Goal: Task Accomplishment & Management: Manage account settings

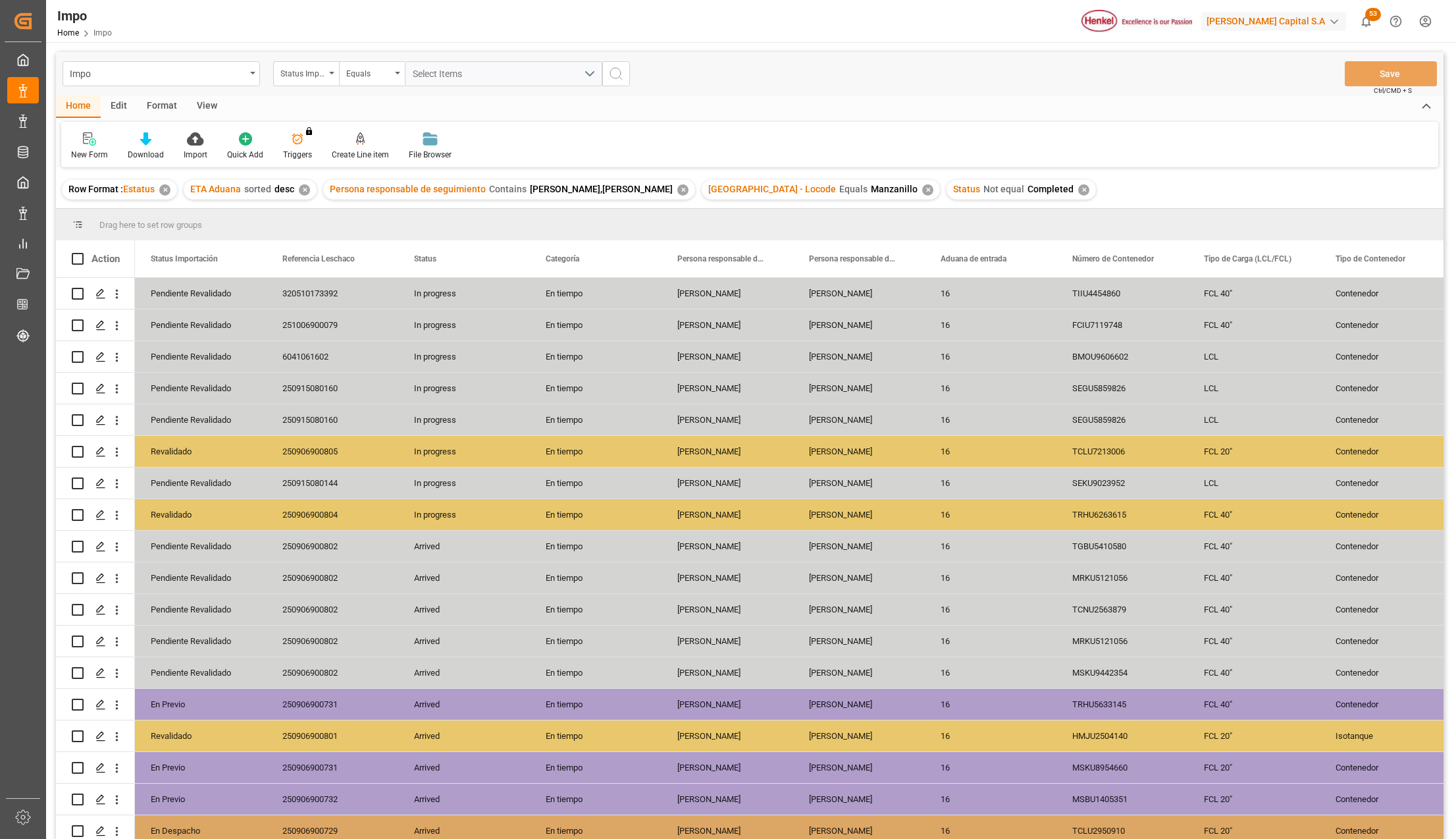
click at [216, 108] on div "View" at bounding box center [207, 106] width 40 height 22
click at [151, 144] on icon at bounding box center [149, 139] width 13 height 13
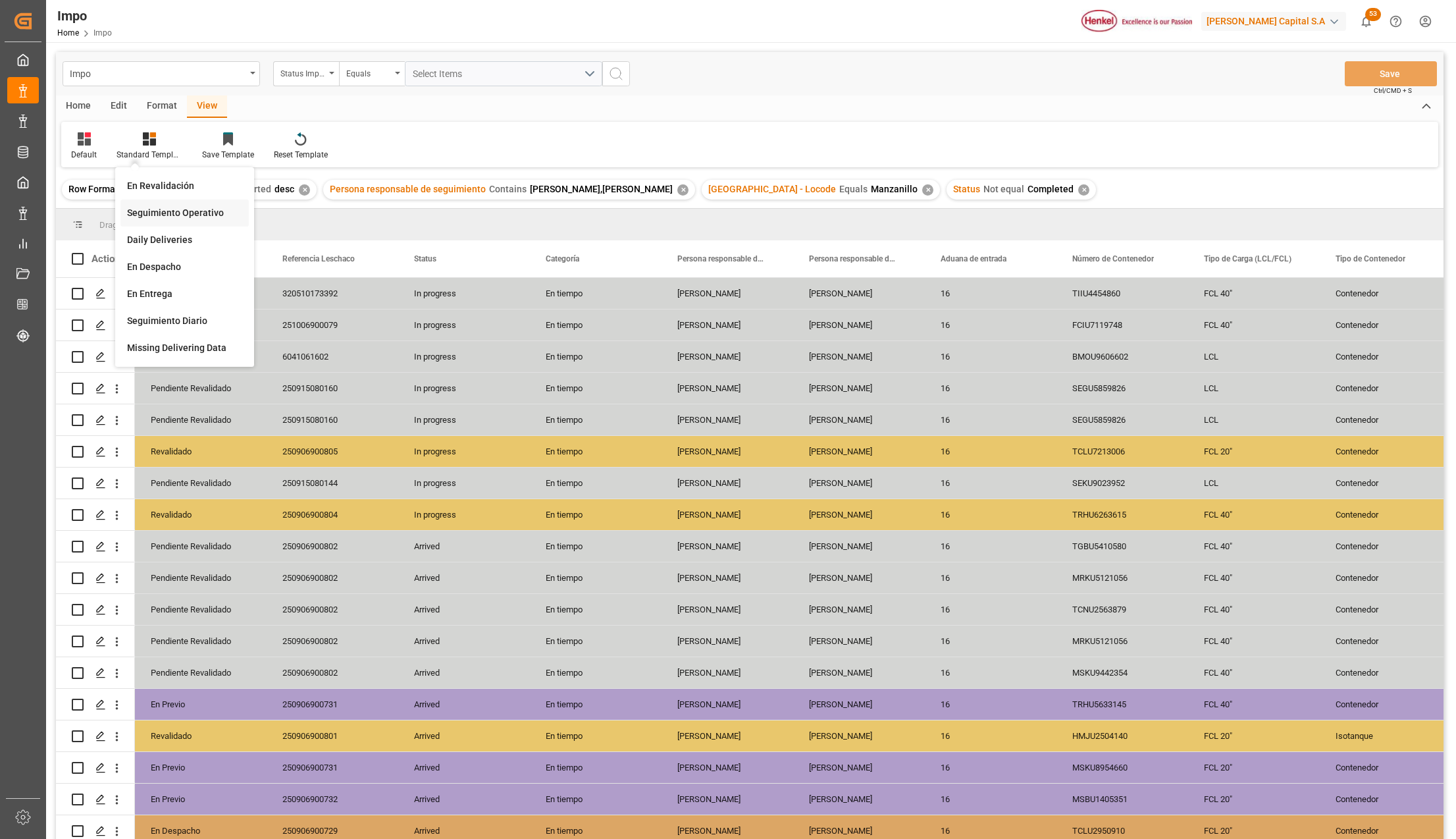
click at [161, 209] on div "Seguimiento Operativo" at bounding box center [184, 213] width 115 height 14
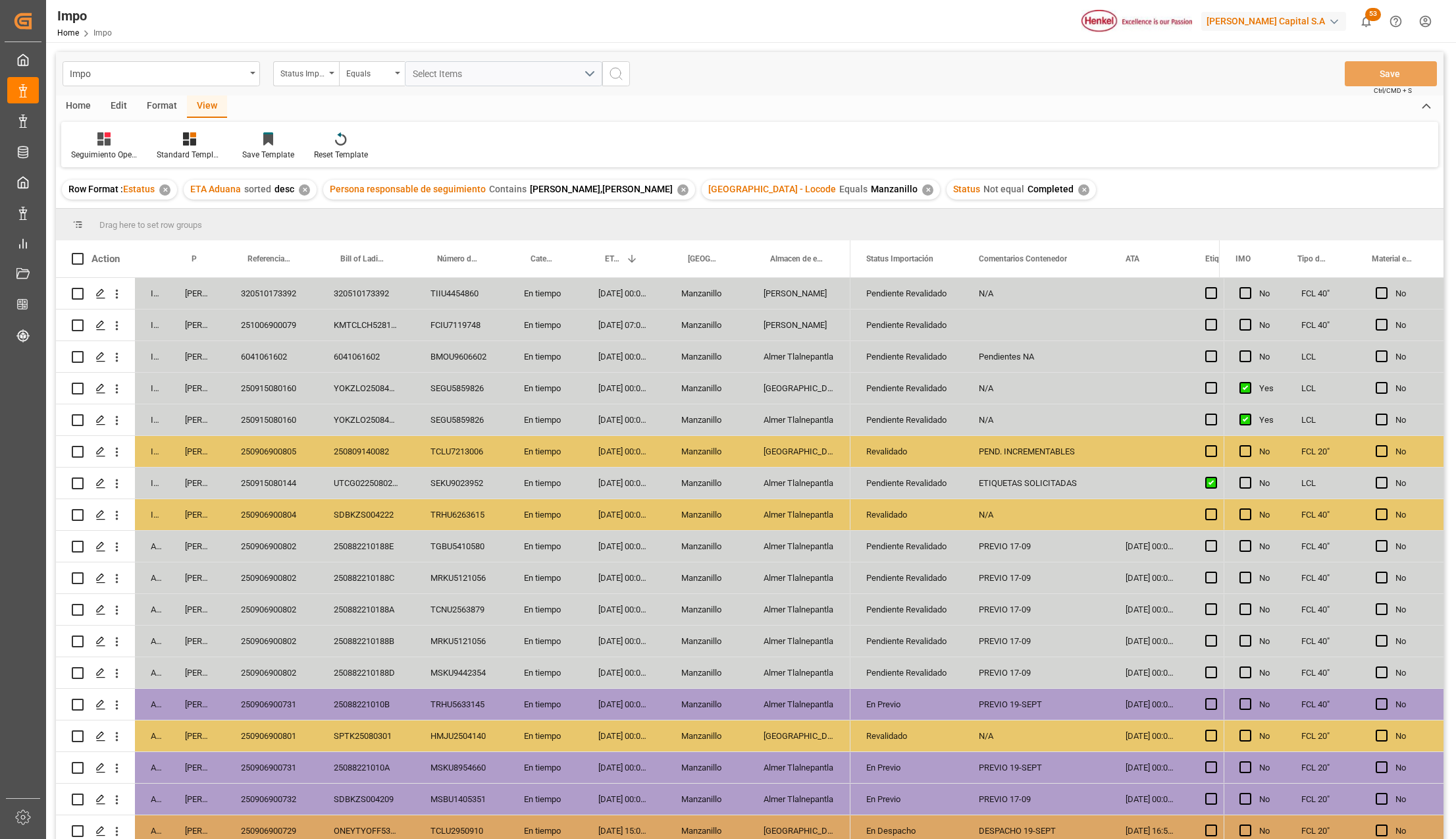
scroll to position [166, 0]
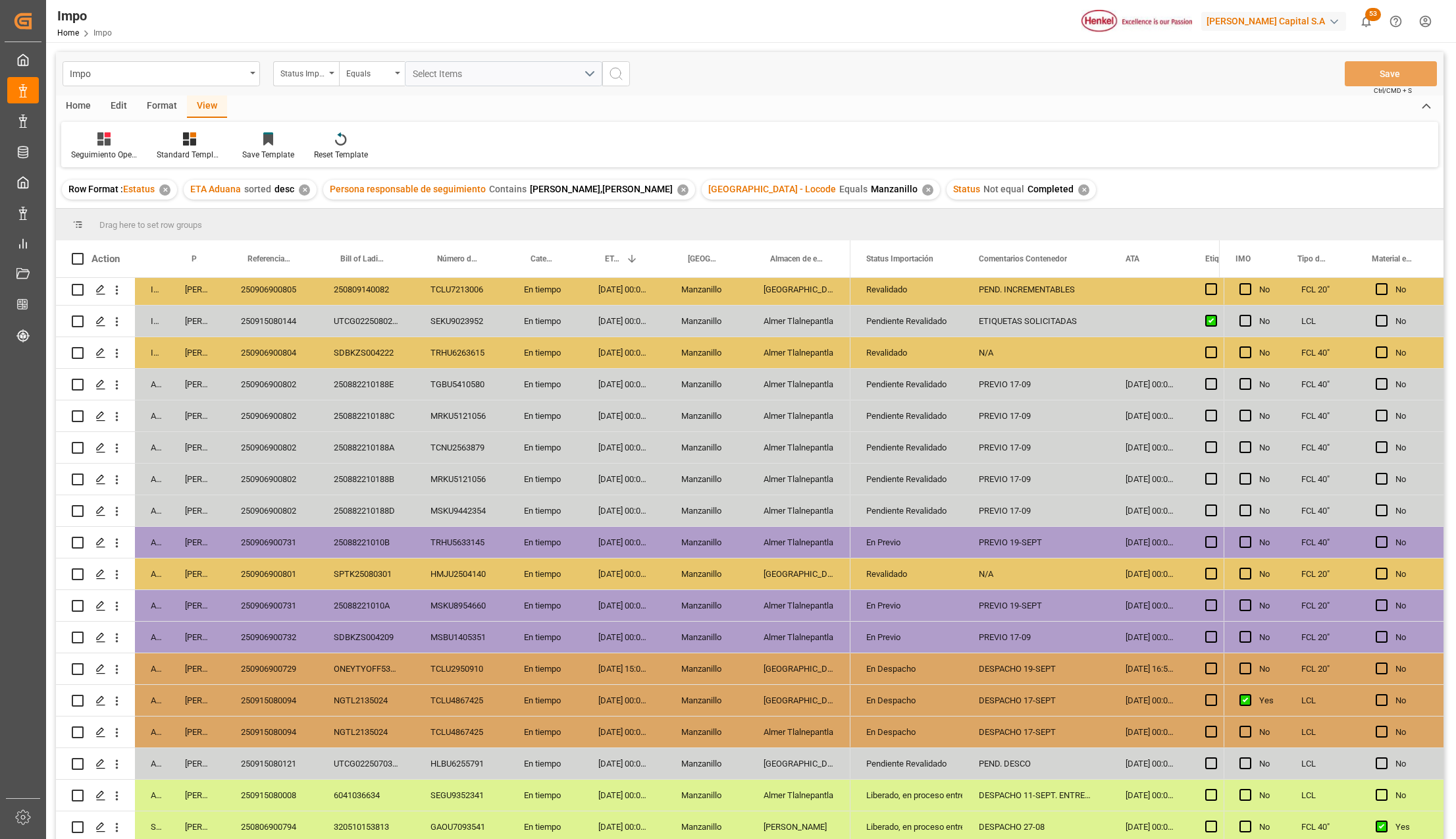
click at [875, 754] on div "Pendiente Revalidado" at bounding box center [906, 764] width 81 height 30
click at [941, 767] on icon "open menu" at bounding box center [939, 772] width 16 height 16
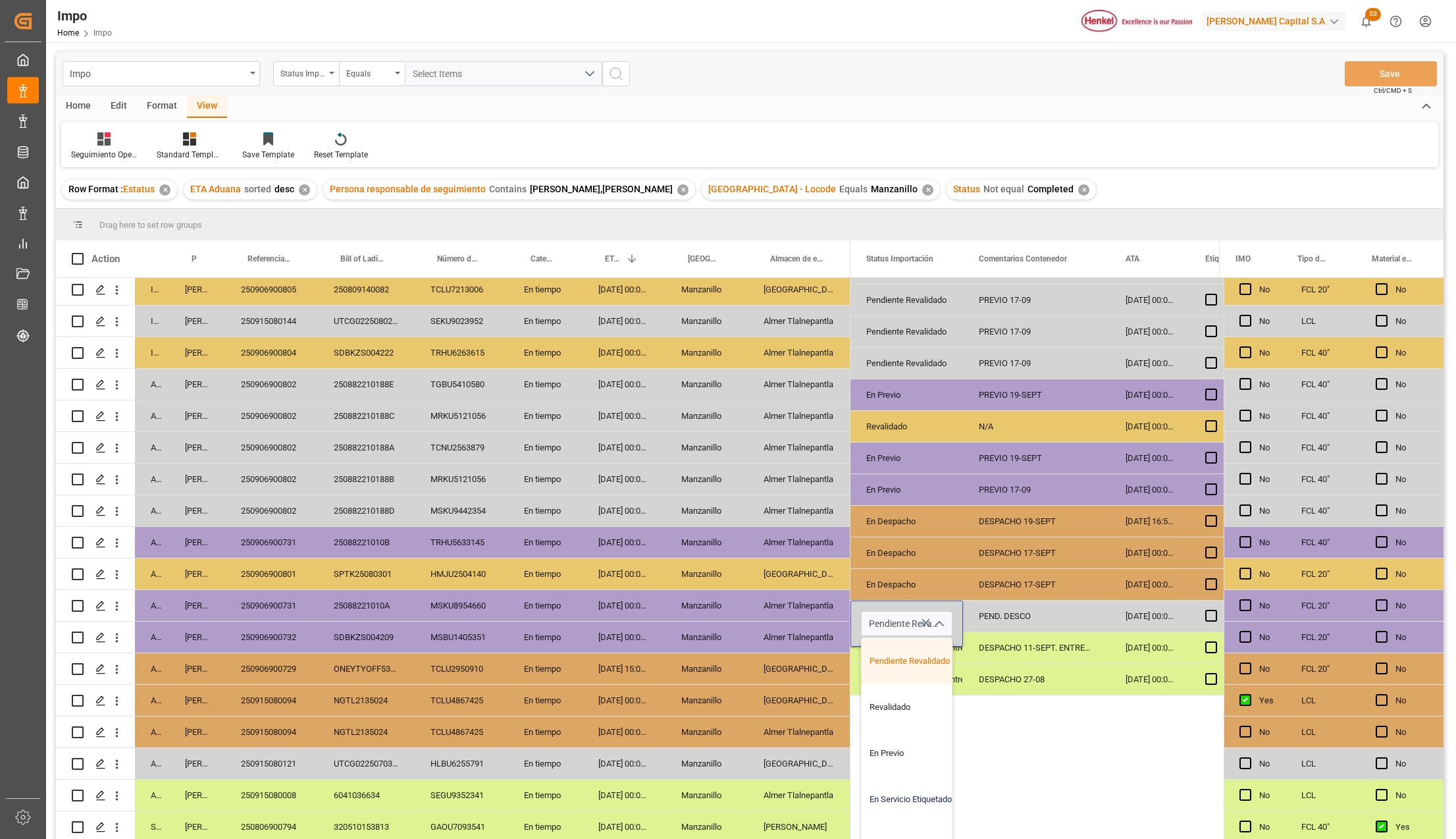
scroll to position [176, 0]
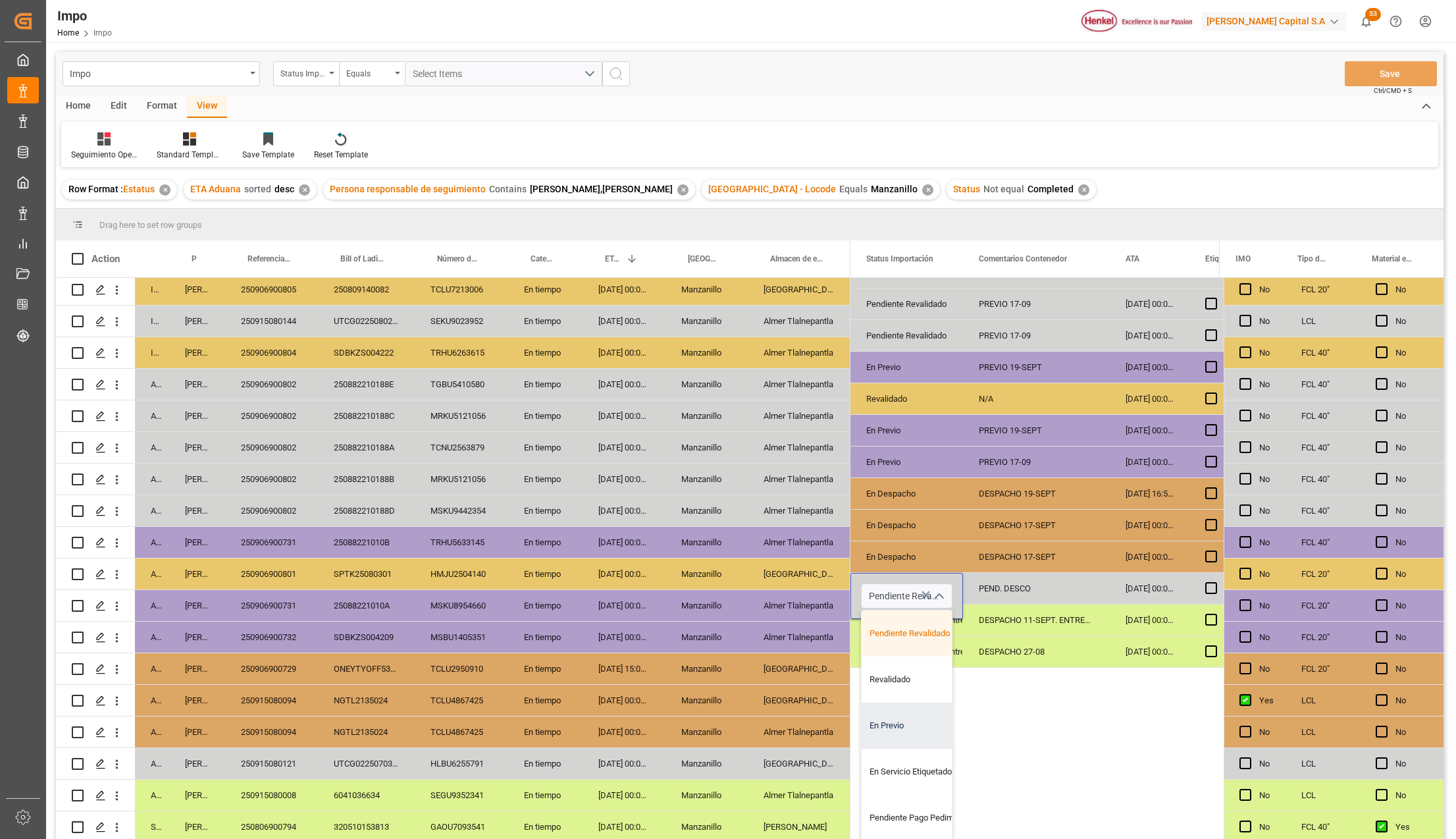
click at [901, 724] on div "En Previo" at bounding box center [923, 726] width 124 height 46
type input "En Previo"
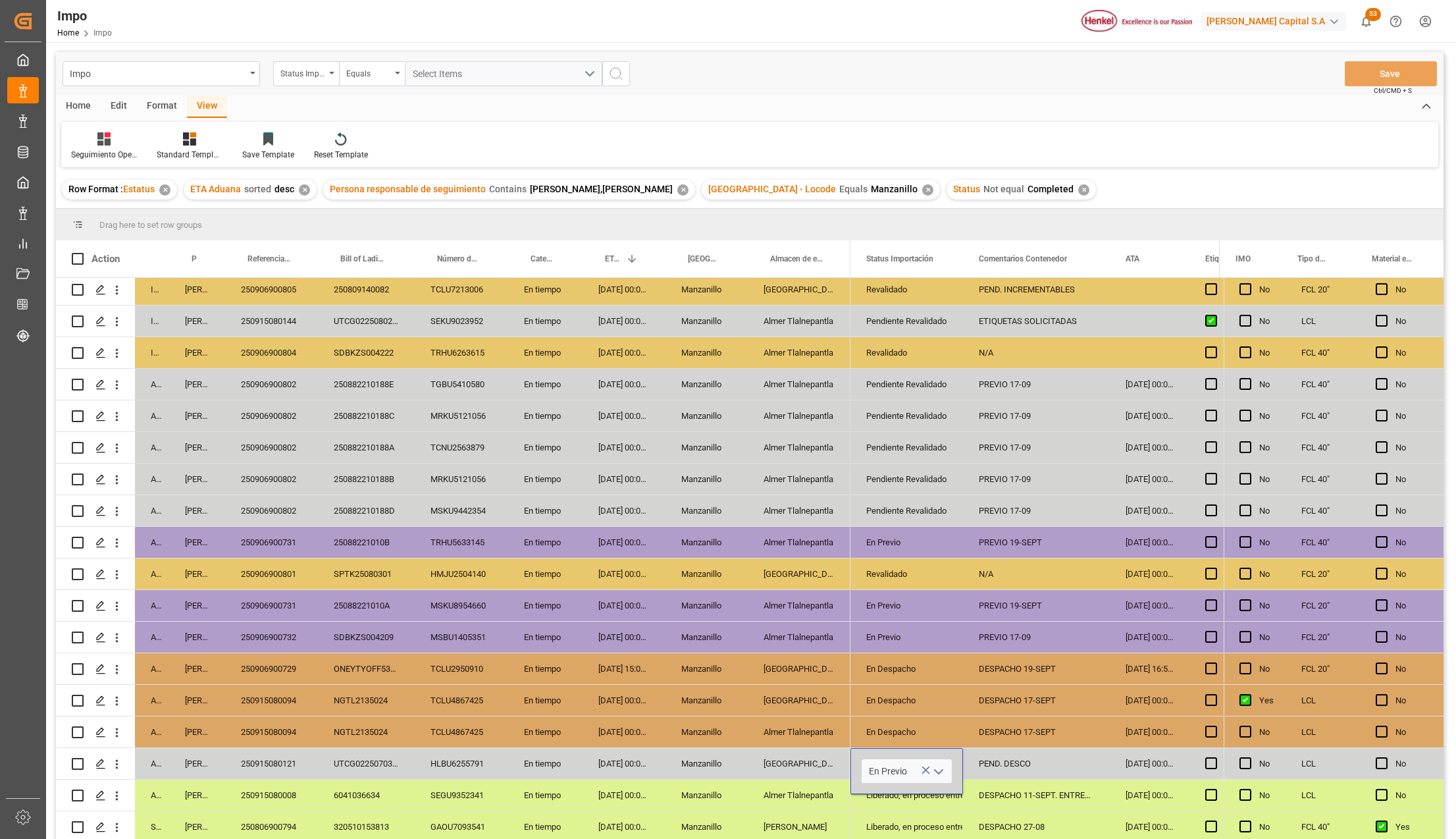
click at [963, 759] on div "En Previo" at bounding box center [907, 771] width 113 height 46
click at [1022, 766] on div "PEND. DESCO" at bounding box center [1037, 764] width 147 height 31
click at [1022, 765] on div "PEND. DESCO" at bounding box center [1037, 764] width 147 height 31
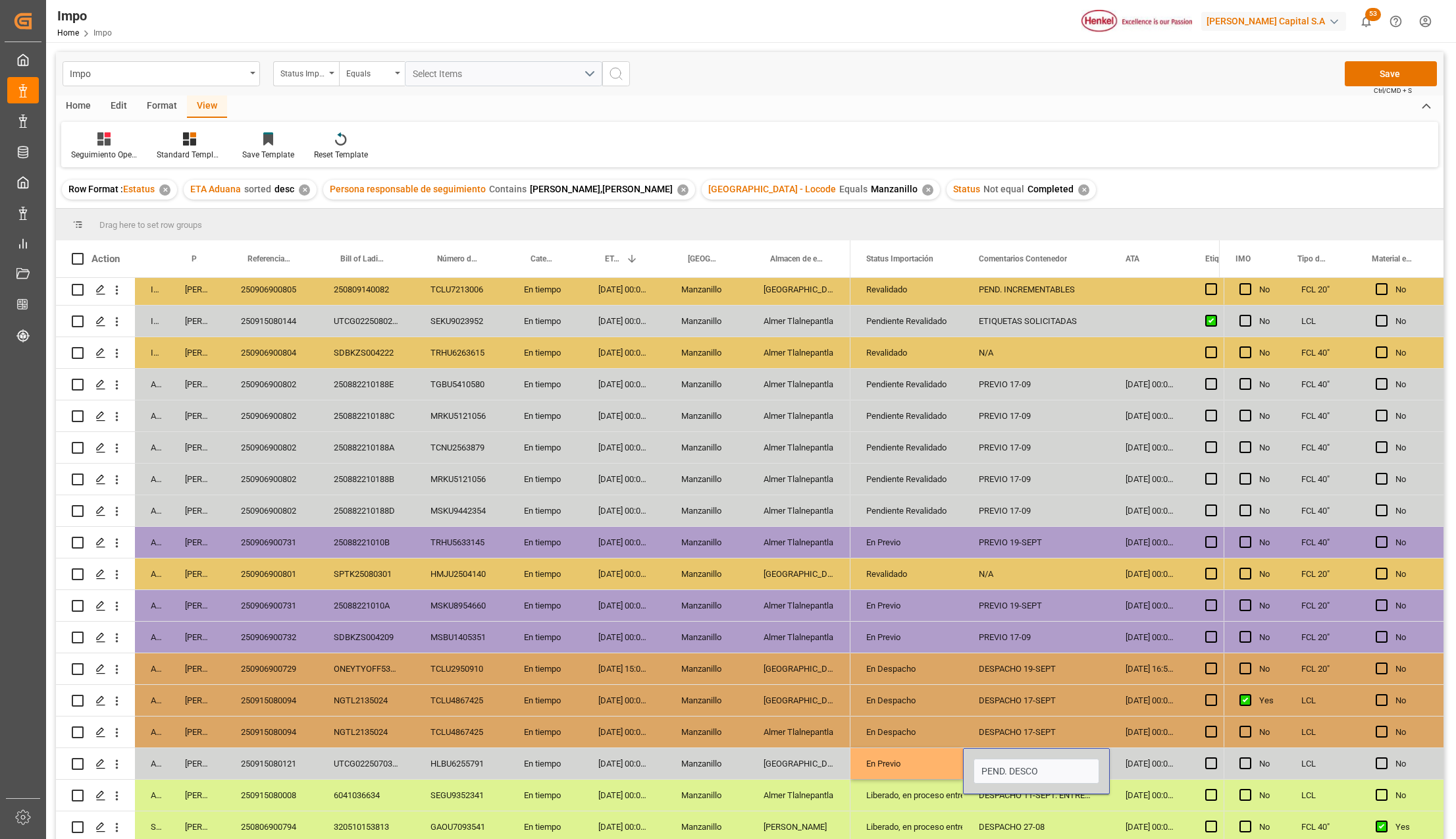
click at [1022, 765] on input "PEND. DESCO" at bounding box center [1037, 771] width 126 height 25
type input "p"
type input "PREVIO 19-SEPT"
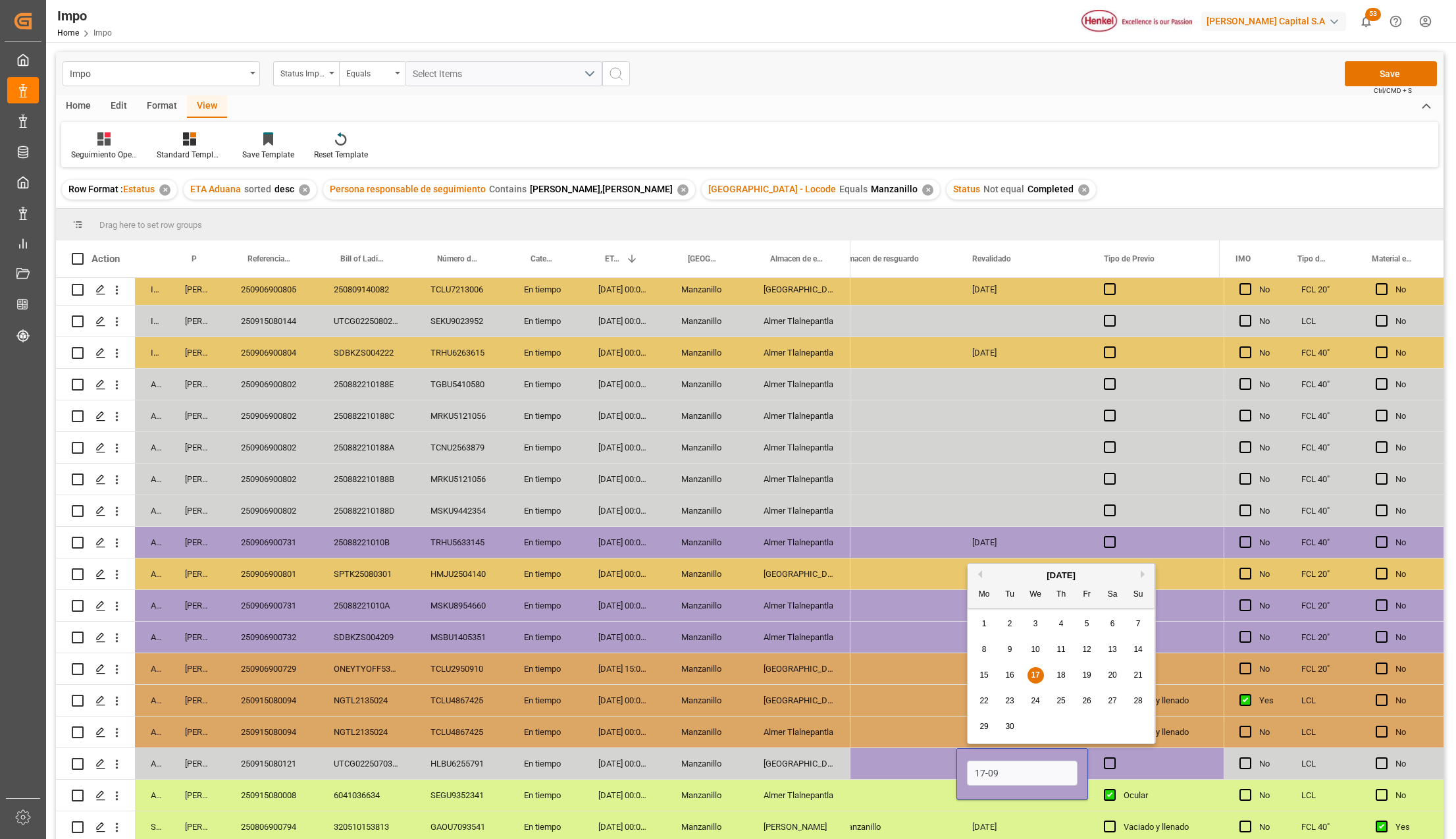
type input "17-09-2025"
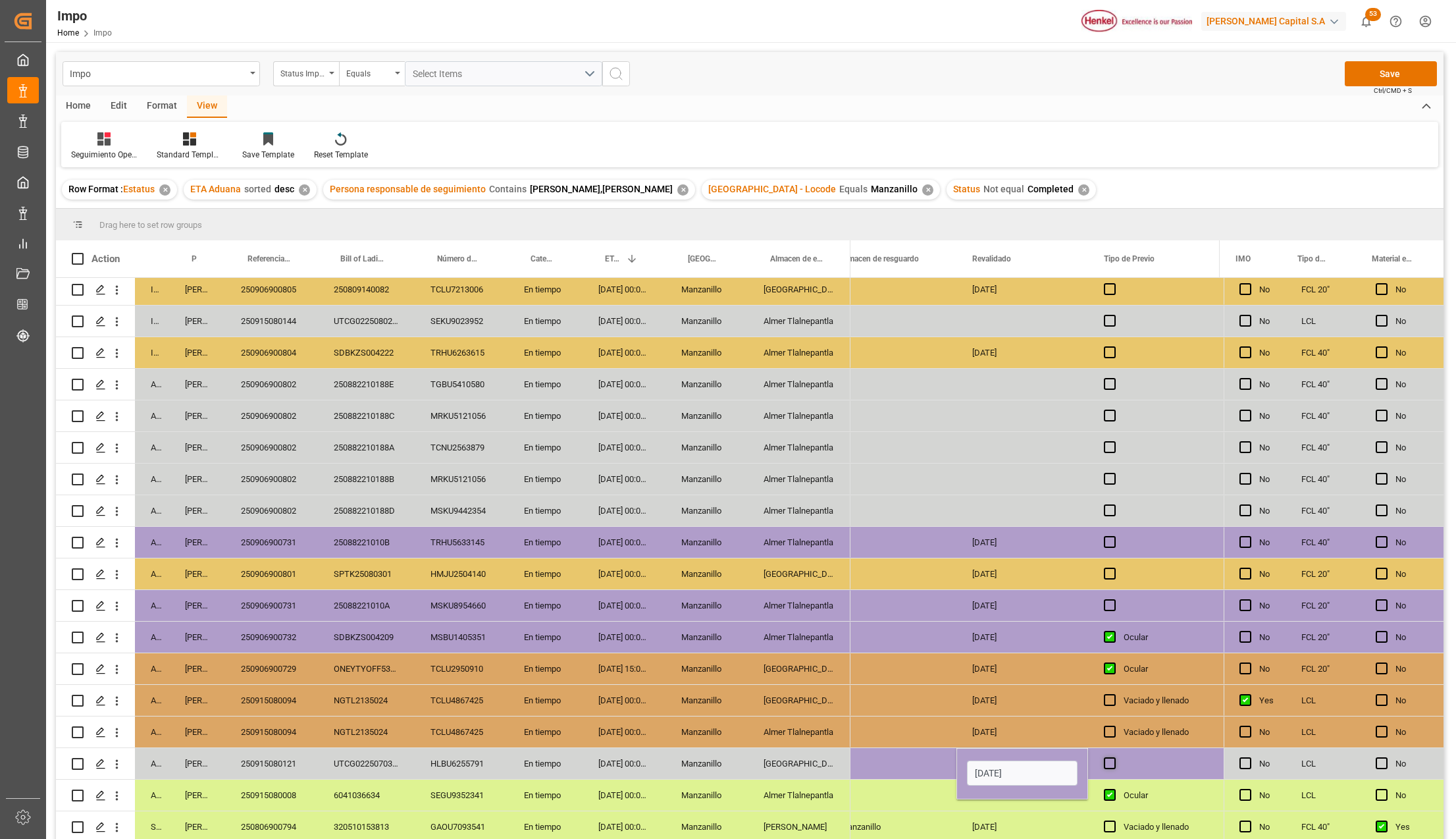
click at [1107, 757] on span "Press SPACE to select this row." at bounding box center [1109, 763] width 12 height 12
click at [1114, 757] on input "Press SPACE to select this row." at bounding box center [1114, 757] width 0 height 0
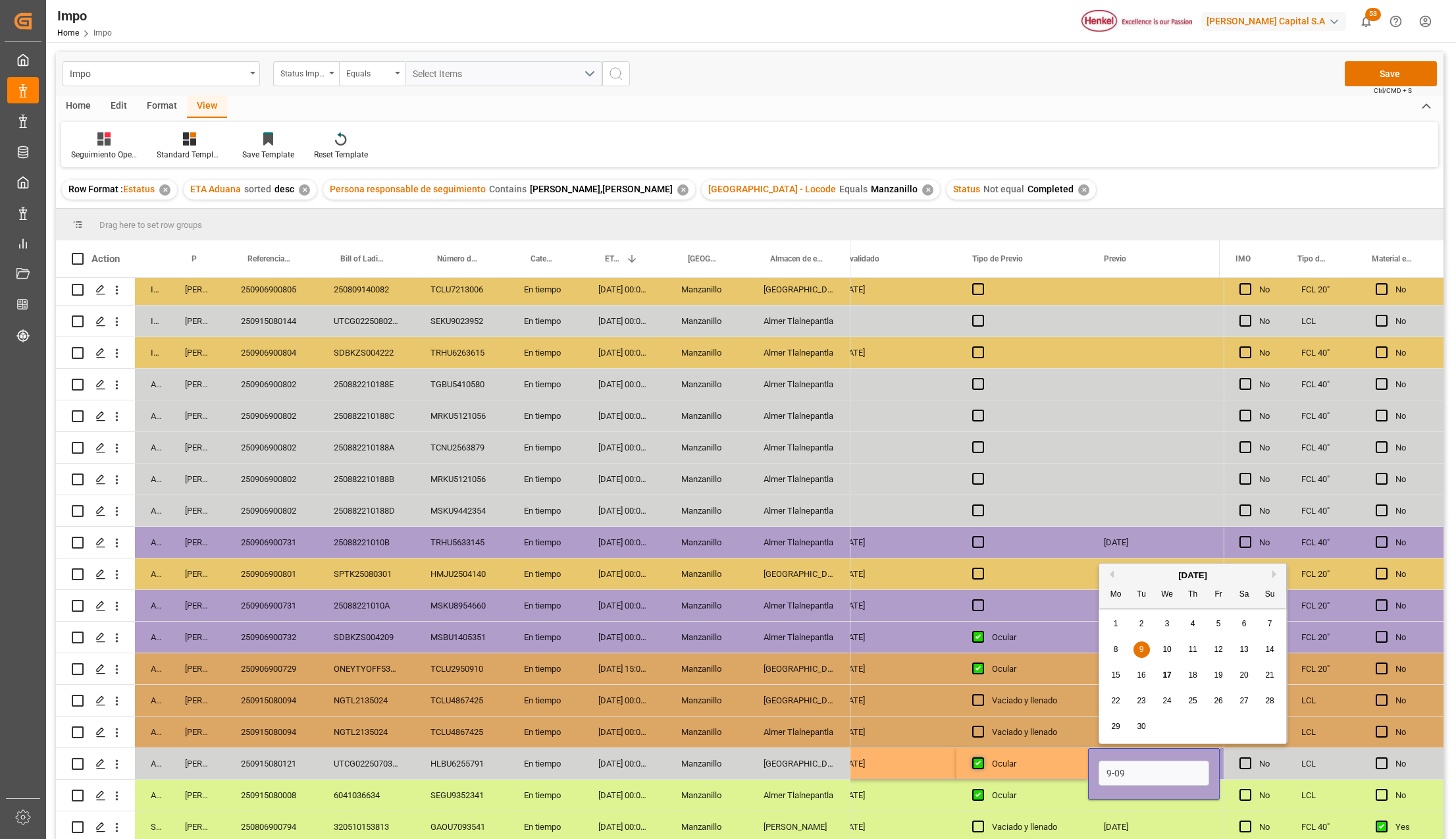
type input "09-09-2025"
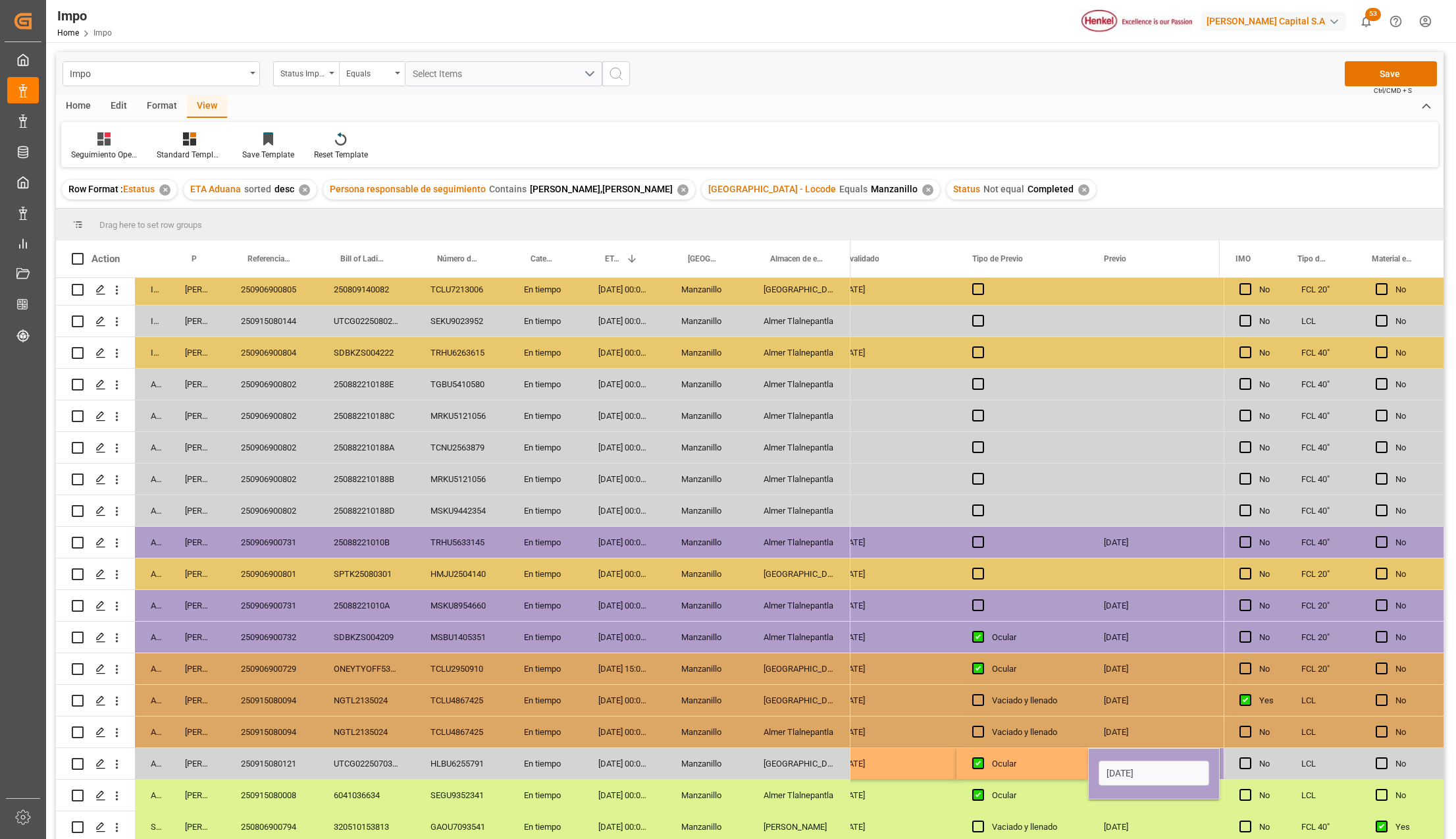
click at [988, 750] on div "Press SPACE to select this row." at bounding box center [982, 764] width 20 height 30
click at [1376, 67] on button "Save" at bounding box center [1390, 74] width 92 height 25
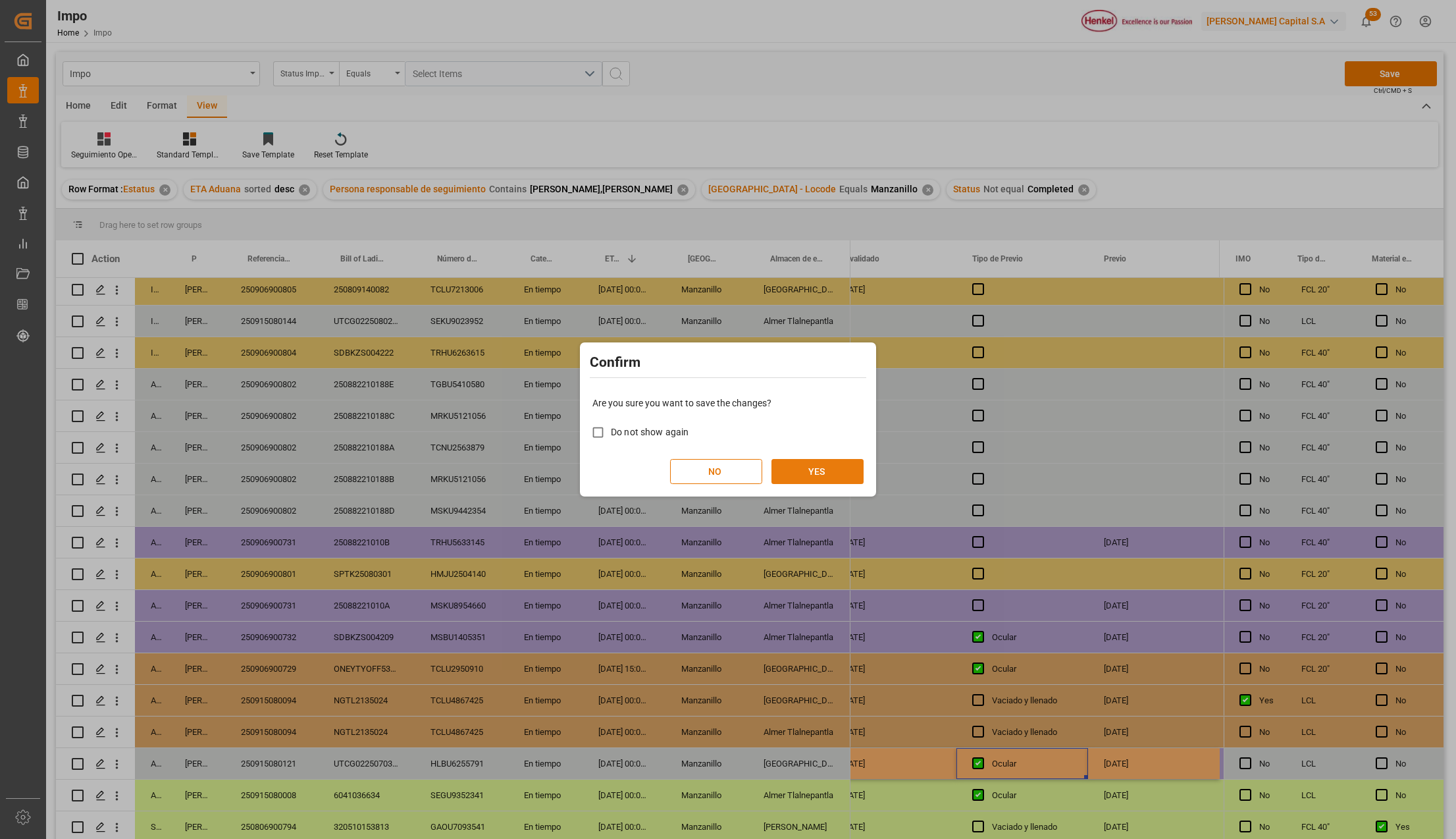
click at [838, 470] on button "YES" at bounding box center [817, 471] width 92 height 25
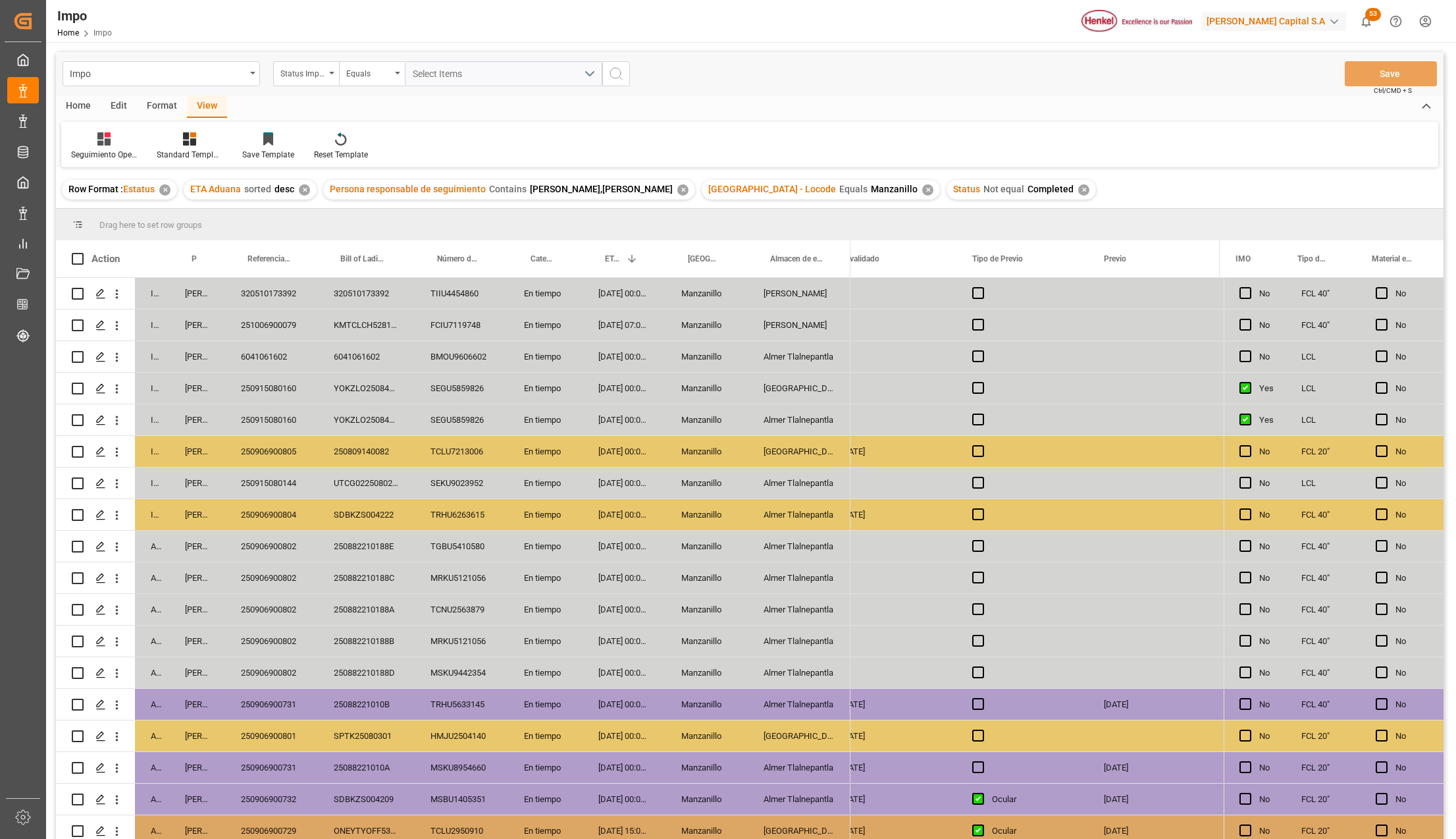
click at [922, 185] on div "✕" at bounding box center [928, 190] width 11 height 11
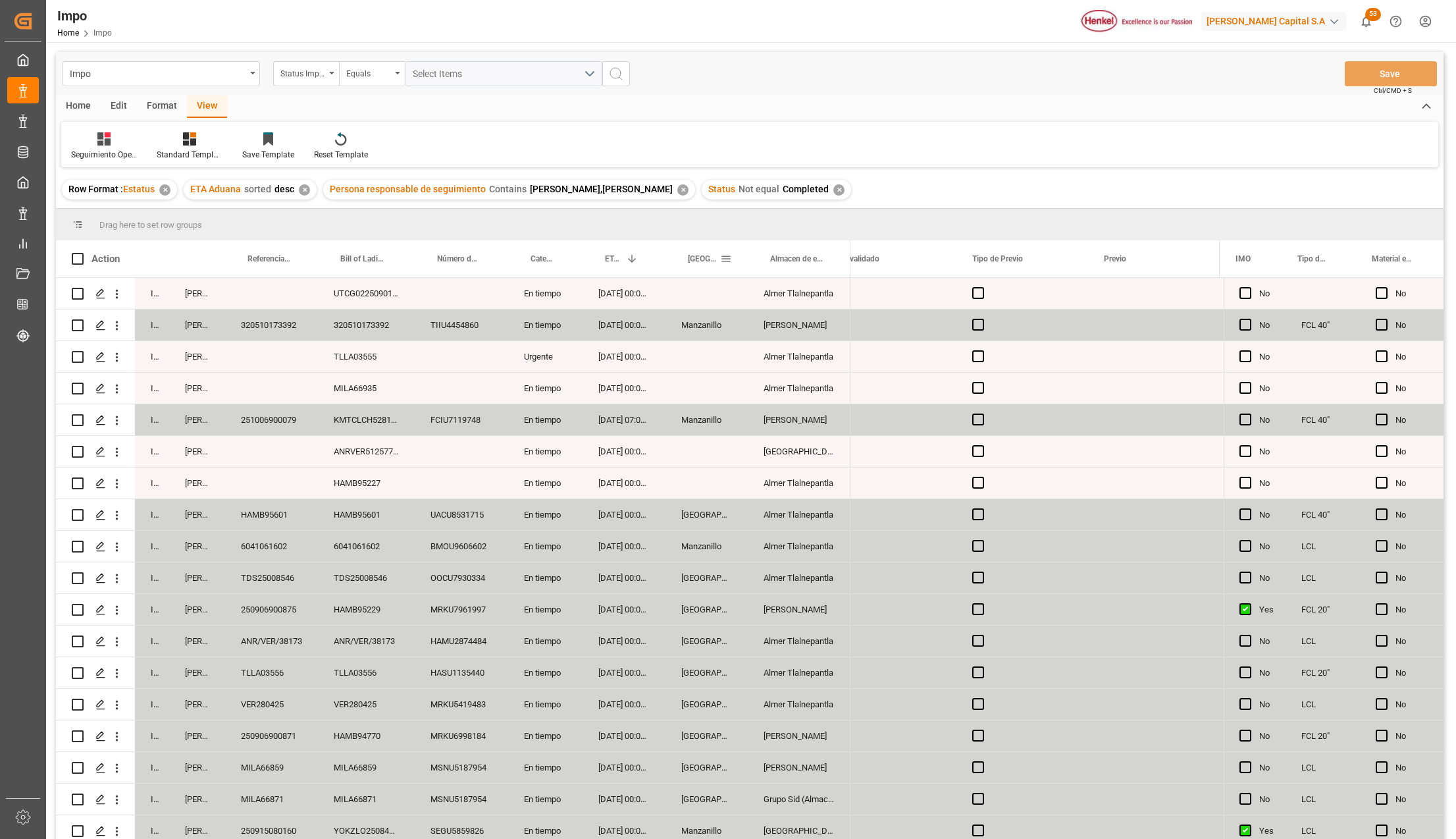
click at [727, 259] on span at bounding box center [726, 258] width 12 height 12
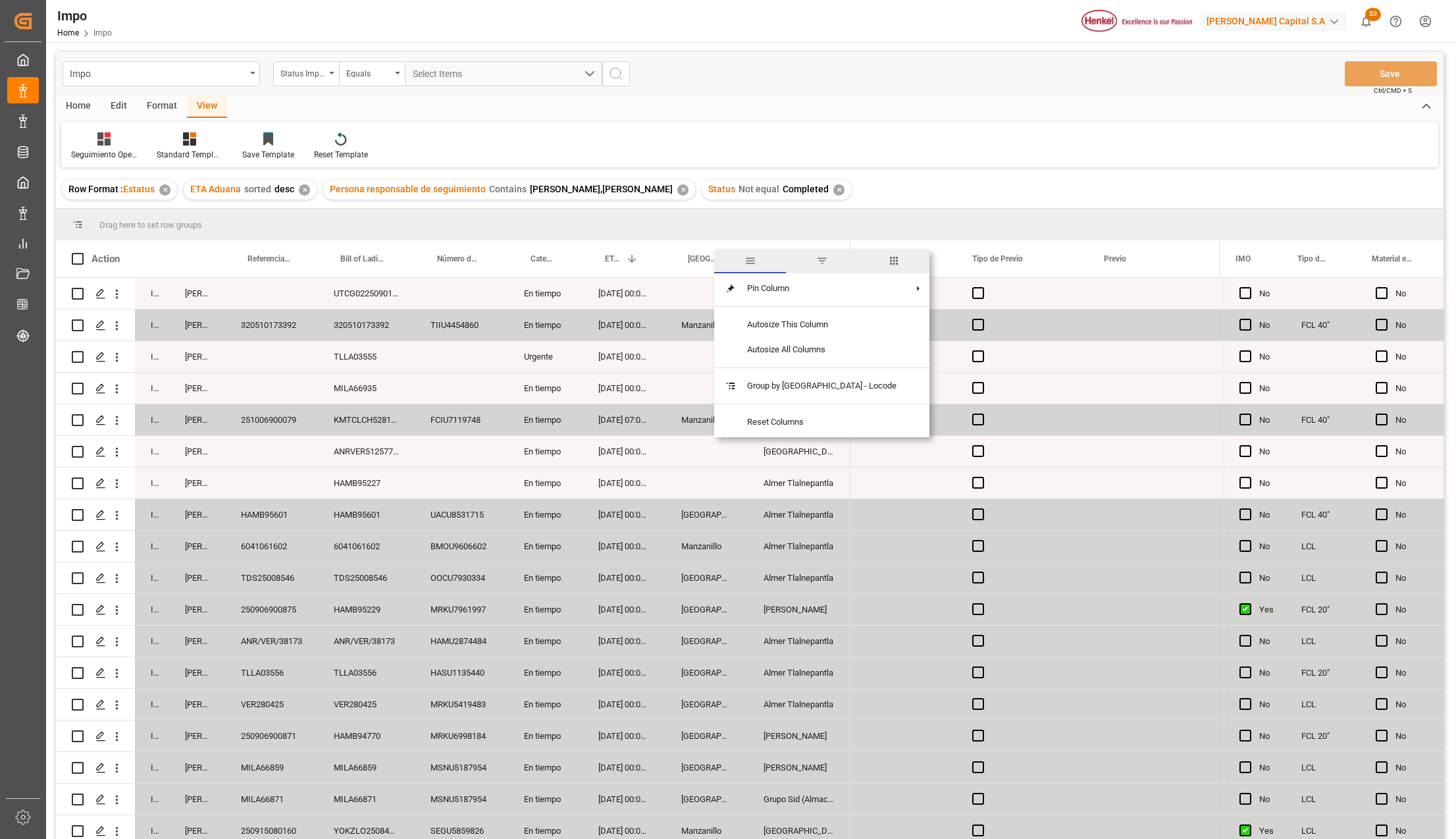
click at [816, 258] on span "filter" at bounding box center [822, 261] width 12 height 12
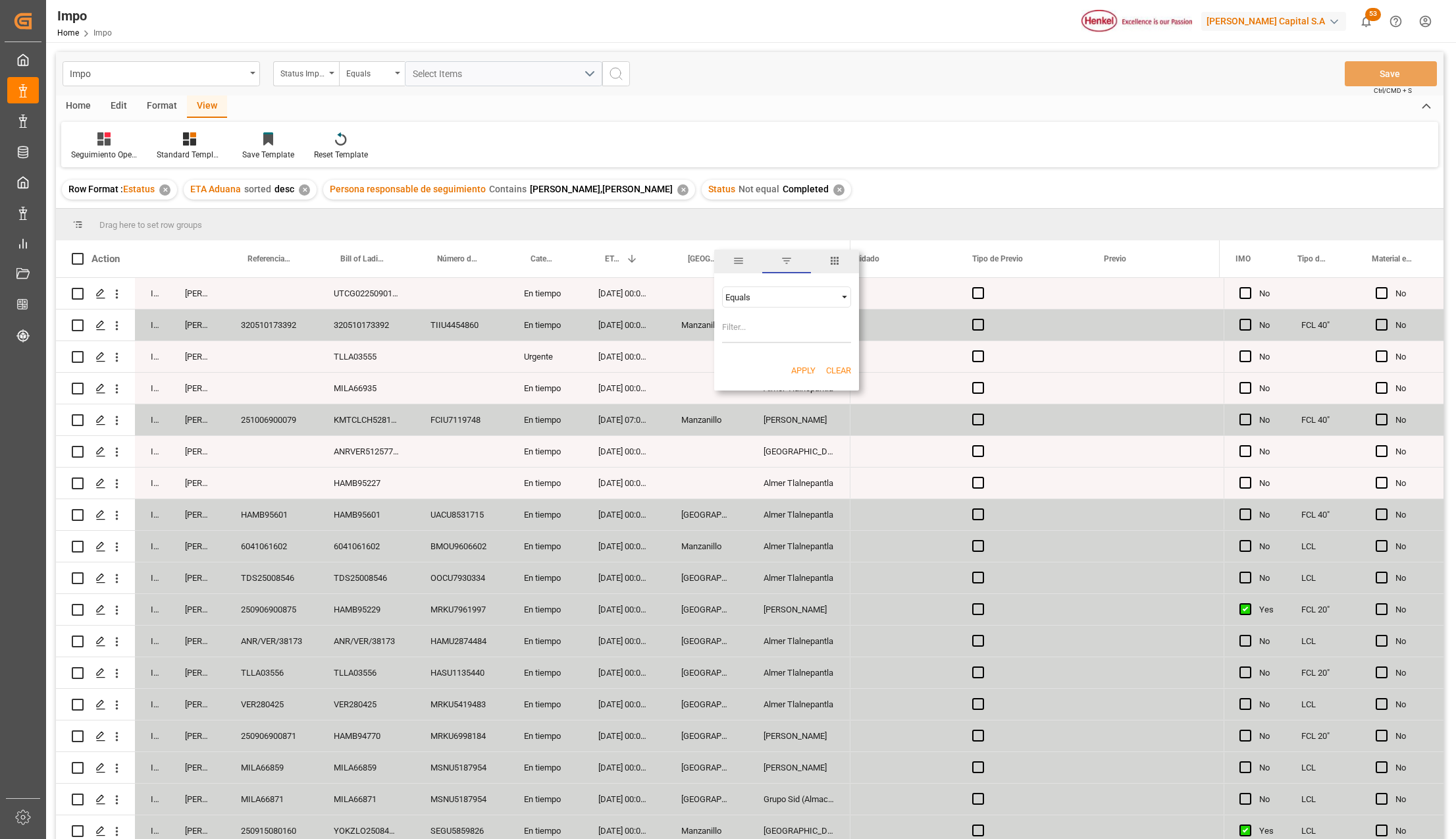
click at [760, 317] on input "Filter Value" at bounding box center [787, 330] width 129 height 26
type input "[GEOGRAPHIC_DATA]"
click at [796, 361] on div "Apply Clear" at bounding box center [787, 371] width 145 height 35
click at [796, 370] on button "Apply" at bounding box center [803, 370] width 24 height 13
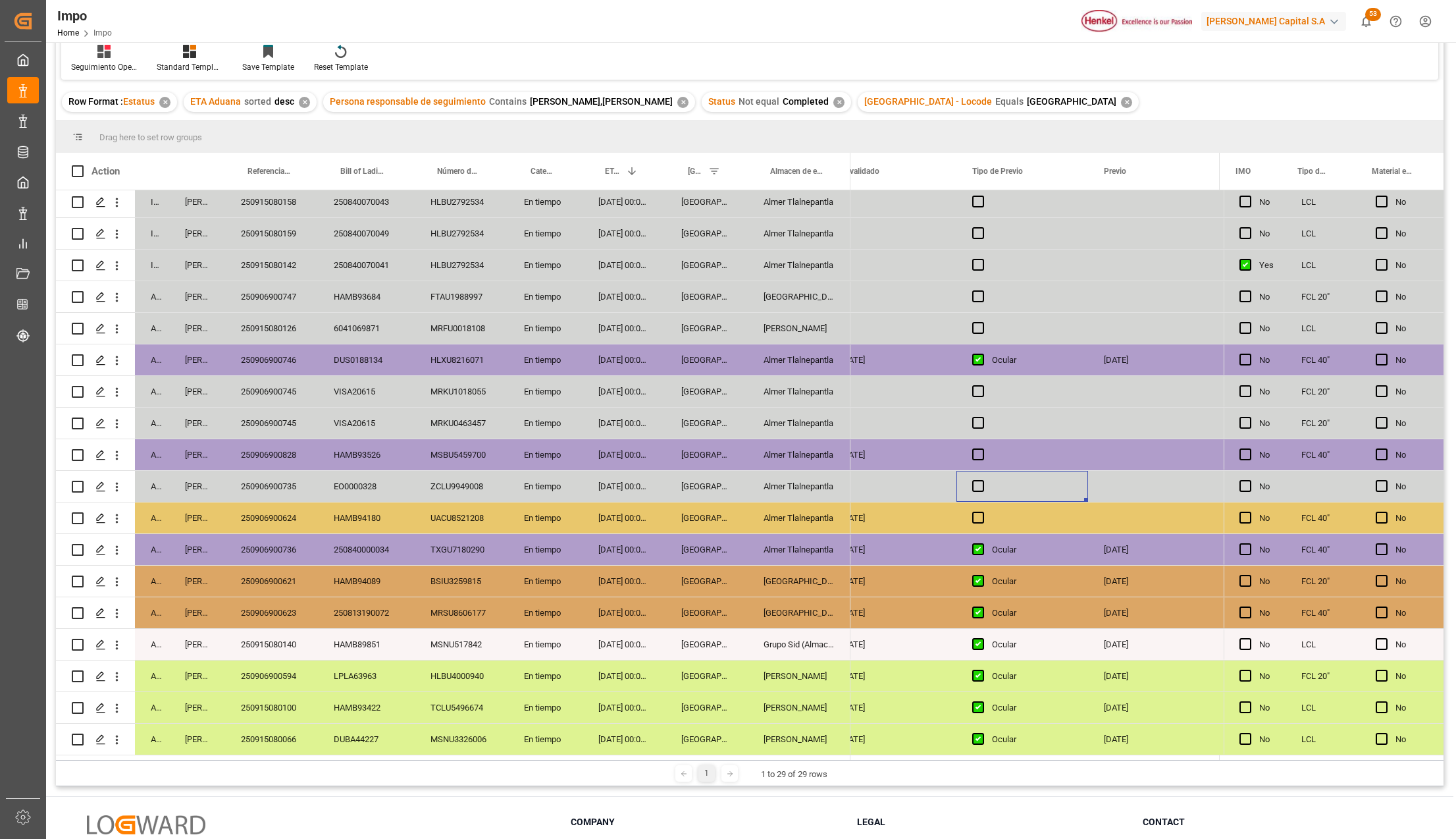
scroll to position [106, 0]
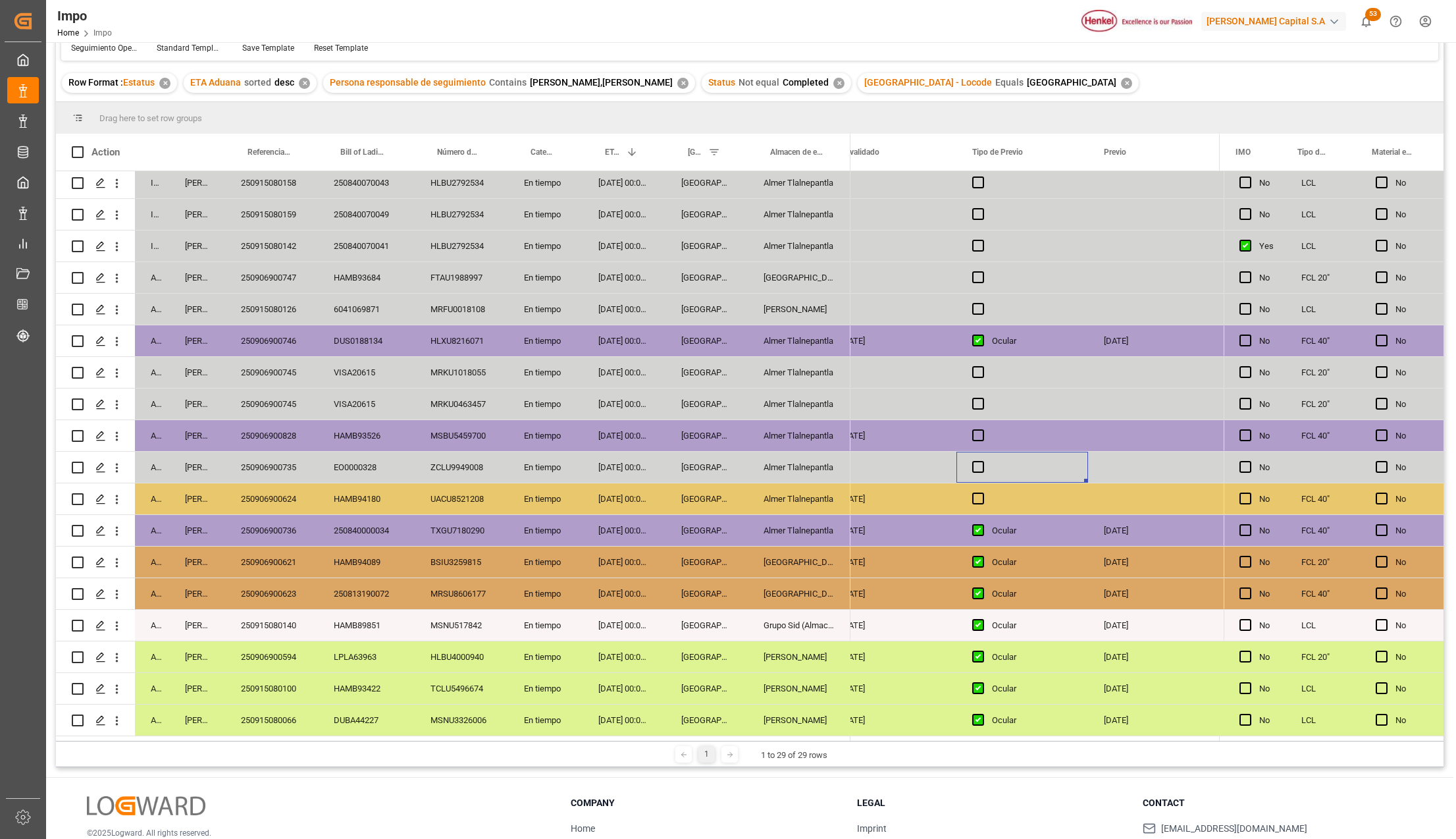
click at [790, 572] on div "Salamanca" at bounding box center [799, 562] width 103 height 31
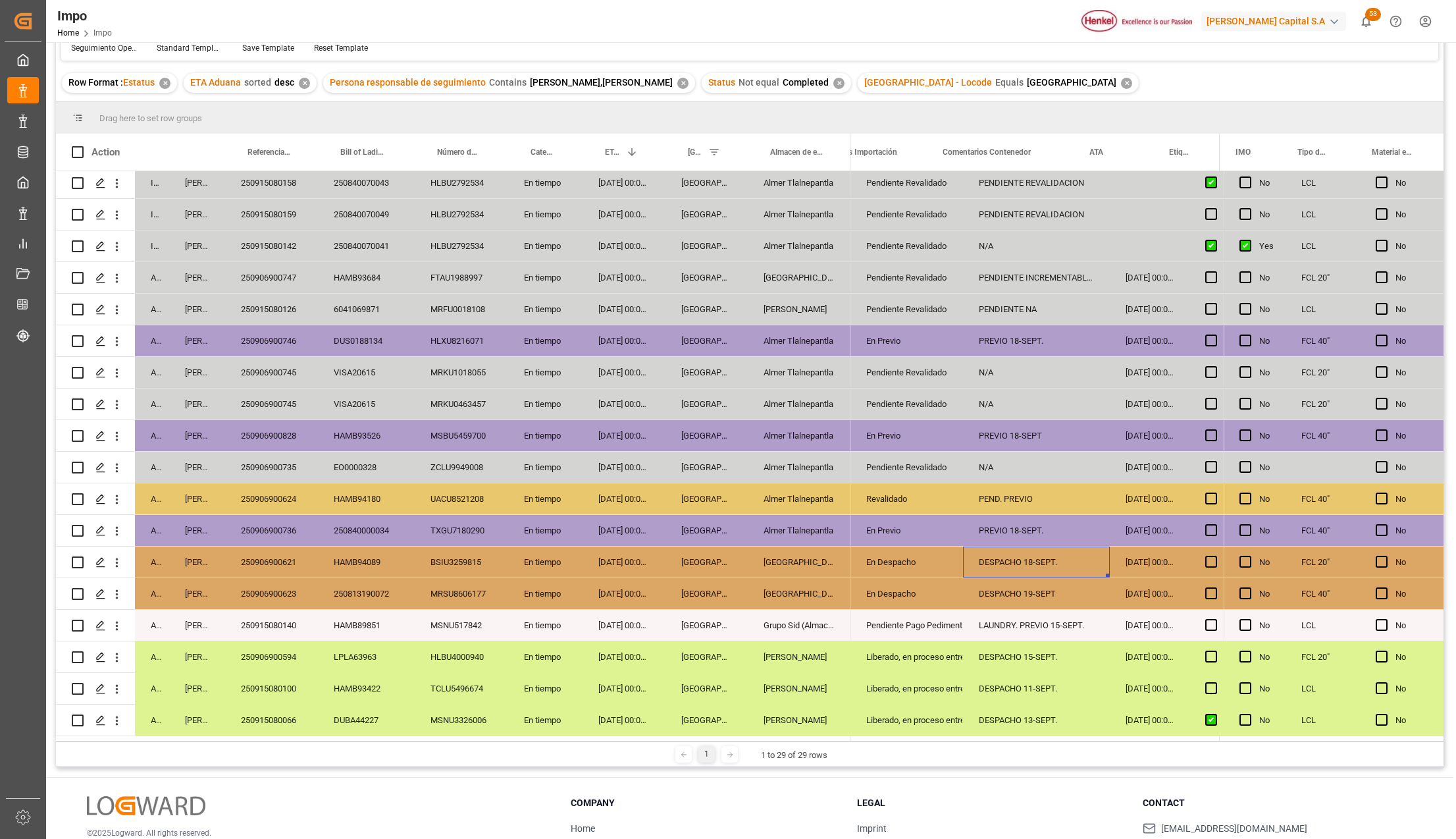
scroll to position [0, 0]
click at [922, 657] on div "Liberado, en proceso entrega" at bounding box center [906, 657] width 81 height 30
click at [935, 666] on icon "open menu" at bounding box center [939, 665] width 16 height 16
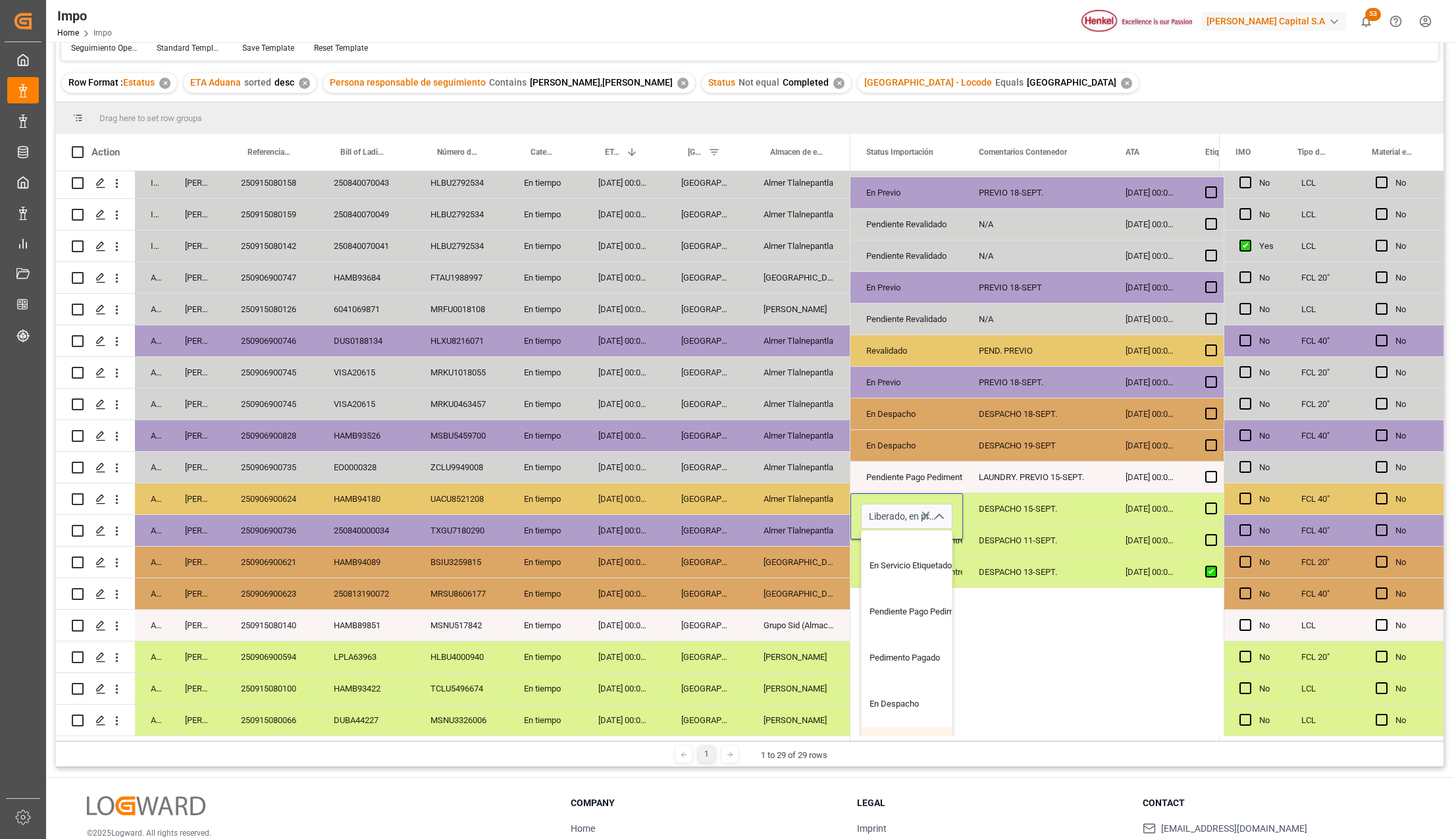
scroll to position [263, 0]
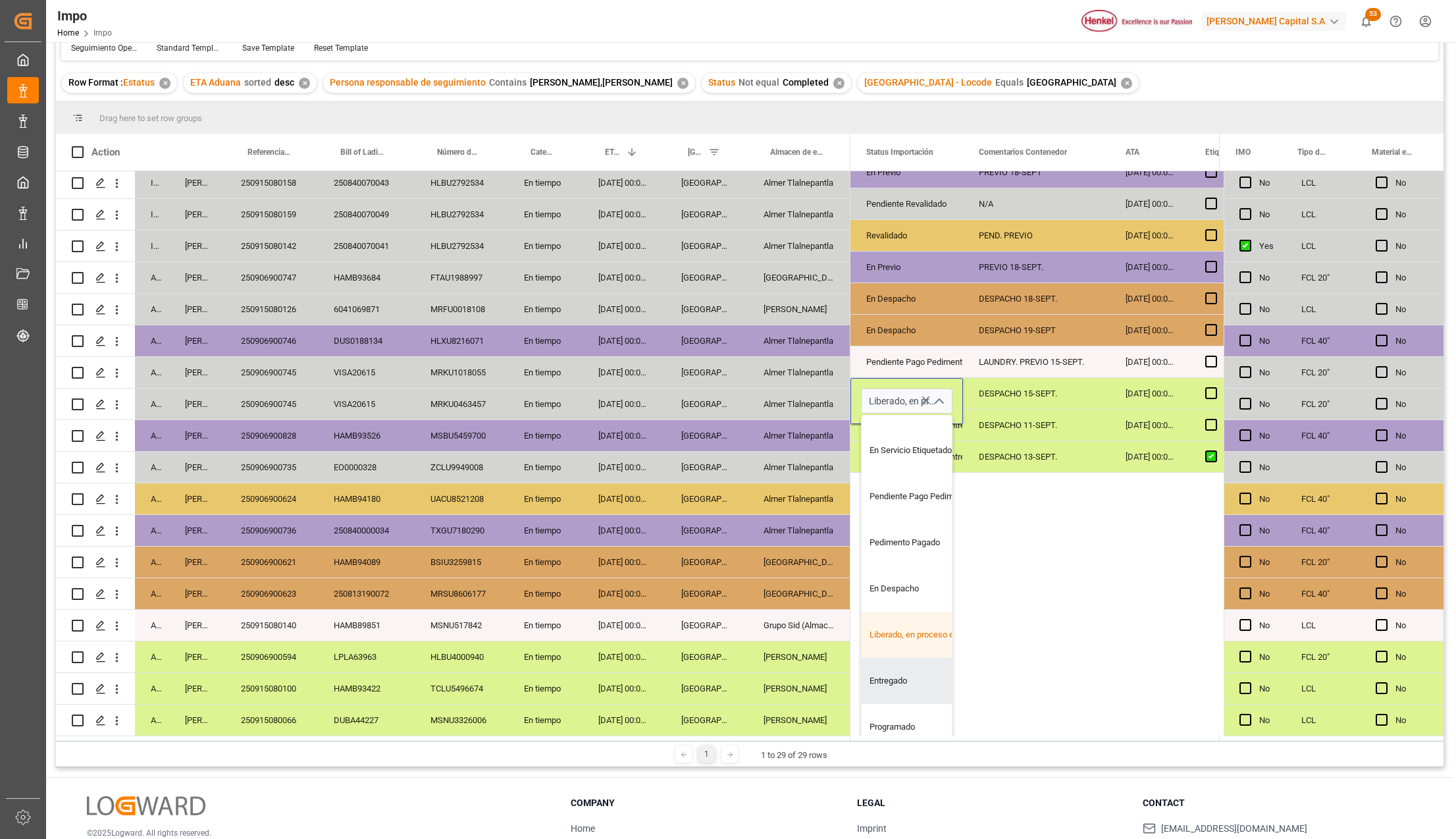
click at [889, 668] on div "Entregado" at bounding box center [923, 681] width 124 height 46
type input "Entregado"
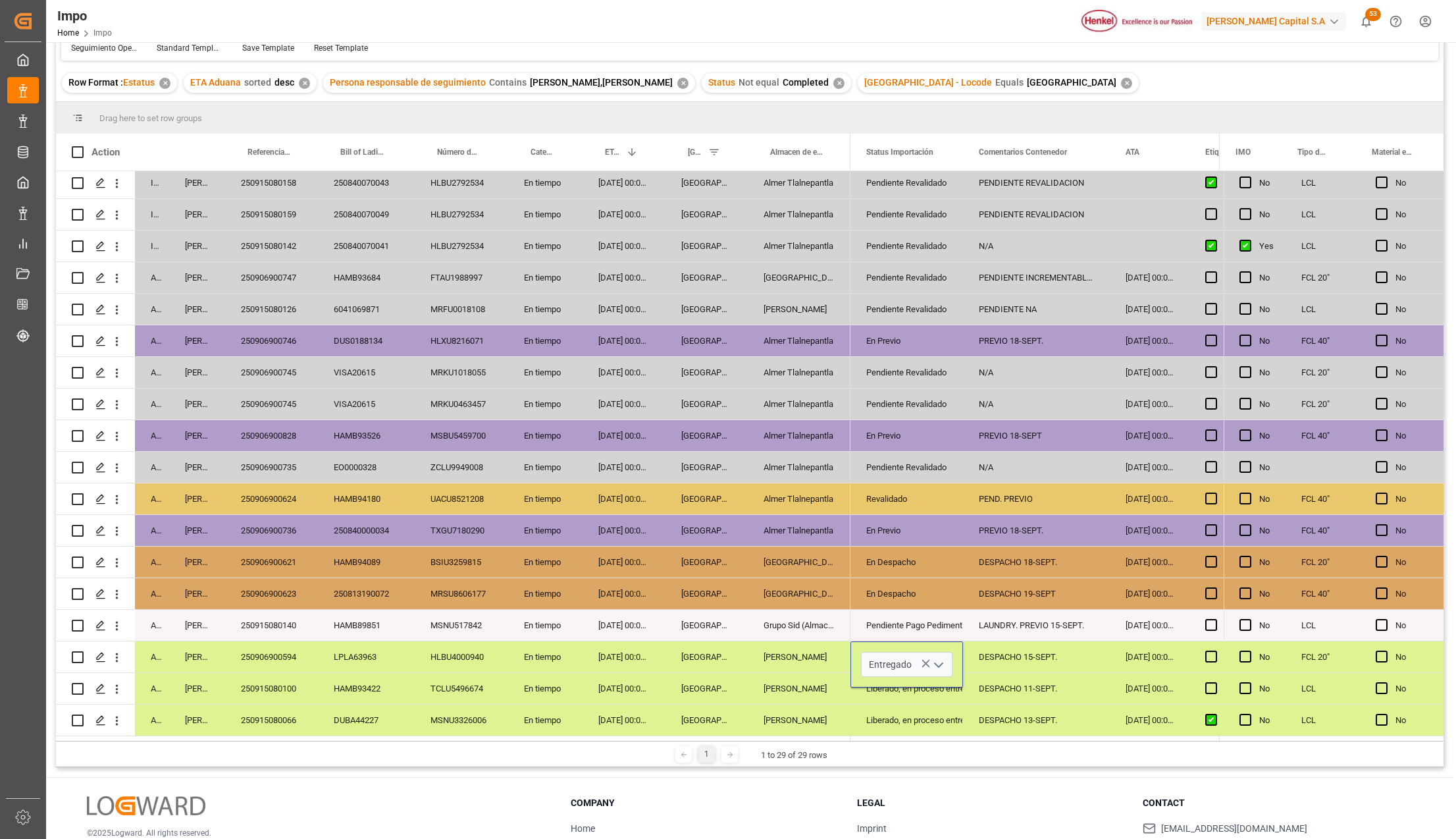
scroll to position [0, 0]
click at [804, 691] on div "Almer Apodaca" at bounding box center [799, 688] width 103 height 31
click at [1001, 654] on div "DESPACHO 15-SEPT." at bounding box center [1037, 657] width 147 height 31
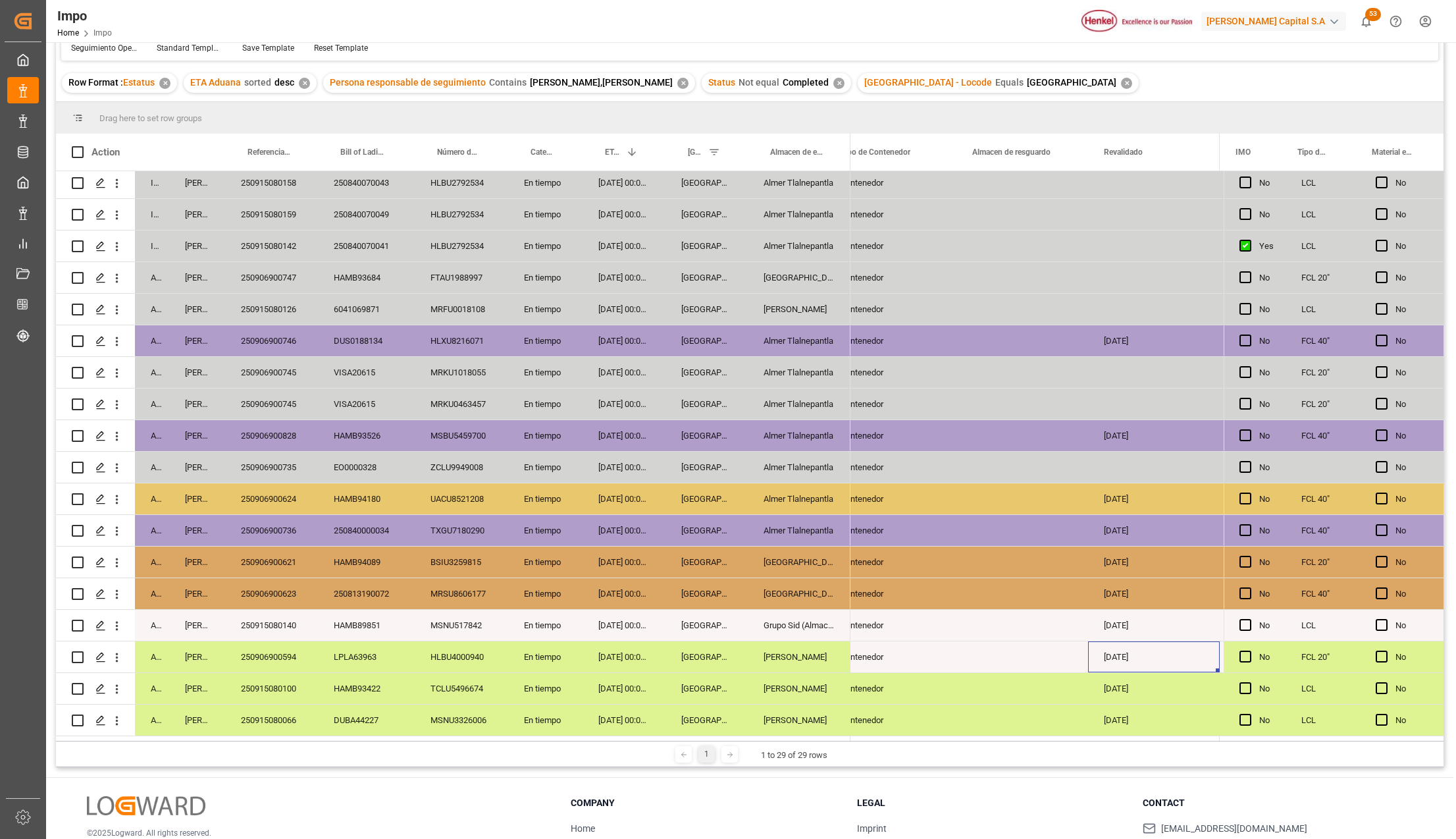
scroll to position [0, 2732]
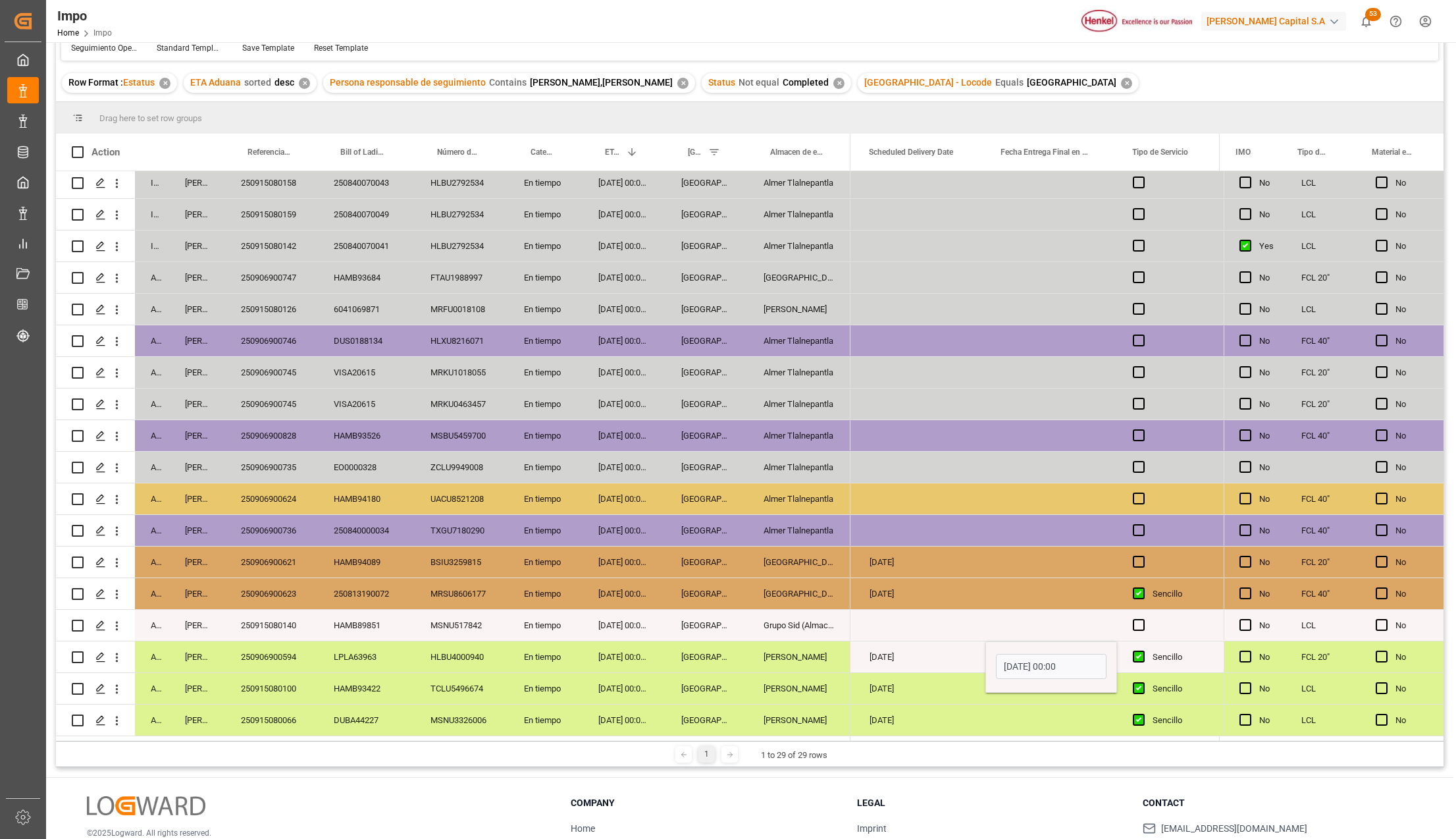
click at [1036, 670] on input "07-09-2025 00:00" at bounding box center [1051, 667] width 111 height 25
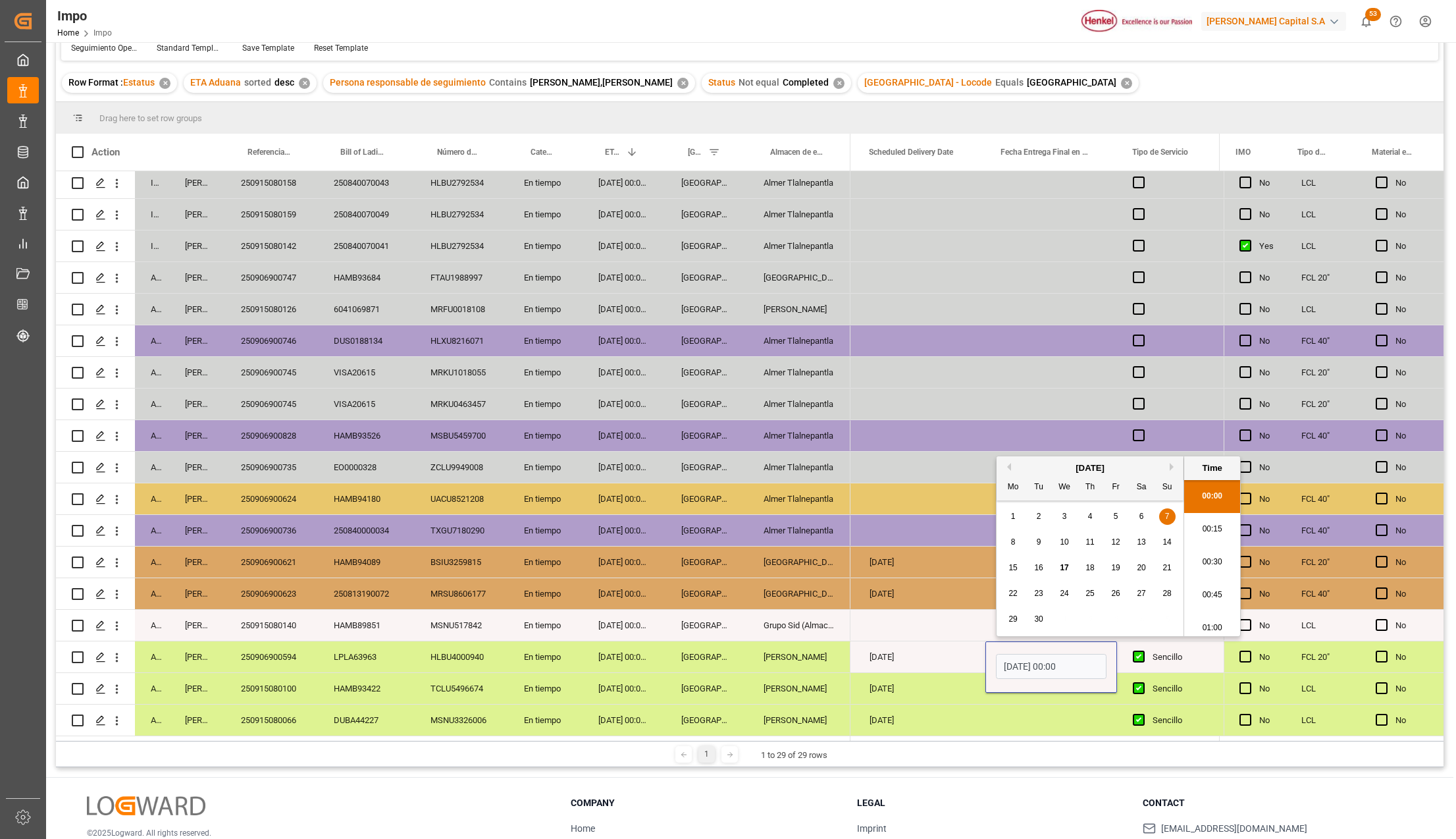
click at [1036, 670] on input "07-09-2025 00:00" at bounding box center [1051, 667] width 111 height 25
type input "17-09-2025 00:00"
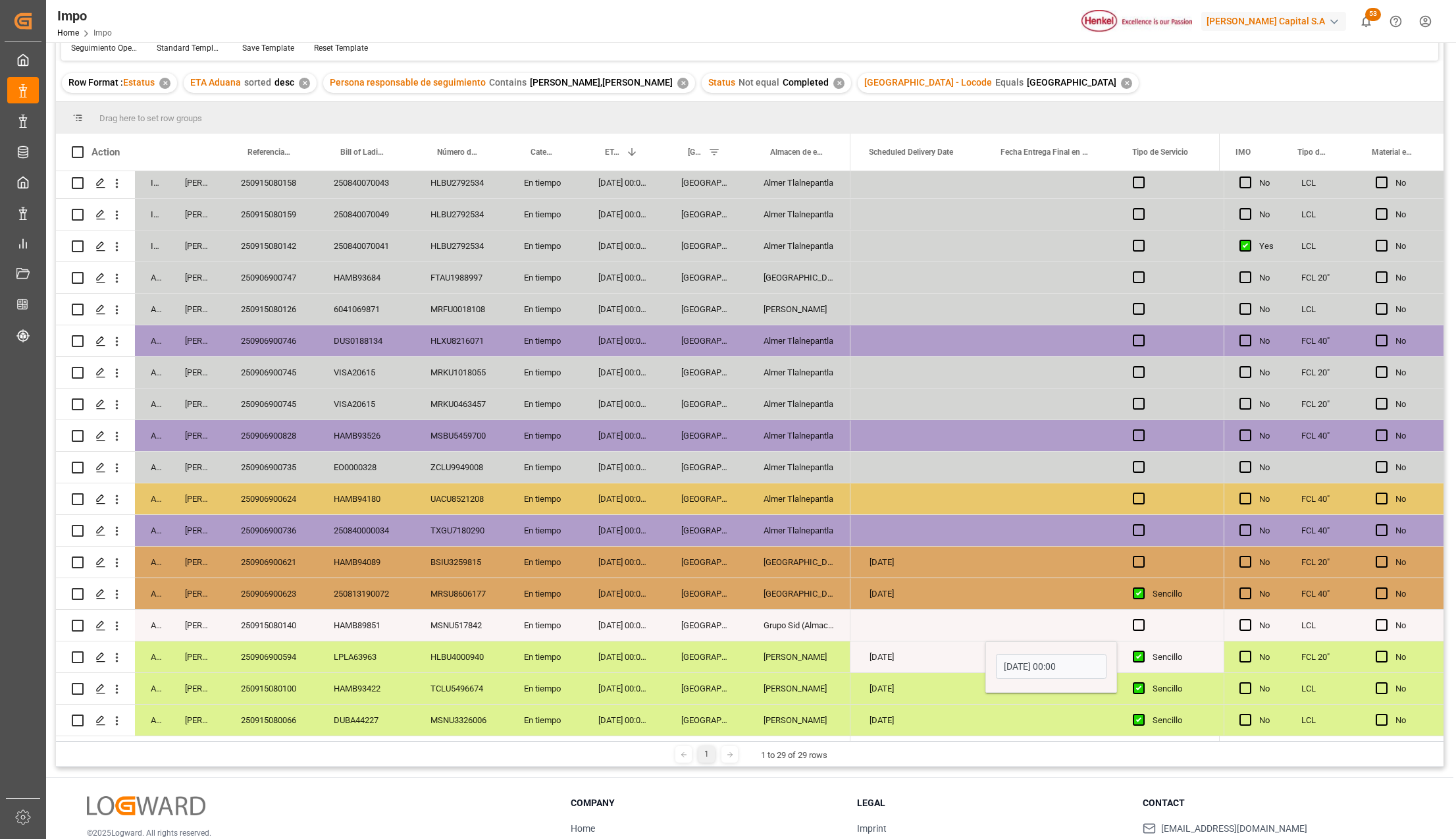
click at [957, 654] on div "17-09-2025" at bounding box center [919, 657] width 132 height 31
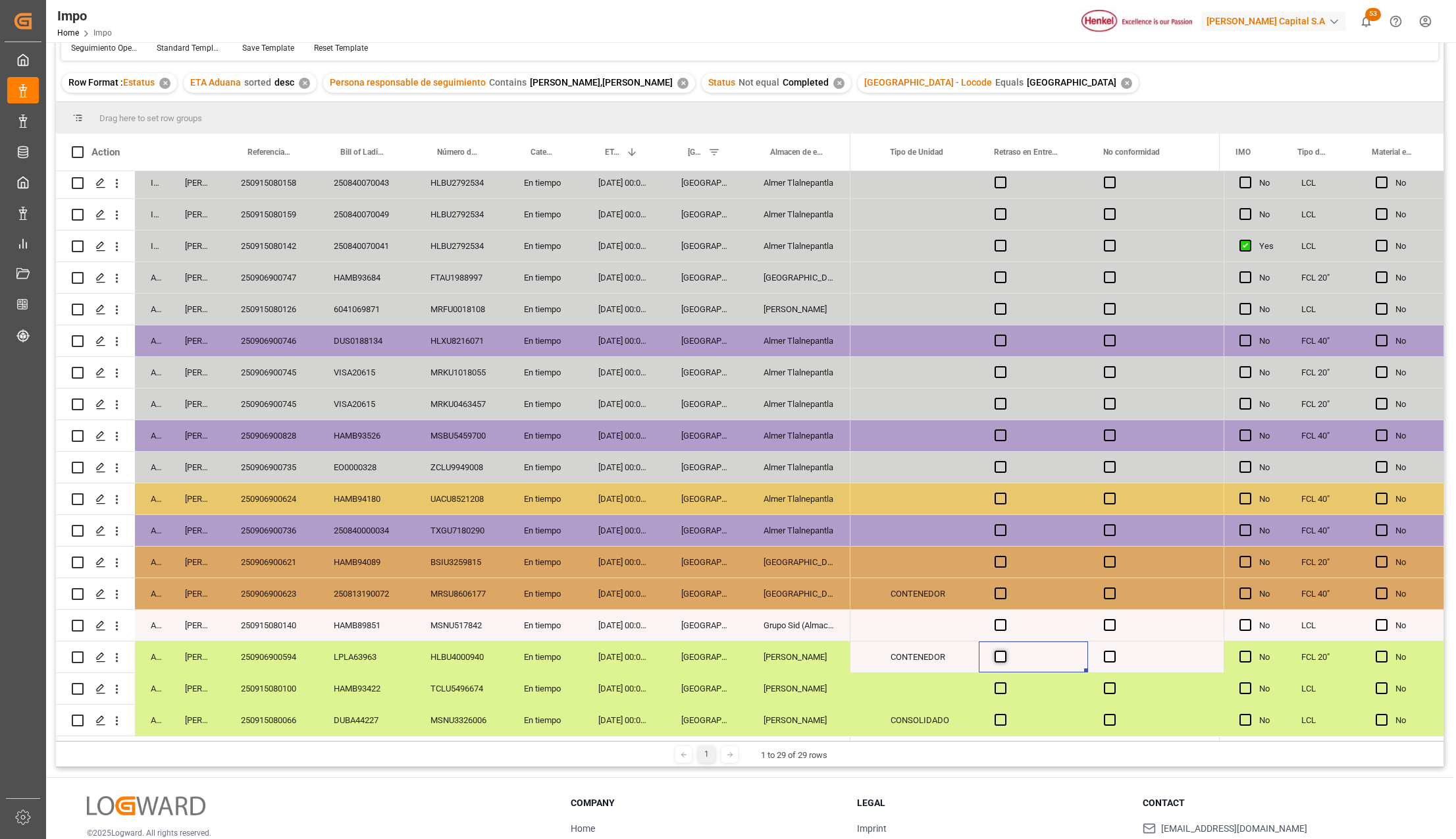
click at [995, 657] on span "Press SPACE to select this row." at bounding box center [1000, 657] width 12 height 12
click at [1005, 651] on input "Press SPACE to select this row." at bounding box center [1005, 651] width 0 height 0
click at [995, 657] on span "Press SPACE to select this row." at bounding box center [1000, 657] width 12 height 12
click at [1005, 651] on input "Press SPACE to select this row." at bounding box center [1005, 651] width 0 height 0
click at [1069, 706] on div "Press SPACE to select this row." at bounding box center [1044, 708] width 58 height 5
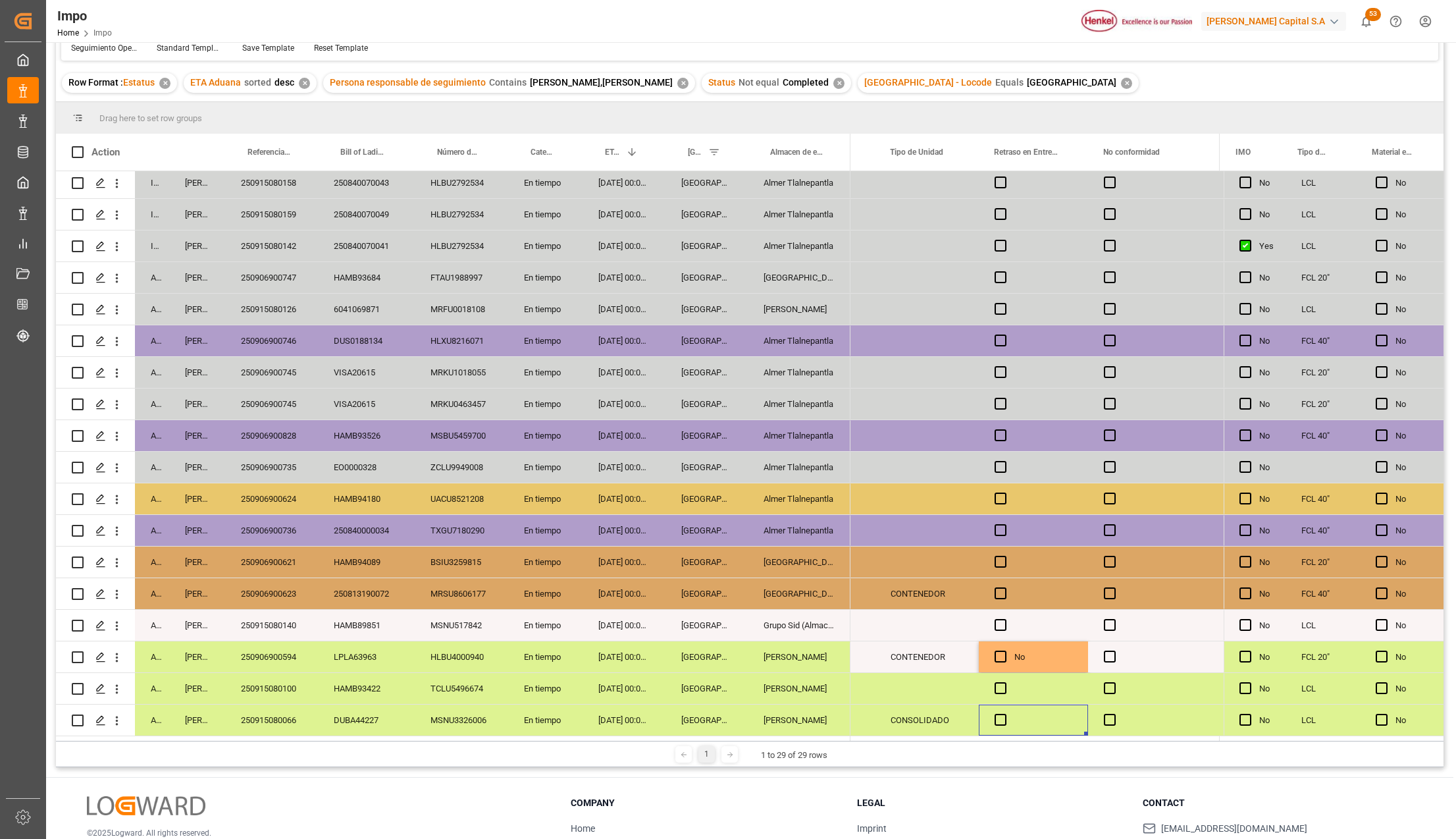
click at [728, 648] on div "[GEOGRAPHIC_DATA]" at bounding box center [707, 657] width 82 height 31
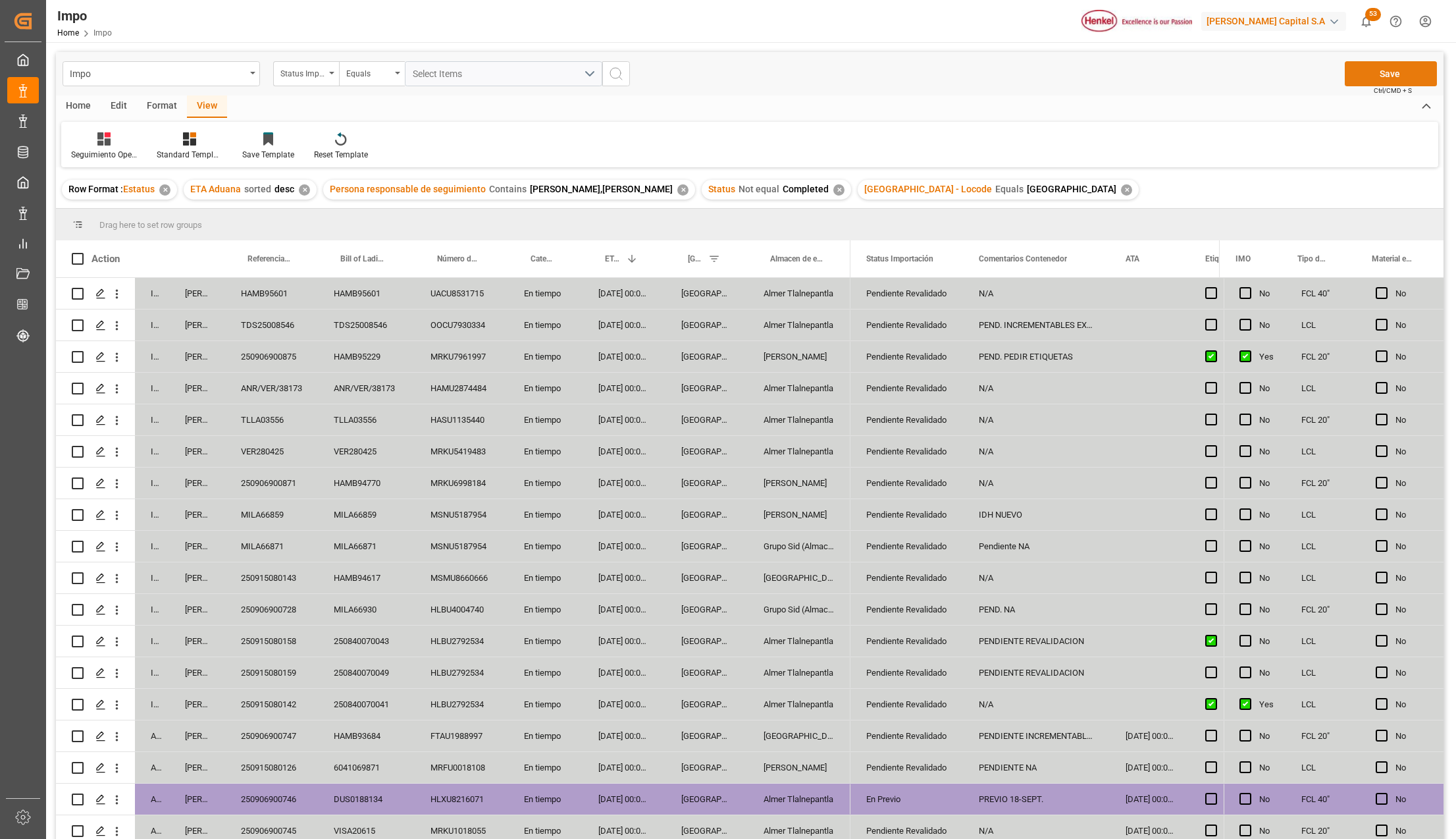
click at [1410, 83] on button "Save" at bounding box center [1390, 74] width 92 height 25
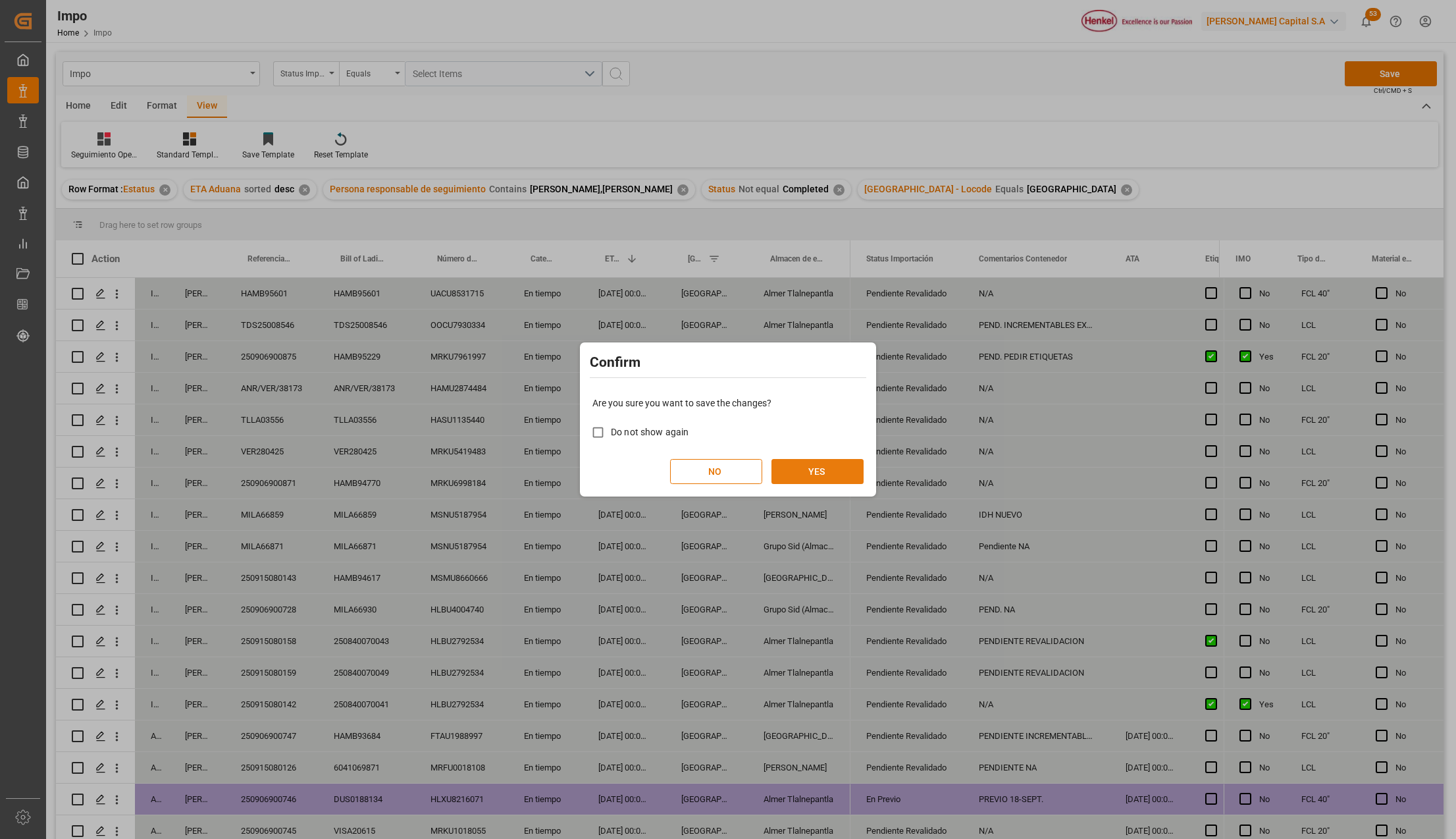
click at [844, 471] on button "YES" at bounding box center [817, 471] width 92 height 25
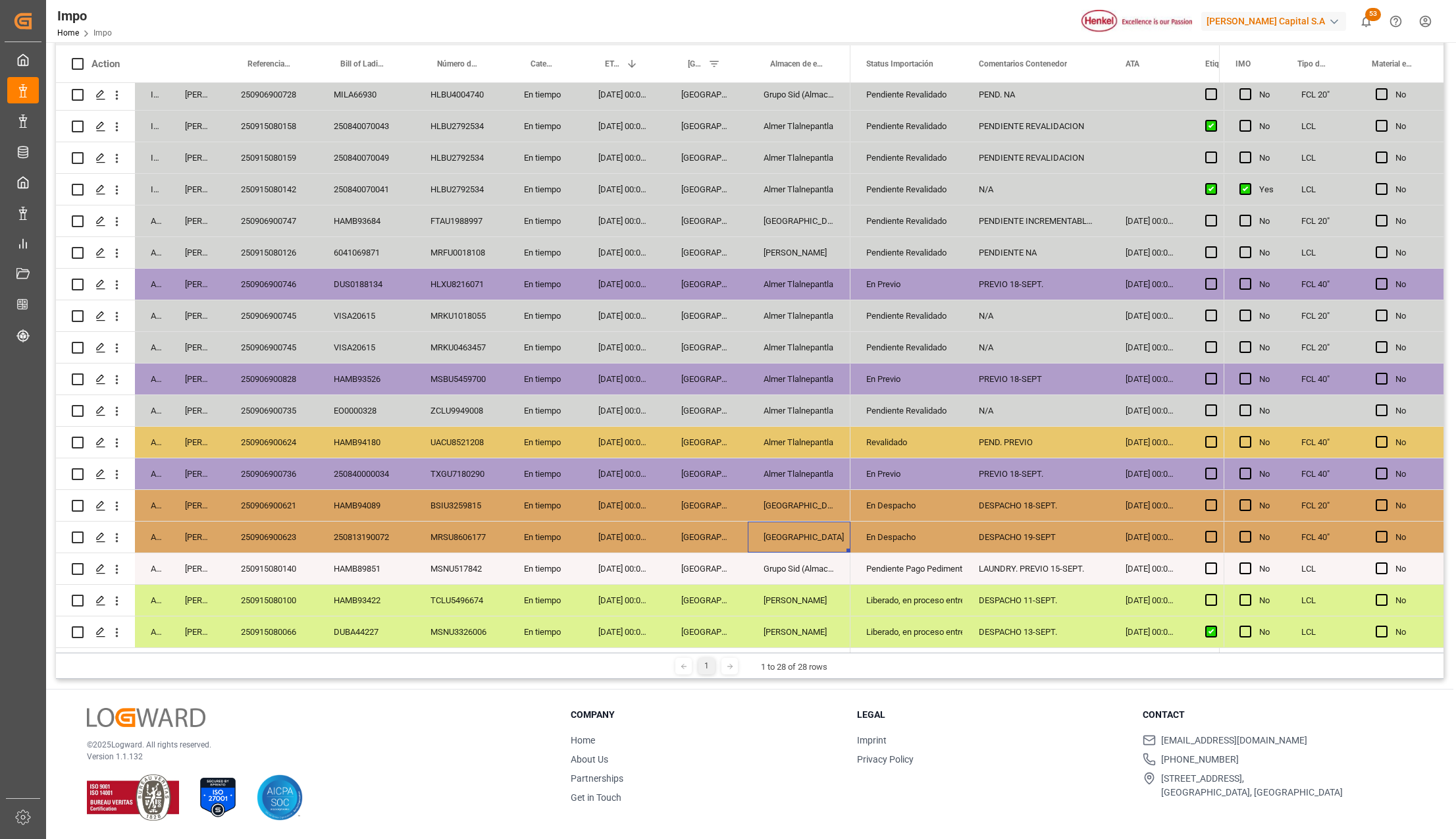
click at [783, 540] on div "Salamanca" at bounding box center [799, 537] width 103 height 31
click at [920, 601] on div "Liberado, en proceso entrega" at bounding box center [906, 601] width 81 height 30
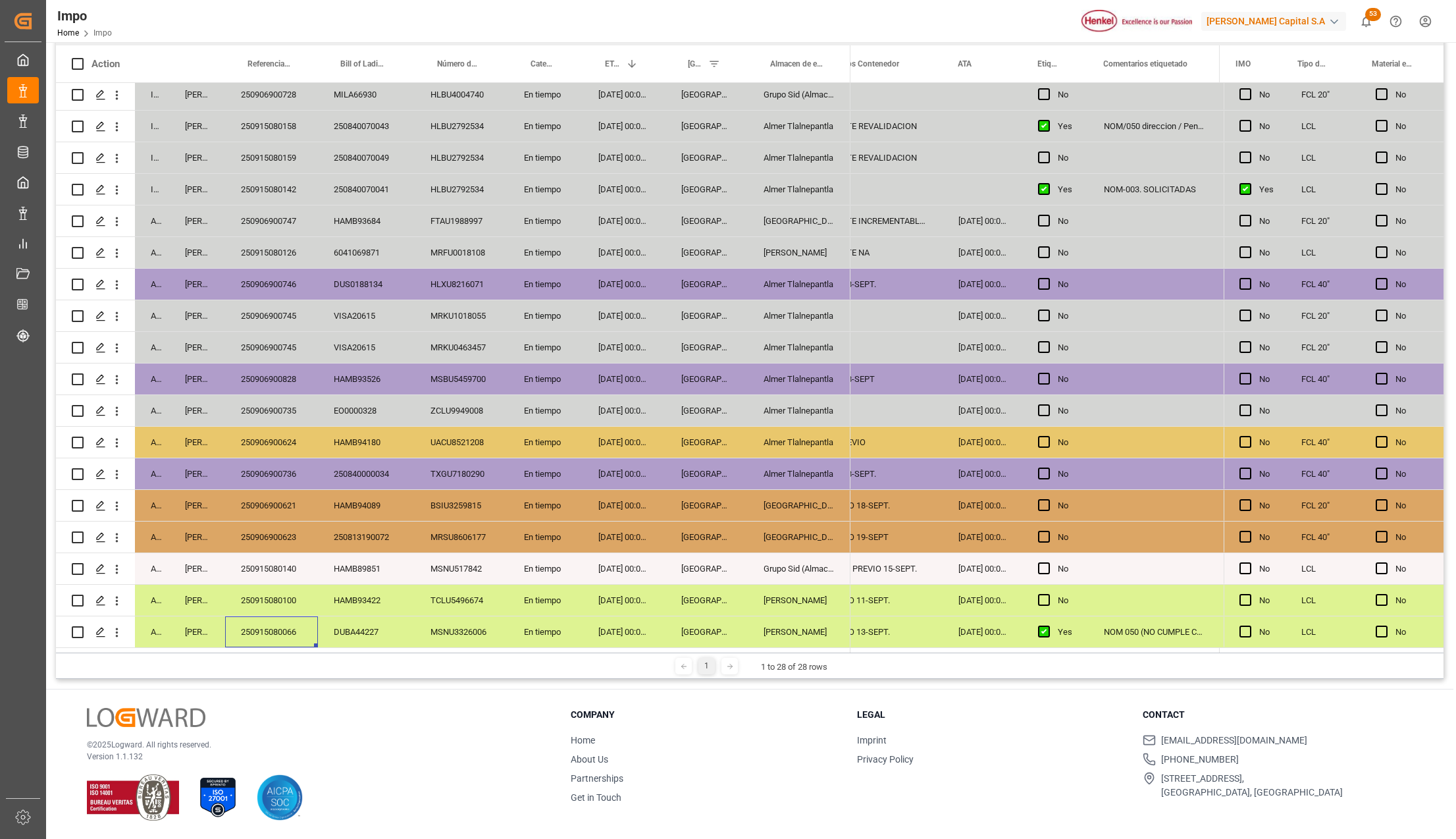
click at [288, 620] on div "250915080066" at bounding box center [271, 632] width 93 height 31
click at [292, 607] on div "250915080100" at bounding box center [271, 600] width 93 height 31
click at [593, 567] on div "08-09-2025 00:00:00" at bounding box center [624, 569] width 83 height 31
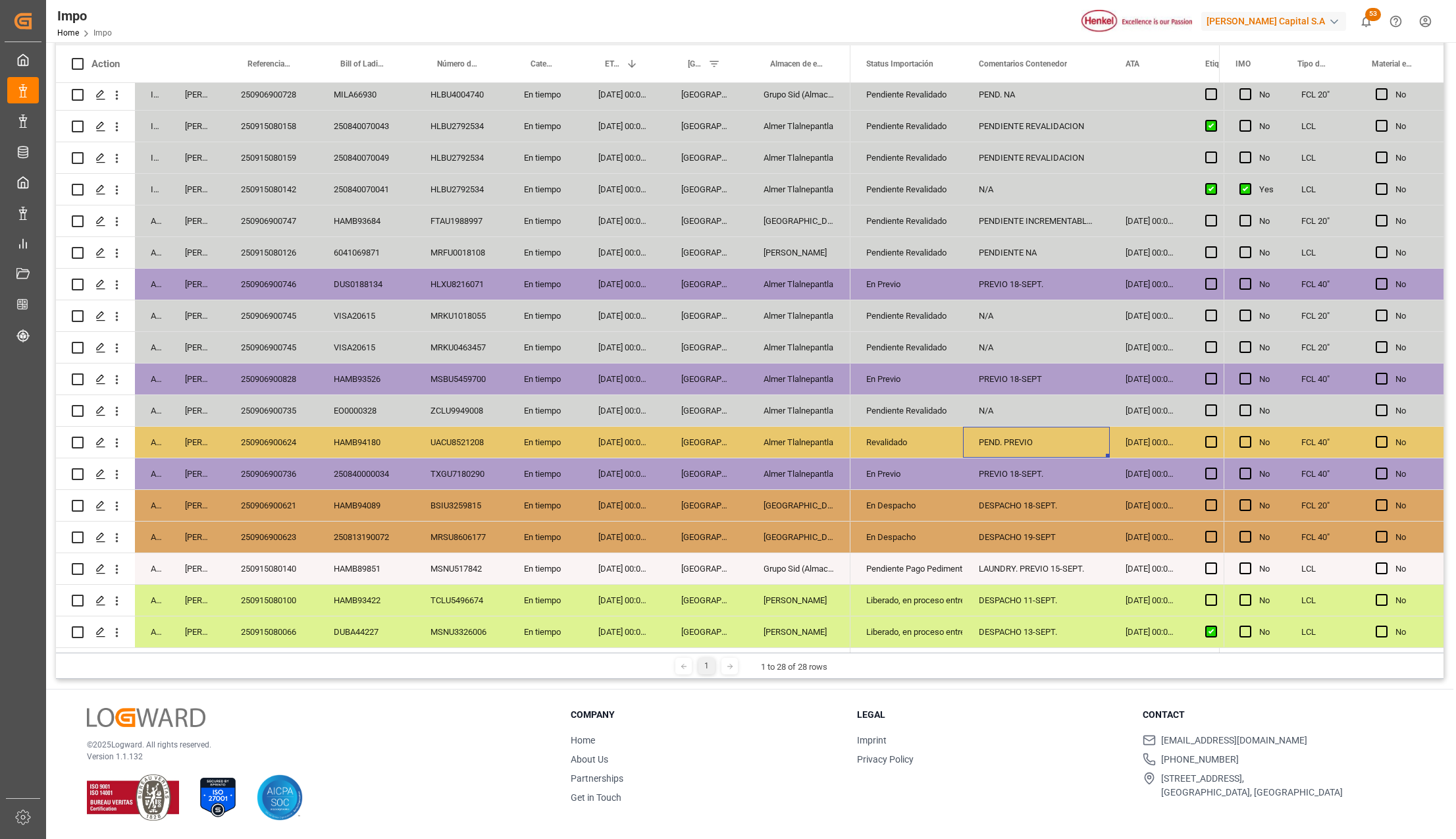
click at [287, 428] on div "250906900624" at bounding box center [271, 442] width 93 height 31
click at [923, 432] on div "Revalidado" at bounding box center [906, 443] width 81 height 30
click at [1022, 438] on div "PEND. PREVIO" at bounding box center [1037, 442] width 147 height 31
click at [1022, 438] on input "PEND. PREVIO" at bounding box center [1037, 450] width 126 height 25
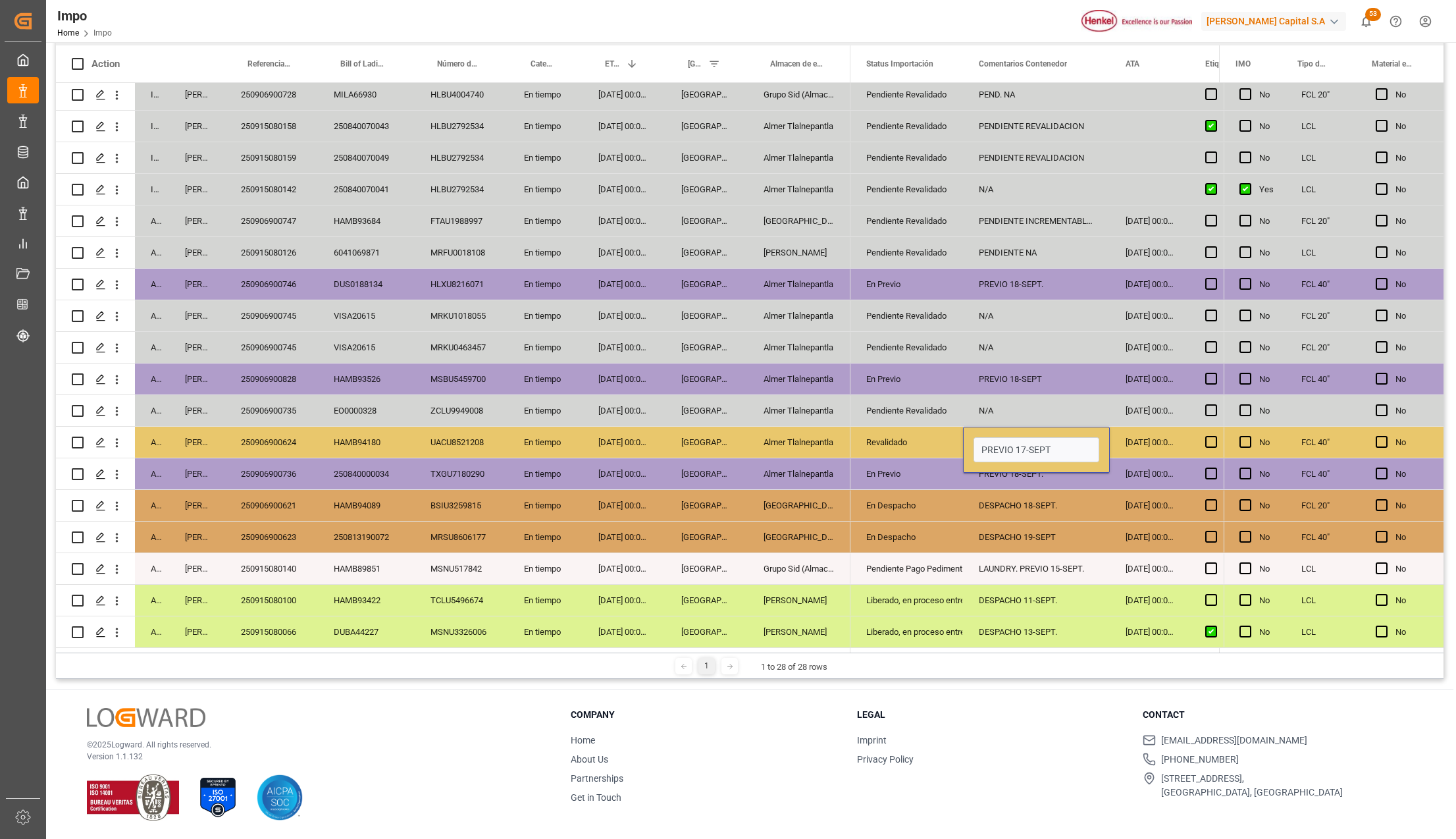
type input "PREVIO 17-SEPT."
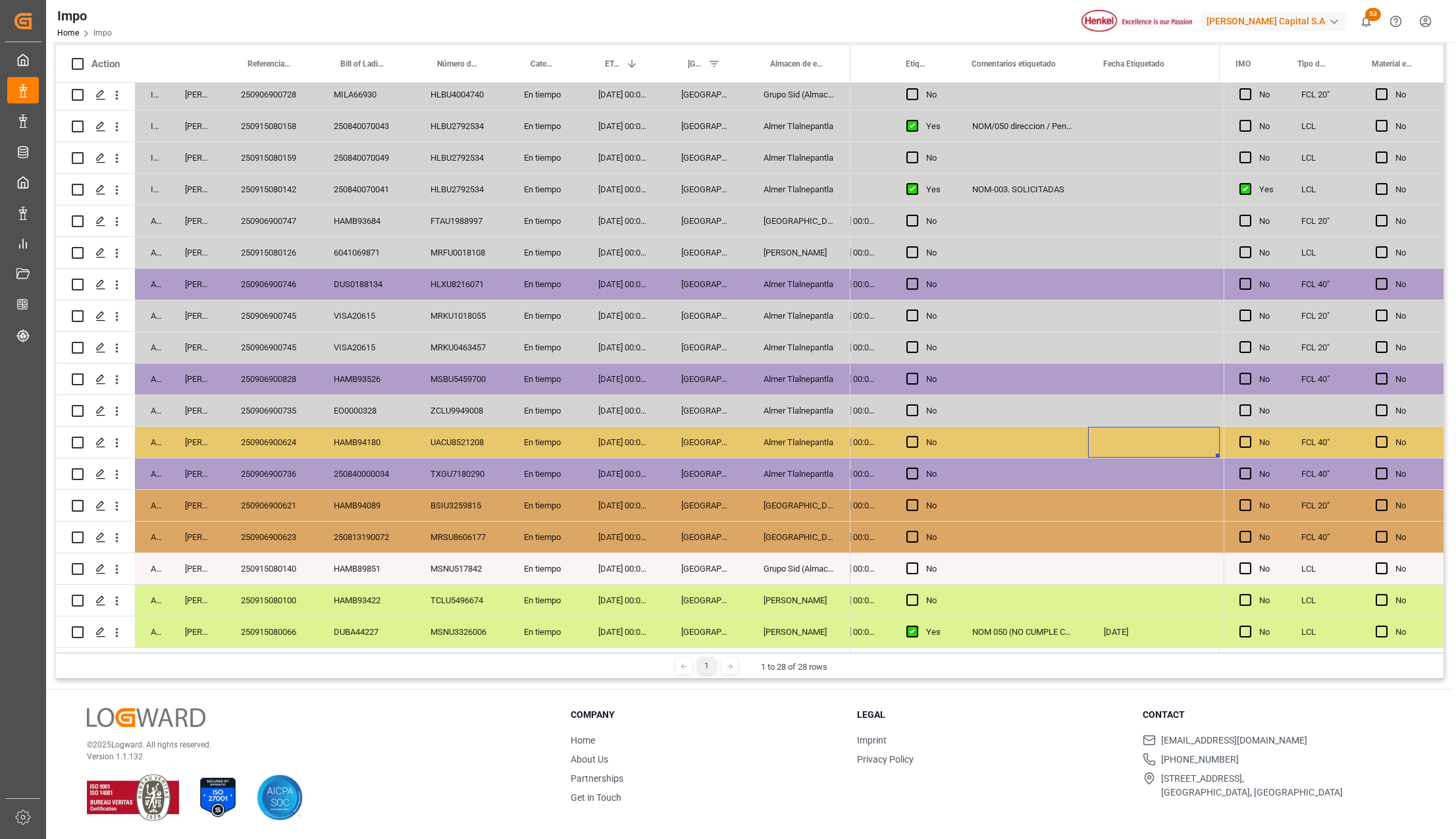
scroll to position [0, 430]
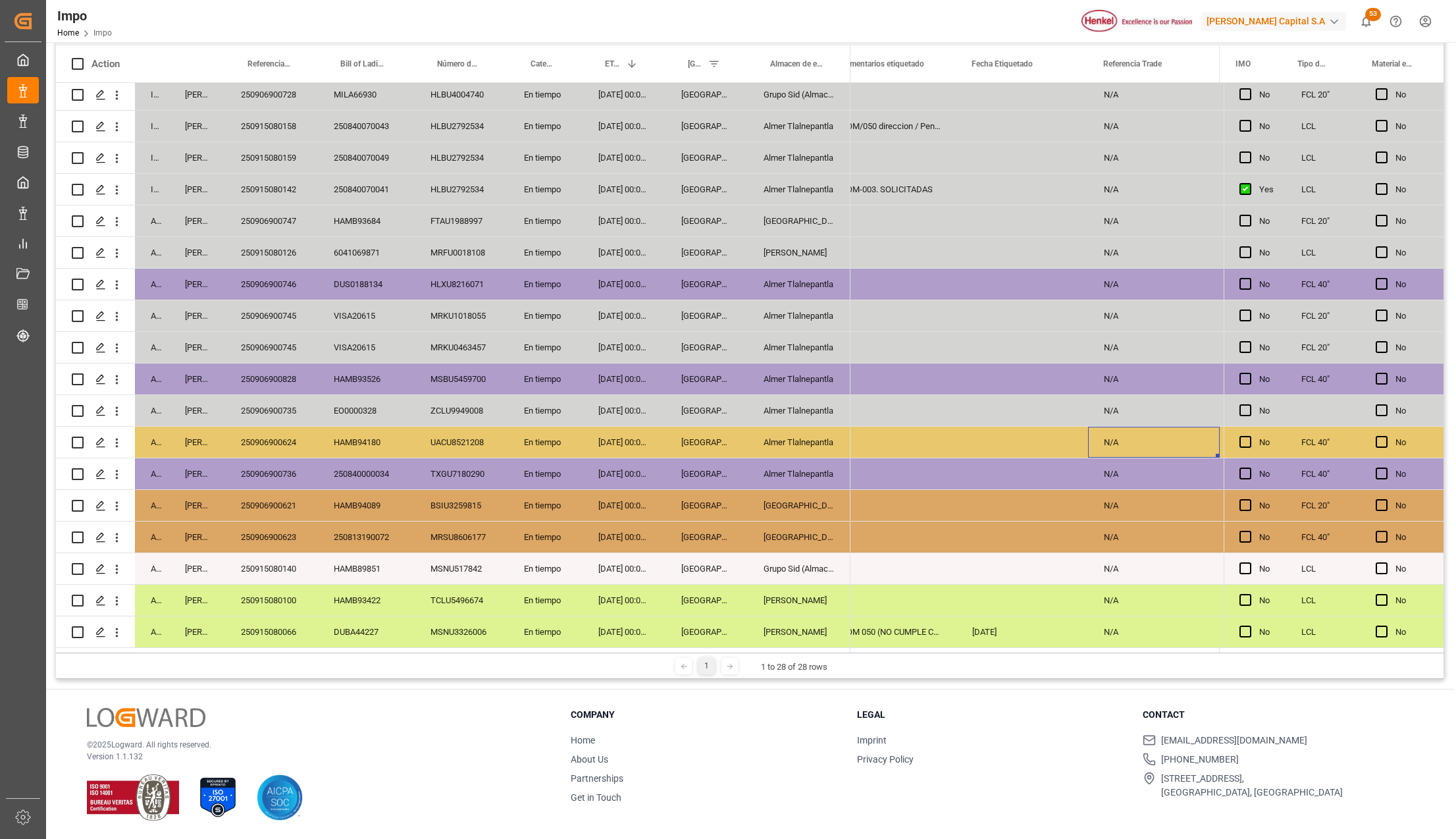
drag, startPoint x: 1088, startPoint y: 435, endPoint x: 1086, endPoint y: 453, distance: 18.1
click at [1089, 435] on div "N/A" at bounding box center [1154, 442] width 132 height 31
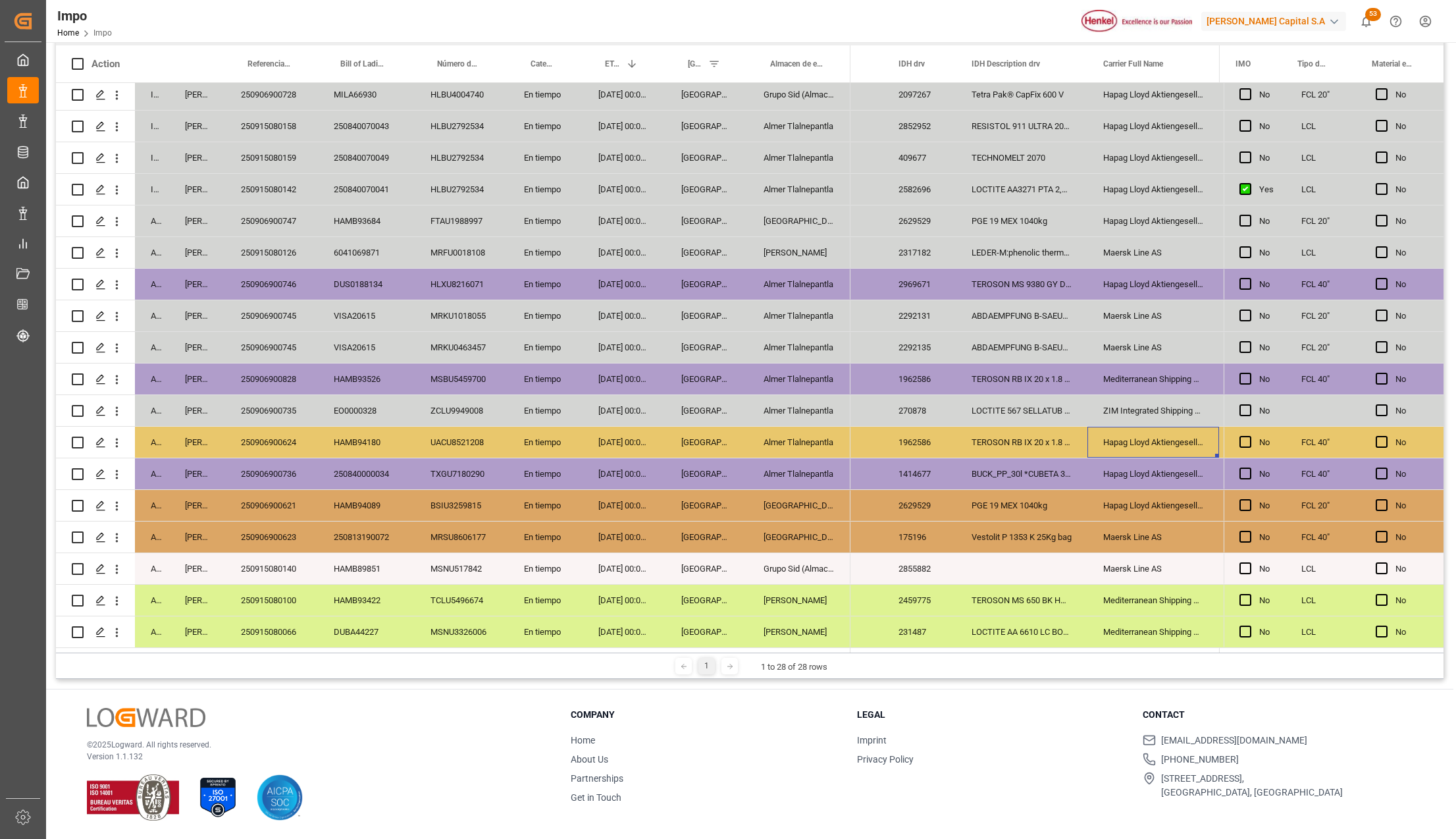
scroll to position [0, 1130]
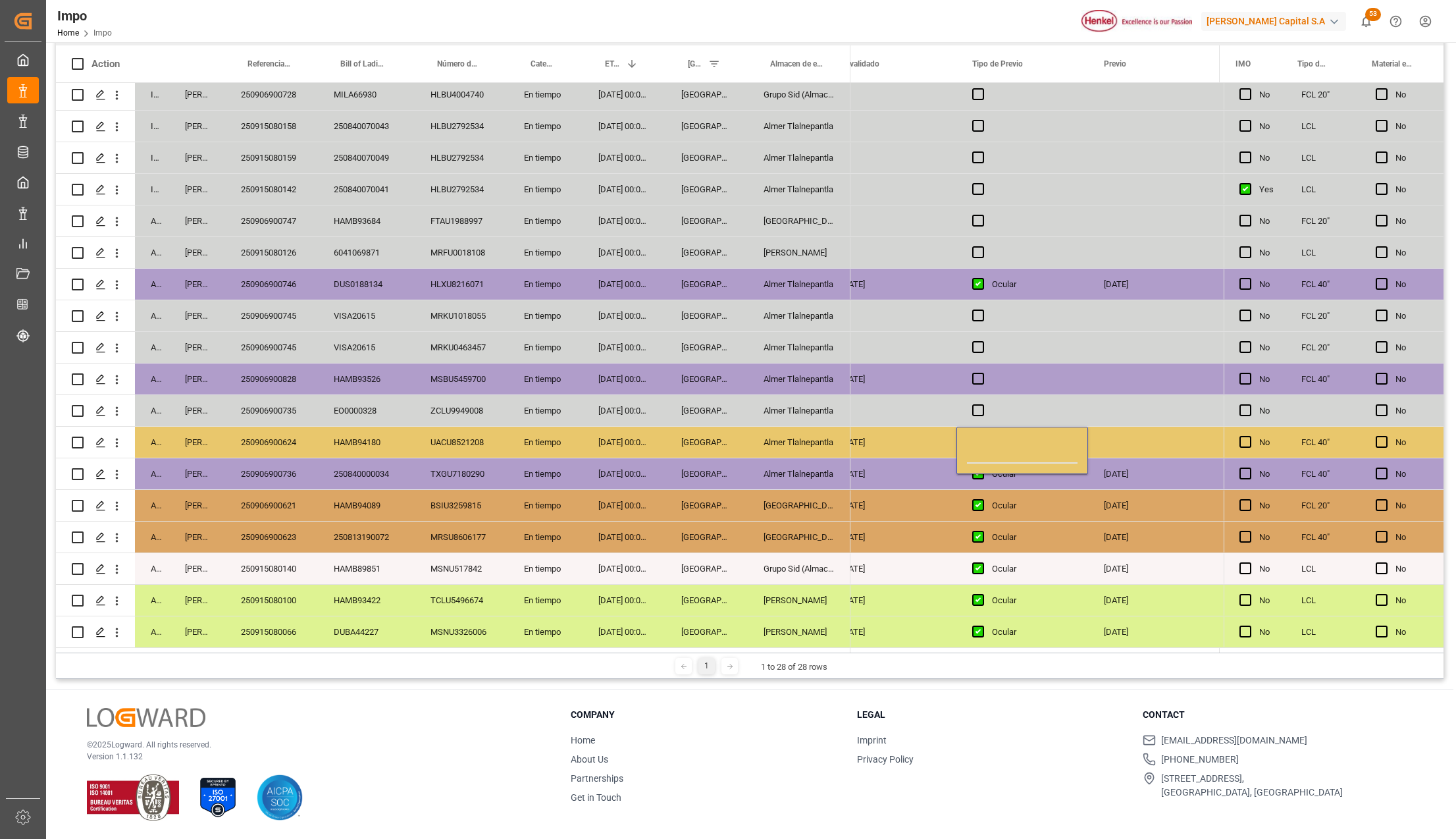
click at [992, 545] on div "Ocular" at bounding box center [1032, 538] width 80 height 30
click at [982, 439] on span "Press SPACE to select this row." at bounding box center [978, 442] width 12 height 12
click at [982, 436] on input "Press SPACE to select this row." at bounding box center [982, 436] width 0 height 0
click at [982, 439] on span "Press SPACE to select this row." at bounding box center [978, 442] width 12 height 12
click at [982, 436] on input "Press SPACE to select this row." at bounding box center [982, 436] width 0 height 0
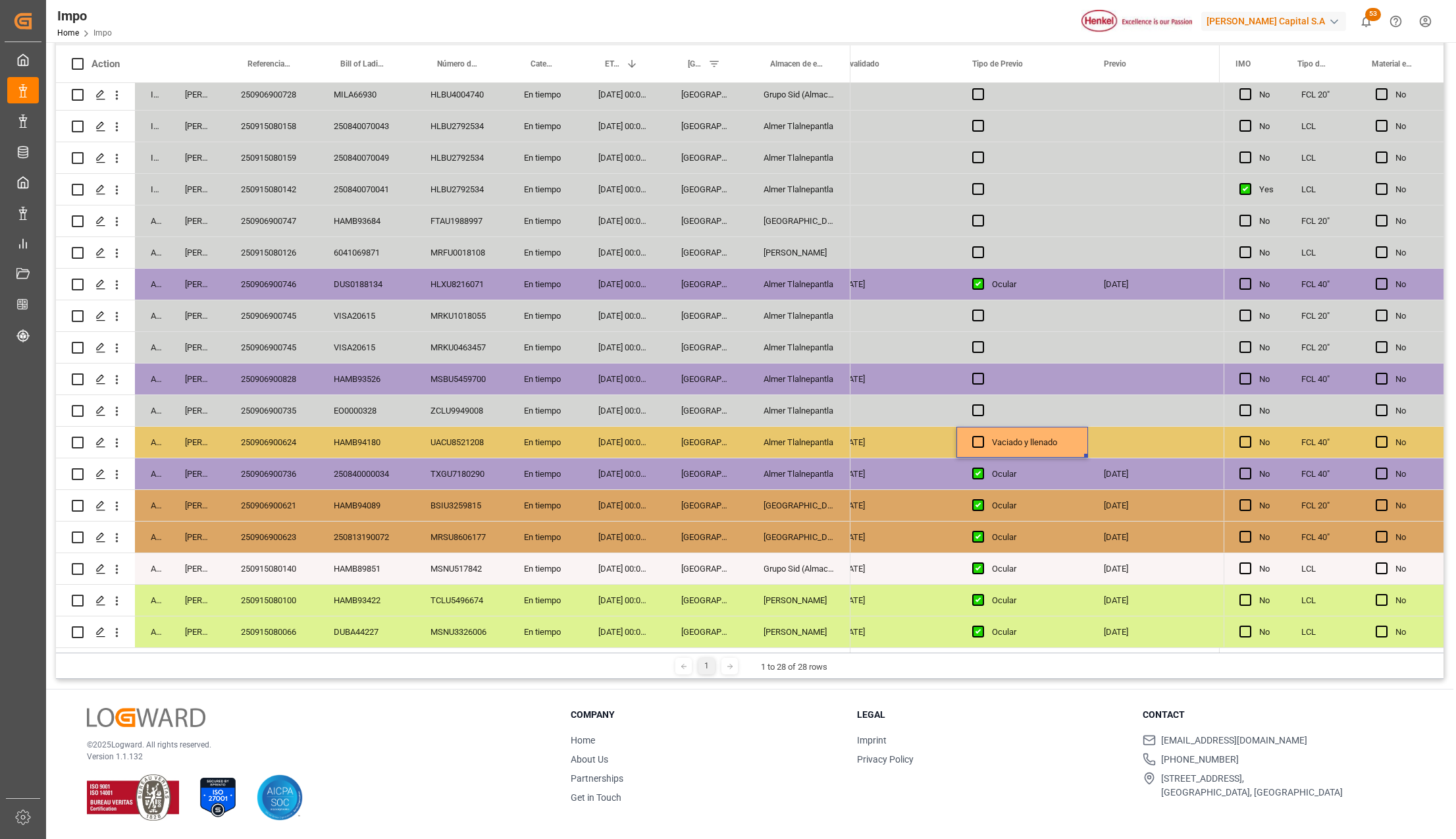
click at [1182, 449] on div "Press SPACE to select this row." at bounding box center [1154, 442] width 132 height 31
click at [1161, 449] on div "Press SPACE to select this row." at bounding box center [1154, 442] width 132 height 31
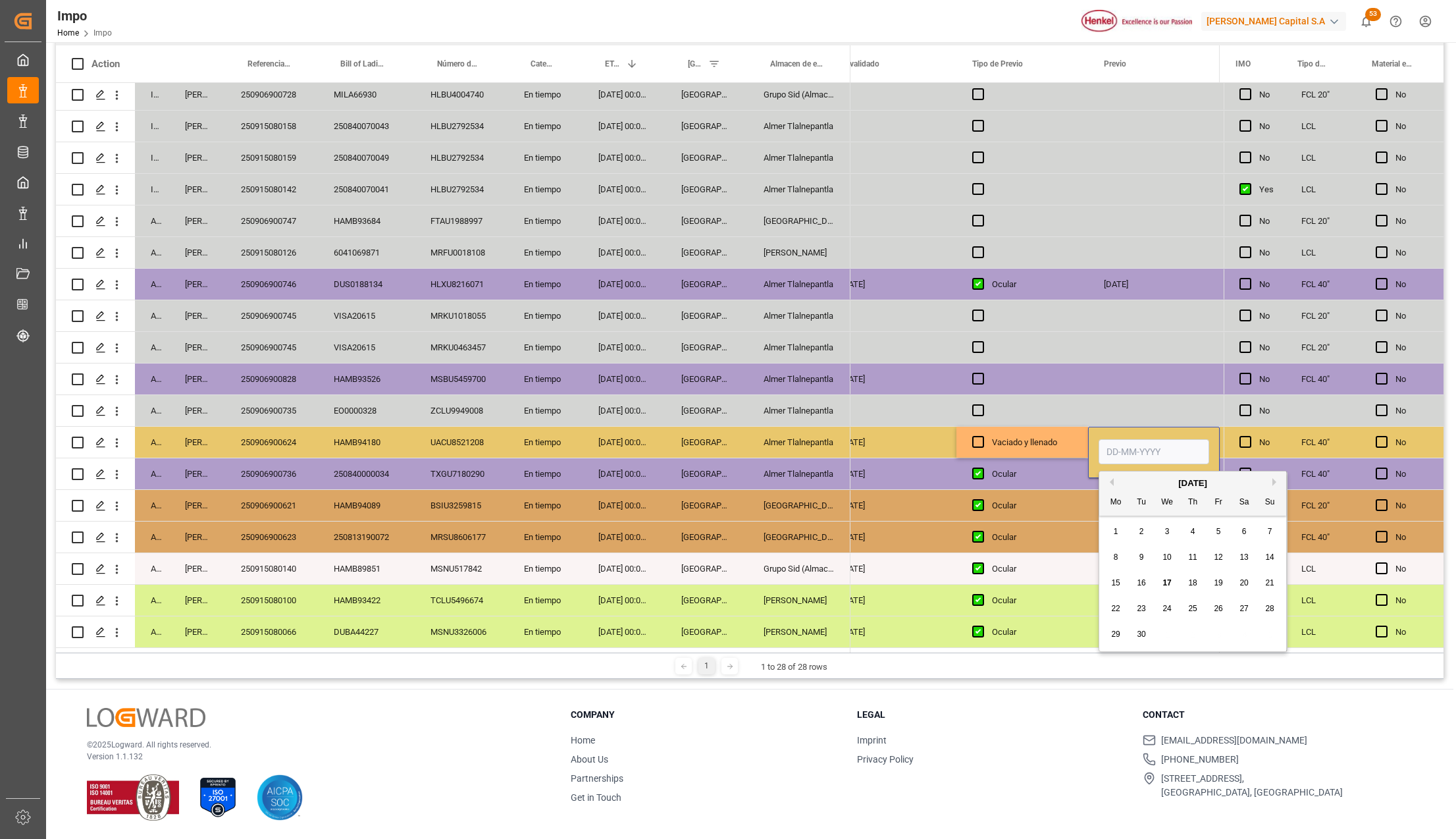
click at [1152, 446] on input "Press SPACE to select this row." at bounding box center [1154, 452] width 111 height 25
type input "17-09-2025"
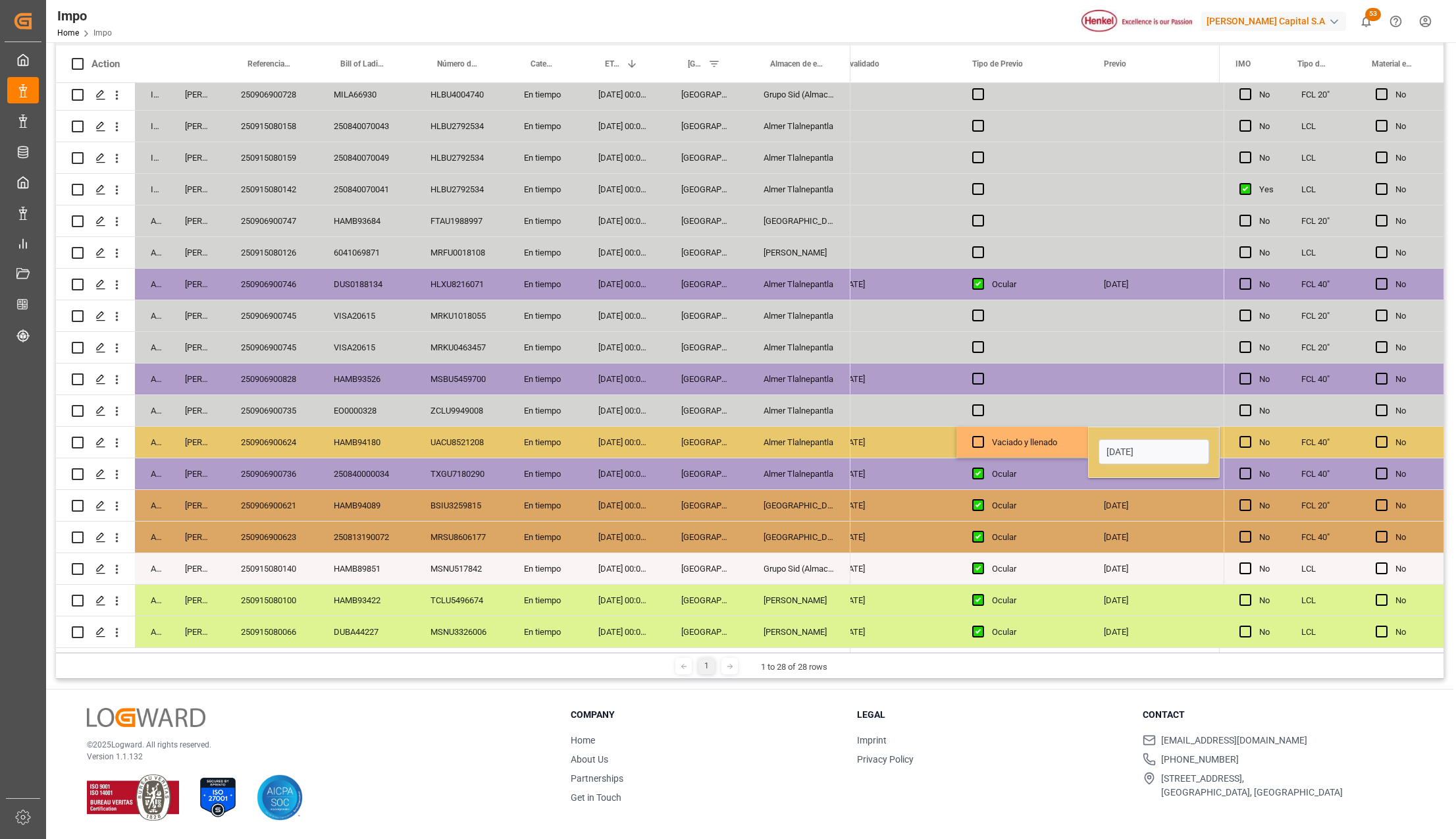
click at [1065, 446] on div "Vaciado y llenado" at bounding box center [1032, 443] width 80 height 30
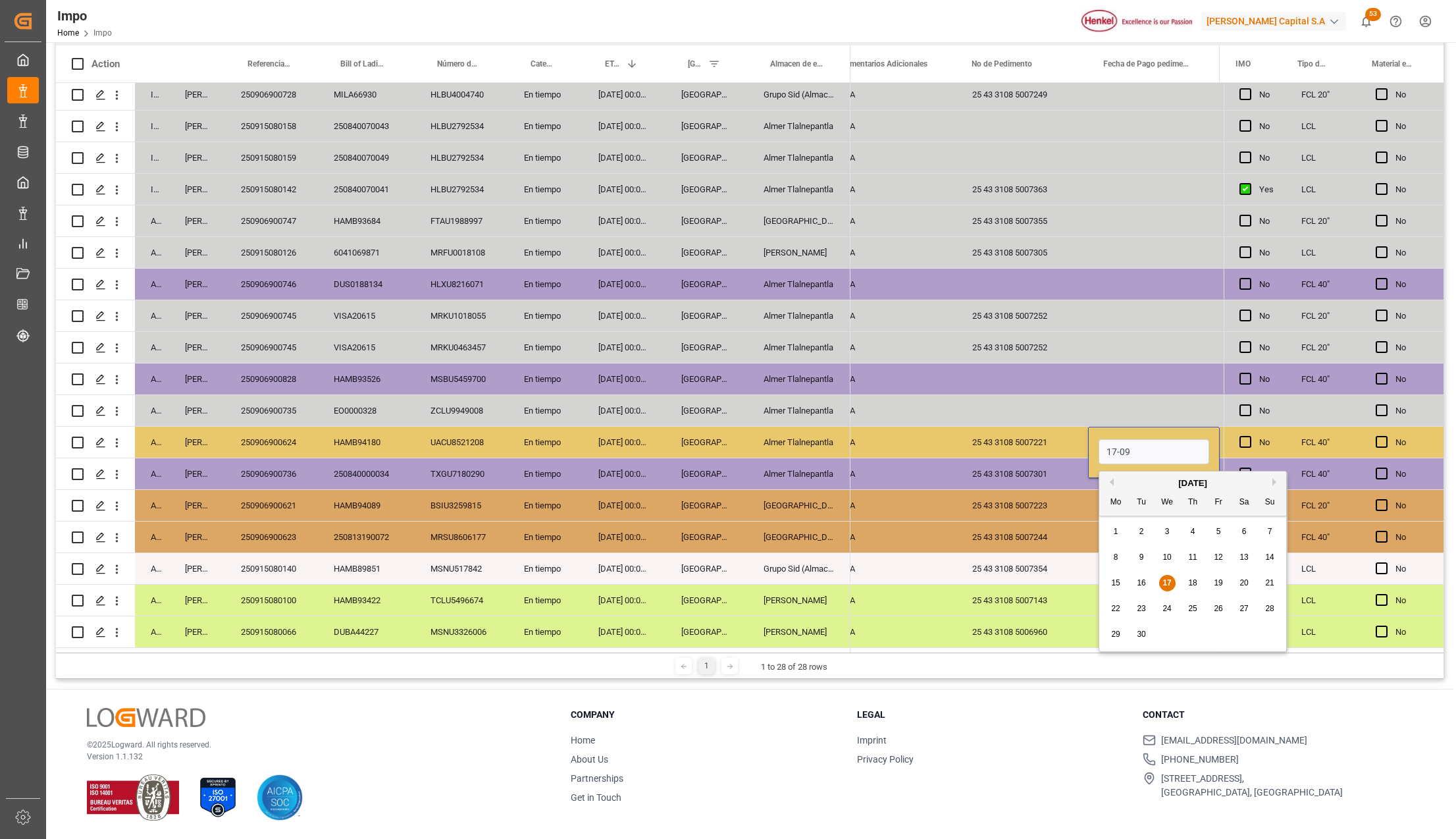
type input "17-09-2025"
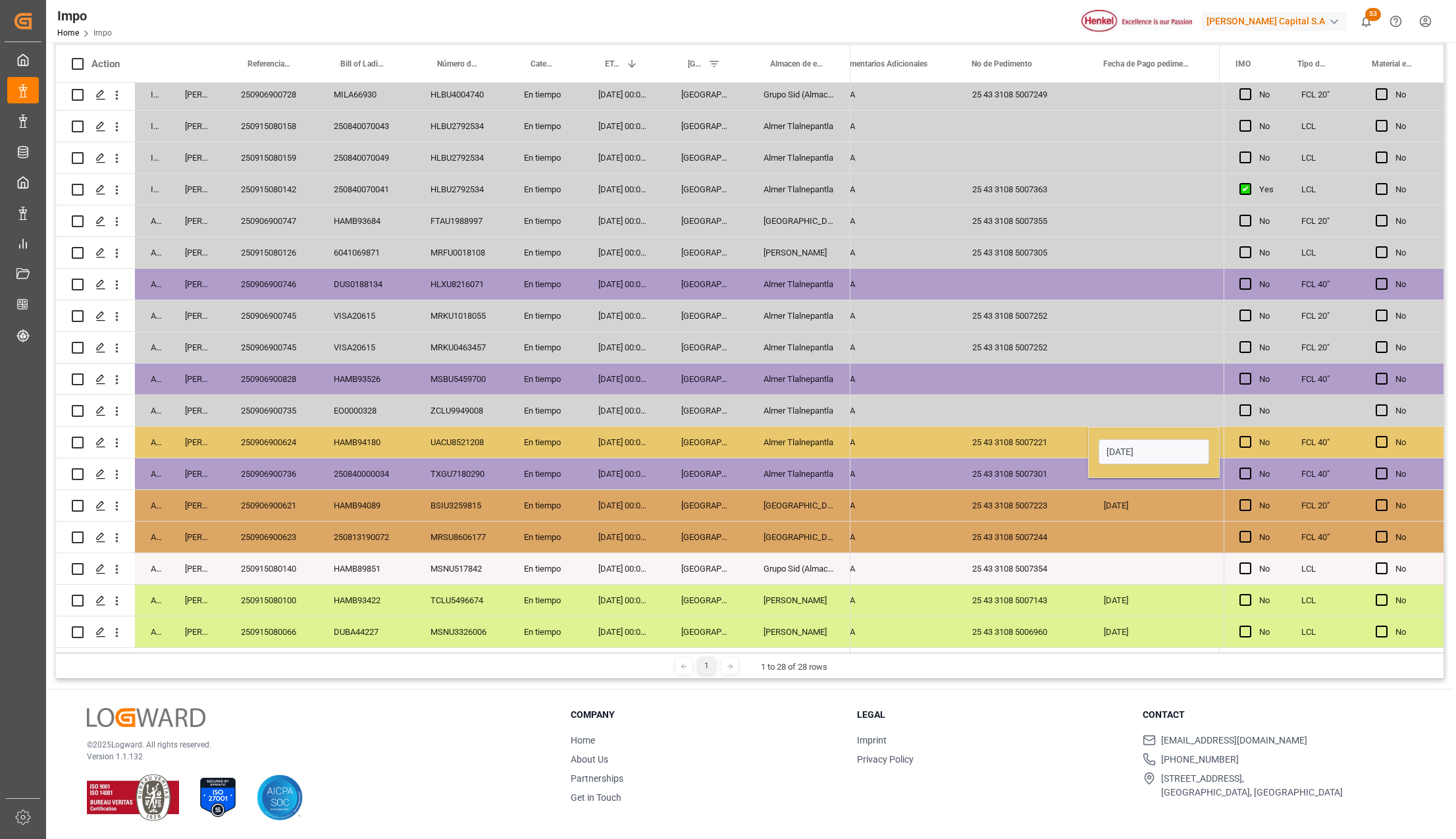
click at [1060, 456] on div "N/A N/A N/A N/A N/A N/A N/A N/A N/A N/A N/A N/A N/A N/A N/A N/A N/A N/A N/A 25 …" at bounding box center [101, 205] width 4903 height 885
click at [1022, 430] on div "25 43 3108 5007221" at bounding box center [1022, 442] width 132 height 31
click at [749, 408] on div "Almer Tlalnepantla" at bounding box center [799, 411] width 103 height 31
click at [785, 430] on div "Almer Tlalnepantla" at bounding box center [799, 442] width 103 height 31
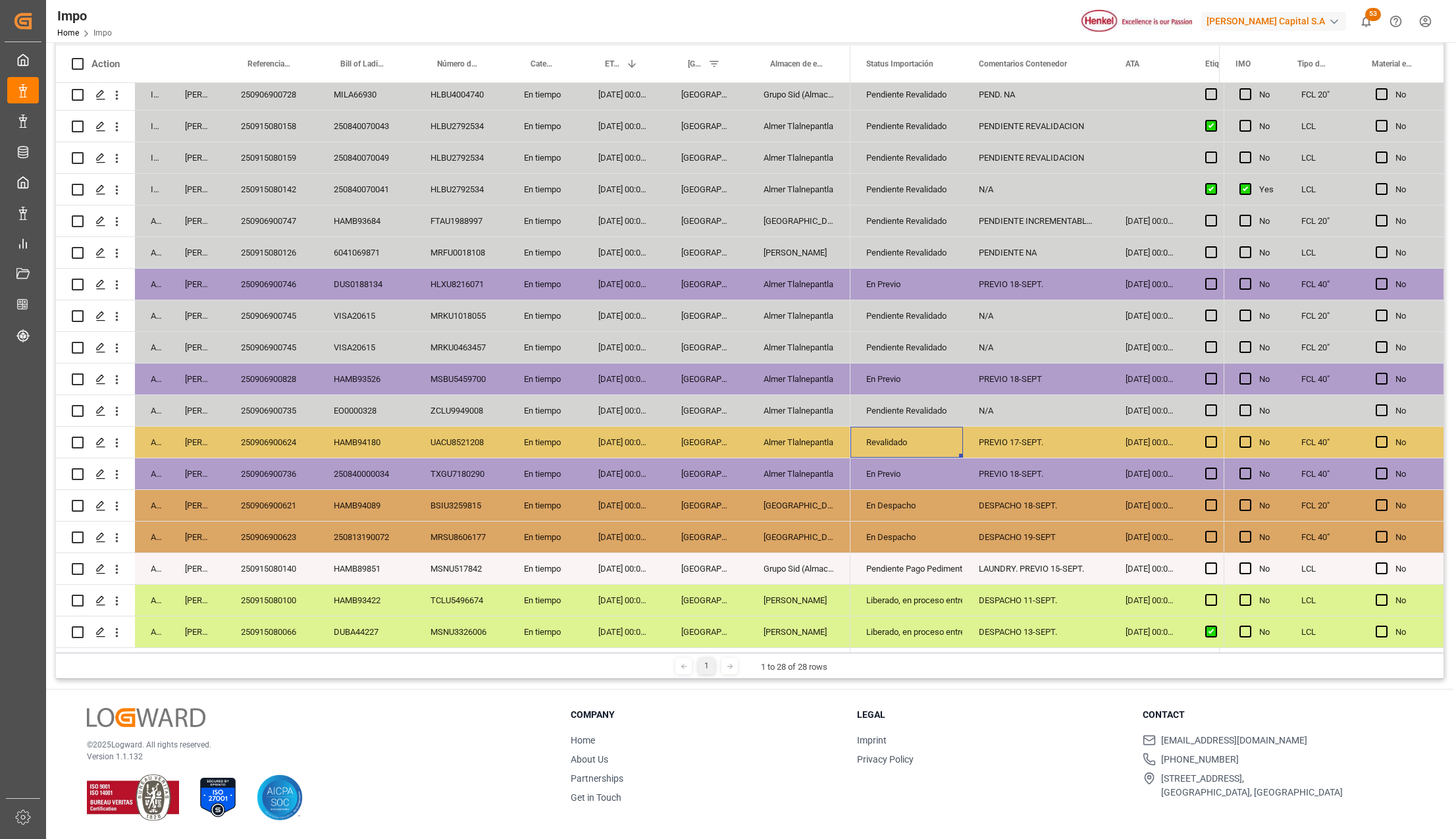
click at [883, 436] on div "Revalidado" at bounding box center [906, 443] width 81 height 30
click at [941, 448] on icon "open menu" at bounding box center [939, 451] width 16 height 16
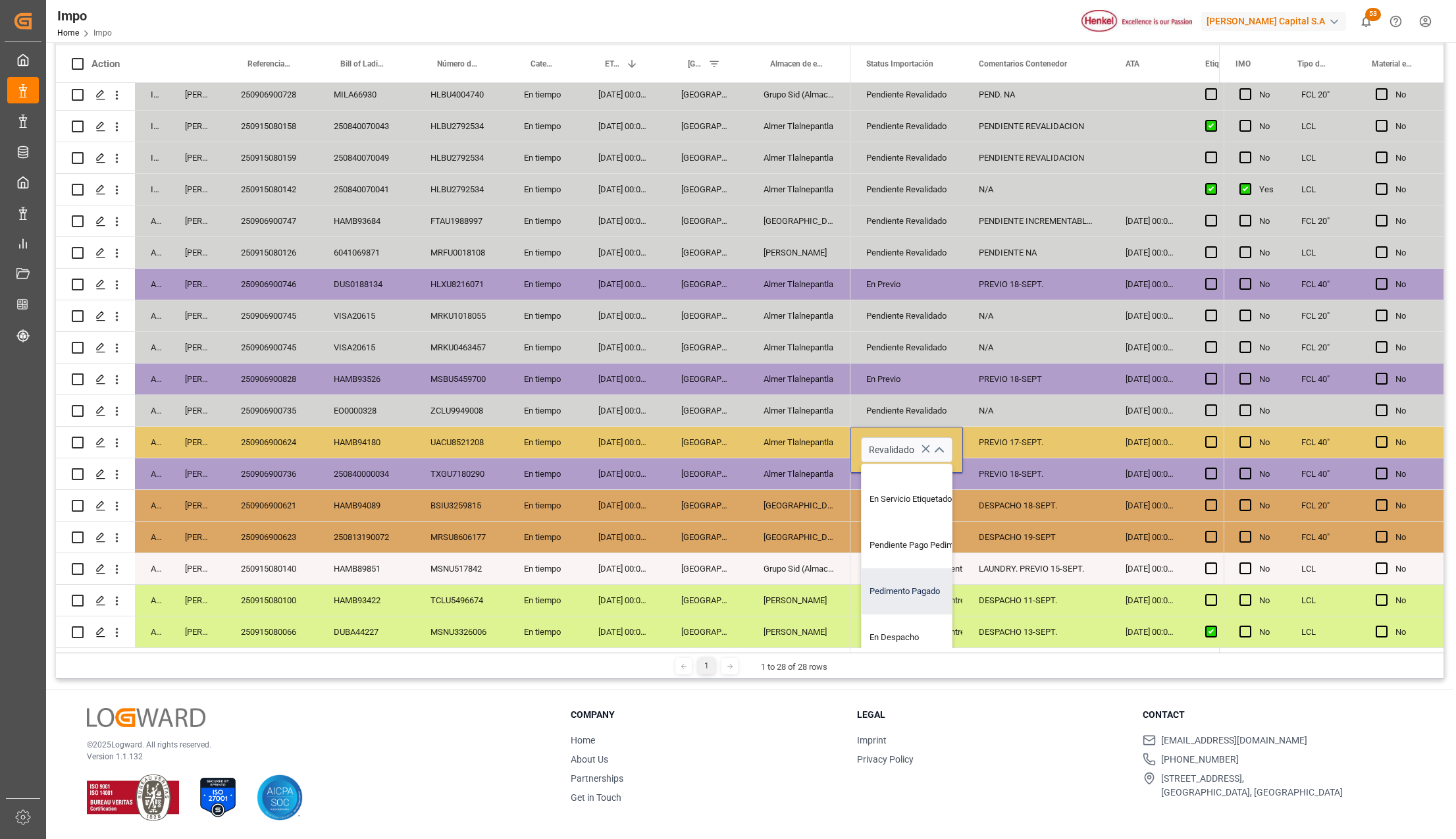
click at [927, 590] on div "Pedimento Pagado" at bounding box center [923, 592] width 124 height 46
type input "Pedimento Pagado"
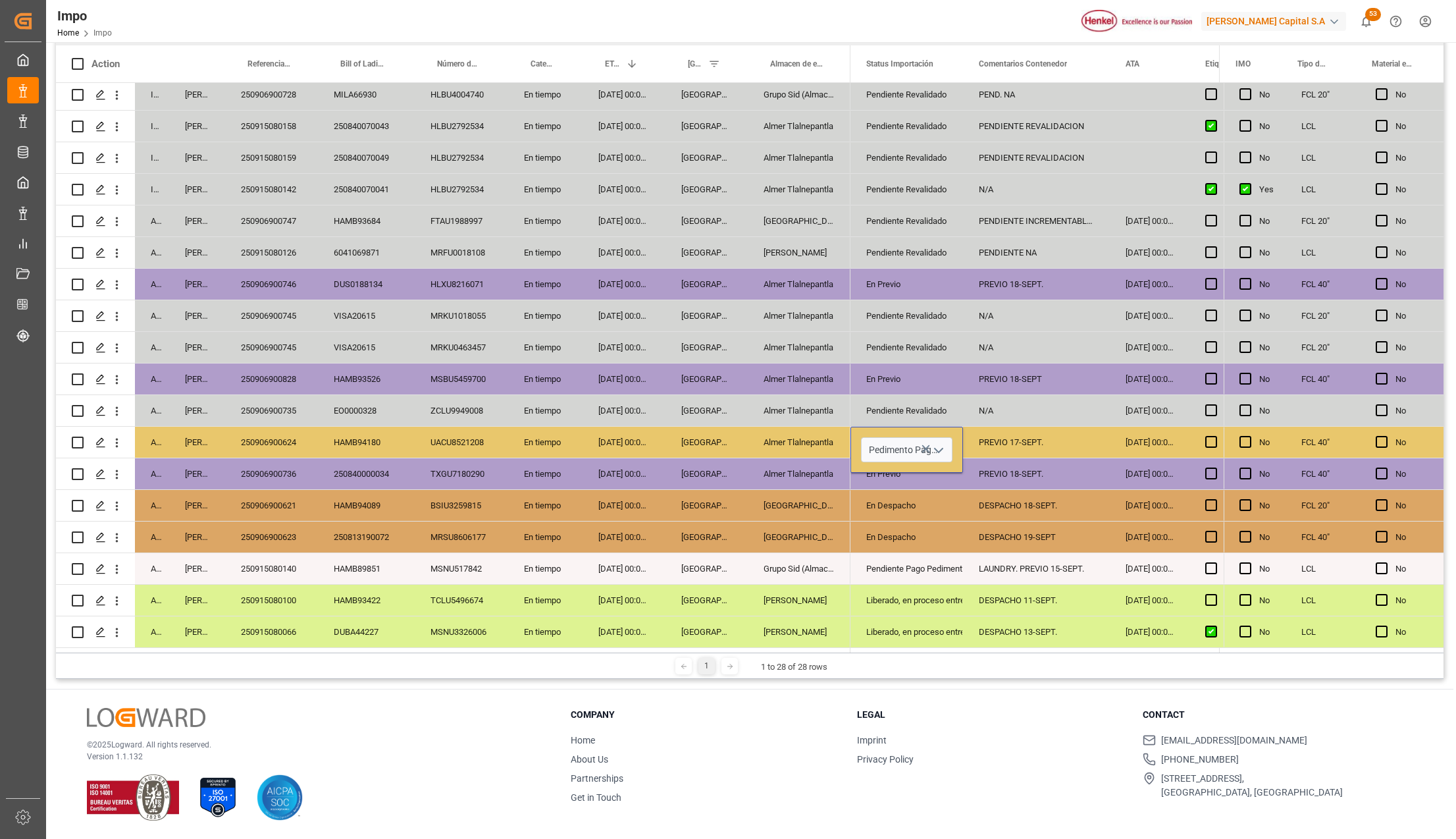
click at [977, 575] on div "LAUNDRY. PREVIO 15-SEPT." at bounding box center [1037, 569] width 147 height 31
click at [1041, 438] on div "PREVIO 17-SEPT." at bounding box center [1037, 442] width 147 height 31
type input "p"
type input "PEND. DESPACHO"
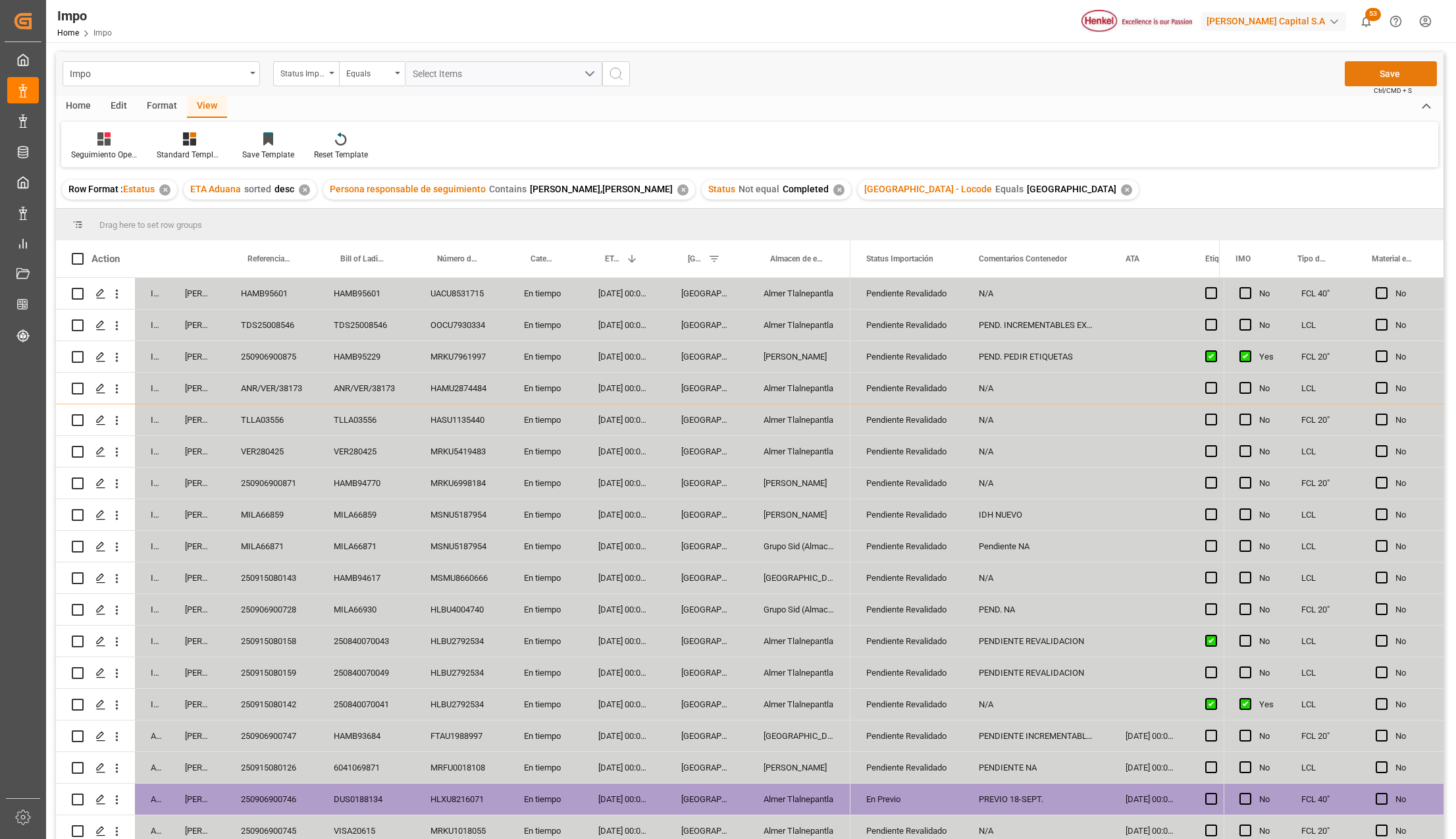
click at [1428, 67] on button "Save" at bounding box center [1390, 74] width 92 height 25
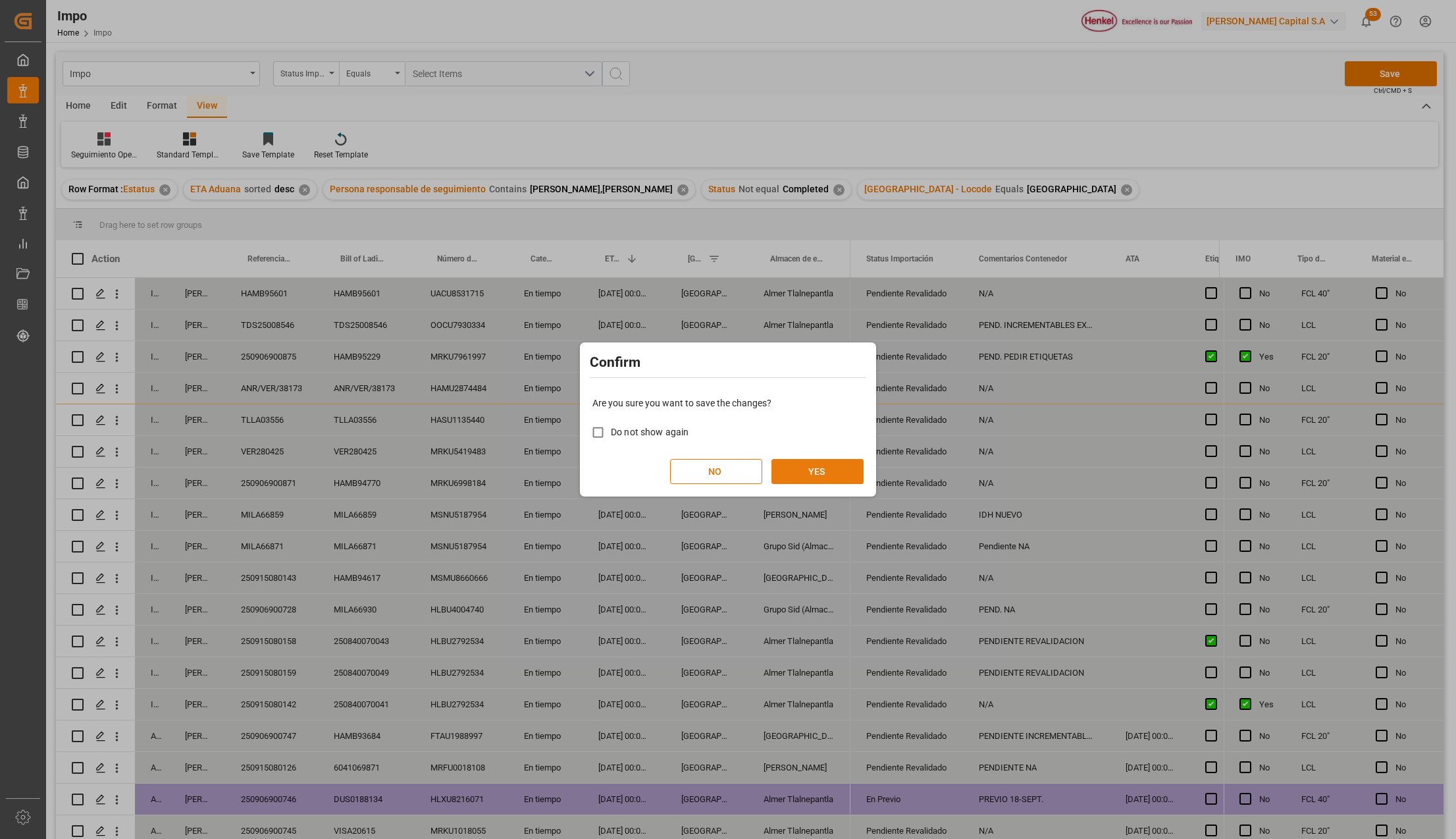
click at [806, 465] on button "YES" at bounding box center [817, 471] width 92 height 25
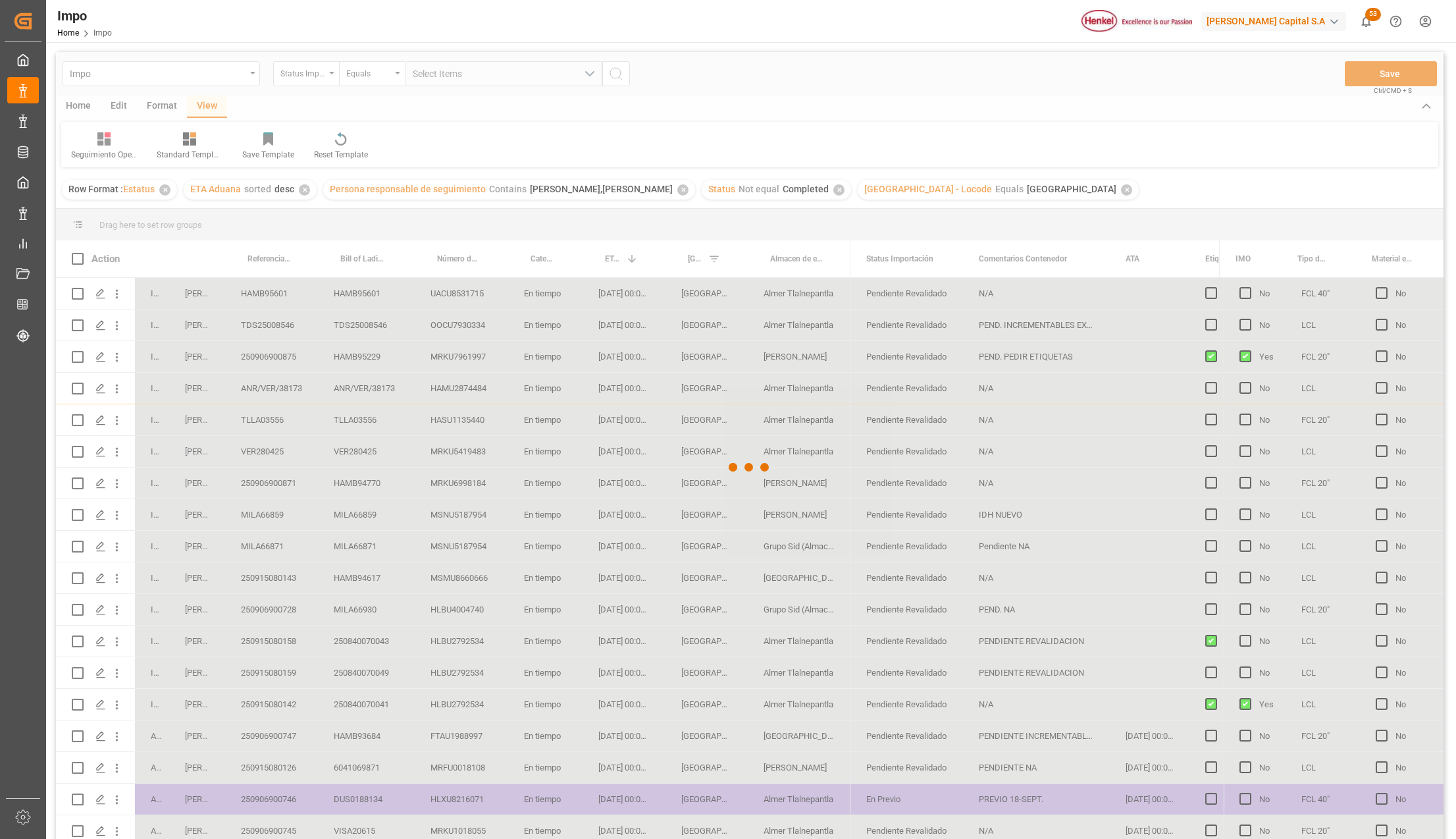
click at [262, 597] on div at bounding box center [749, 467] width 1388 height 831
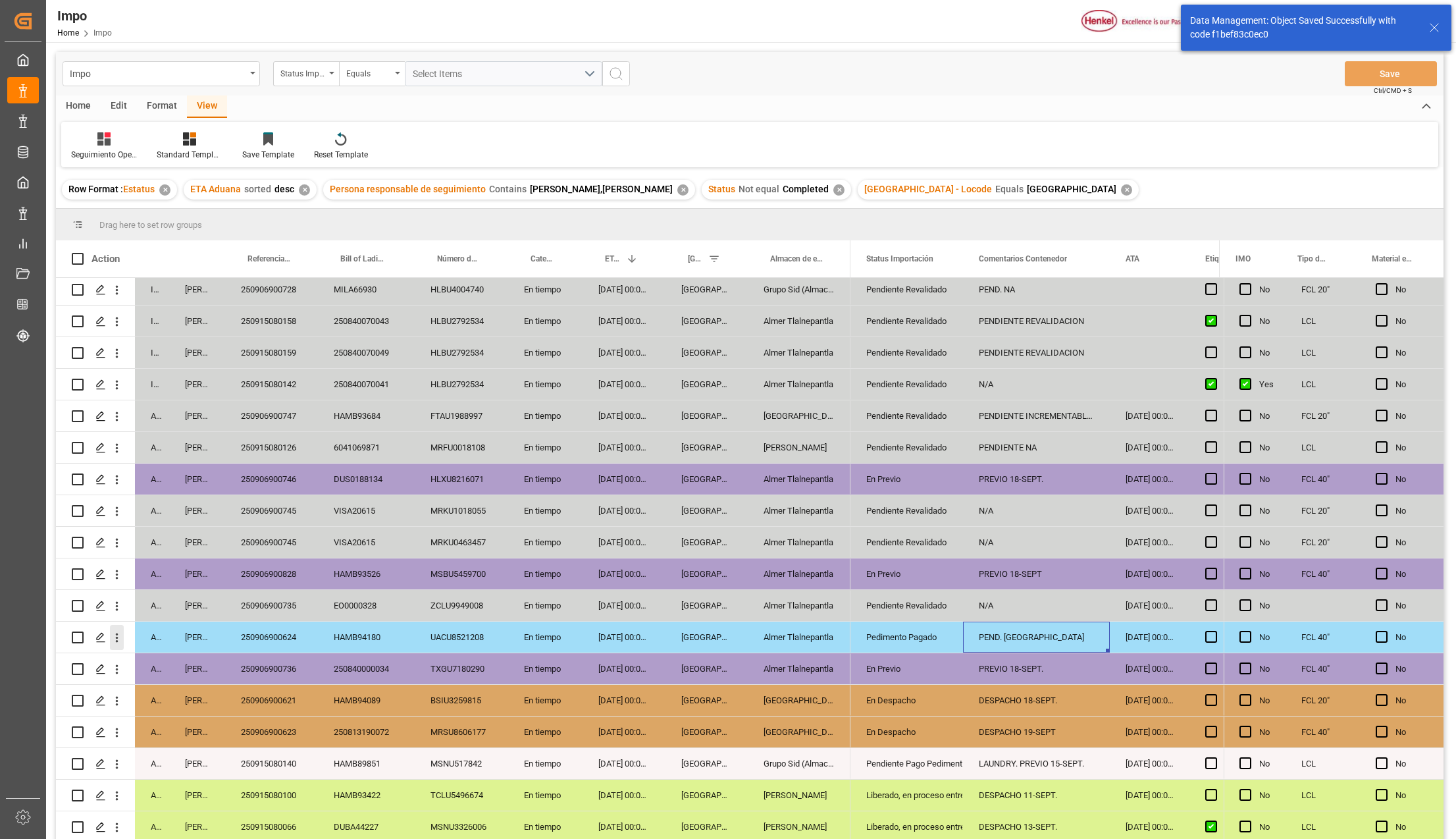
click at [121, 631] on icon "open menu" at bounding box center [117, 638] width 14 height 14
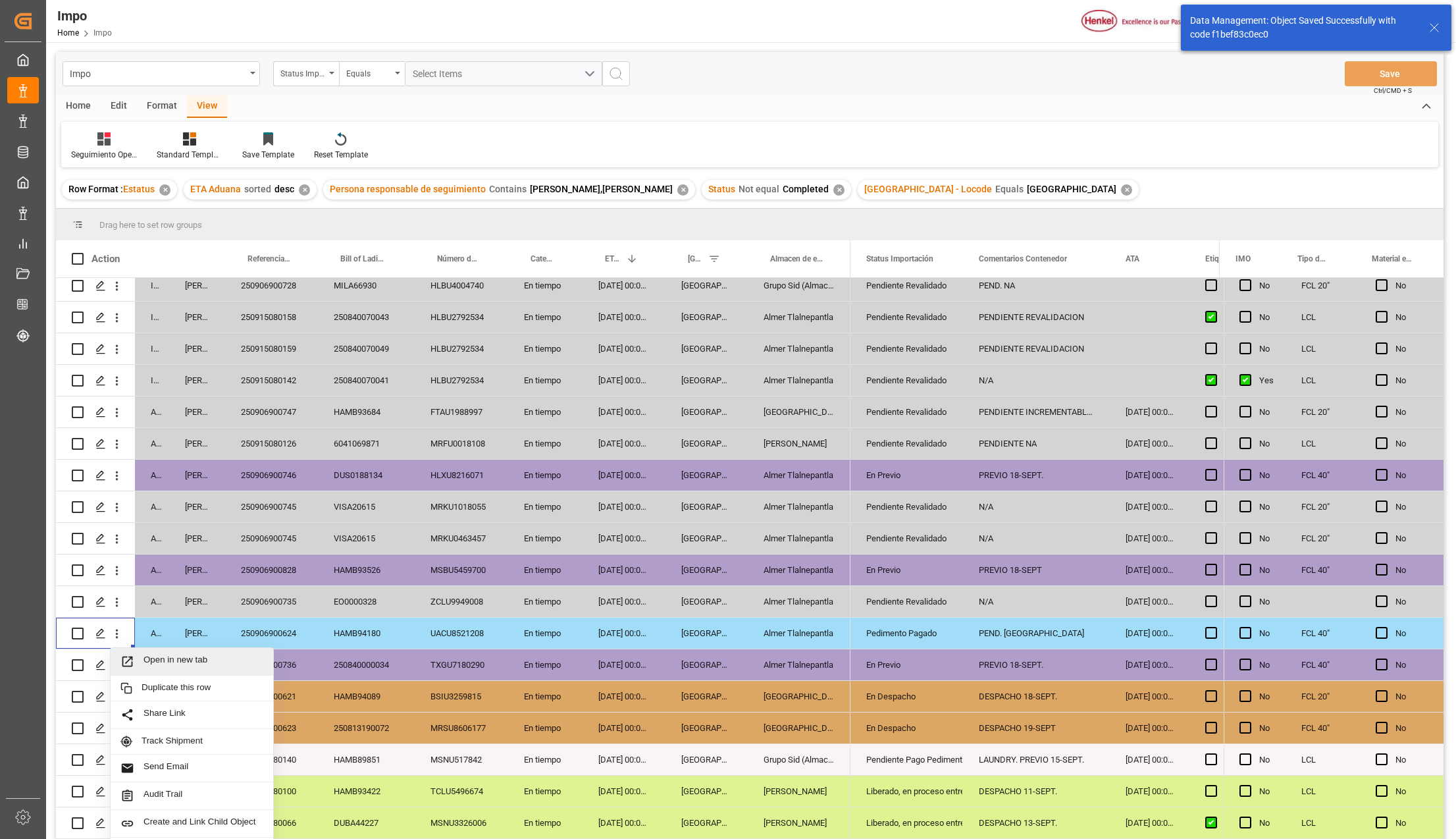
click at [148, 657] on span "Open in new tab" at bounding box center [203, 661] width 119 height 14
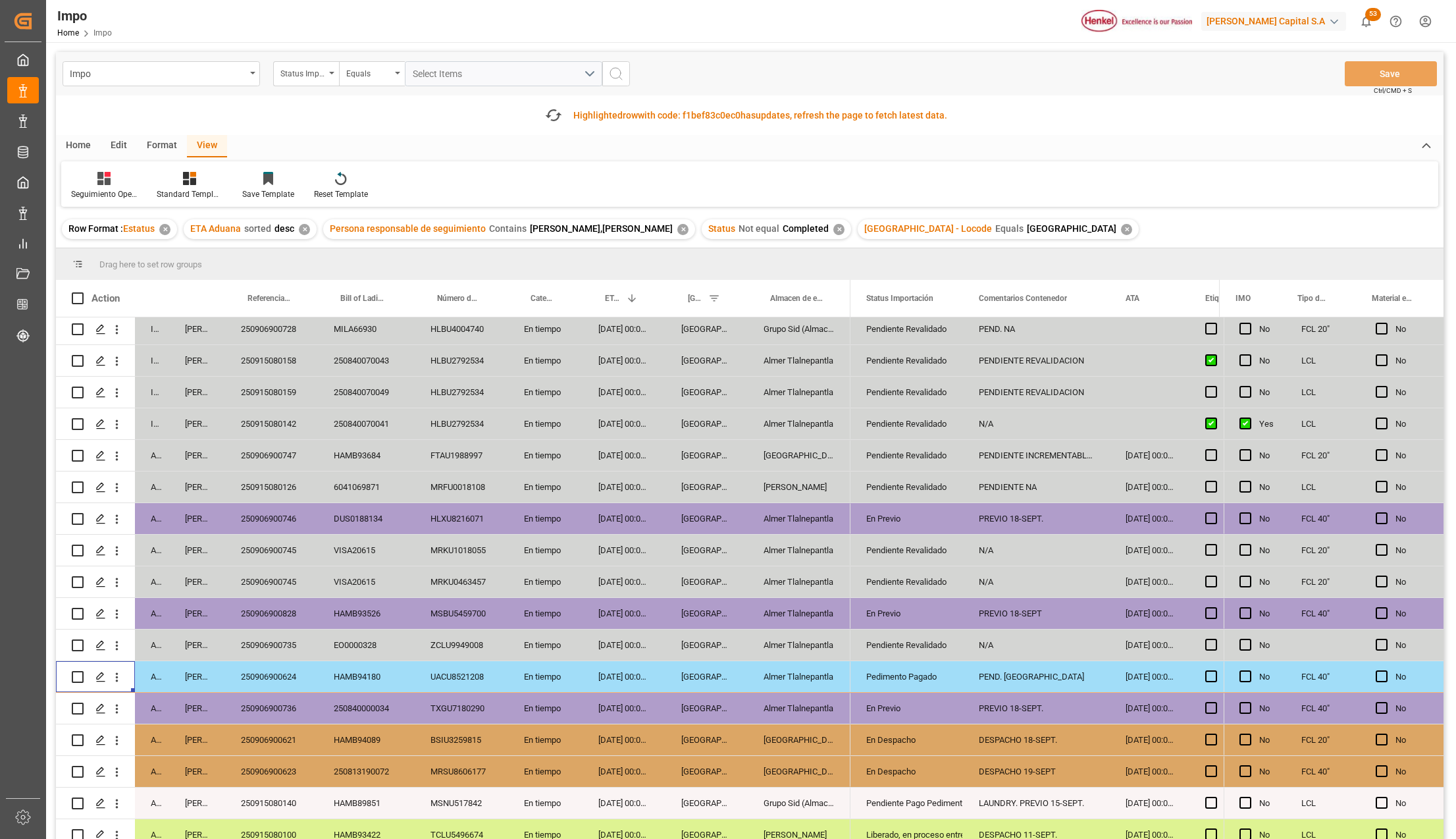
click at [115, 144] on div "Edit" at bounding box center [119, 146] width 36 height 22
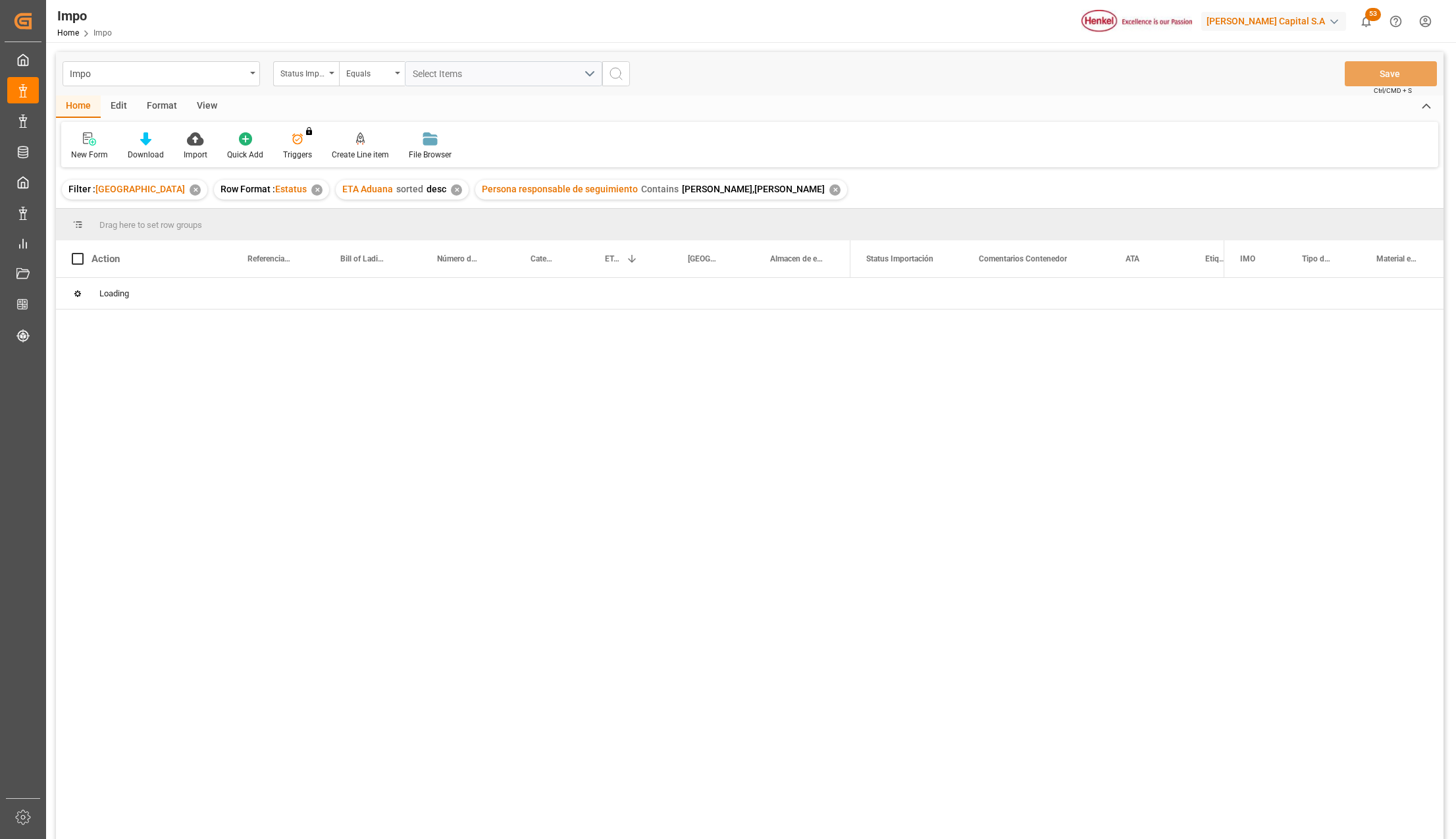
click at [202, 104] on div "View" at bounding box center [207, 106] width 40 height 22
click at [182, 142] on div at bounding box center [189, 139] width 66 height 14
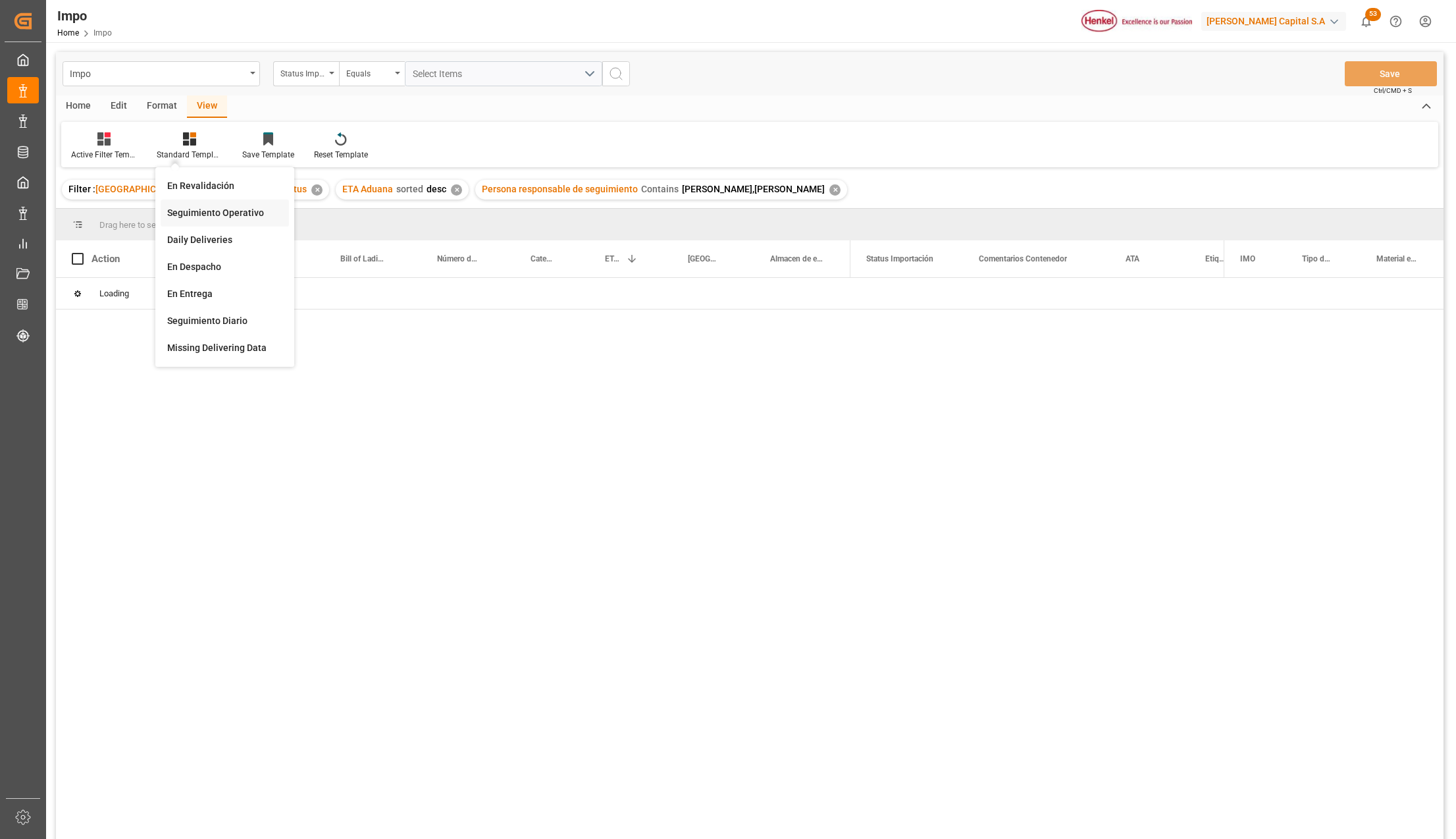
click at [207, 206] on div "Seguimiento Operativo" at bounding box center [224, 213] width 115 height 14
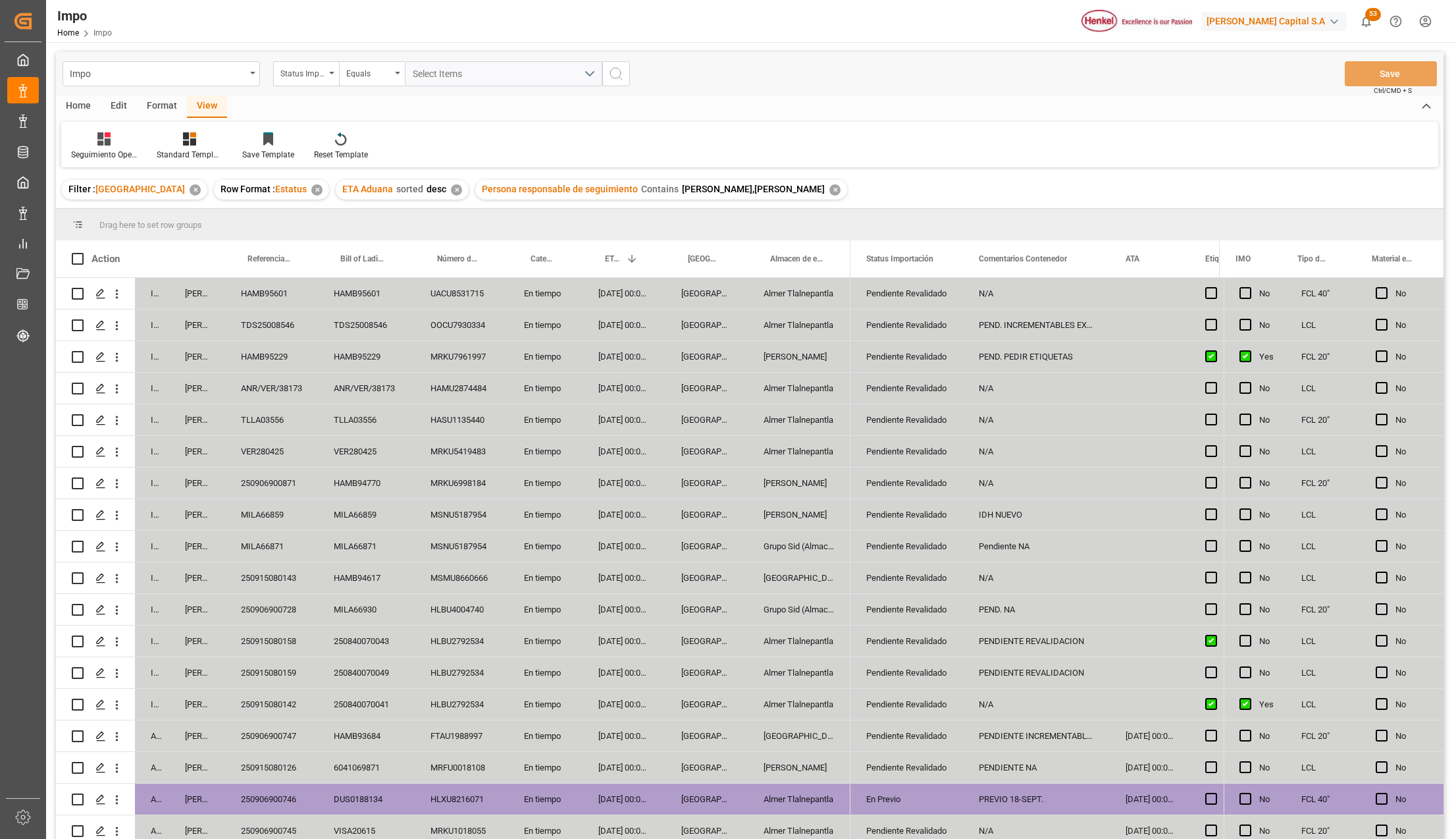
click at [611, 578] on div "19-09-2025 00:00:00" at bounding box center [624, 578] width 83 height 31
click at [293, 353] on div "HAMB95229" at bounding box center [271, 357] width 93 height 31
click at [293, 353] on input "HAMB95229" at bounding box center [271, 364] width 72 height 25
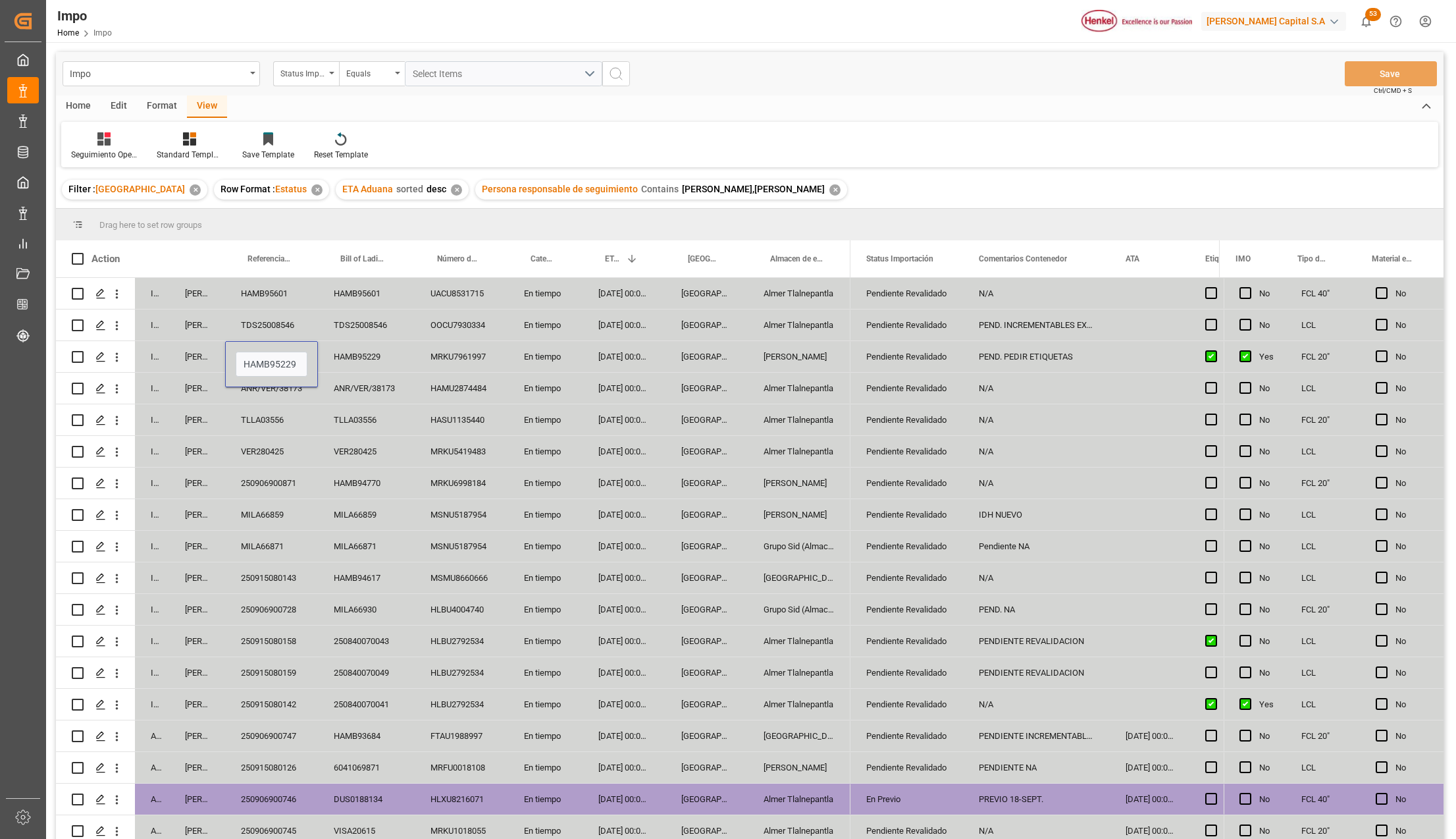
type input "250906900875"
click at [1417, 66] on button "Save" at bounding box center [1390, 74] width 92 height 25
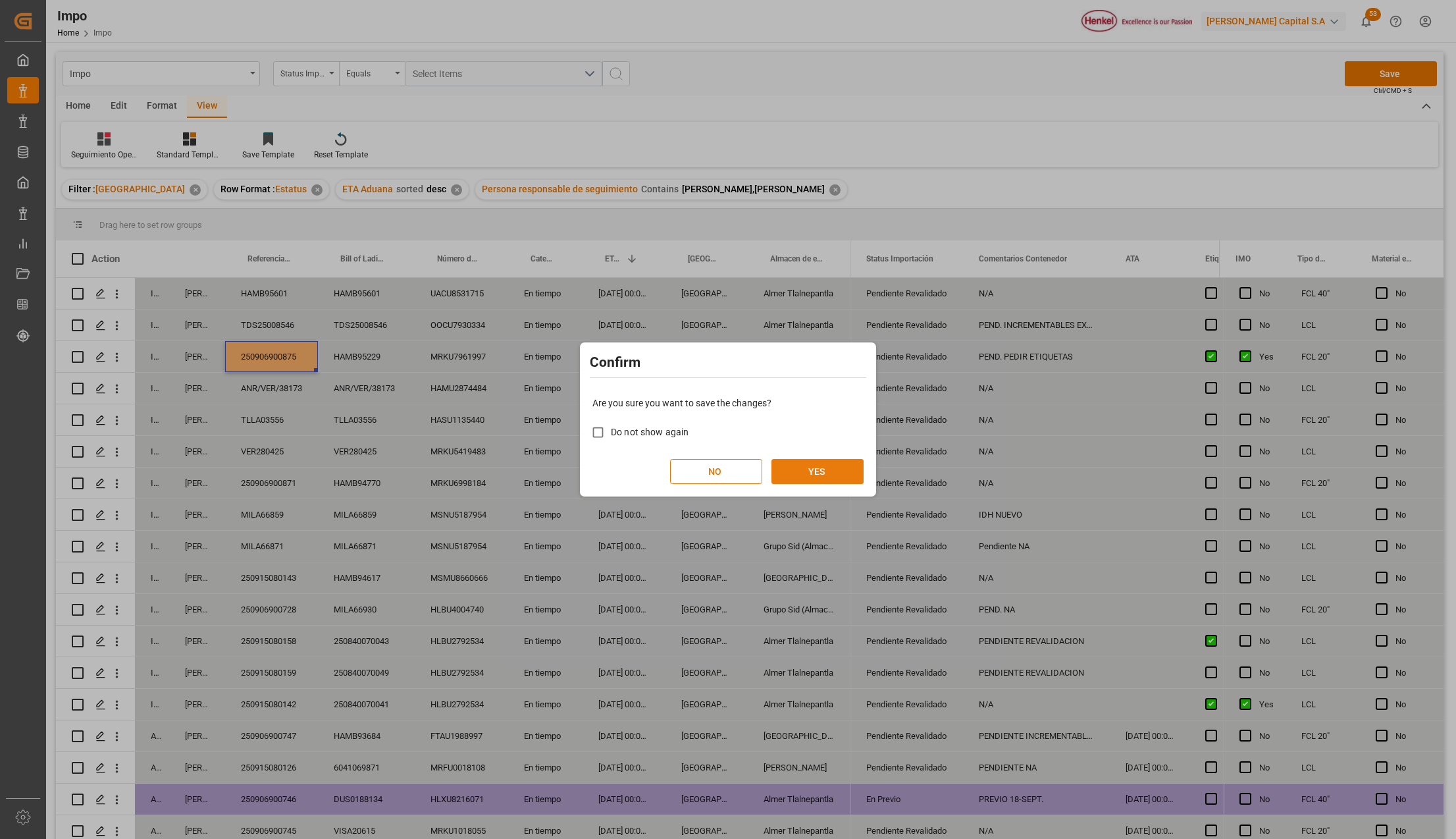
click at [795, 474] on button "YES" at bounding box center [817, 471] width 92 height 25
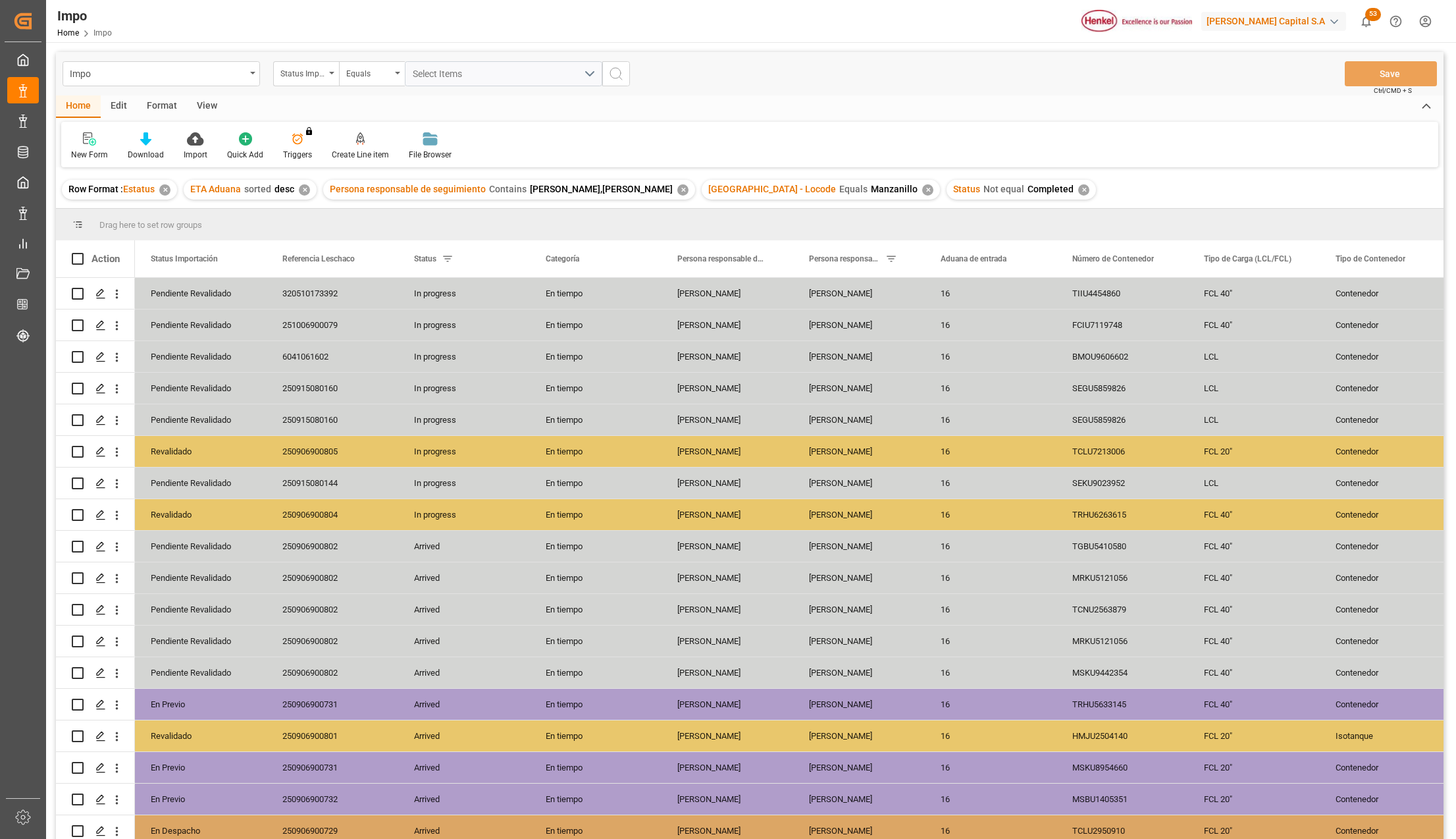
drag, startPoint x: 411, startPoint y: 664, endPoint x: 414, endPoint y: 625, distance: 39.1
click at [411, 664] on div "Arrived" at bounding box center [464, 672] width 132 height 31
click at [217, 106] on div "View" at bounding box center [207, 106] width 40 height 22
click at [158, 135] on div at bounding box center [149, 139] width 66 height 14
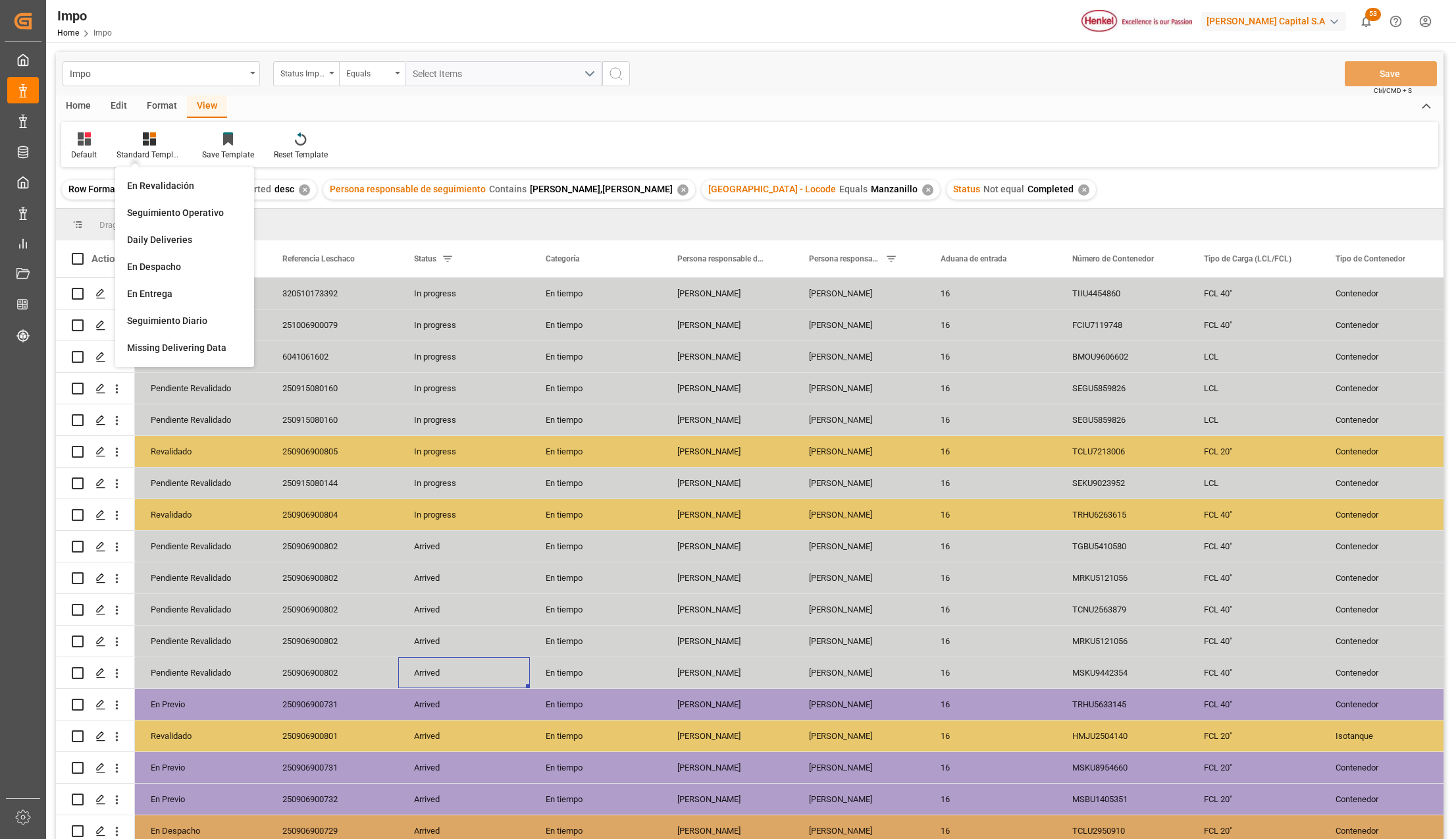
click at [159, 206] on div "Seguimiento Operativo" at bounding box center [184, 213] width 115 height 14
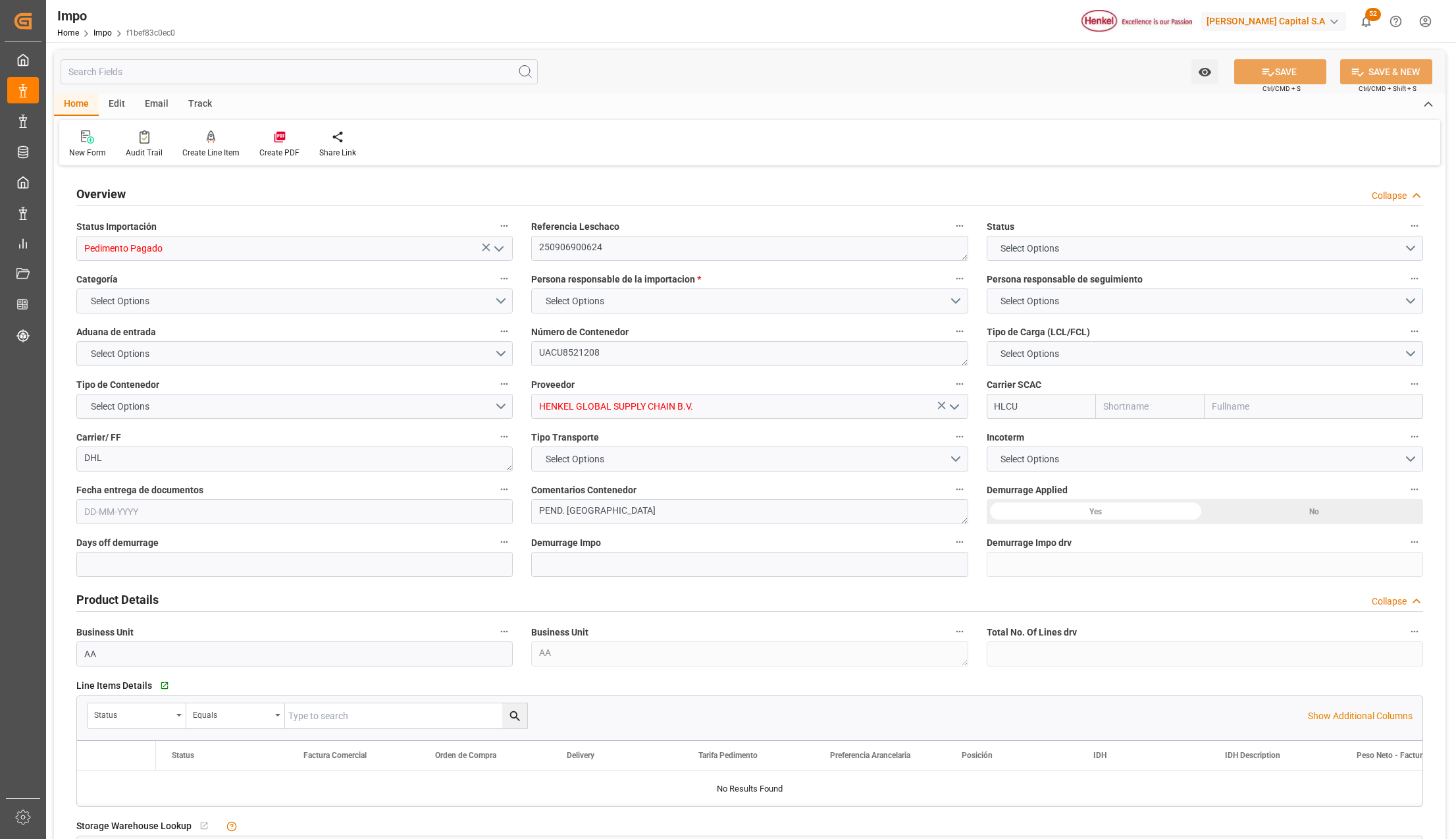
type input "Hapag Lloyd"
type input "Hapag Lloyd Aktiengesellschaft"
type input "3"
type input "50"
type input "20"
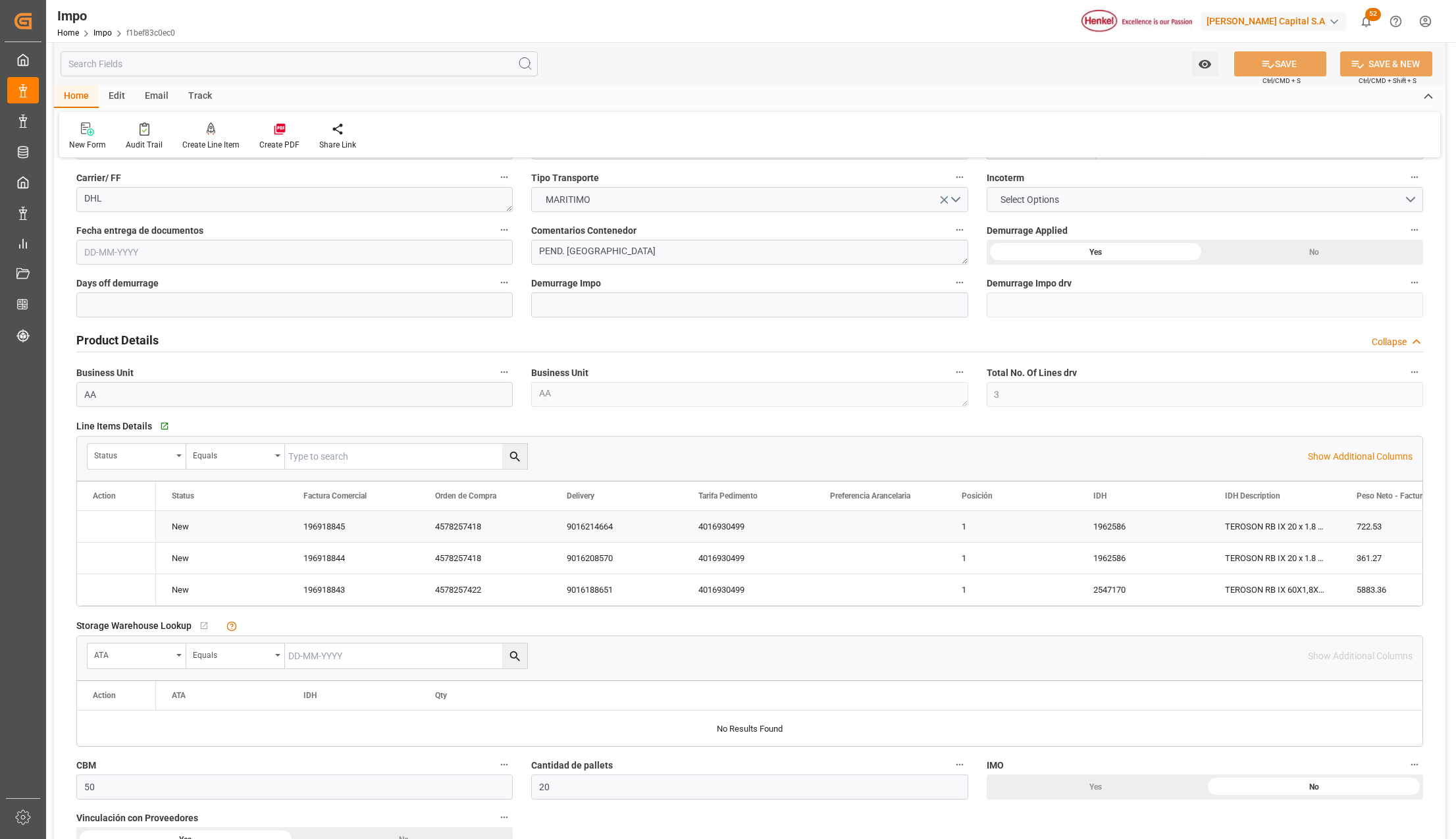
type input "25-08-2025"
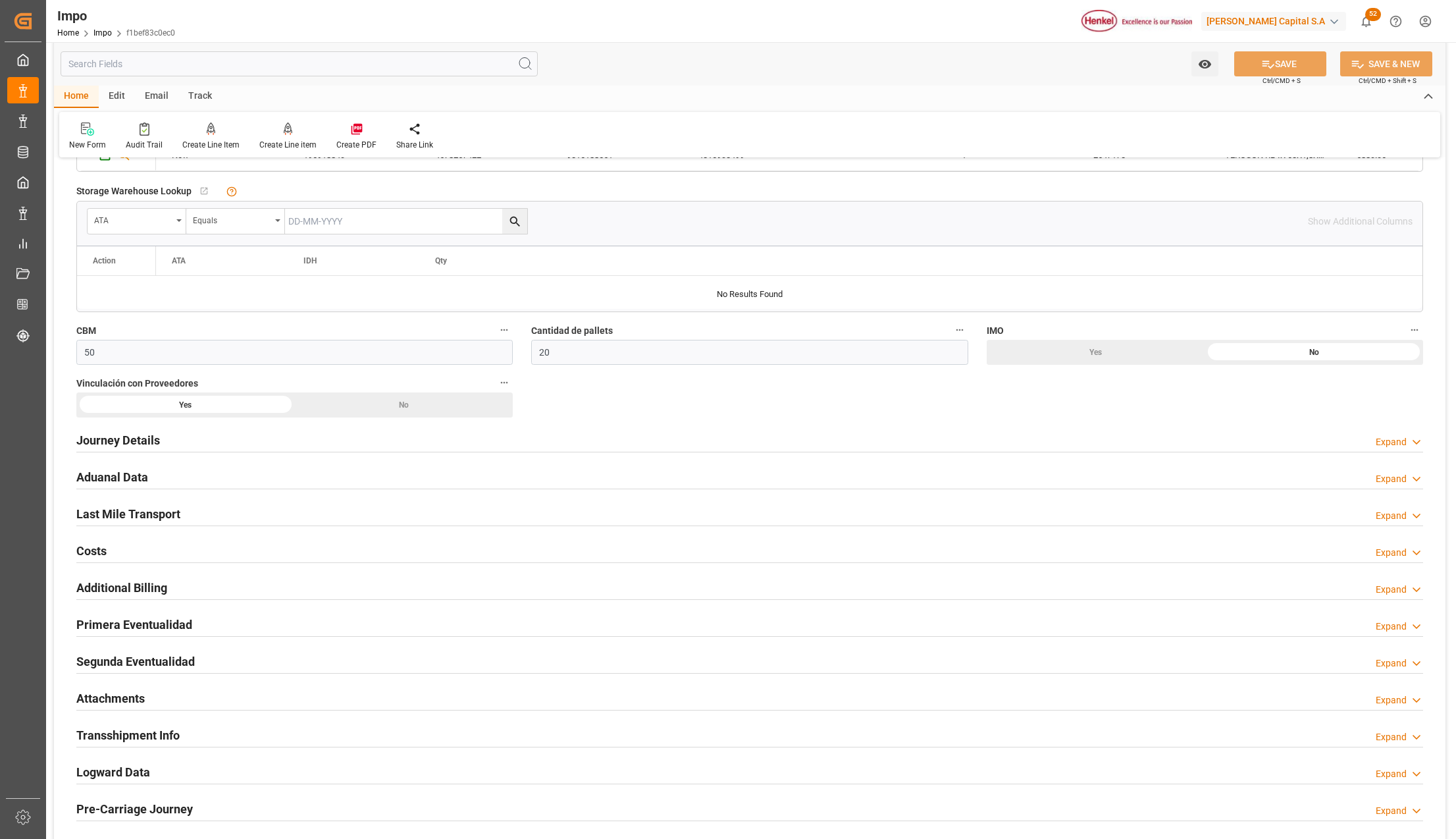
scroll to position [791, 0]
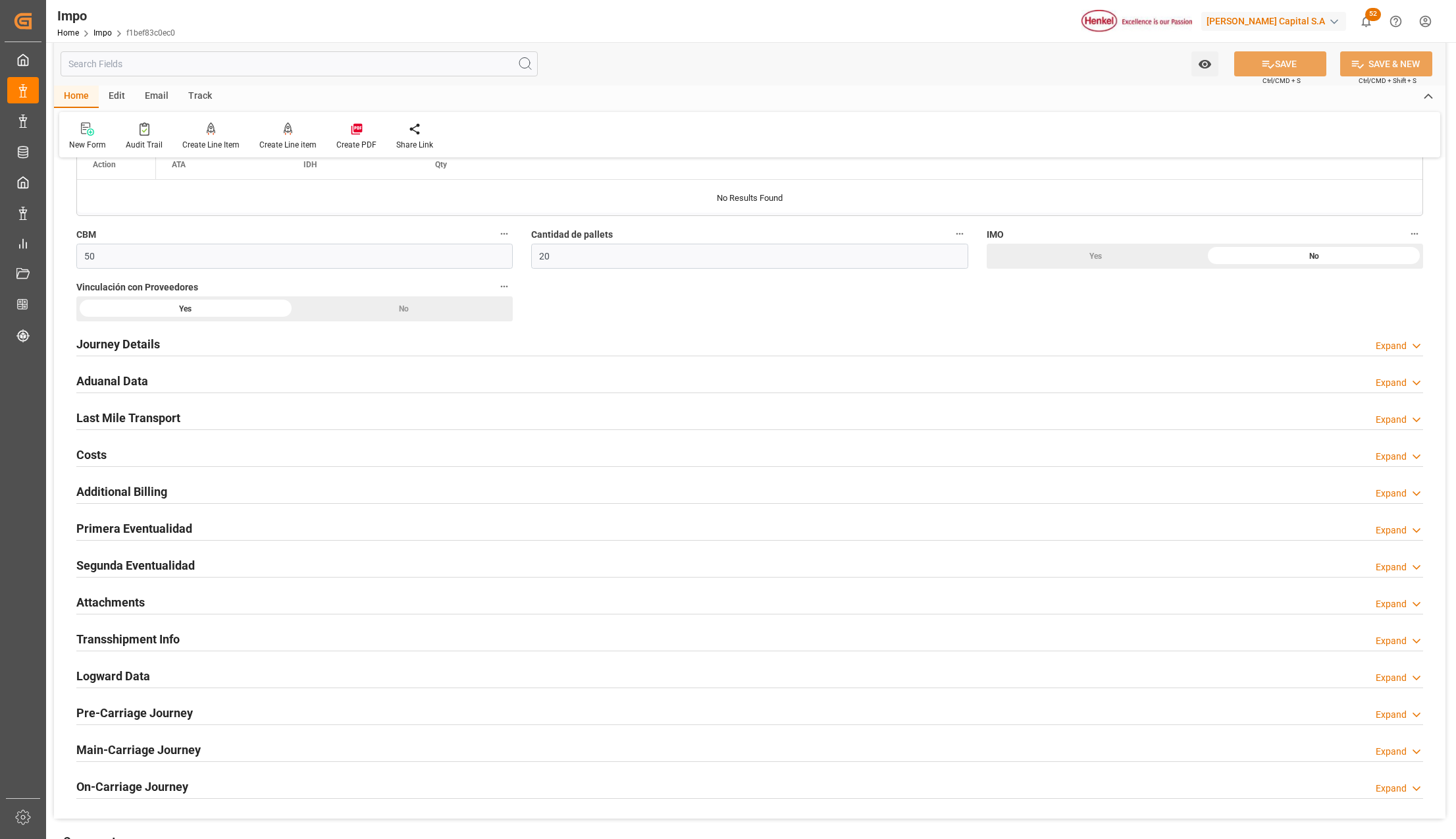
drag, startPoint x: 103, startPoint y: 532, endPoint x: 258, endPoint y: 587, distance: 164.5
click at [103, 532] on h2 "Primera Eventualidad" at bounding box center [135, 529] width 116 height 18
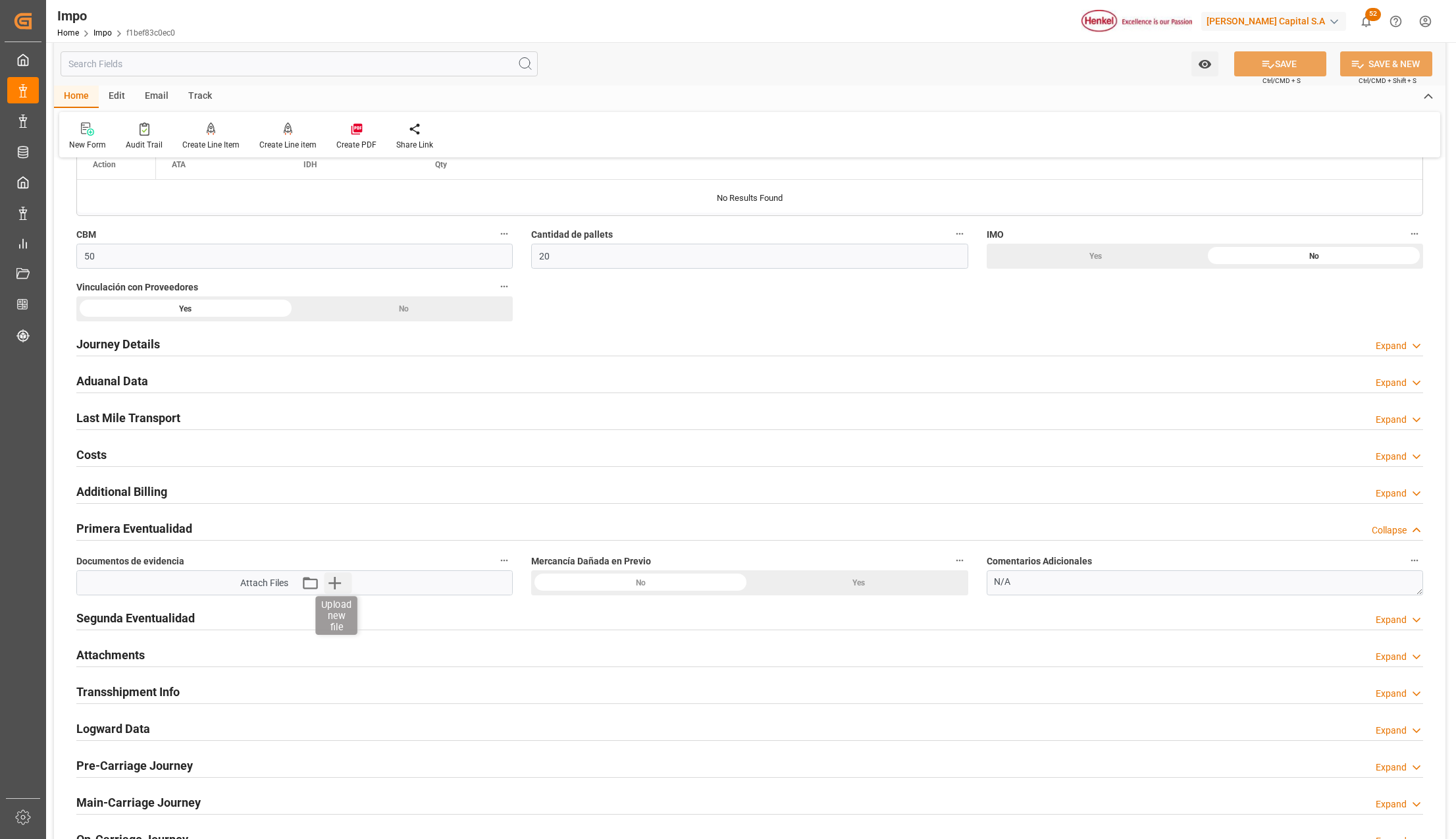
click at [334, 587] on icon "button" at bounding box center [335, 583] width 12 height 12
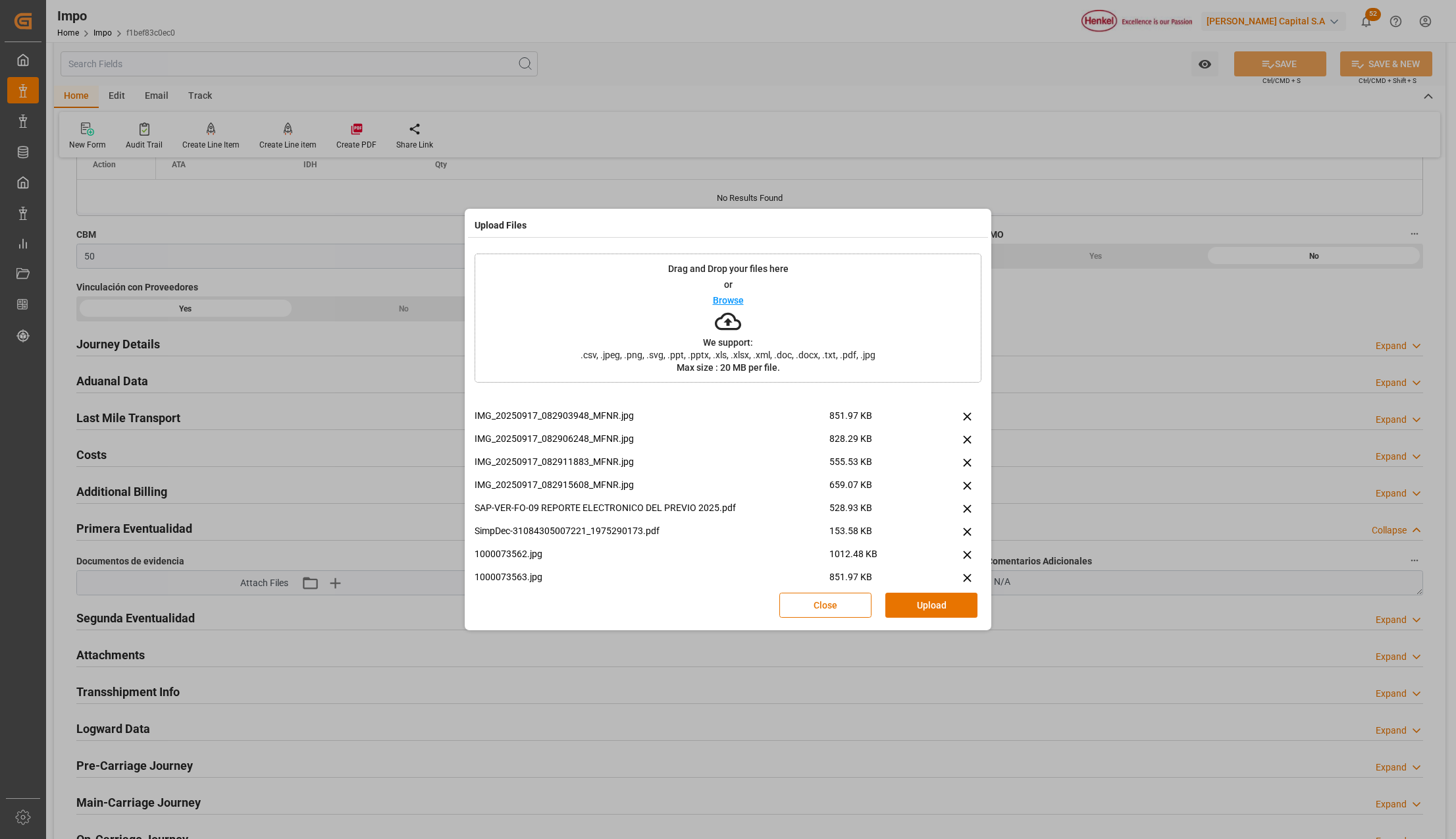
scroll to position [190, 0]
click at [964, 491] on icon at bounding box center [967, 492] width 8 height 8
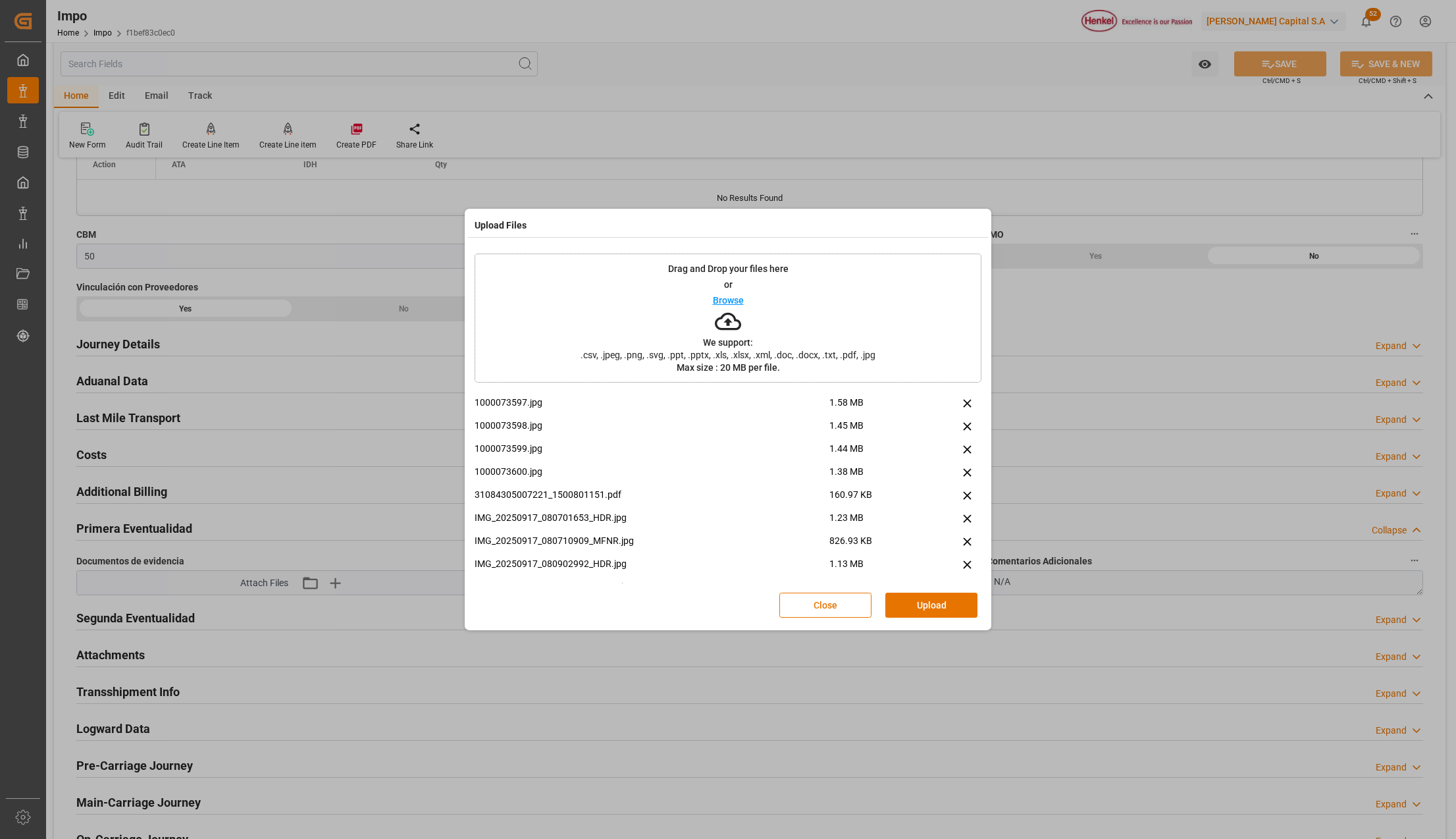
scroll to position [963, 0]
click at [964, 478] on icon at bounding box center [967, 480] width 8 height 8
click at [963, 601] on button "Upload" at bounding box center [931, 605] width 92 height 25
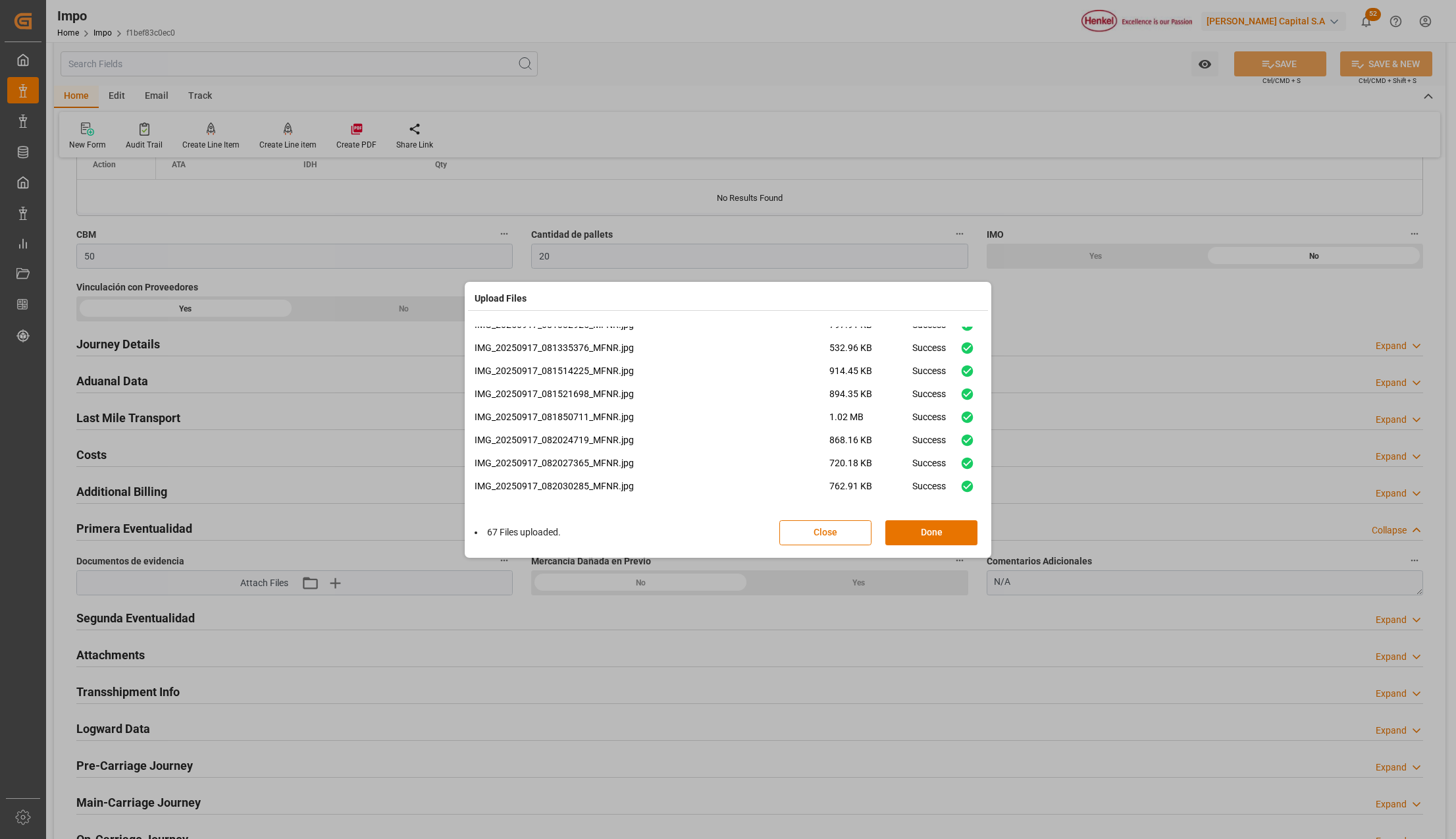
drag, startPoint x: 907, startPoint y: 529, endPoint x: 963, endPoint y: 497, distance: 64.5
click at [907, 529] on button "Done" at bounding box center [931, 533] width 92 height 25
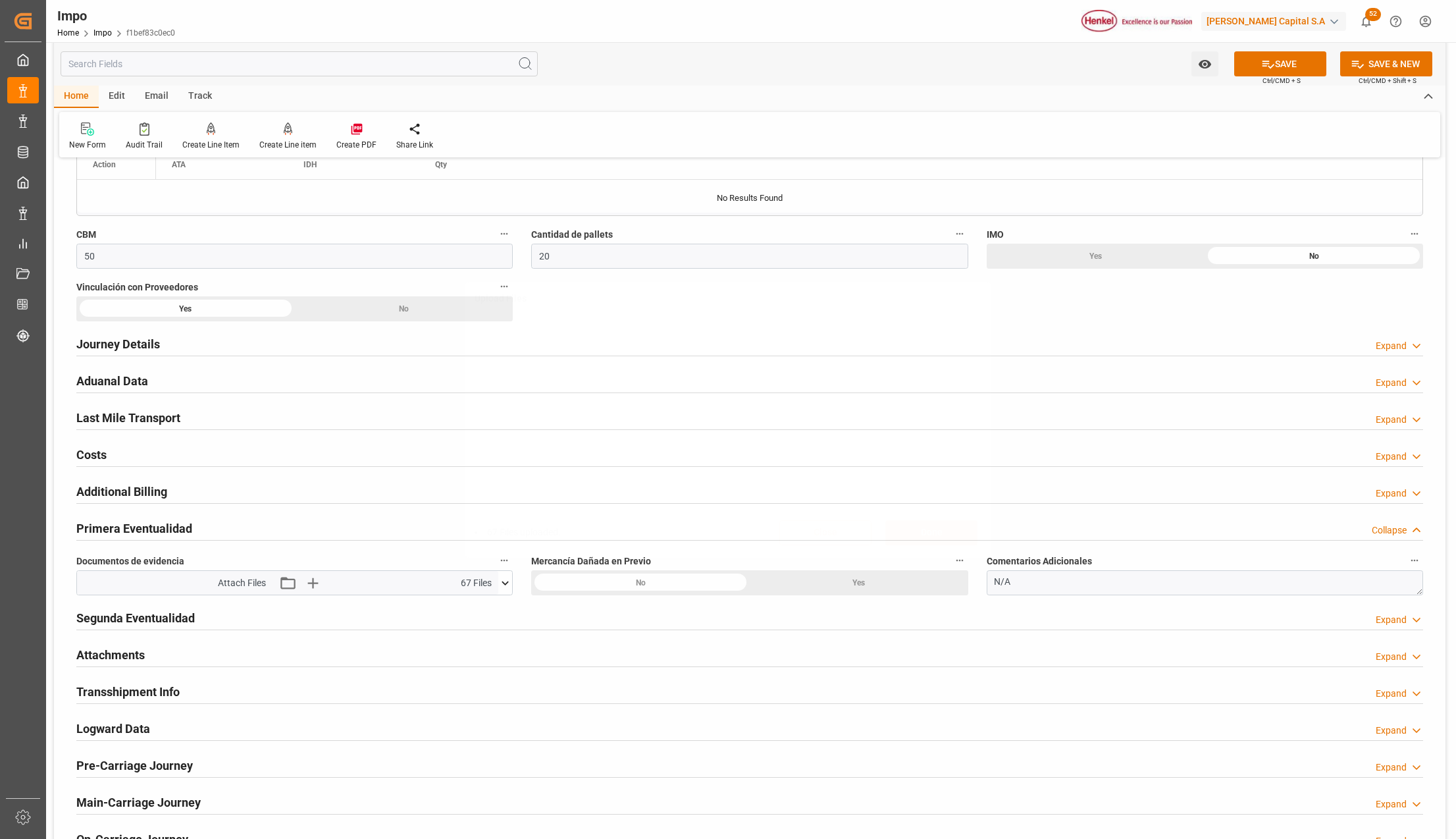
scroll to position [0, 0]
click at [1296, 53] on button "SAVE" at bounding box center [1280, 64] width 92 height 25
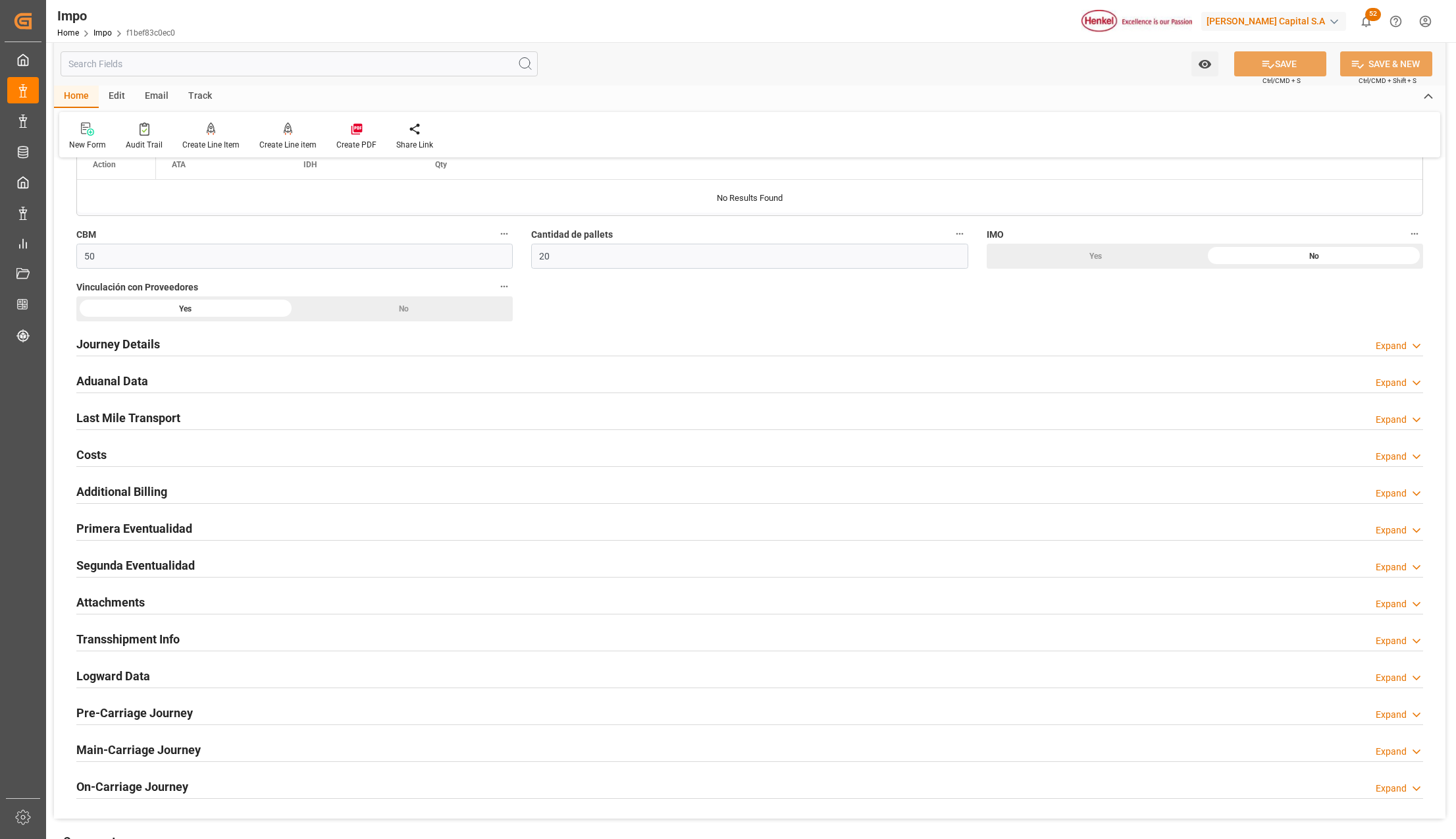
click at [109, 602] on h2 "Attachments" at bounding box center [111, 603] width 68 height 18
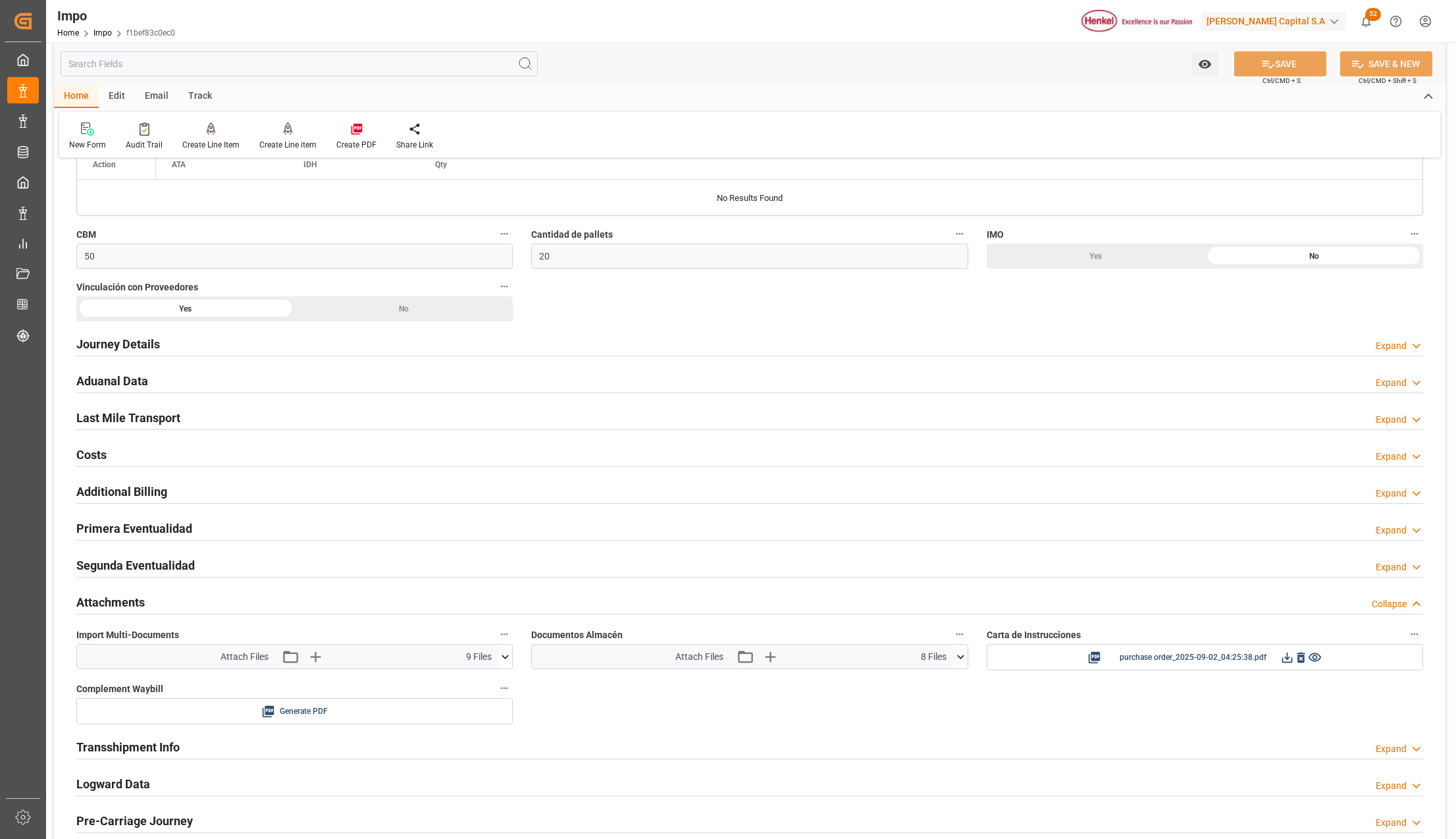
click at [508, 660] on icon at bounding box center [506, 657] width 14 height 14
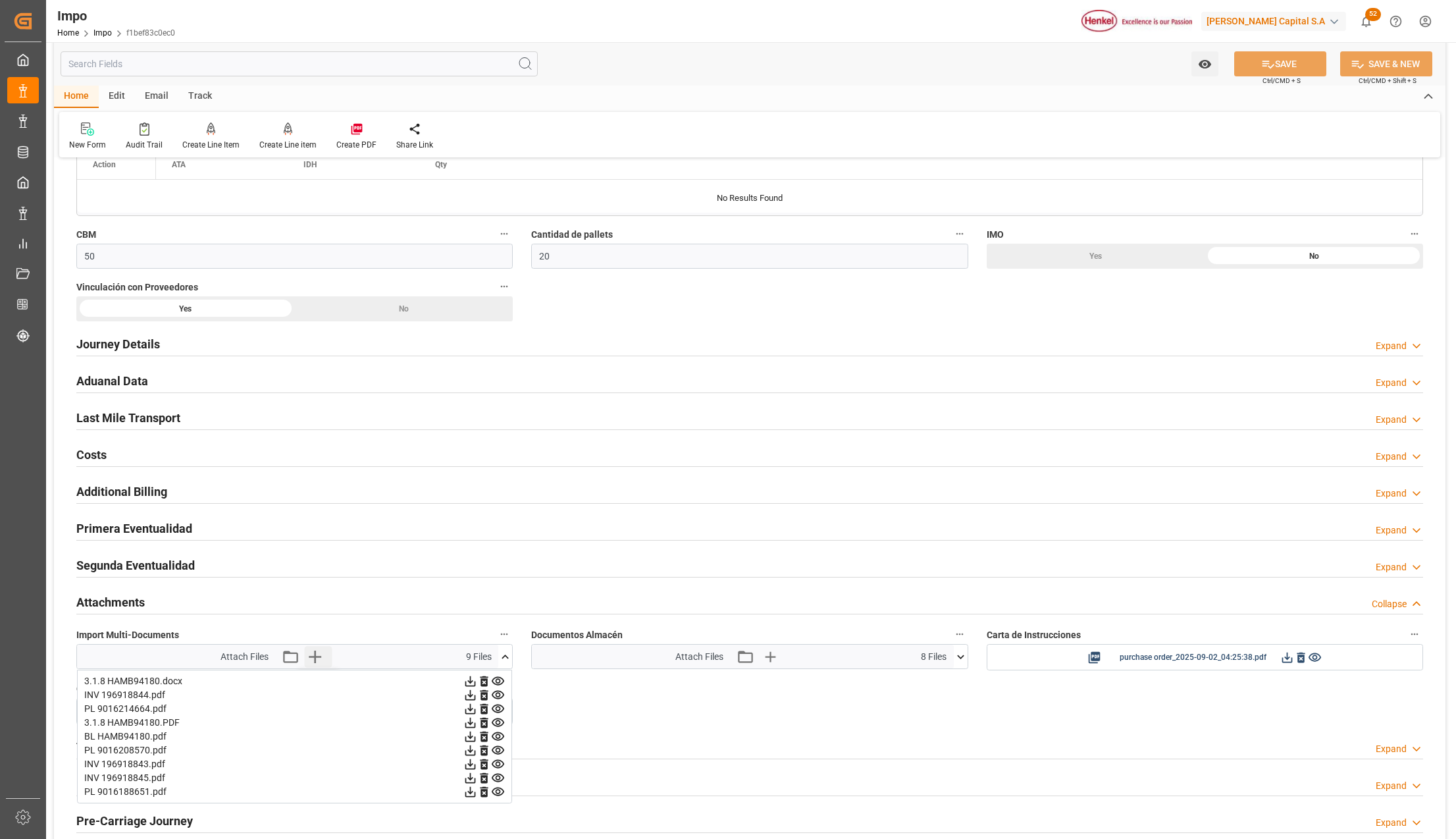
click at [312, 662] on icon "button" at bounding box center [315, 657] width 12 height 12
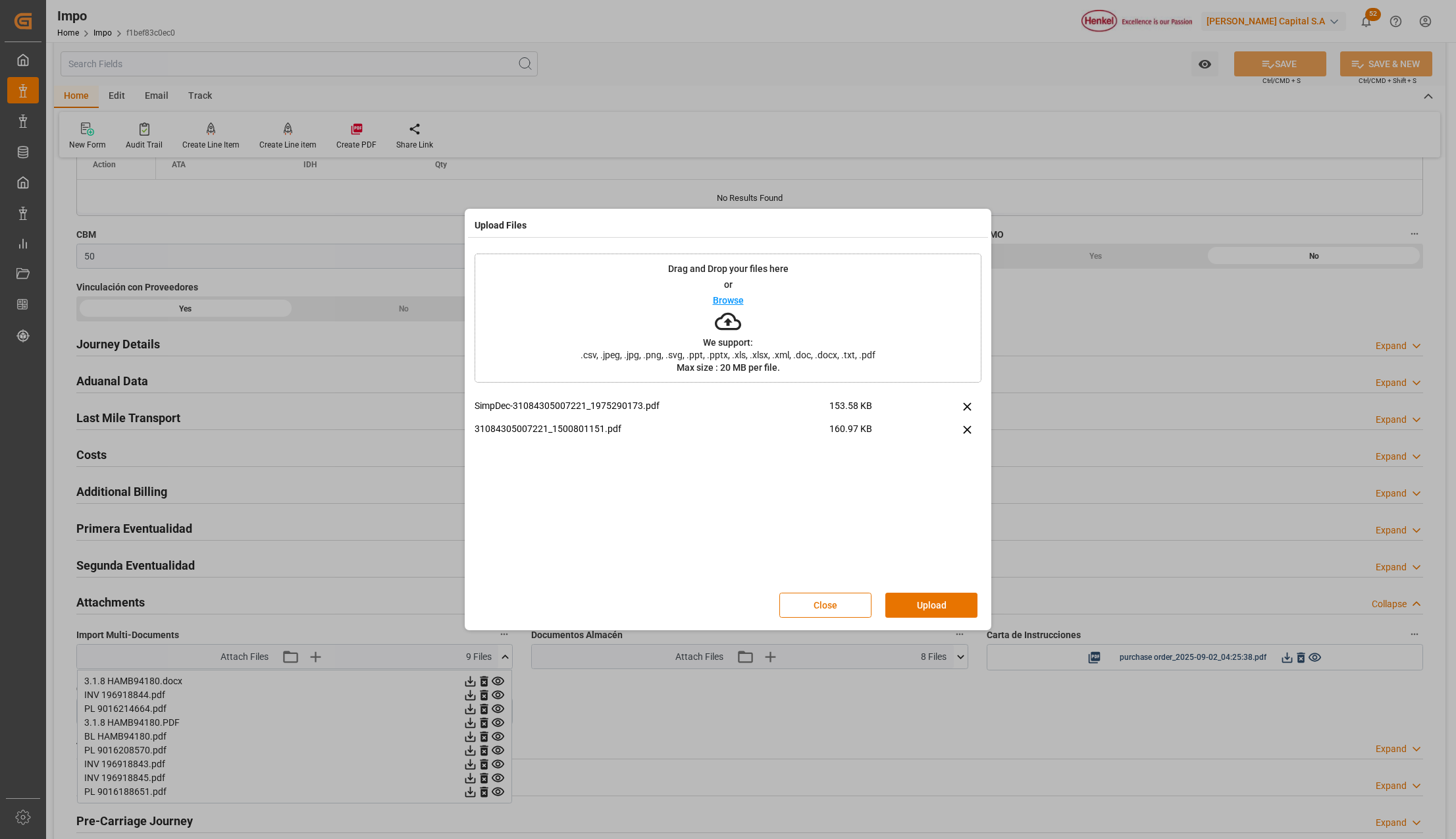
click at [897, 601] on button "Upload" at bounding box center [931, 605] width 92 height 25
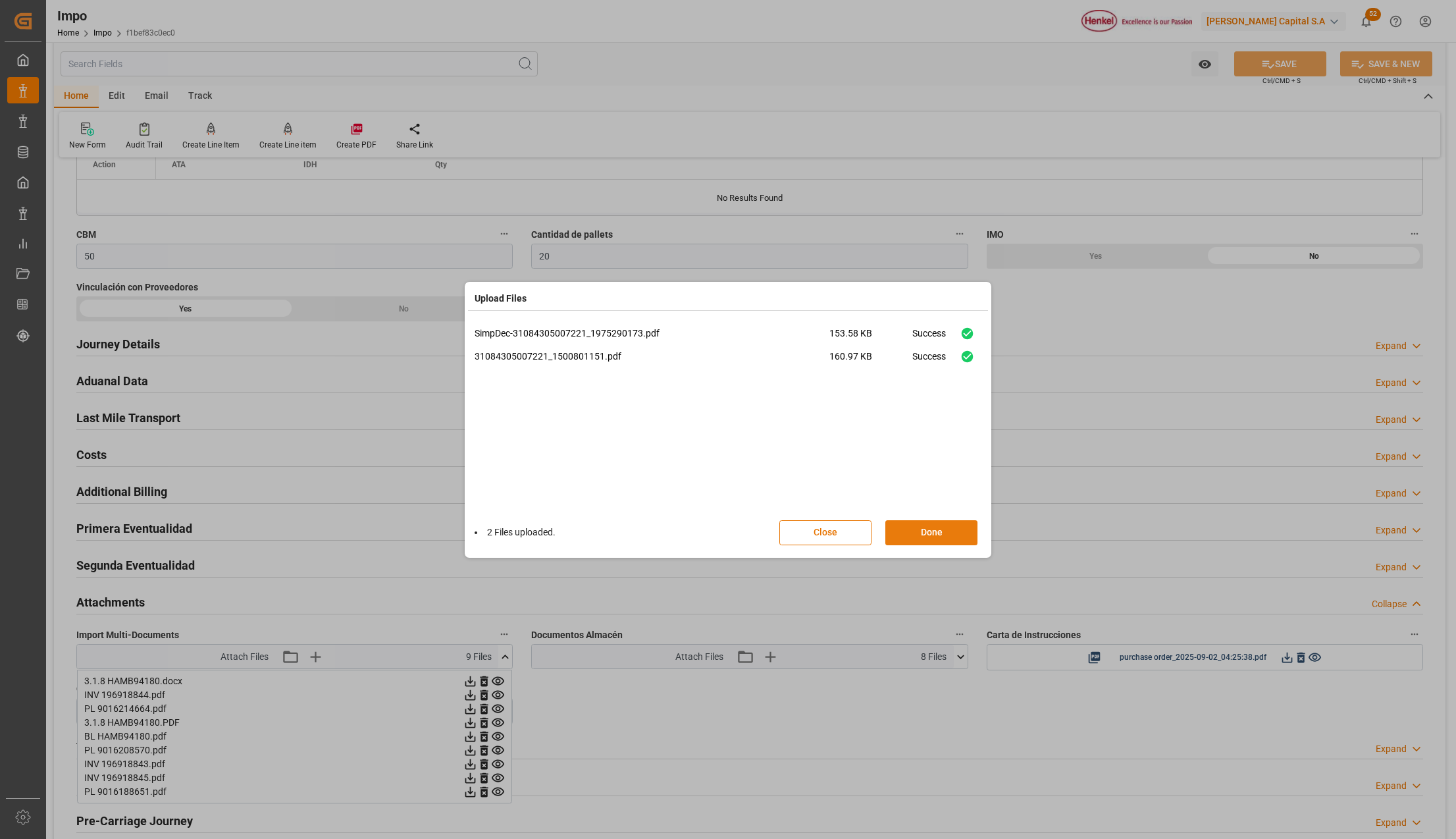
click at [907, 533] on button "Done" at bounding box center [931, 533] width 92 height 25
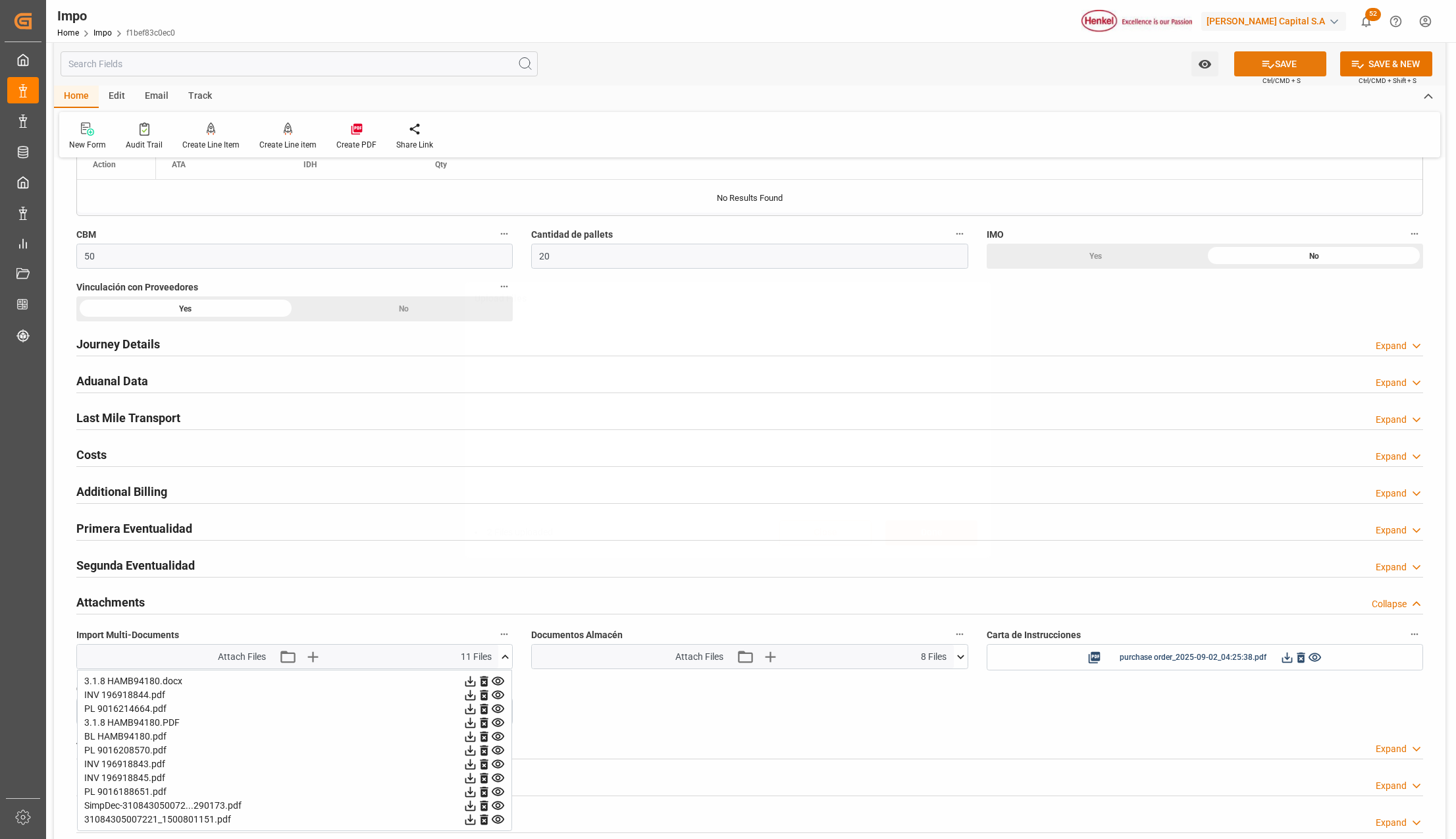
click at [1271, 61] on icon at bounding box center [1268, 64] width 14 height 14
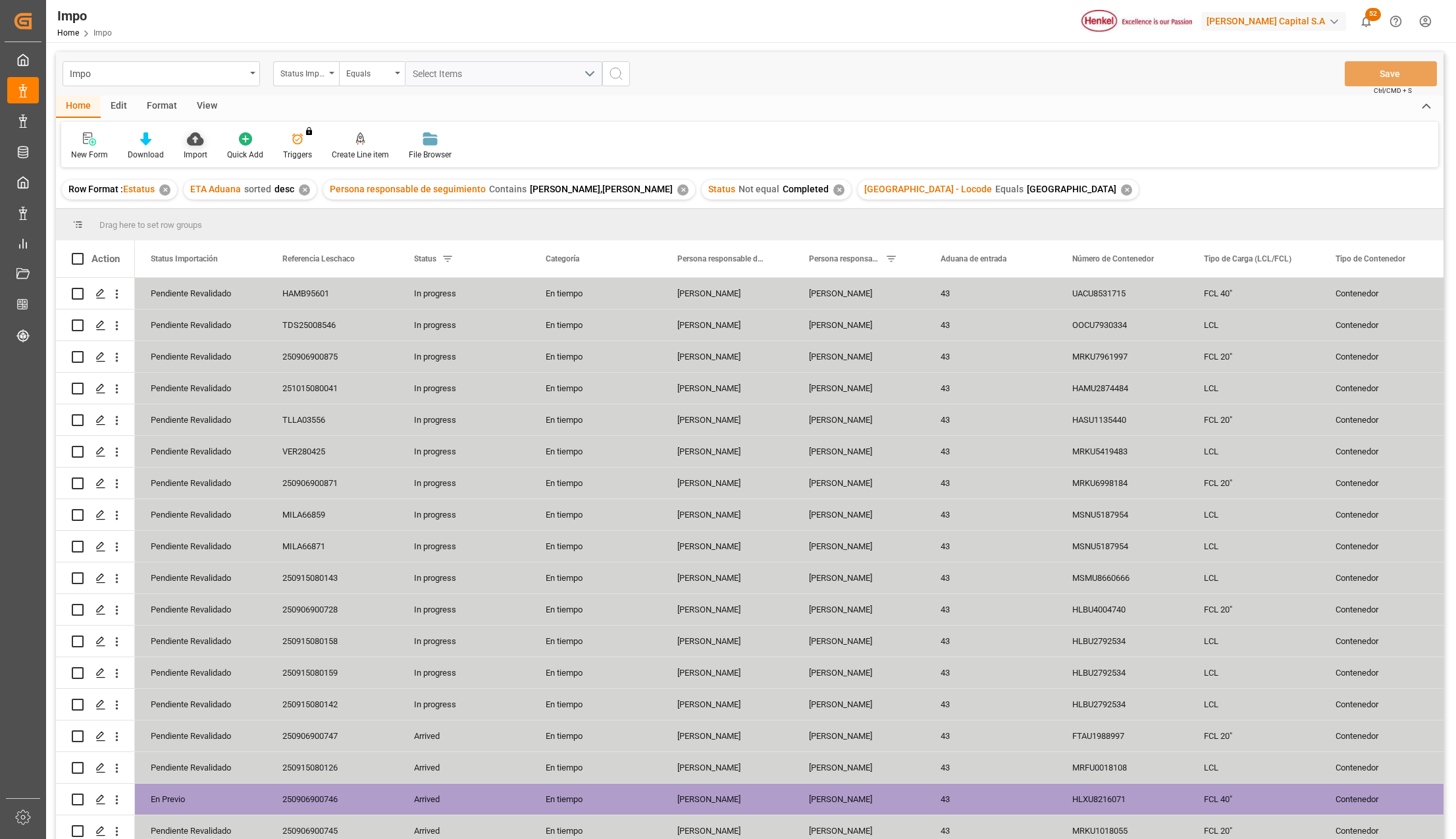
click at [193, 135] on icon at bounding box center [195, 139] width 17 height 13
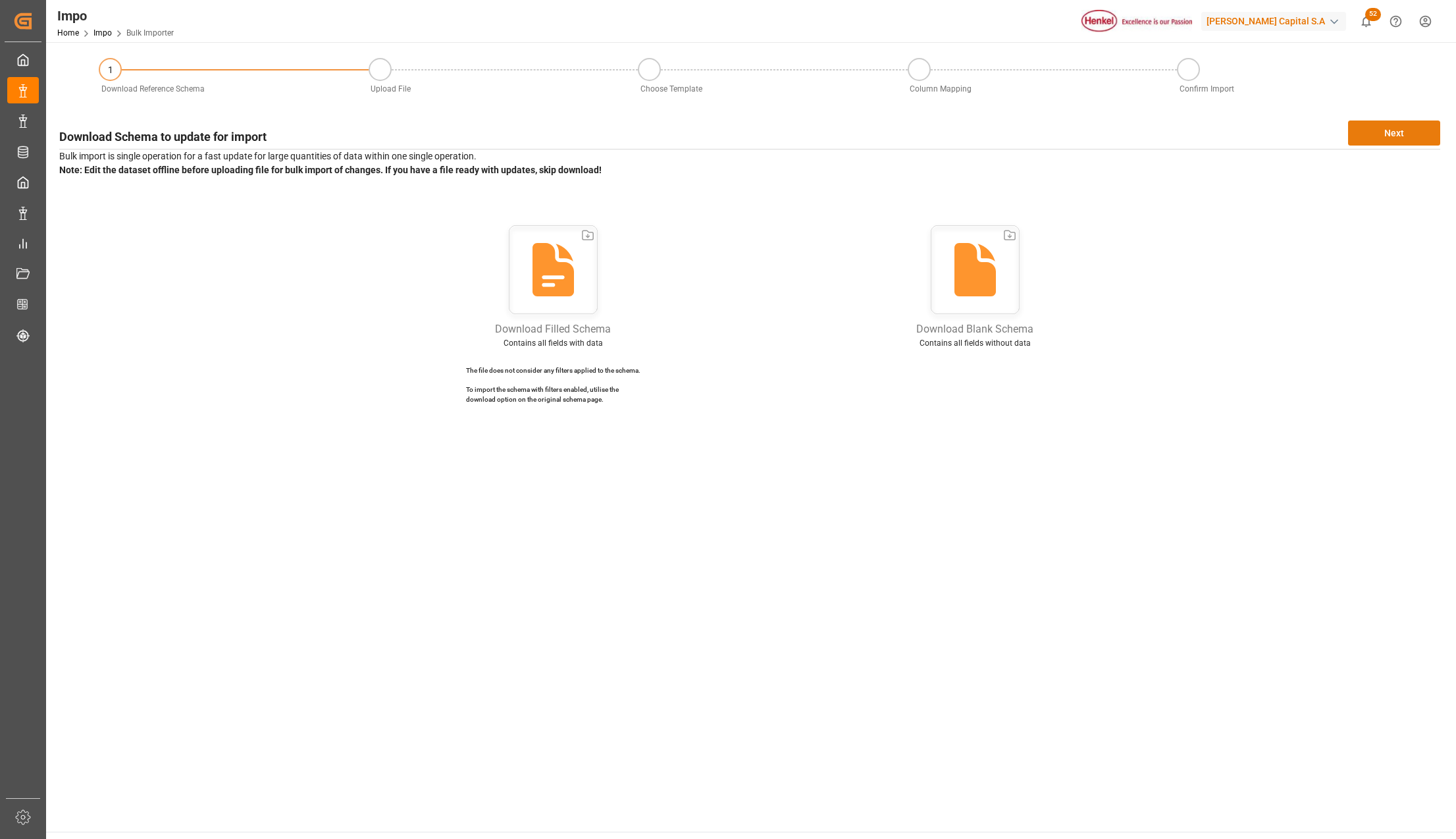
click at [1386, 132] on button "Next" at bounding box center [1394, 133] width 92 height 25
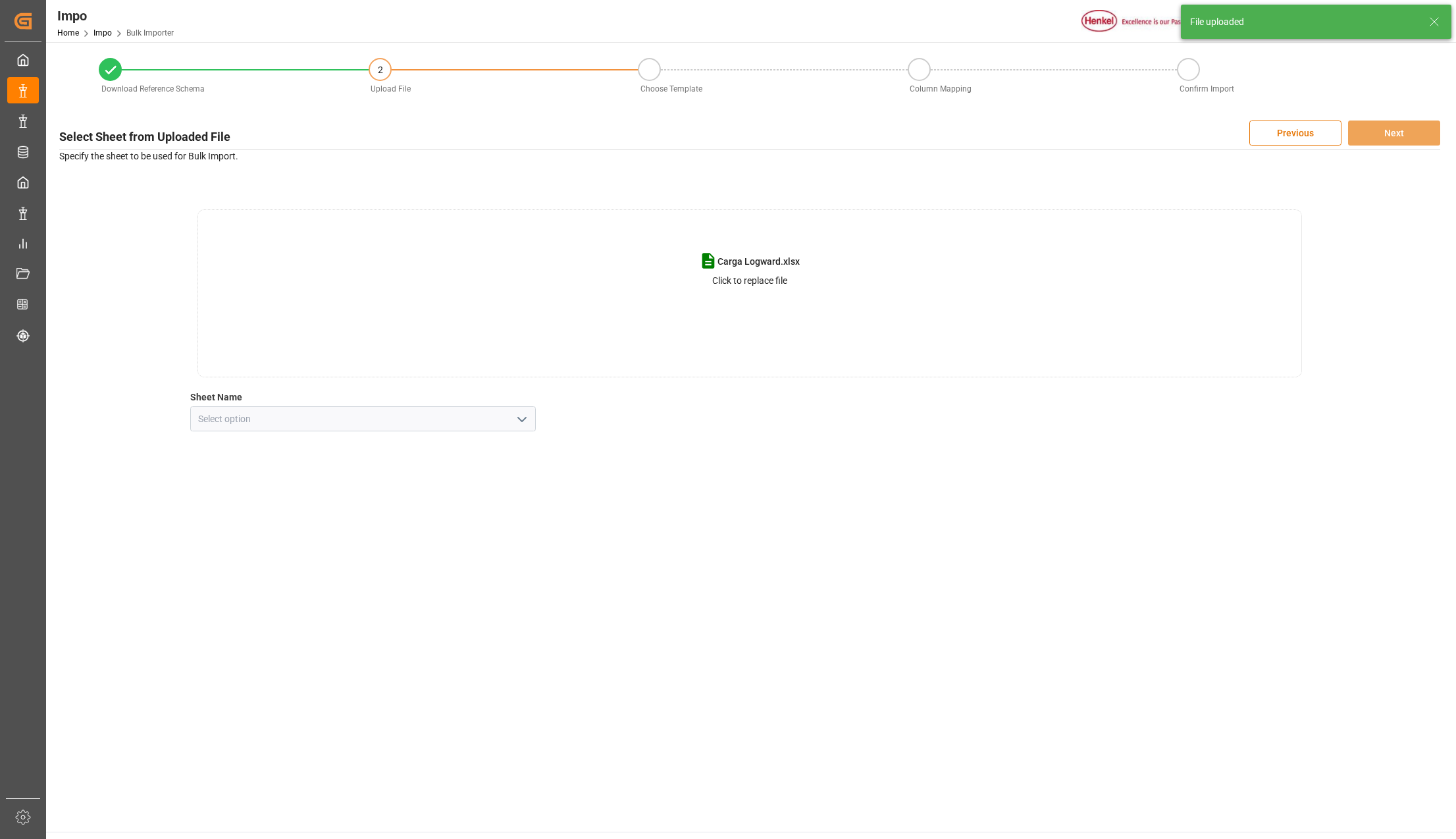
click at [517, 416] on icon "open menu" at bounding box center [521, 419] width 16 height 16
click at [309, 454] on div "CNT" at bounding box center [363, 448] width 345 height 30
type input "CNT"
click at [1397, 127] on button "Next" at bounding box center [1394, 133] width 92 height 25
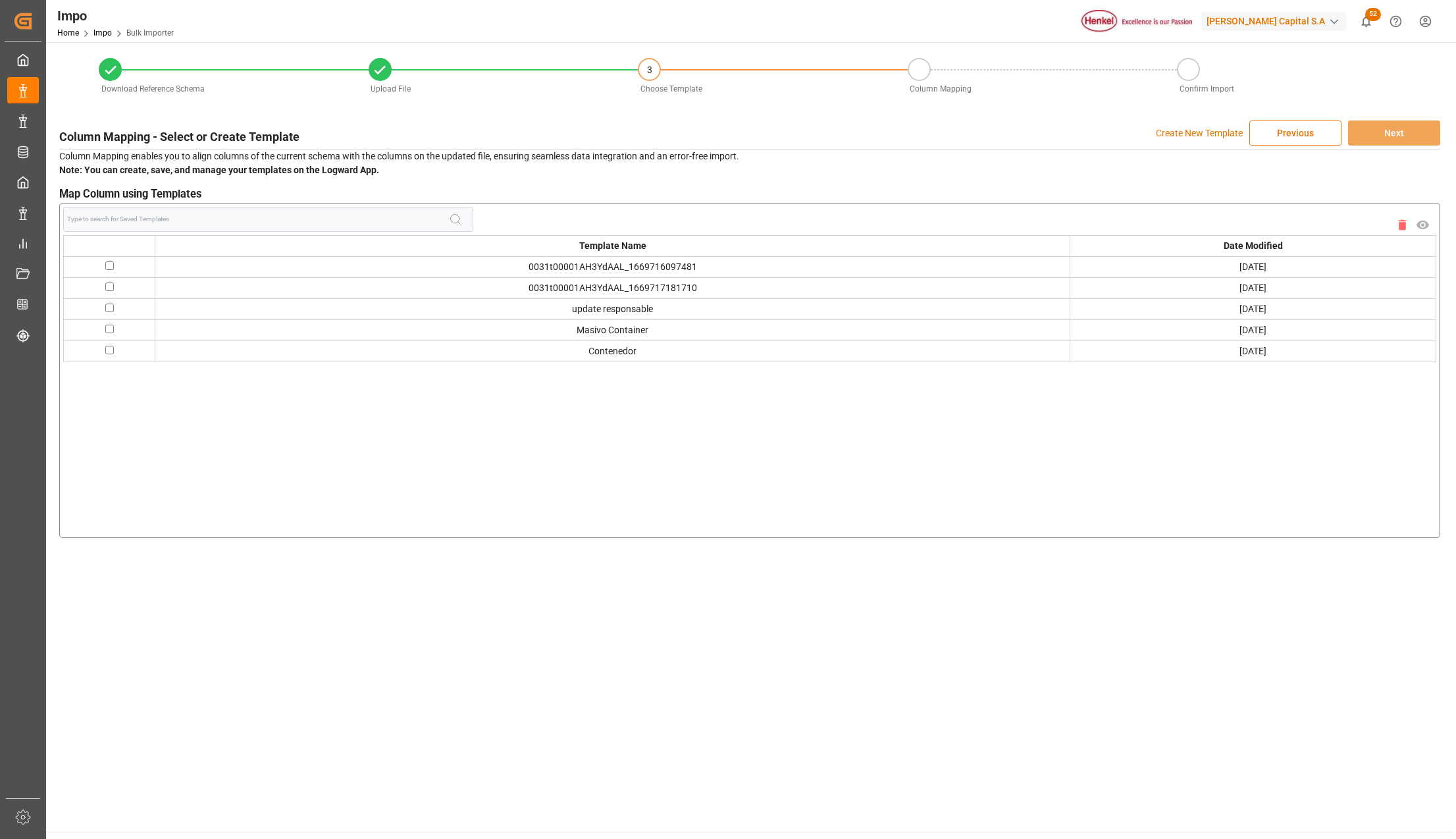
click at [111, 330] on input "checkbox" at bounding box center [110, 329] width 8 height 8
checkbox input "true"
click at [1386, 134] on button "Next" at bounding box center [1394, 133] width 92 height 25
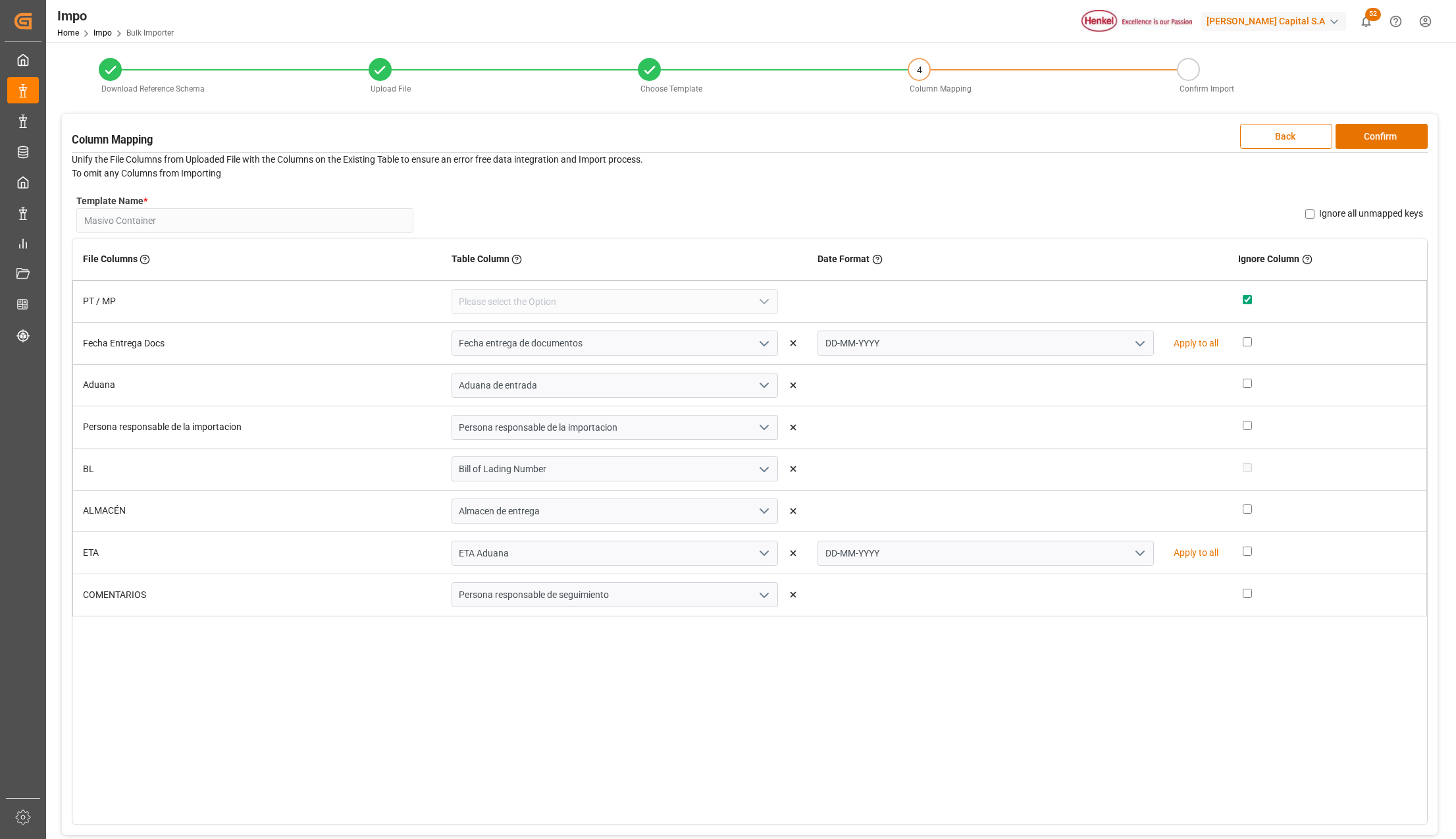
click at [1386, 135] on button "Confirm" at bounding box center [1381, 136] width 92 height 25
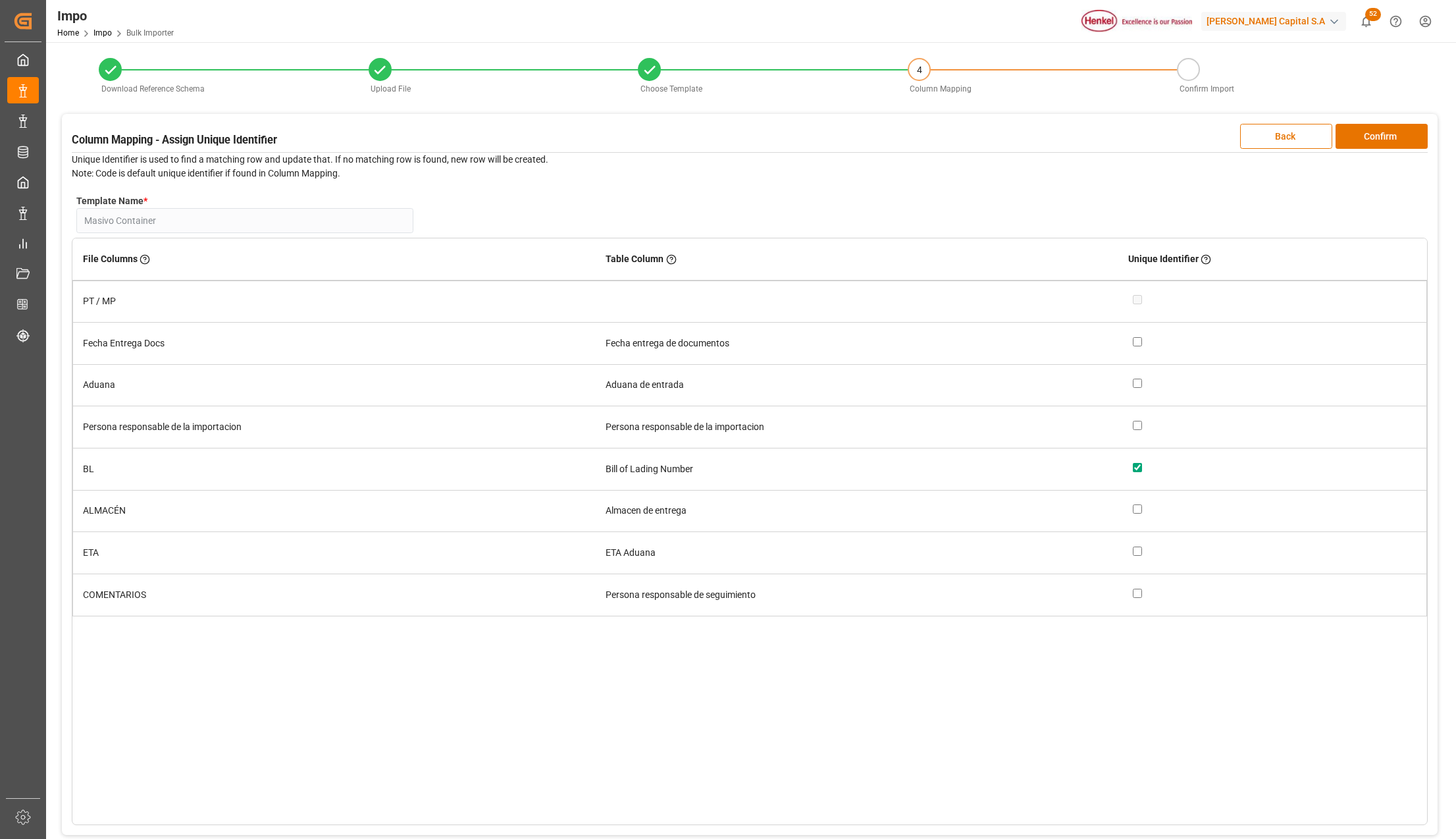
click at [1386, 135] on button "Confirm" at bounding box center [1381, 136] width 92 height 25
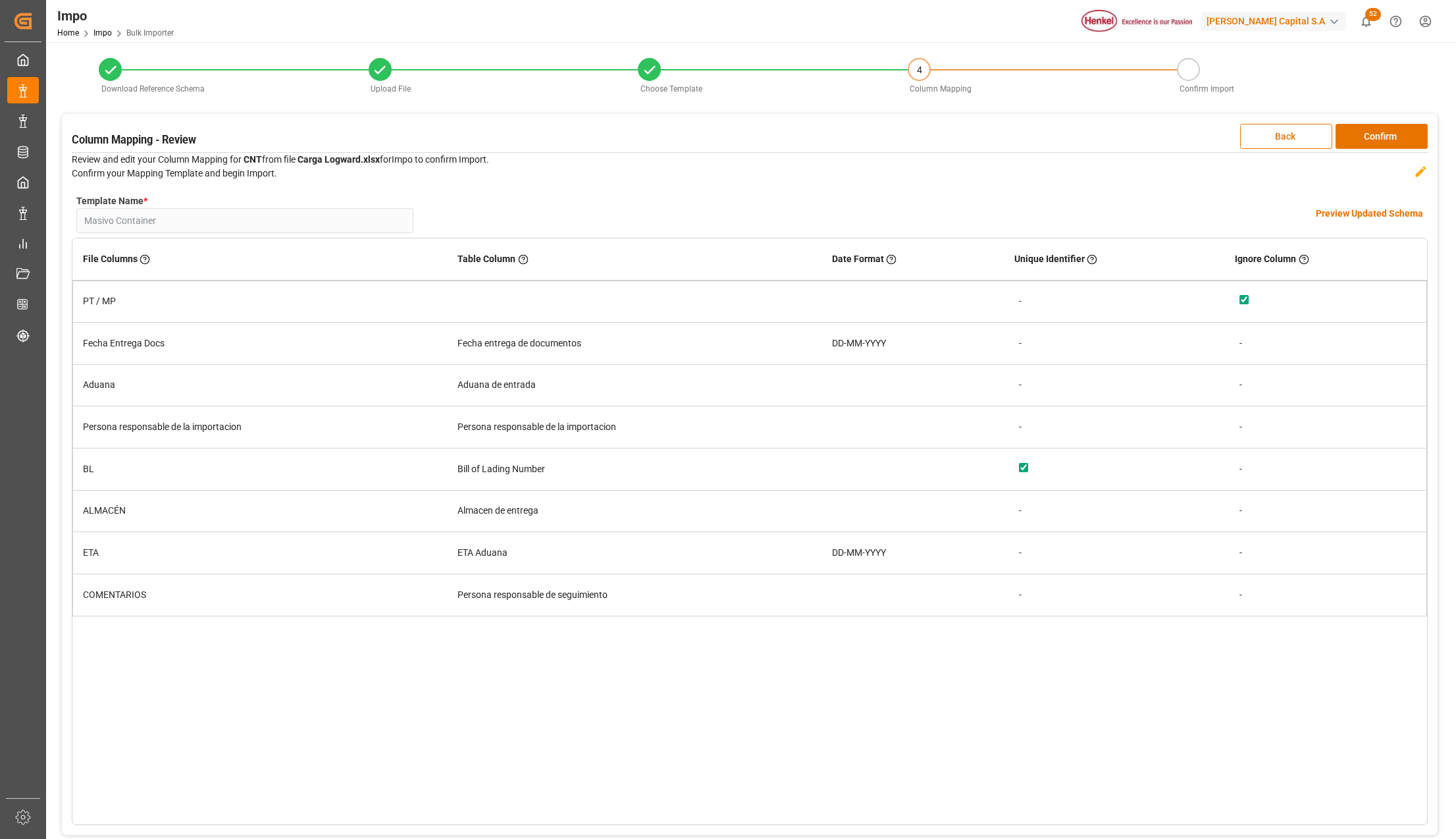
click at [1386, 135] on button "Confirm" at bounding box center [1381, 136] width 92 height 25
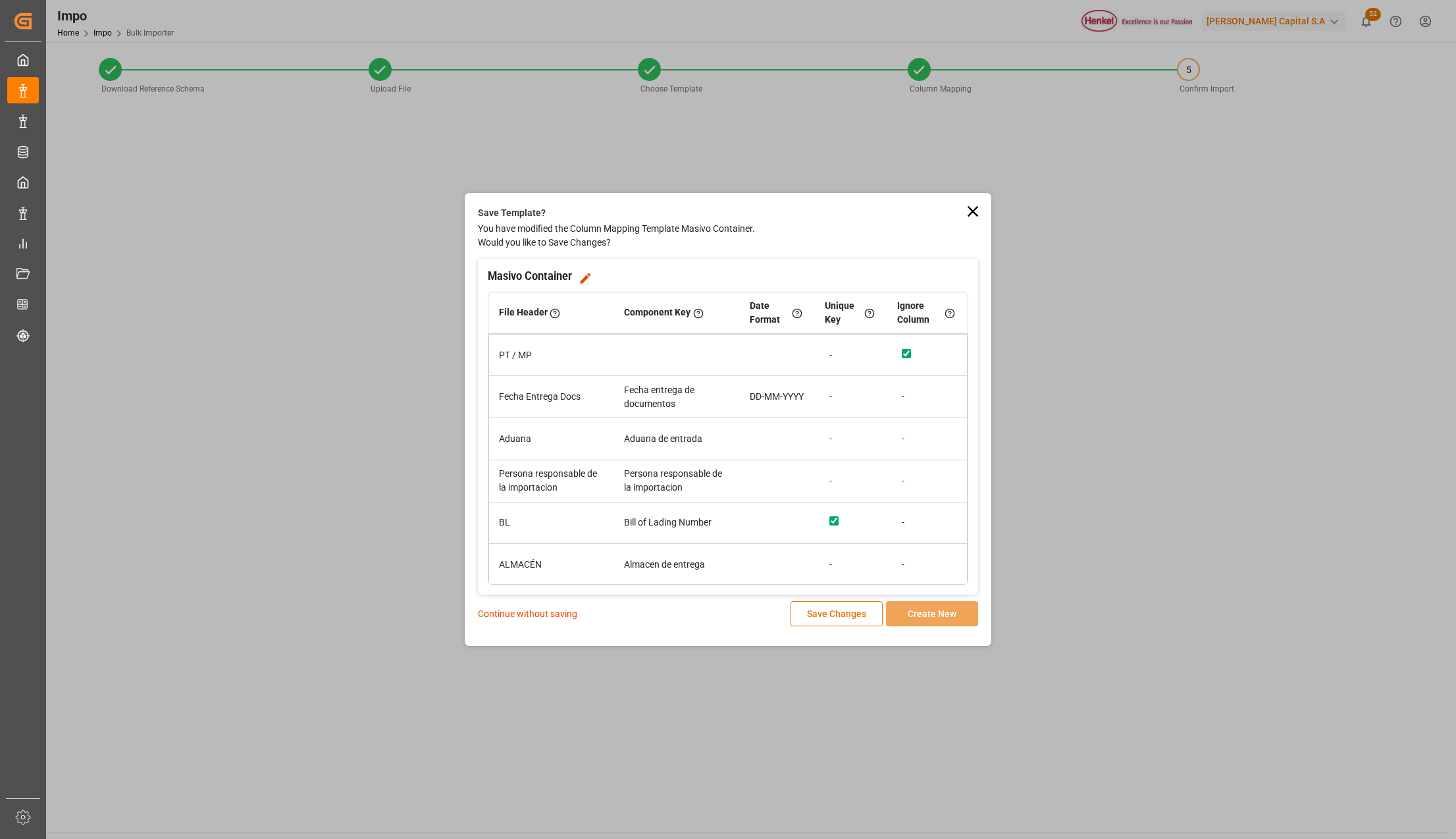
click at [550, 616] on p "Continue without saving" at bounding box center [528, 614] width 99 height 14
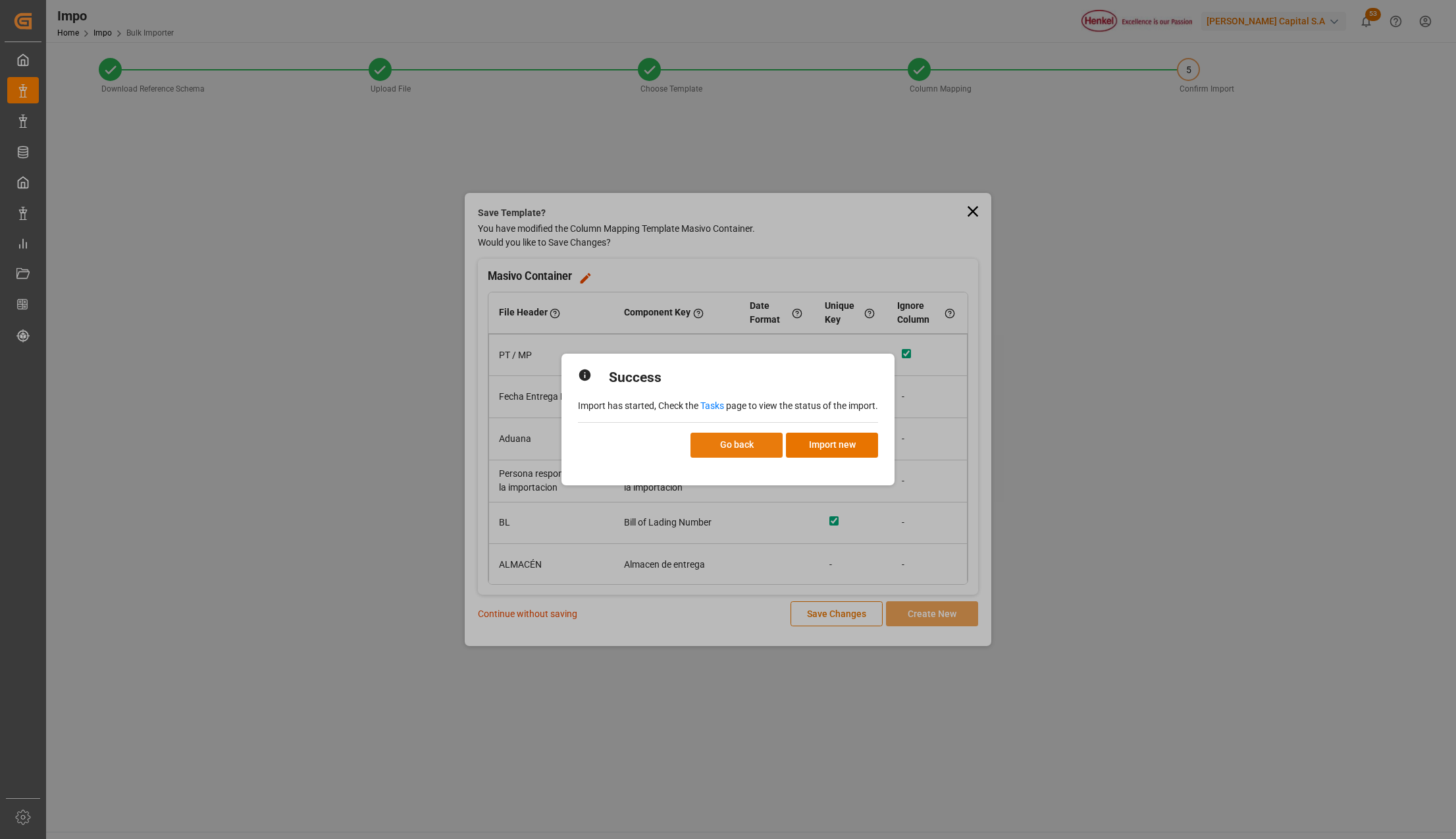
click at [725, 439] on button "Go back" at bounding box center [736, 445] width 92 height 25
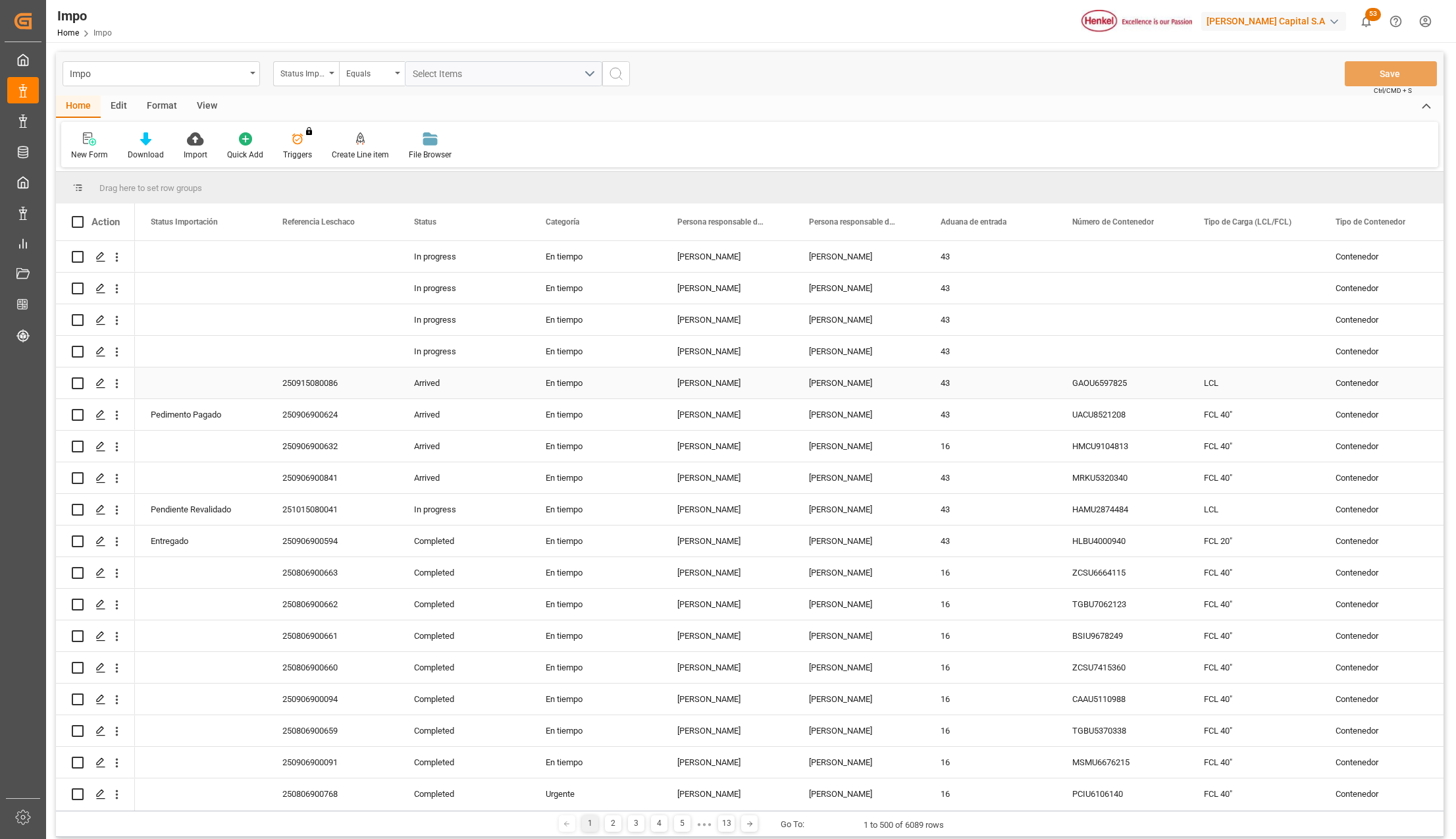
click at [577, 324] on div "En tiempo" at bounding box center [595, 319] width 132 height 31
click at [729, 309] on div "[PERSON_NAME]" at bounding box center [727, 319] width 132 height 31
click at [823, 302] on div "[PERSON_NAME]" at bounding box center [859, 288] width 132 height 31
click at [204, 102] on div "View" at bounding box center [207, 106] width 40 height 22
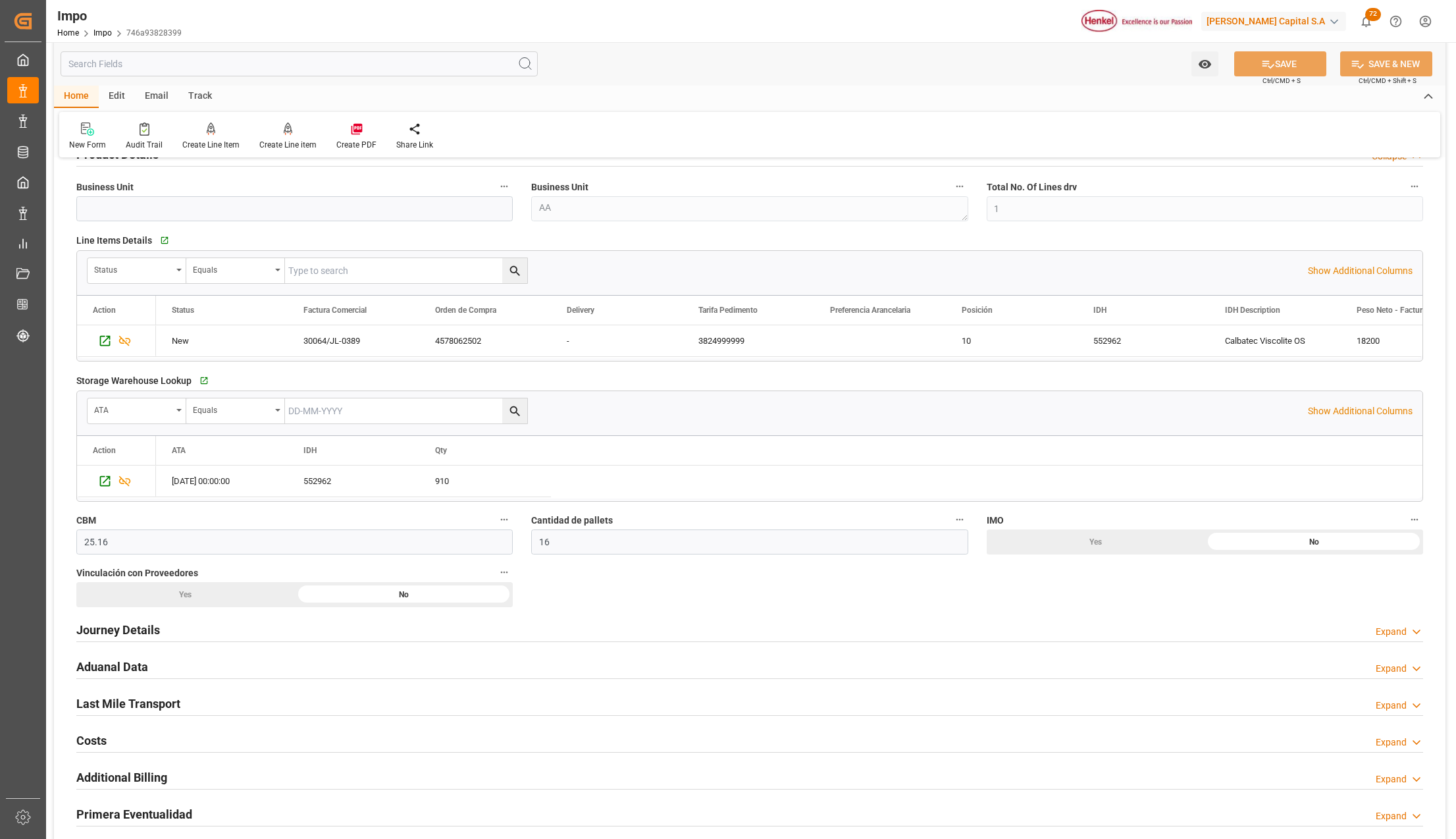
scroll to position [439, 0]
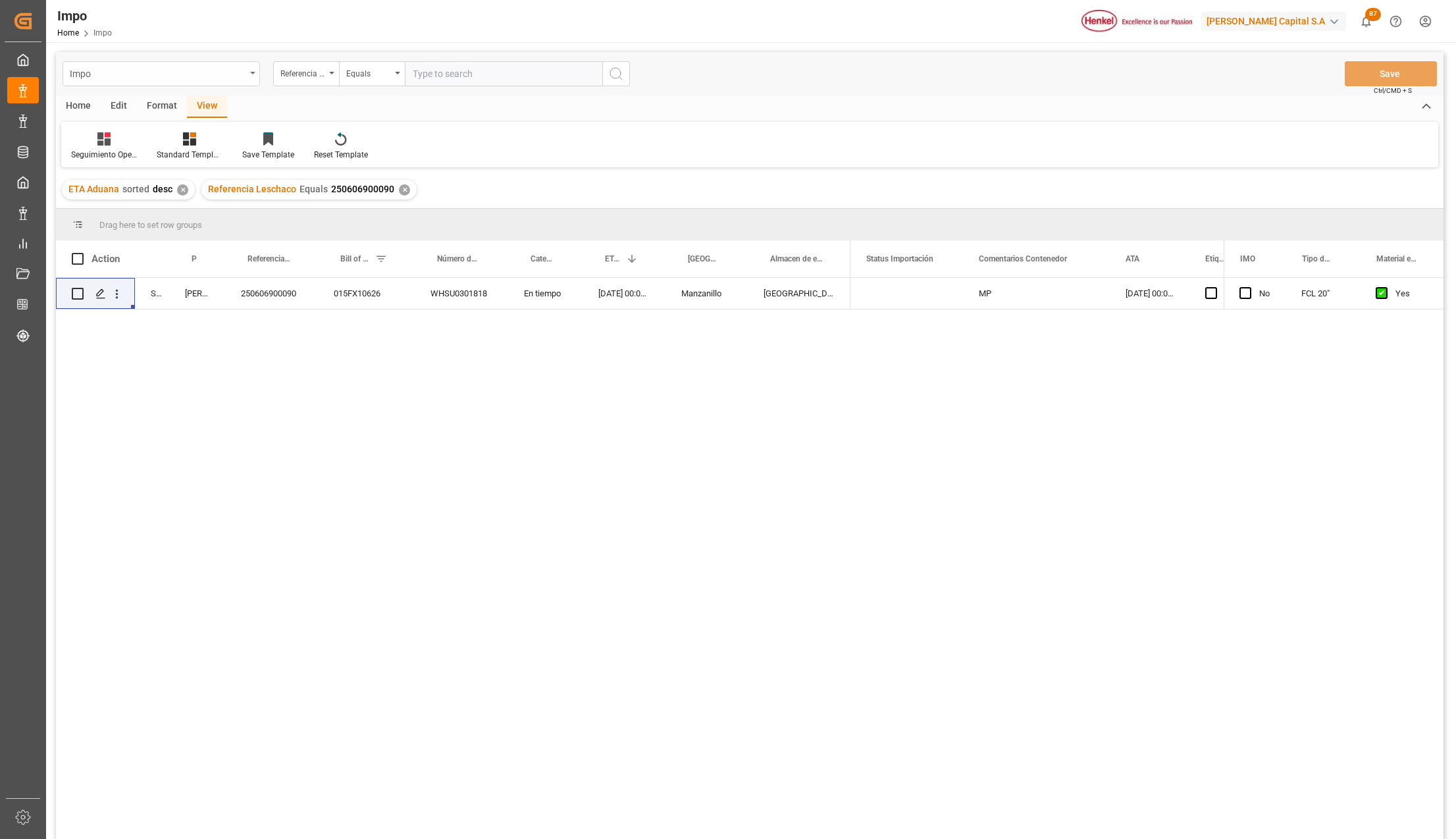
click at [254, 66] on div "Impo" at bounding box center [162, 74] width 198 height 25
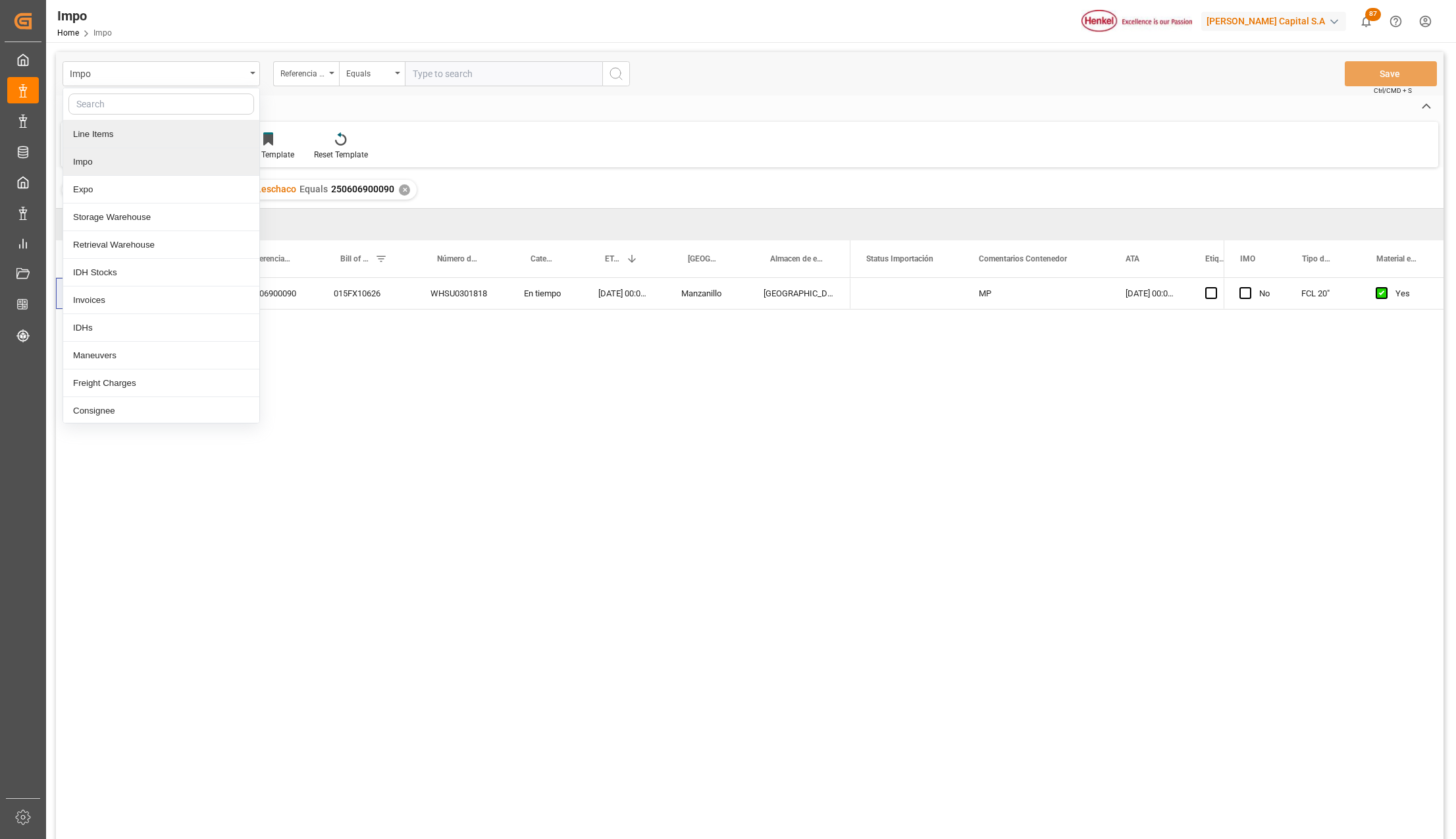
click at [92, 135] on div "Line Items" at bounding box center [162, 134] width 196 height 28
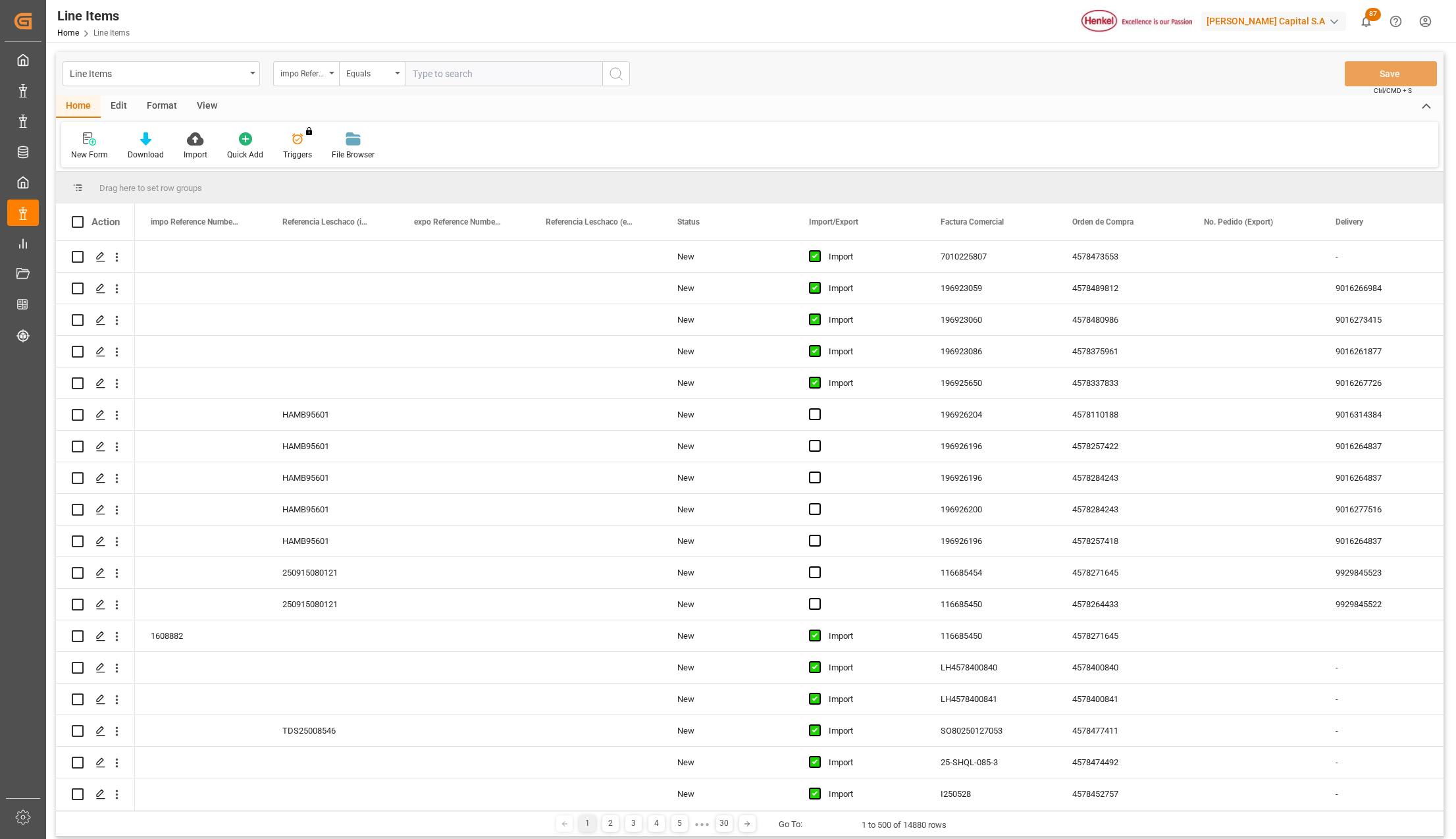
click at [198, 131] on div "New Form Download Import Quick Add Triggers You do not have permission for Trig…" at bounding box center [750, 144] width 1377 height 46
click at [195, 143] on icon at bounding box center [195, 139] width 17 height 13
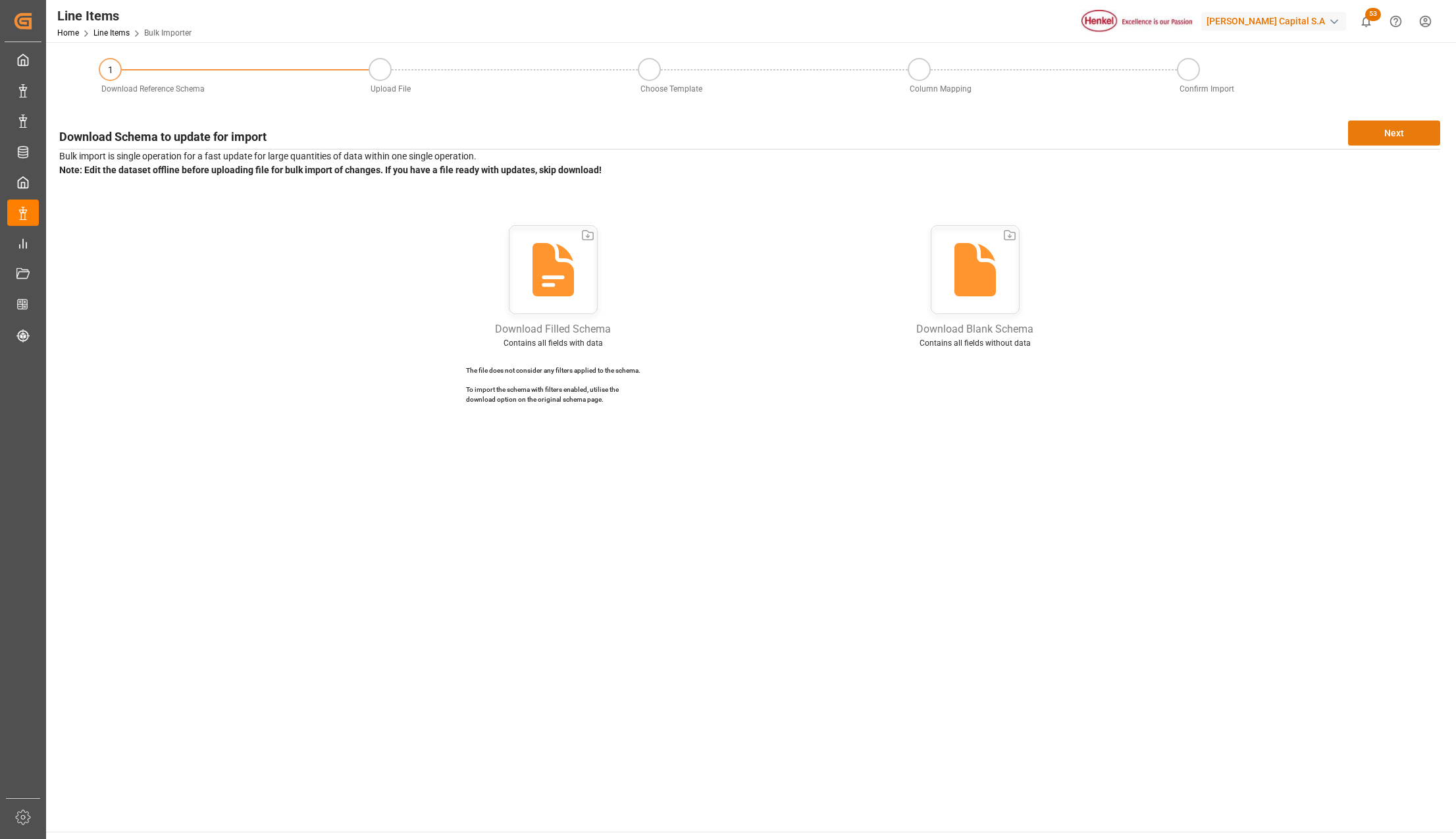
click at [1428, 132] on button "Next" at bounding box center [1394, 133] width 92 height 25
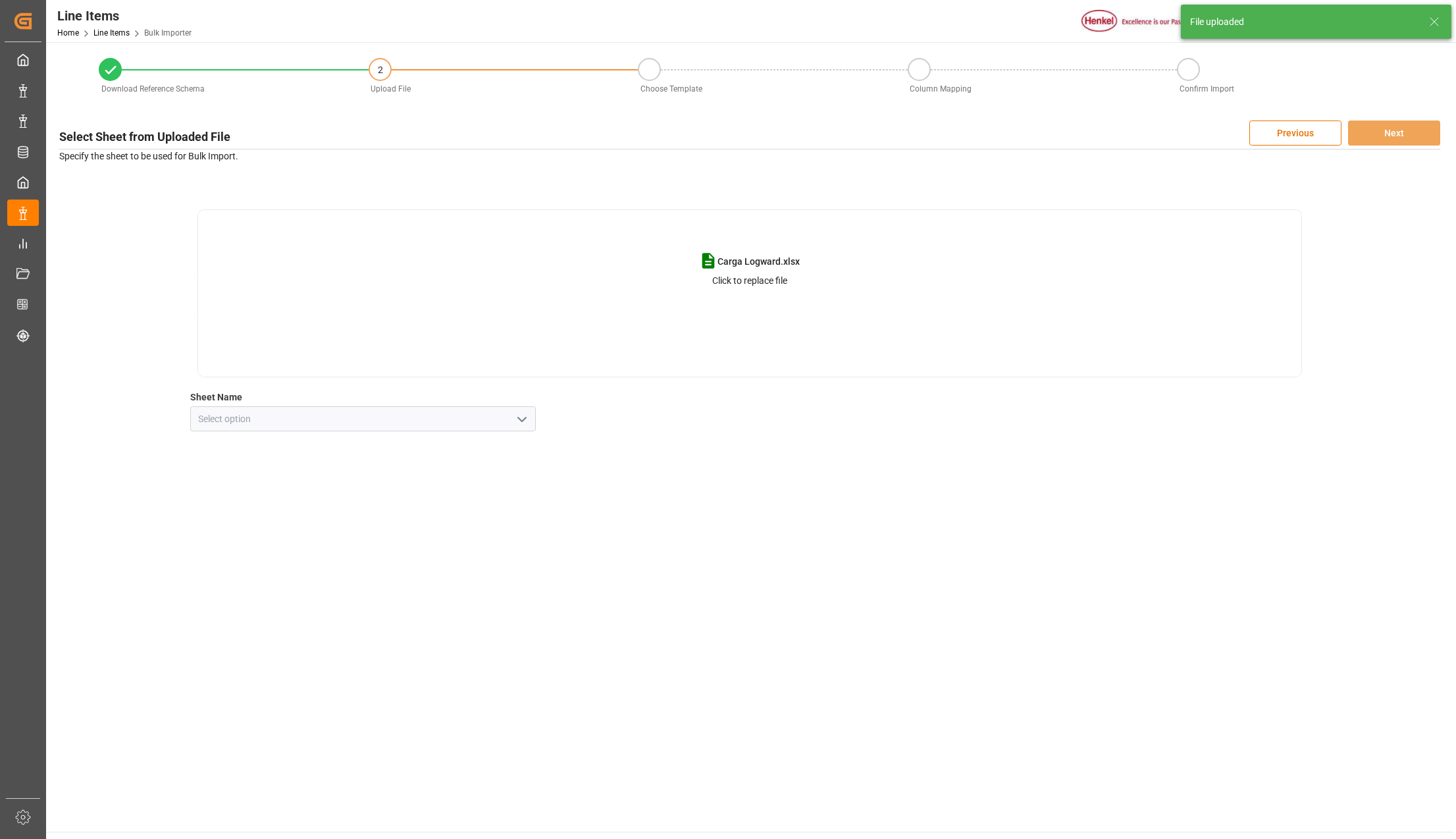
click at [527, 422] on icon "open menu" at bounding box center [521, 419] width 16 height 16
click at [269, 483] on div "Line Item" at bounding box center [363, 478] width 345 height 30
type input "Line Item"
click at [1399, 132] on button "Next" at bounding box center [1394, 133] width 92 height 25
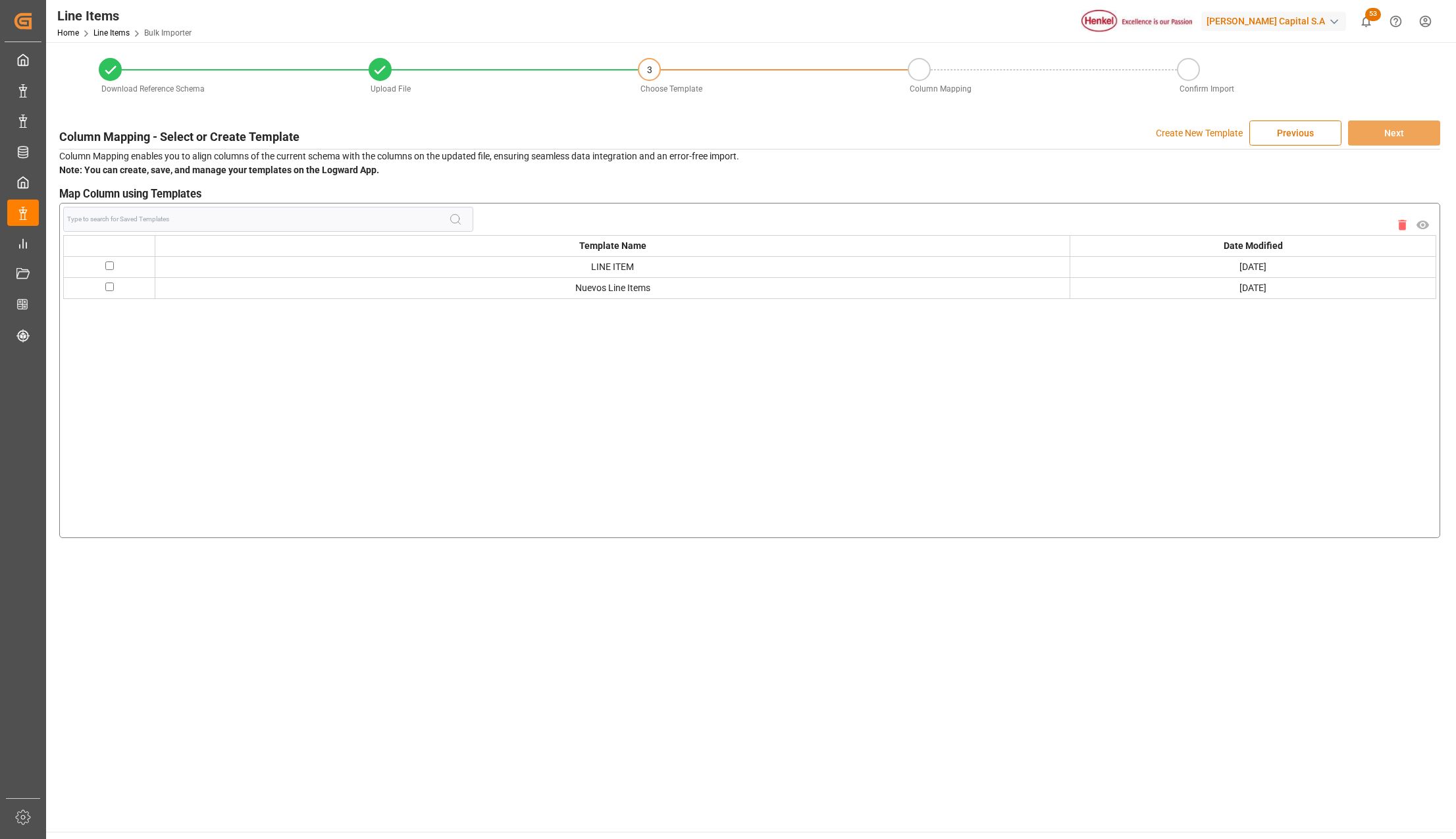
click at [106, 288] on input "checkbox" at bounding box center [110, 287] width 8 height 8
checkbox input "true"
click at [1404, 124] on button "Next" at bounding box center [1394, 133] width 92 height 25
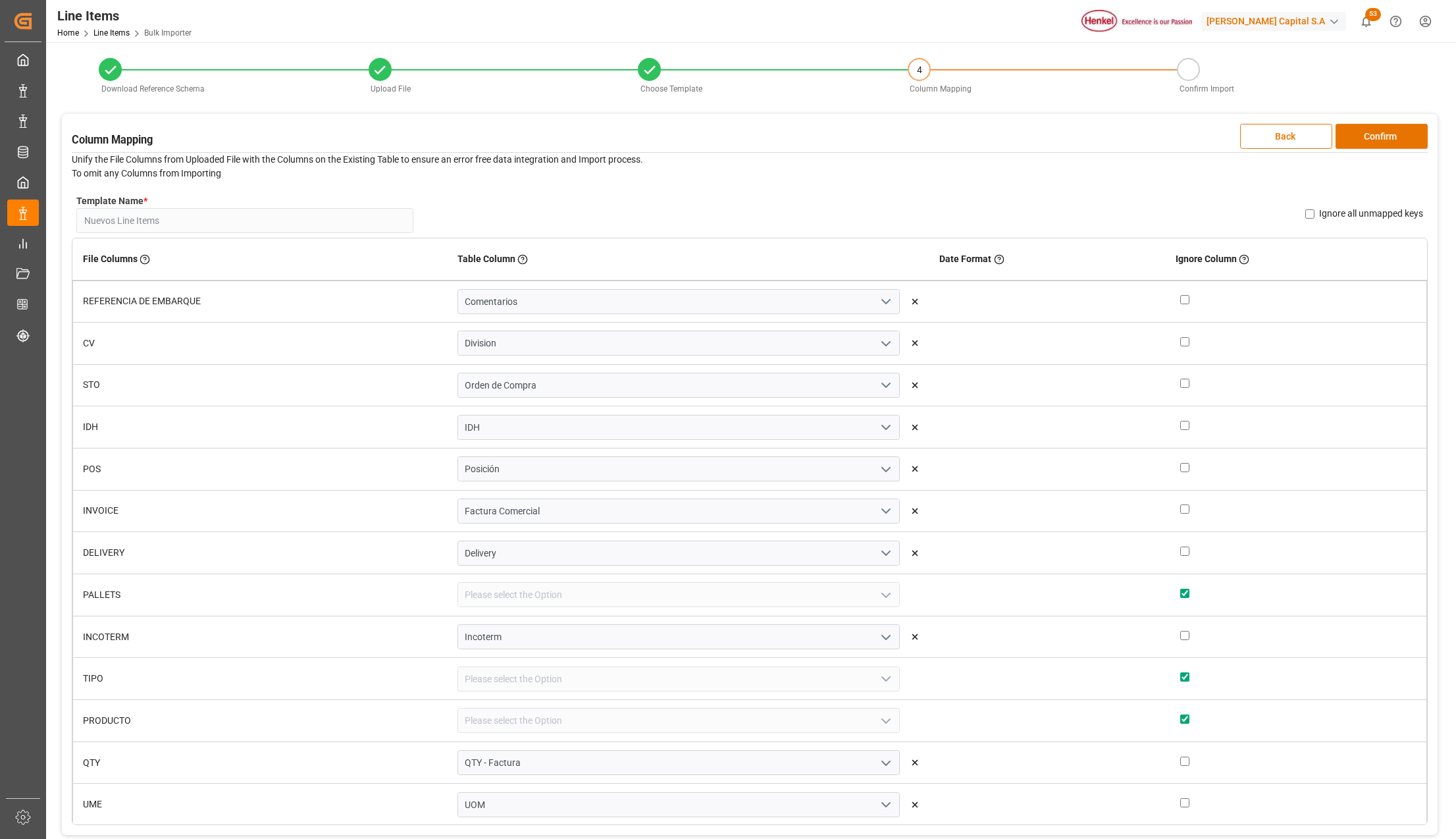
click at [1404, 126] on button "Confirm" at bounding box center [1381, 136] width 92 height 25
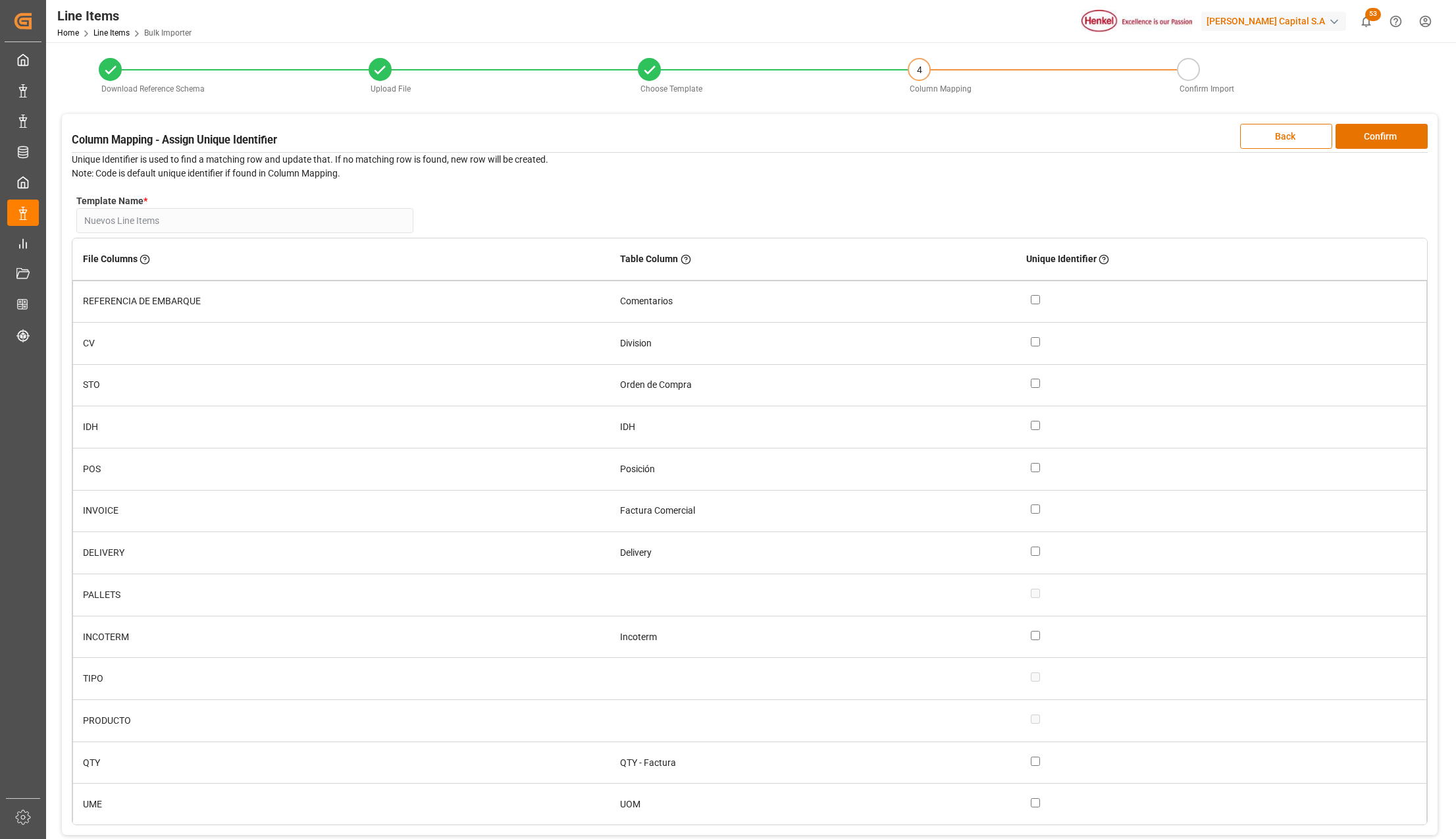
click at [1404, 126] on button "Confirm" at bounding box center [1381, 136] width 92 height 25
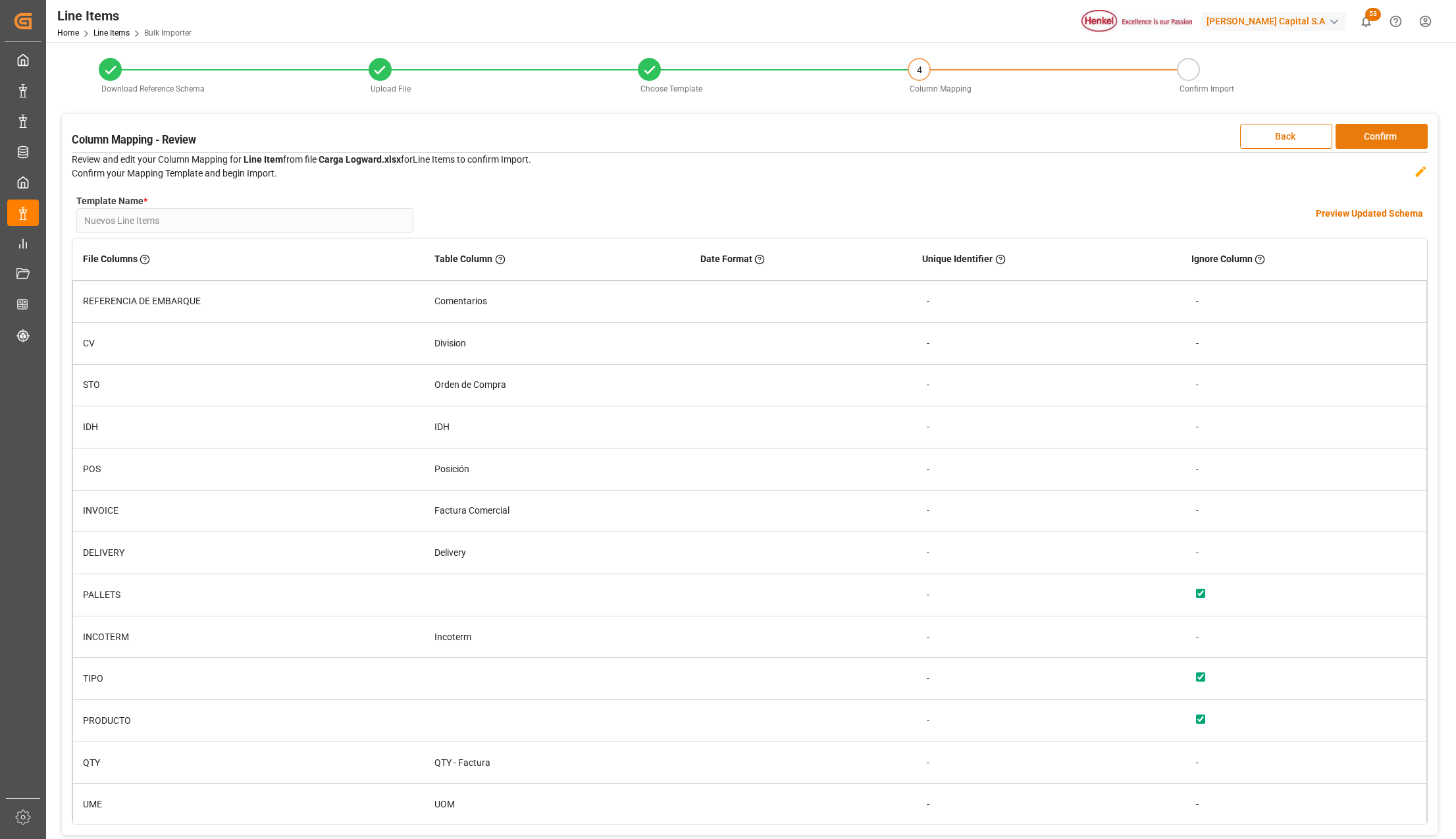
click at [1373, 141] on button "Confirm" at bounding box center [1381, 136] width 92 height 25
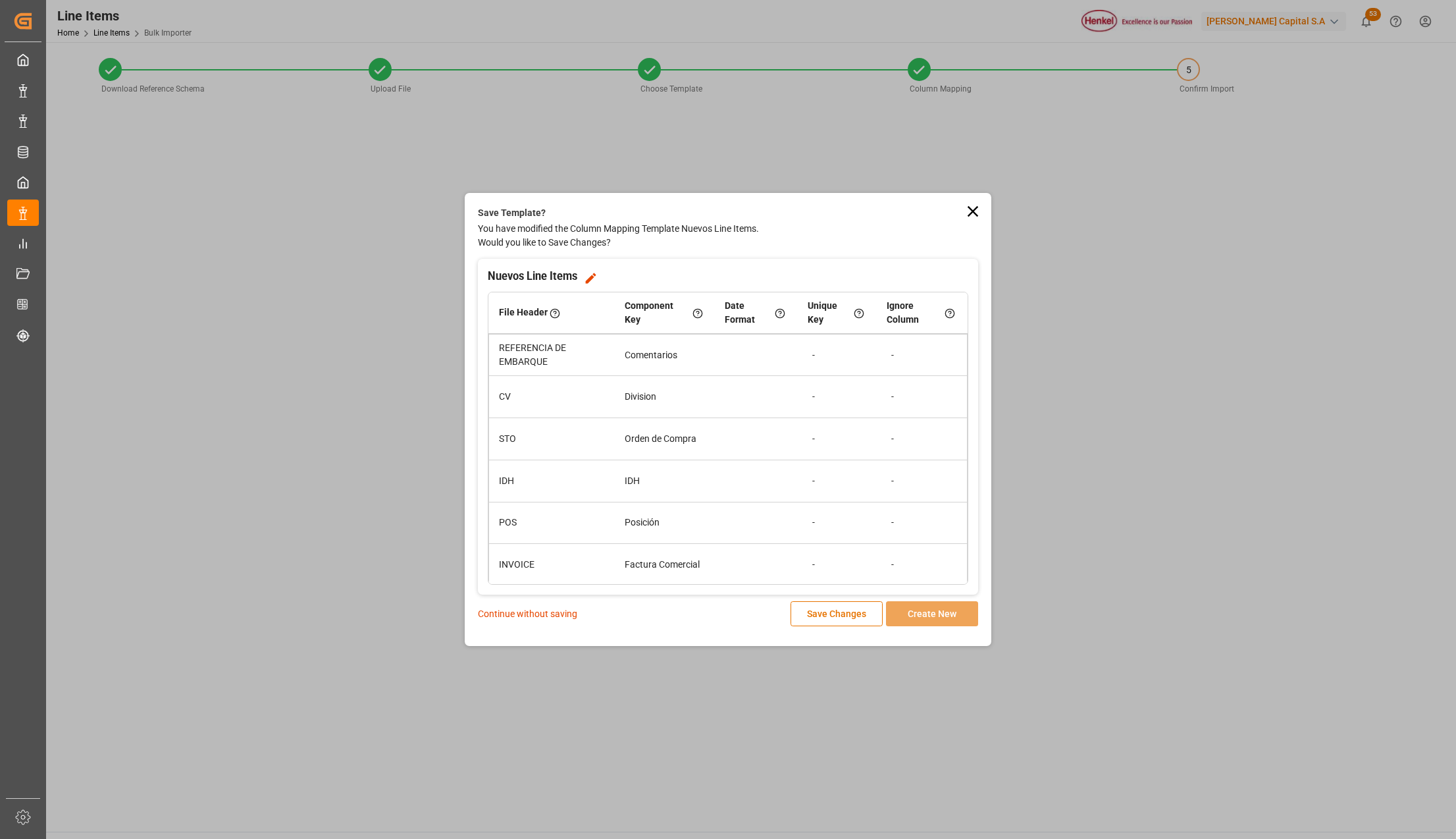
click at [548, 610] on p "Continue without saving" at bounding box center [528, 614] width 99 height 14
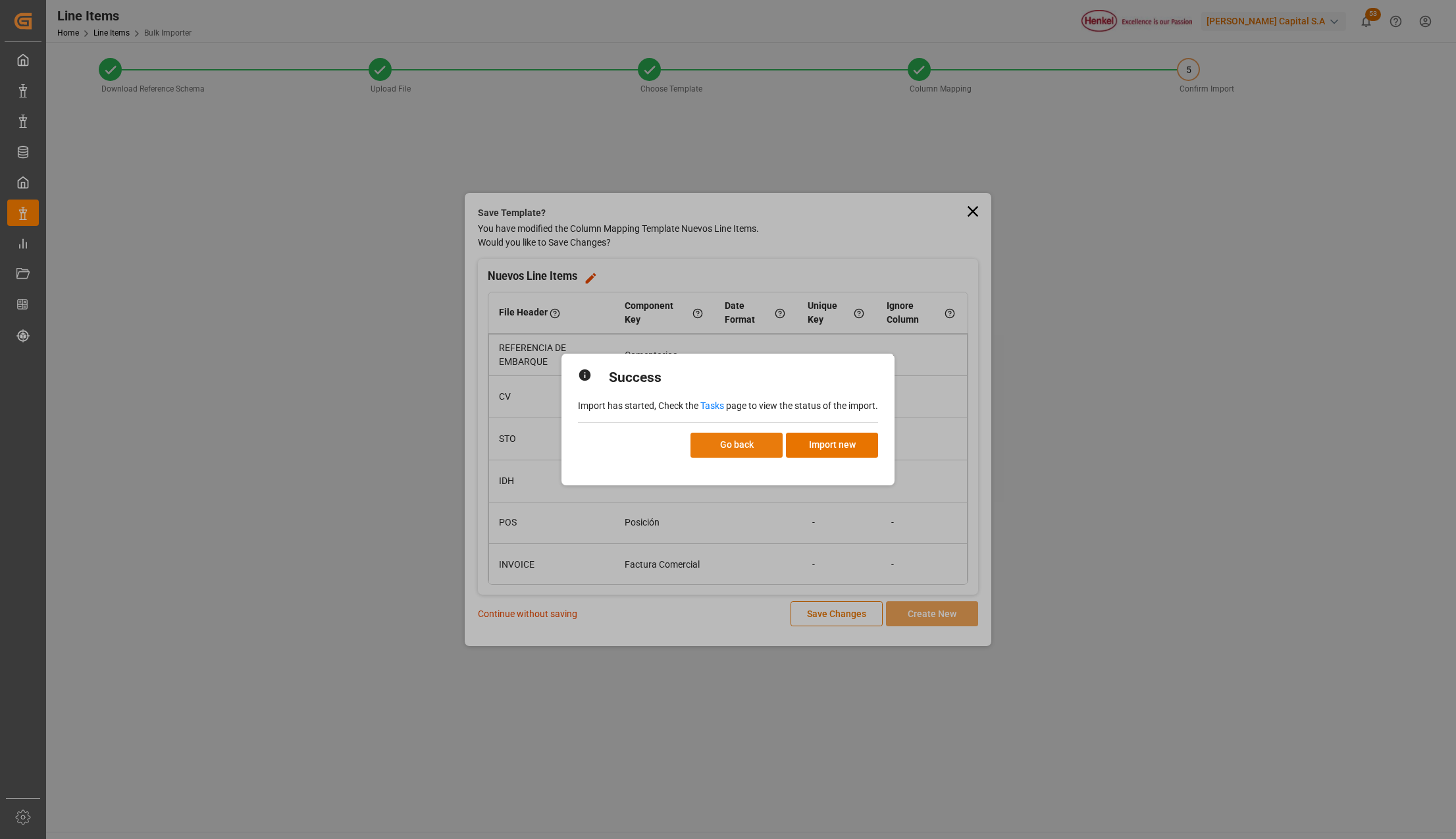
click at [757, 443] on button "Go back" at bounding box center [736, 445] width 92 height 25
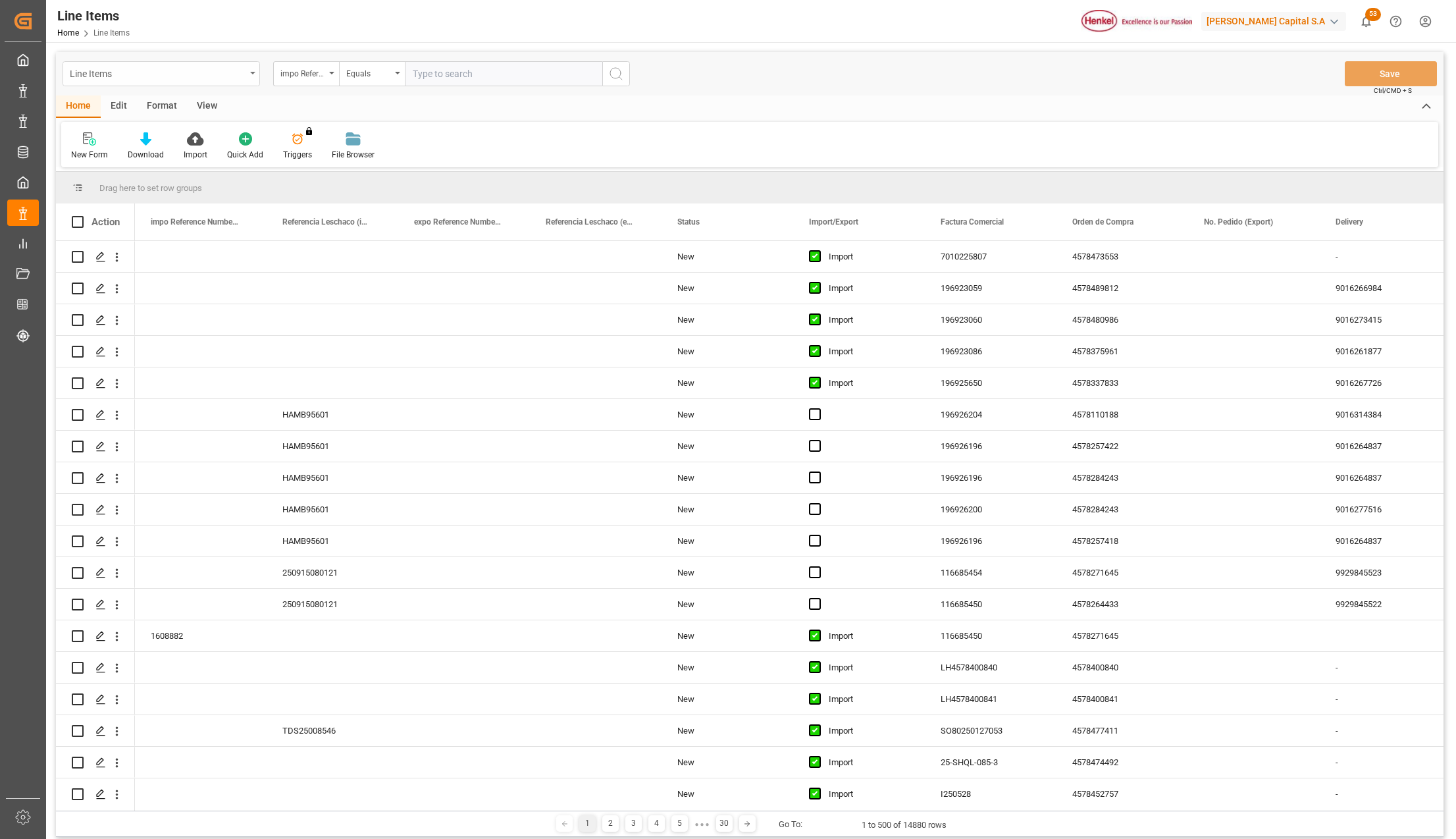
click at [246, 69] on div "Line Items" at bounding box center [162, 74] width 198 height 25
click at [96, 162] on div "Impo" at bounding box center [162, 162] width 196 height 28
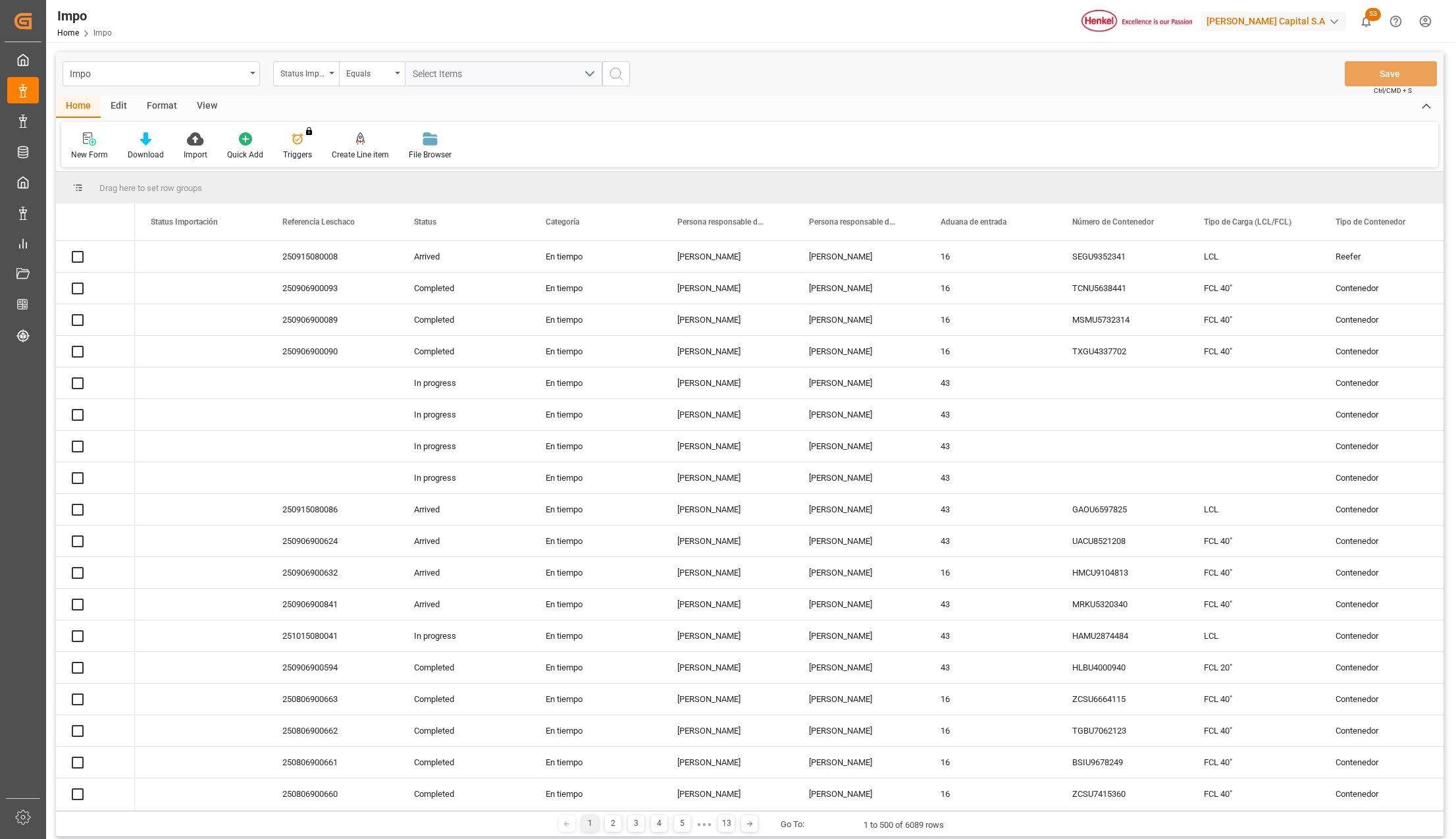
click at [164, 106] on div "Format" at bounding box center [162, 106] width 50 height 22
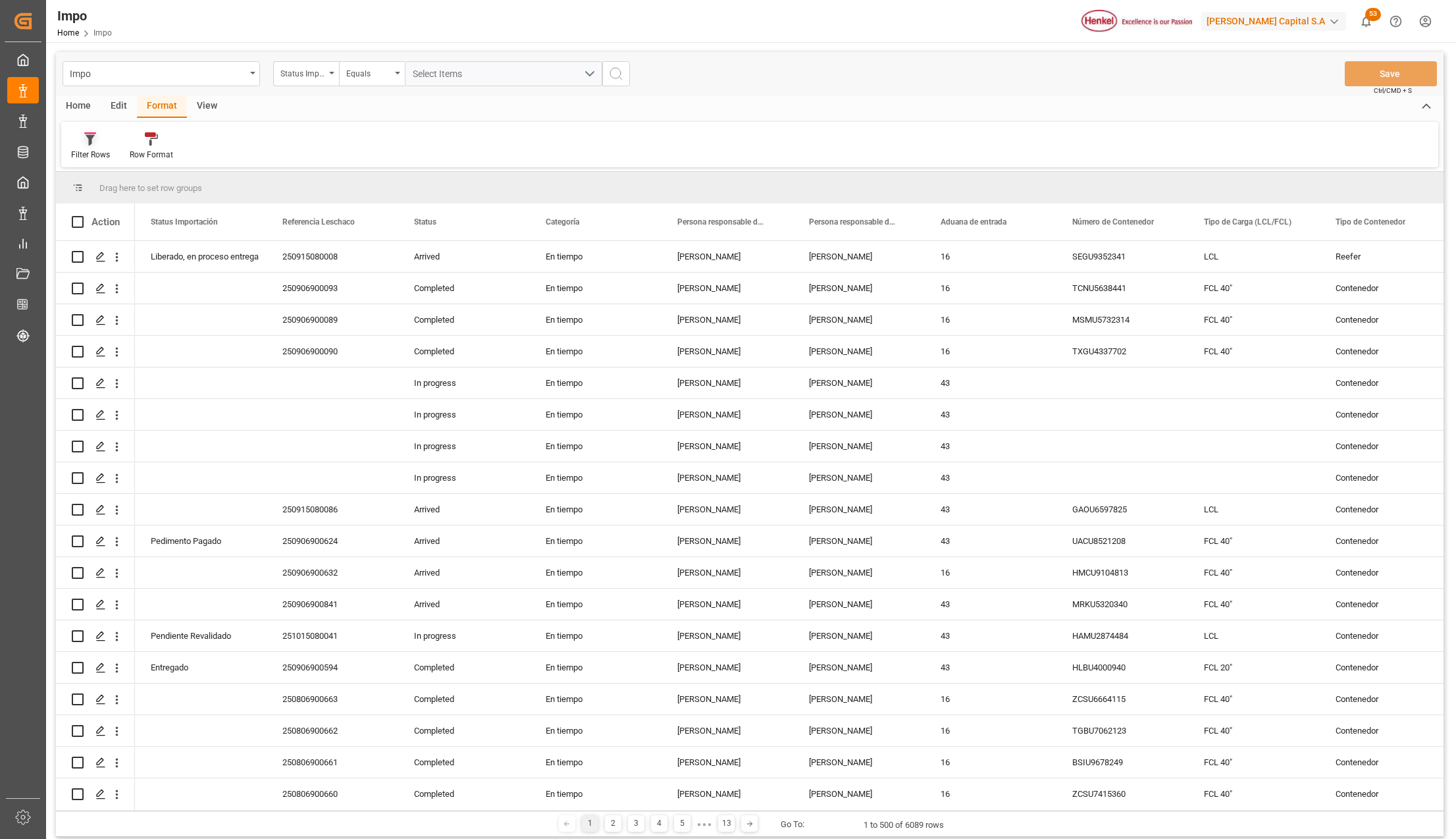
click at [99, 146] on div "Filter Rows" at bounding box center [90, 147] width 59 height 29
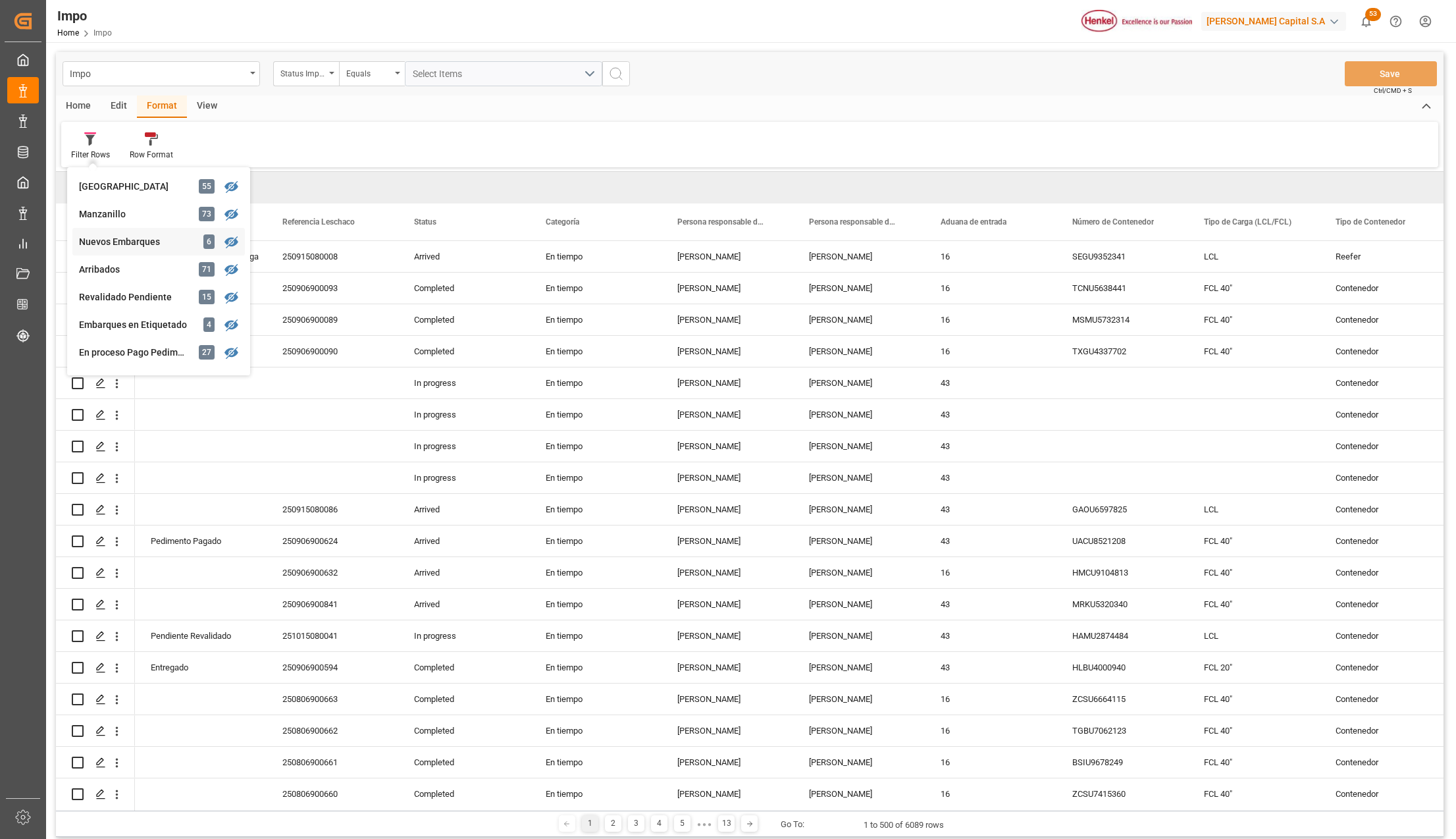
click at [140, 243] on div "Nuevos Embarques" at bounding box center [136, 242] width 115 height 14
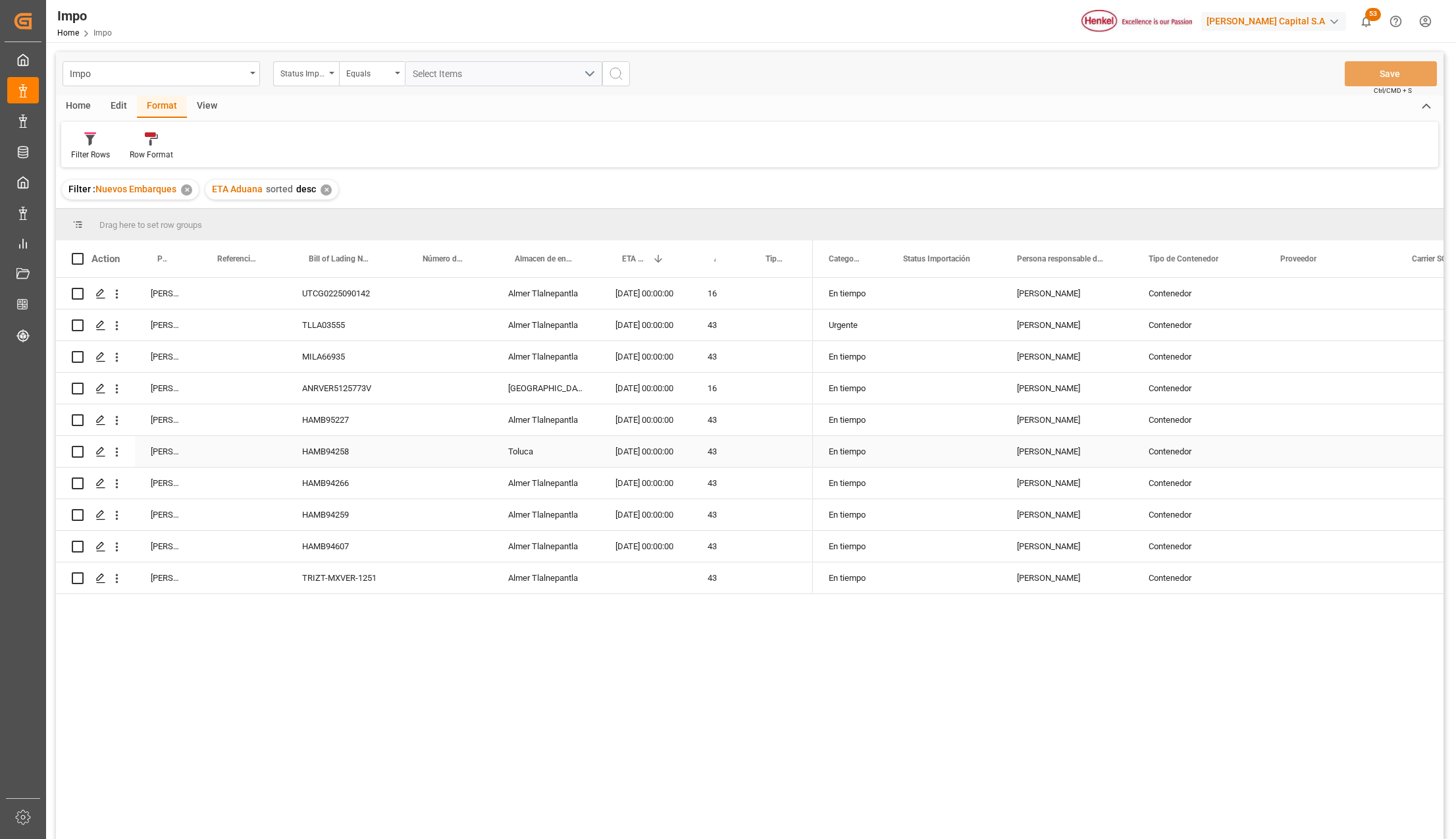
click at [335, 451] on div "HAMB94258" at bounding box center [343, 451] width 114 height 31
click at [341, 472] on div "HAMB94266" at bounding box center [343, 483] width 114 height 31
click at [236, 488] on div "Press SPACE to select this row." at bounding box center [240, 483] width 91 height 31
click at [236, 488] on input "Press SPACE to select this row." at bounding box center [240, 491] width 70 height 25
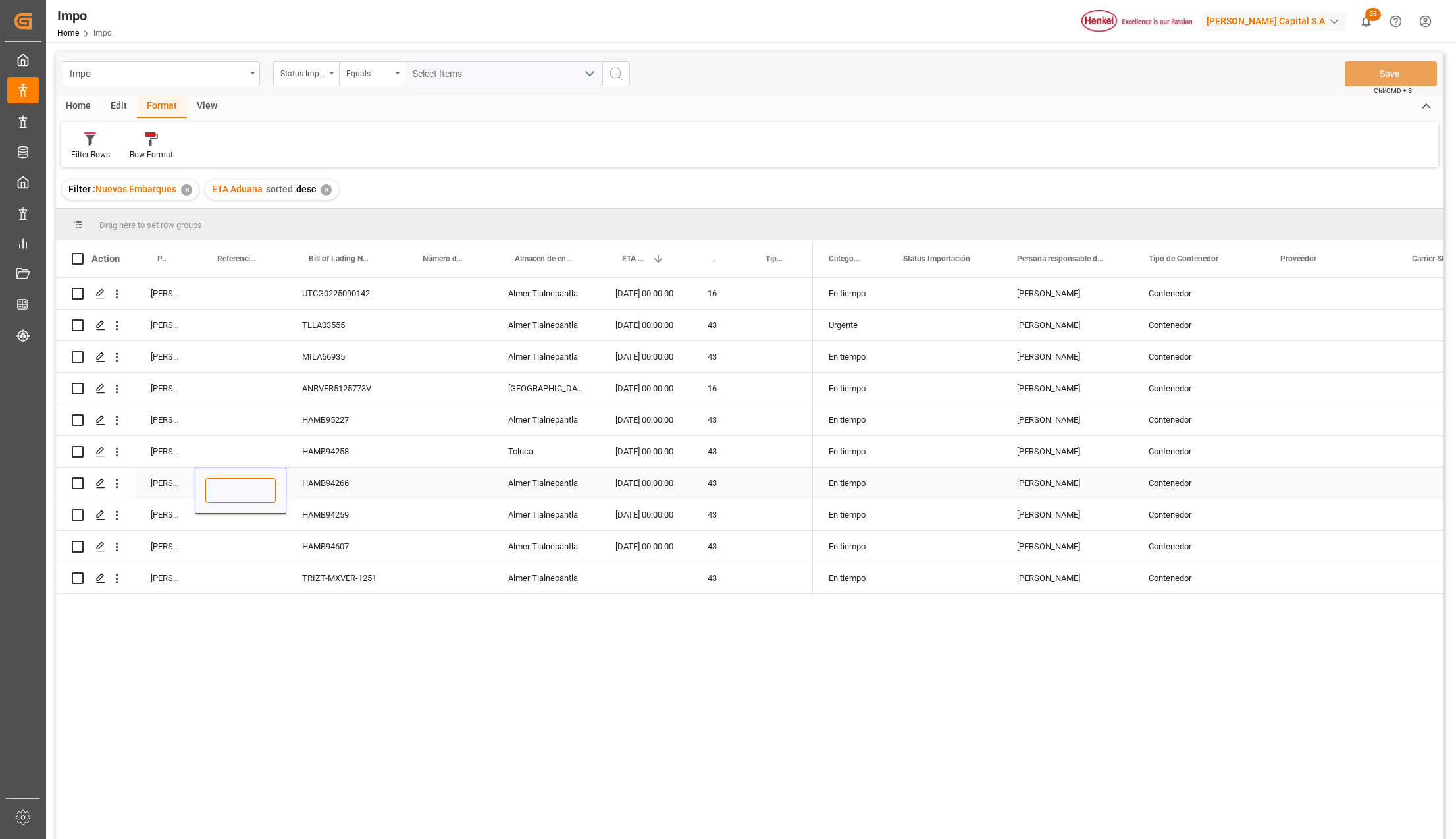
paste input "251015080047"
type input "251015080047"
click at [1410, 68] on button "Save" at bounding box center [1390, 74] width 92 height 25
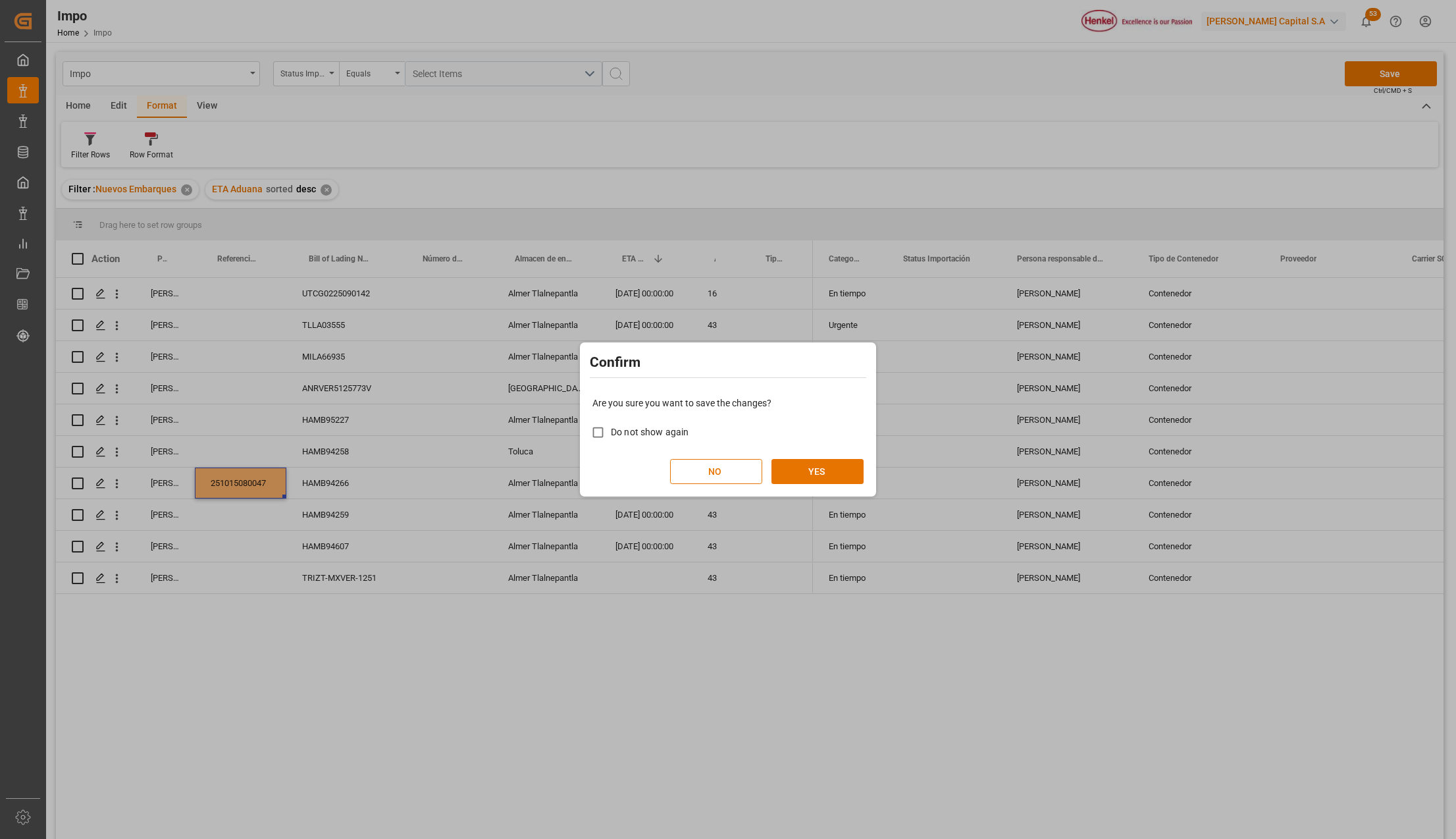
click at [788, 475] on button "YES" at bounding box center [817, 471] width 92 height 25
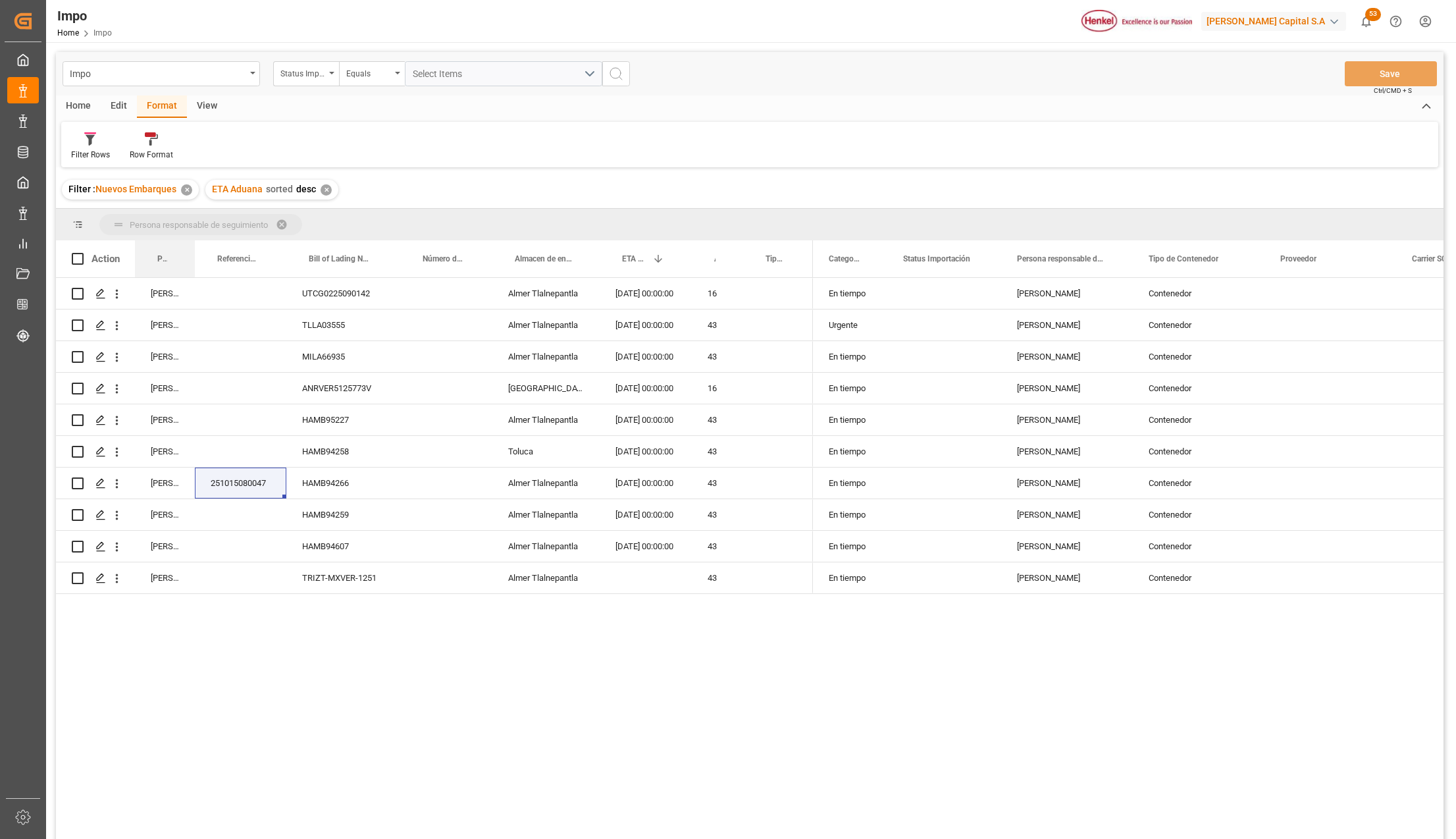
drag, startPoint x: 161, startPoint y: 251, endPoint x: 172, endPoint y: 227, distance: 26.4
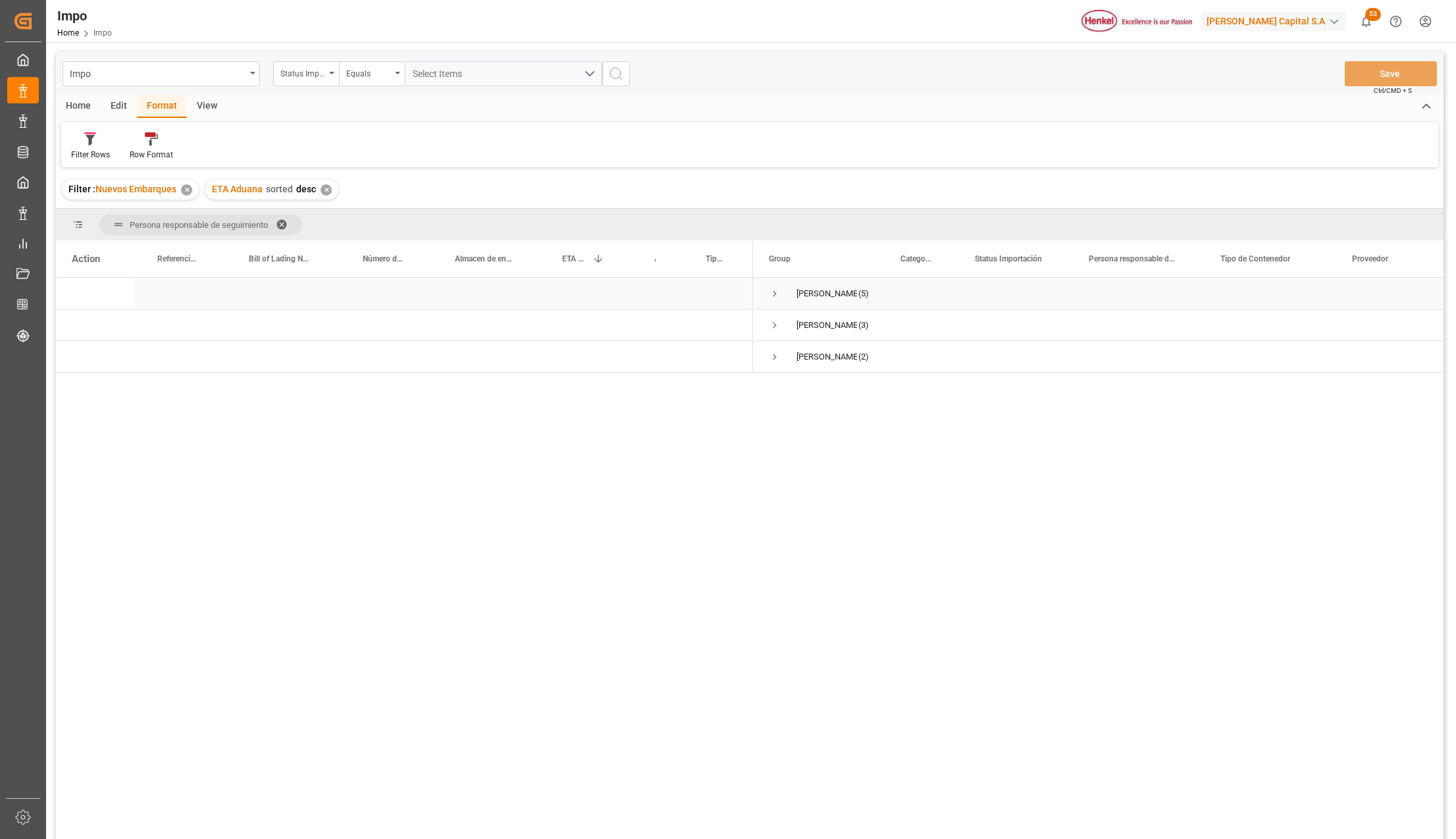
click at [775, 294] on span "Press SPACE to select this row." at bounding box center [774, 294] width 12 height 12
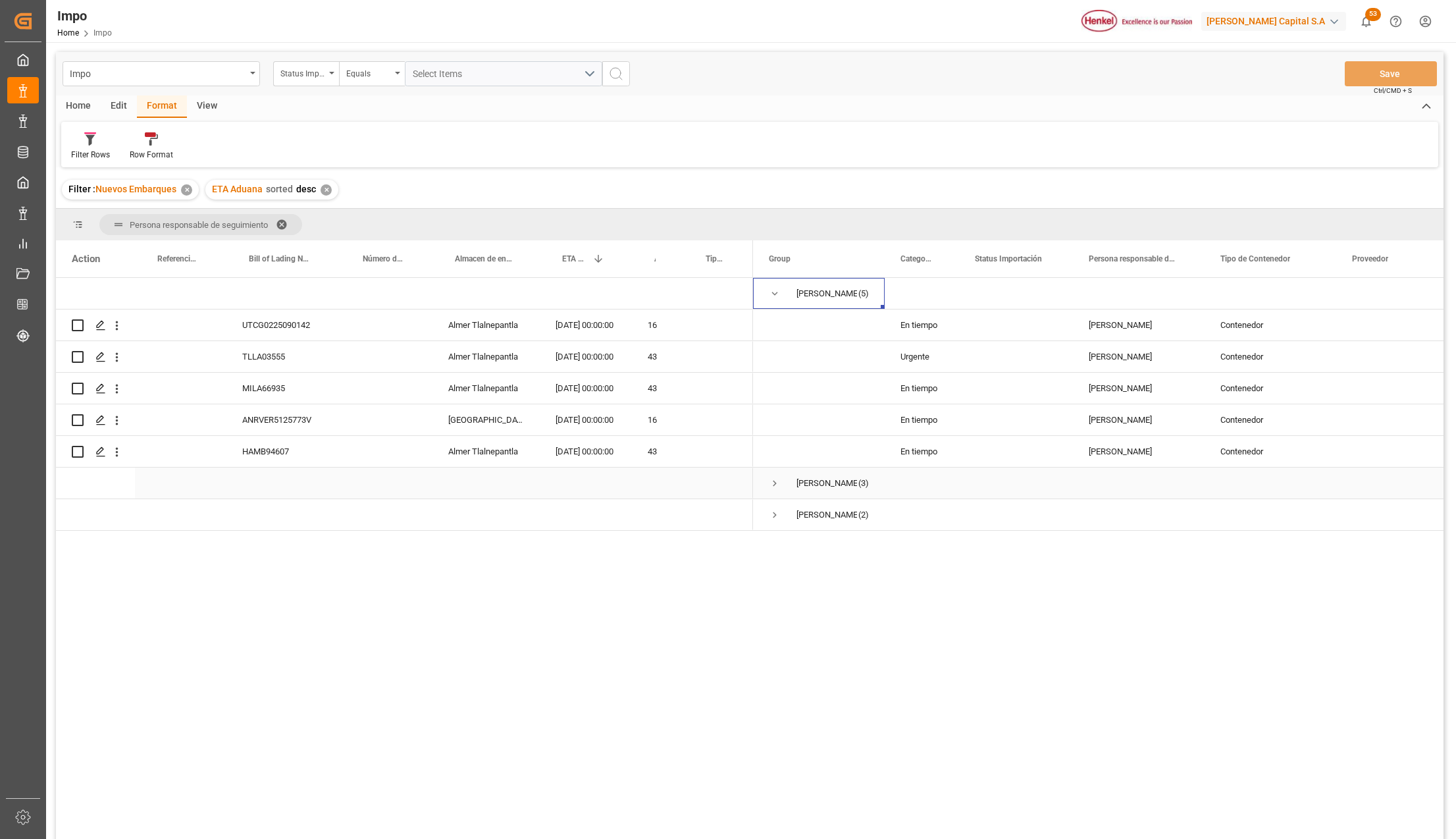
click at [774, 482] on span "Press SPACE to select this row." at bounding box center [774, 483] width 12 height 12
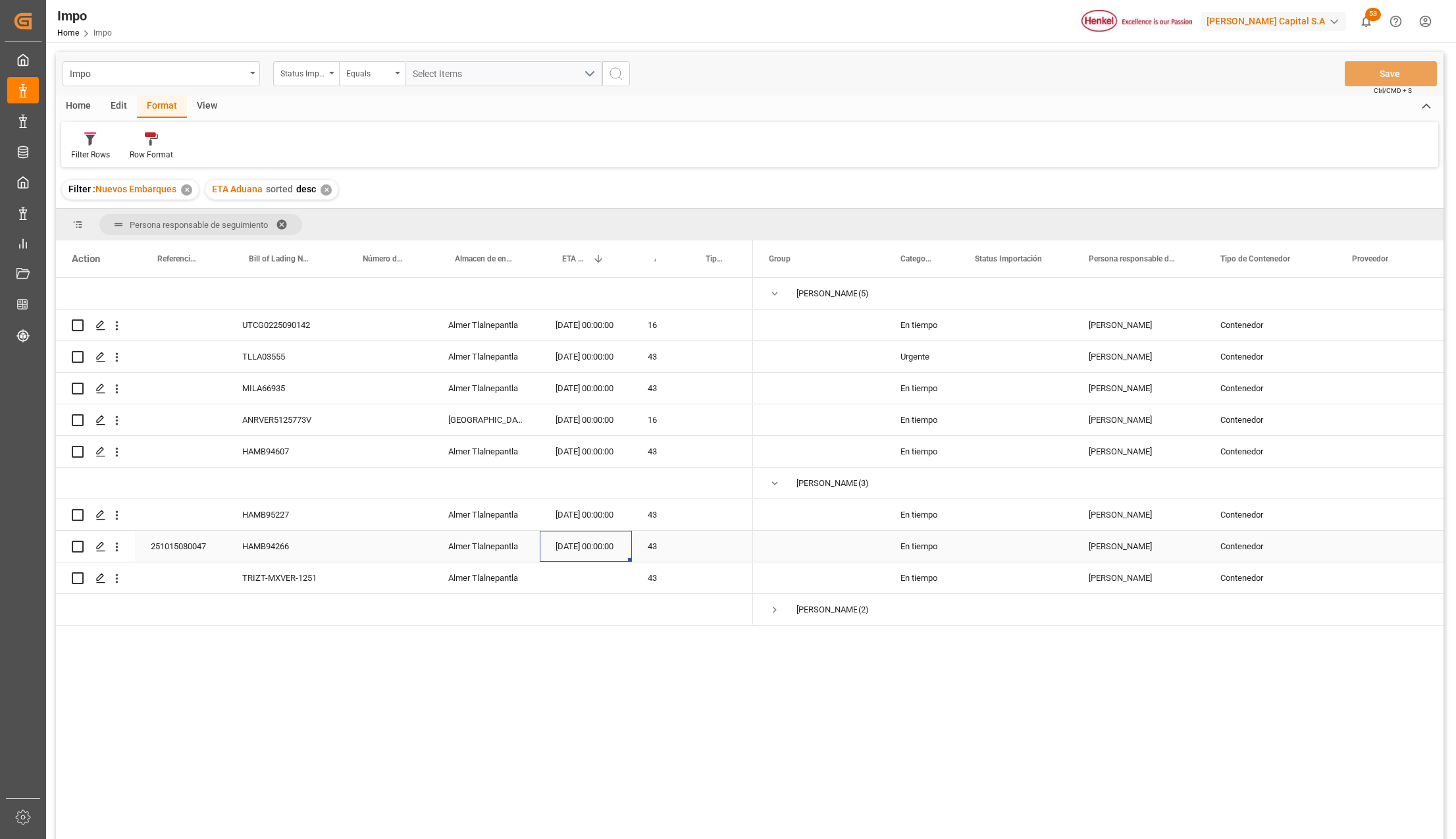
click at [581, 544] on div "18-09-2025 00:00:00" at bounding box center [586, 546] width 92 height 31
click at [296, 557] on div "HAMB94266" at bounding box center [283, 546] width 114 height 31
click at [291, 585] on div "TRIZT-MXVER-1251" at bounding box center [283, 578] width 114 height 31
click at [277, 549] on div "HAMB94266" at bounding box center [283, 546] width 114 height 31
click at [119, 544] on icon "open menu" at bounding box center [117, 547] width 14 height 14
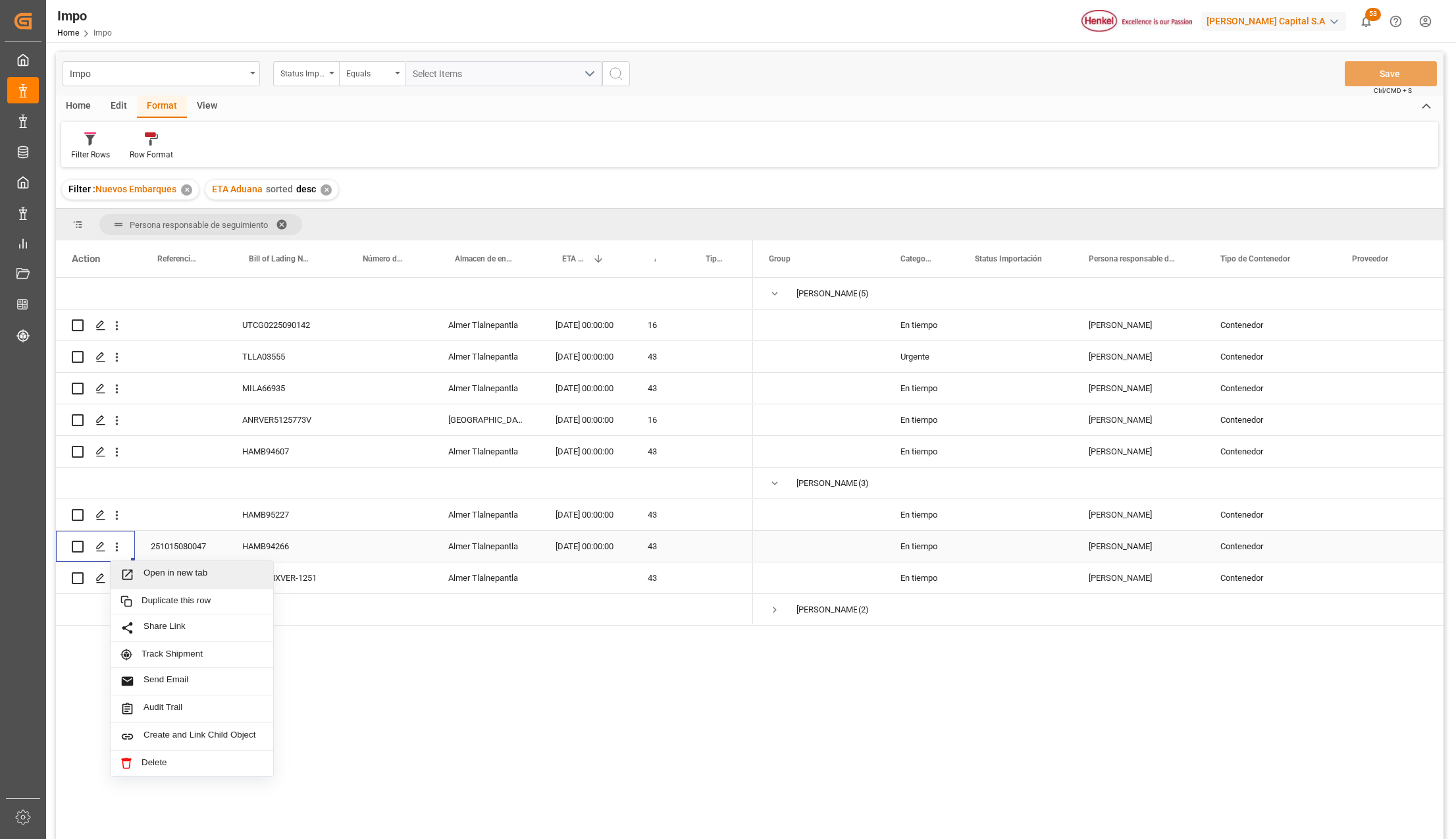
click at [131, 567] on div "Open in new tab" at bounding box center [191, 575] width 162 height 28
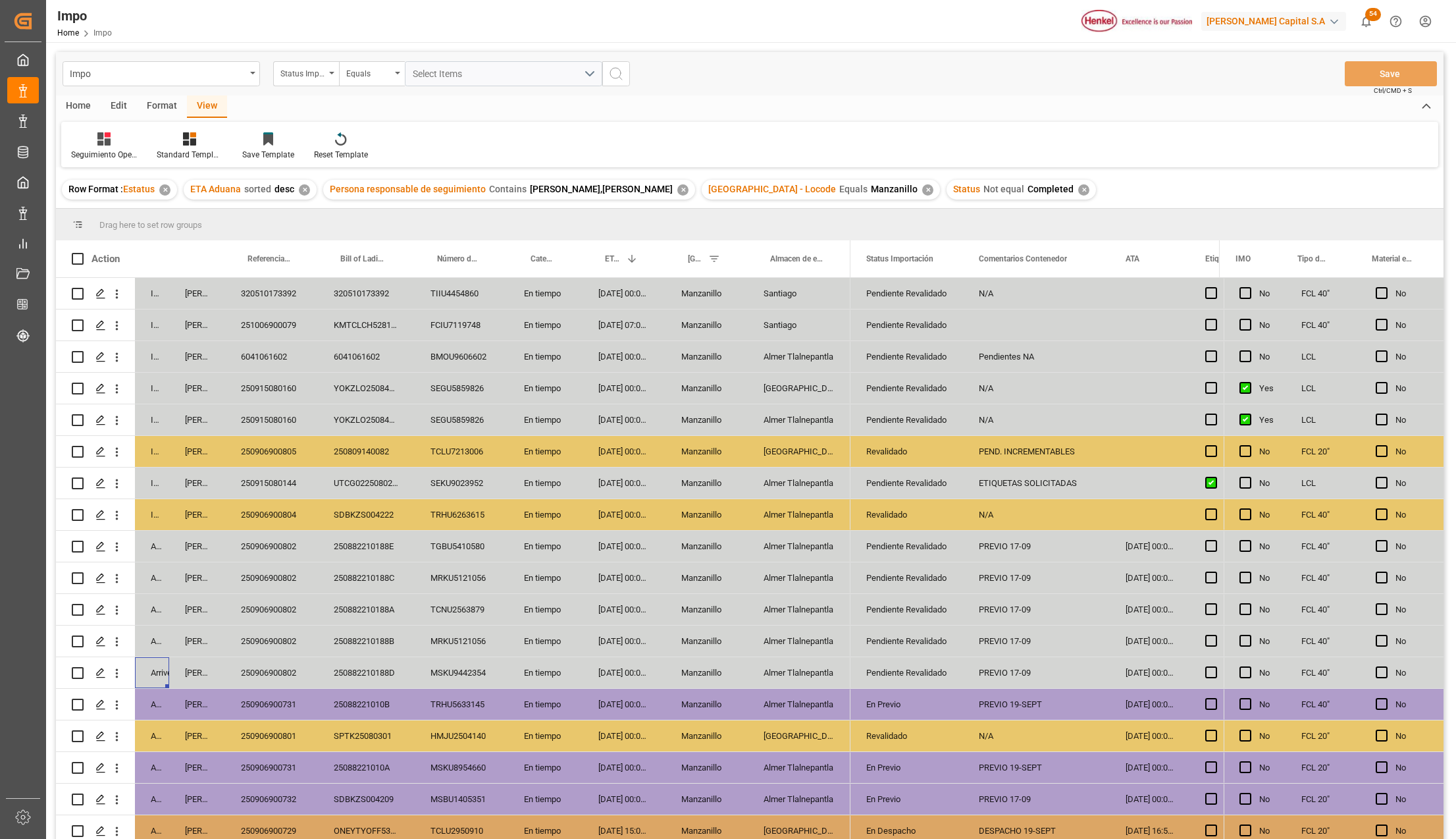
click at [922, 188] on div "✕" at bounding box center [928, 190] width 11 height 11
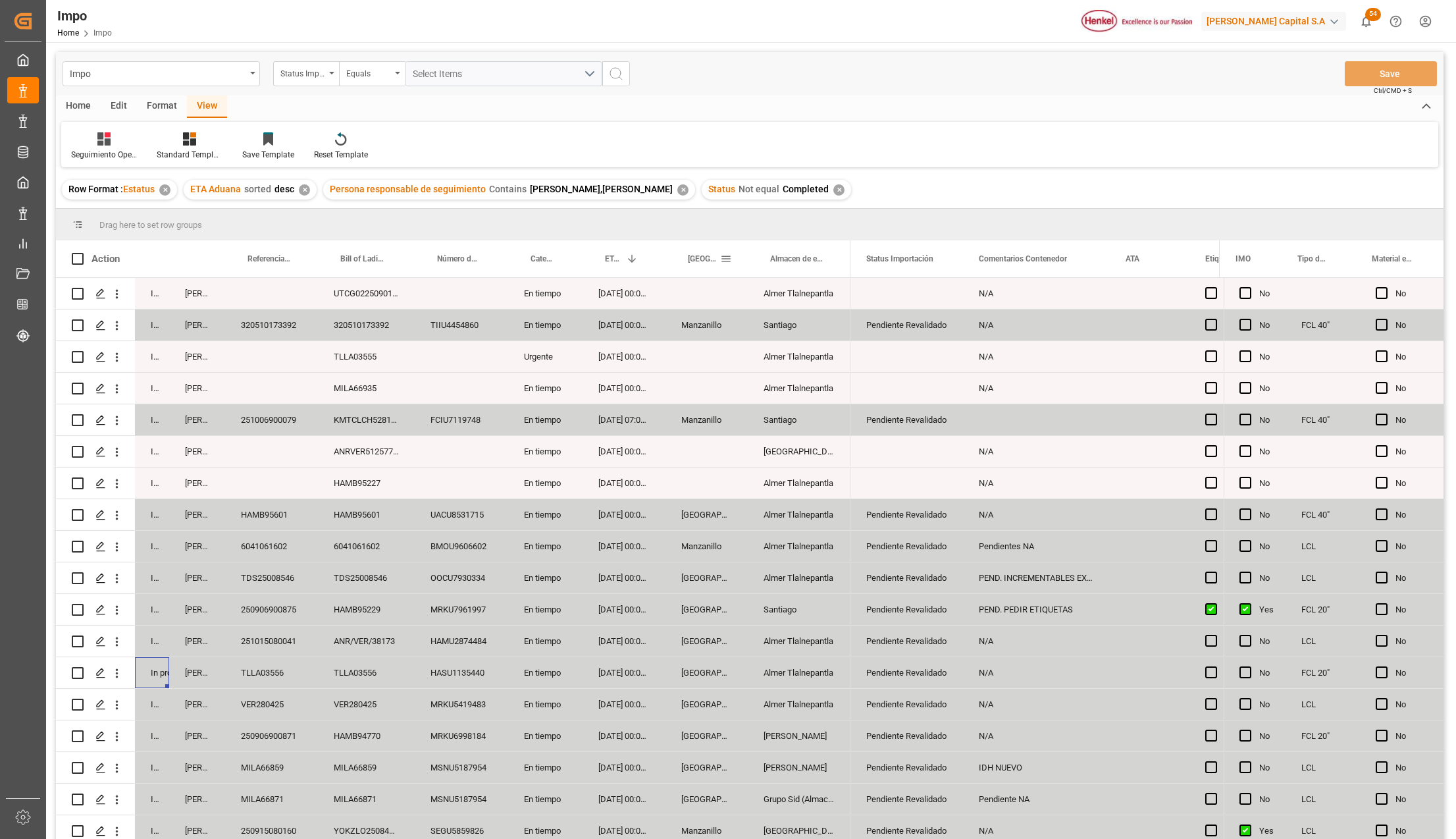
click at [730, 258] on div "[GEOGRAPHIC_DATA] - Locode" at bounding box center [707, 258] width 82 height 37
click at [725, 261] on span at bounding box center [726, 258] width 12 height 12
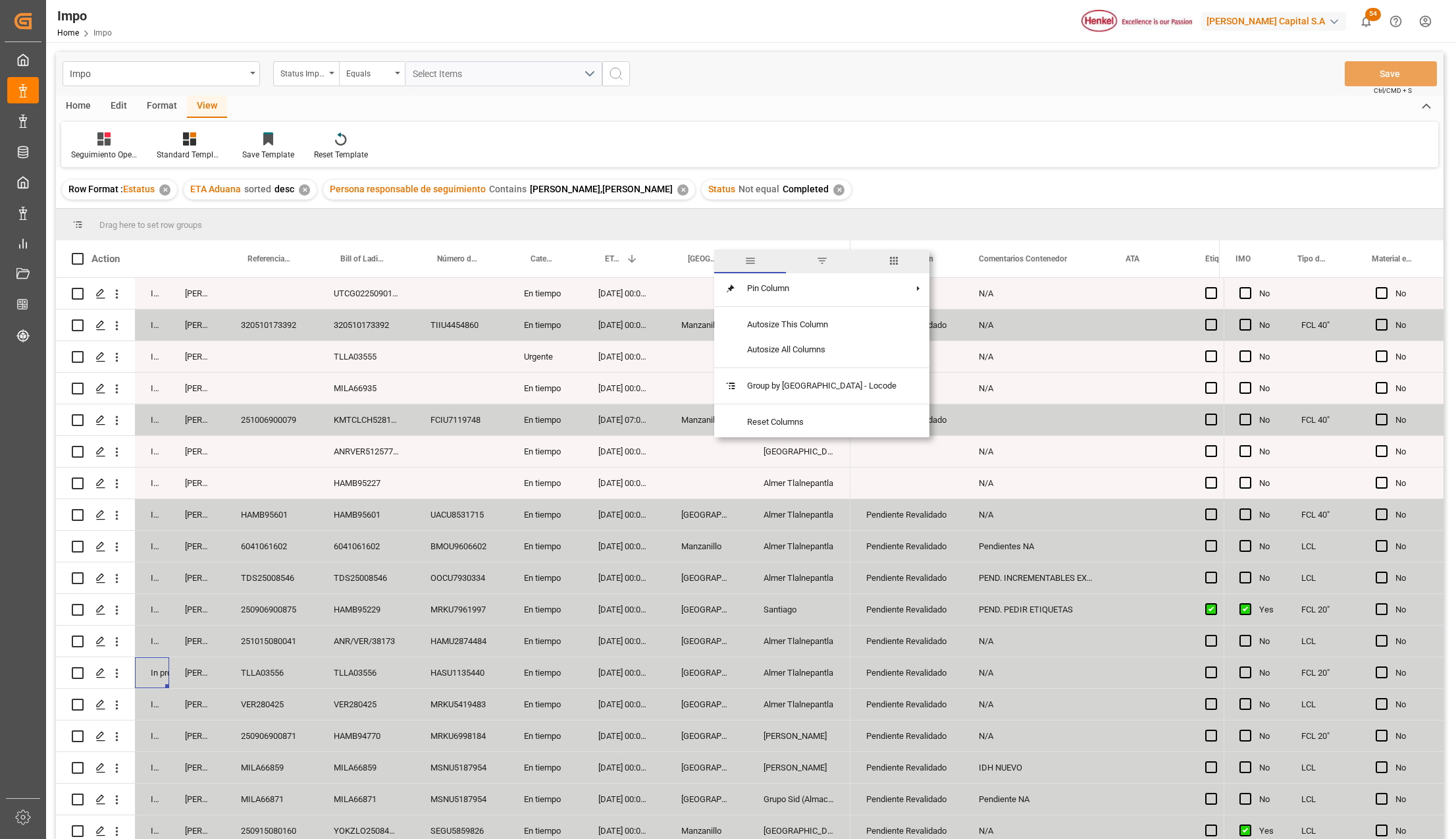
click at [816, 258] on span "filter" at bounding box center [822, 261] width 12 height 12
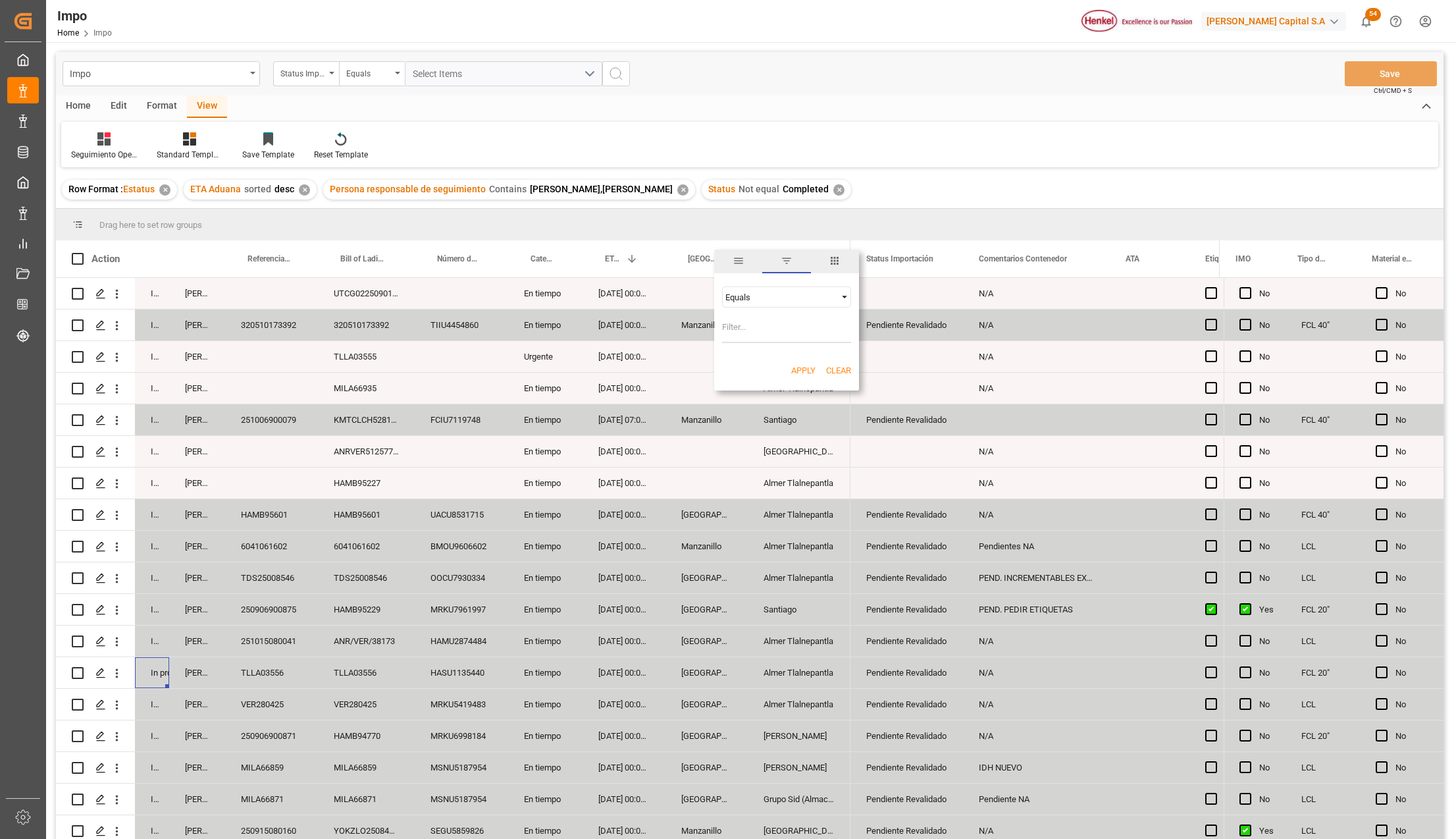
click at [743, 332] on input "Filter Value" at bounding box center [787, 330] width 129 height 26
type input "[GEOGRAPHIC_DATA]"
click at [803, 365] on button "Apply" at bounding box center [803, 370] width 24 height 13
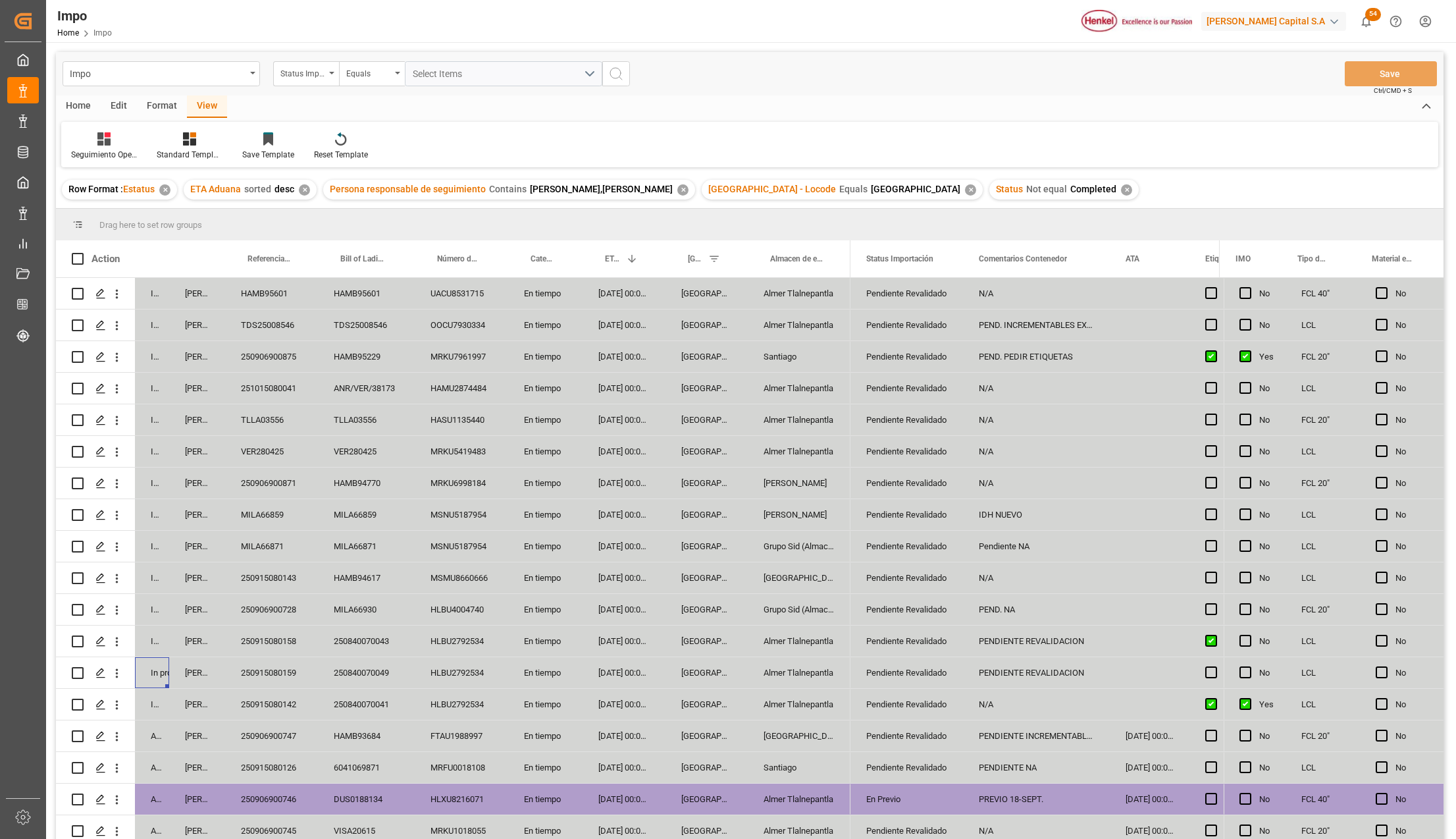
click at [388, 645] on div "250840070043" at bounding box center [366, 641] width 97 height 31
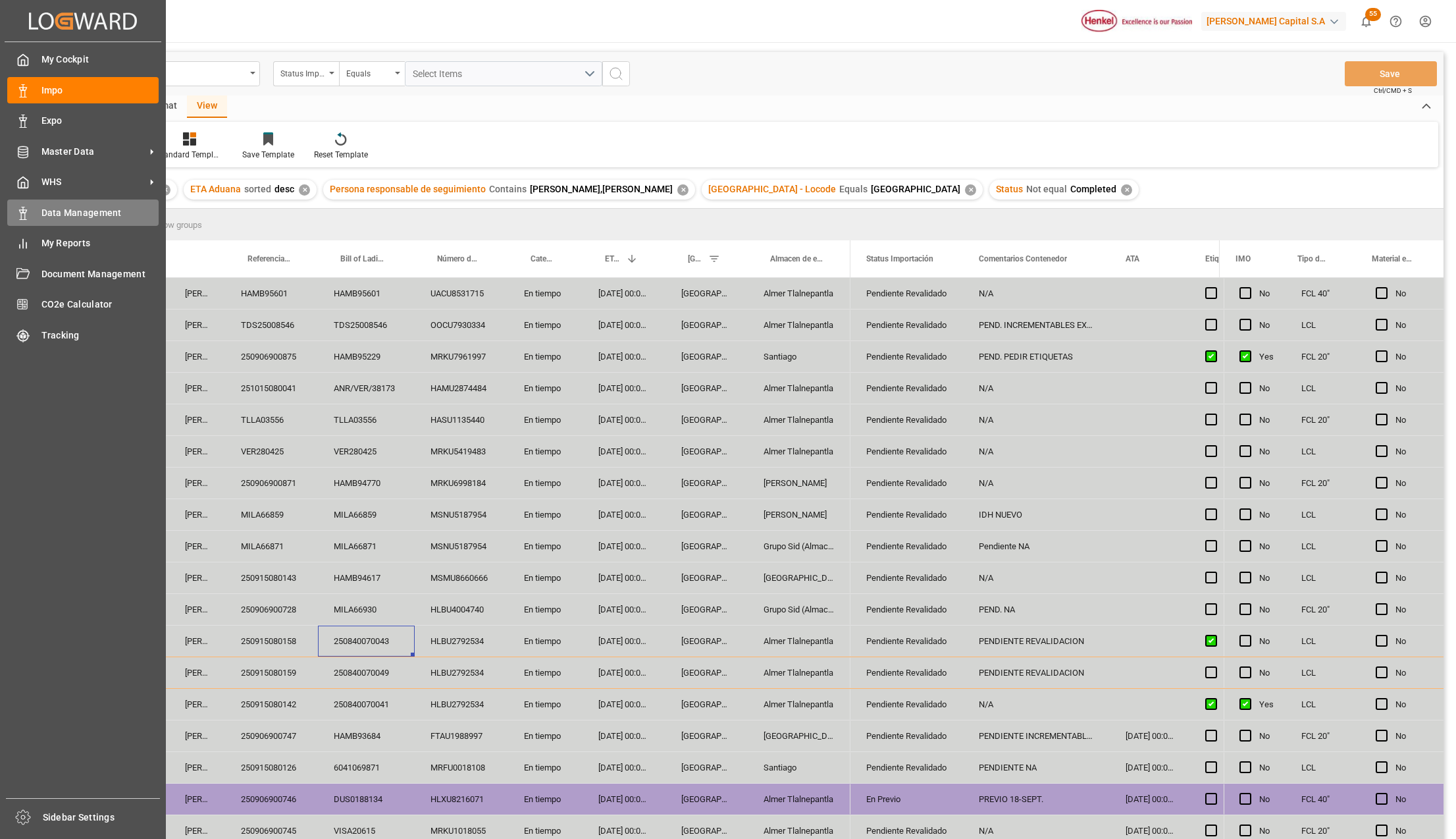
scroll to position [324, 0]
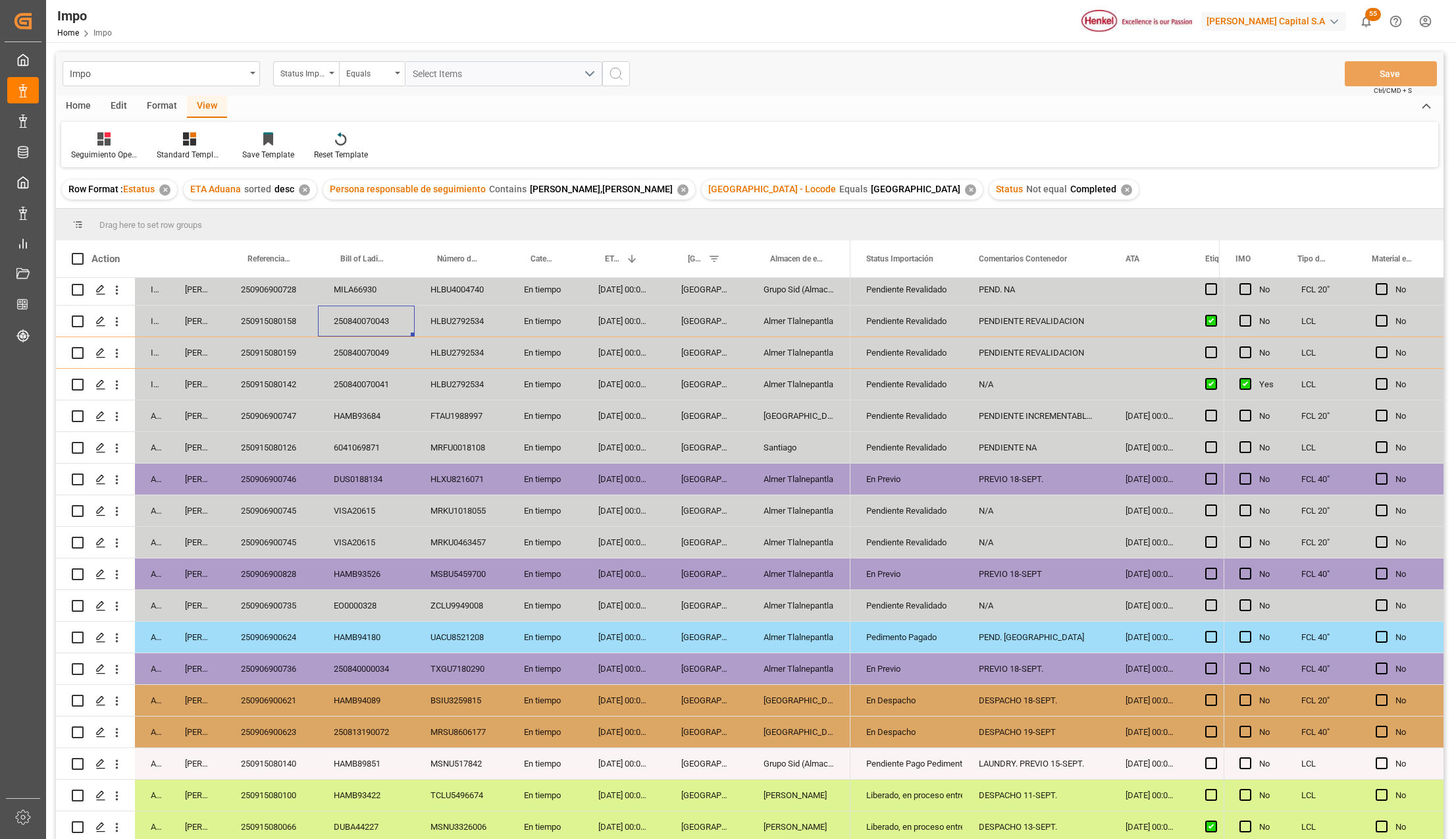
click at [1043, 668] on div "PREVIO 18-SEPT." at bounding box center [1037, 669] width 147 height 31
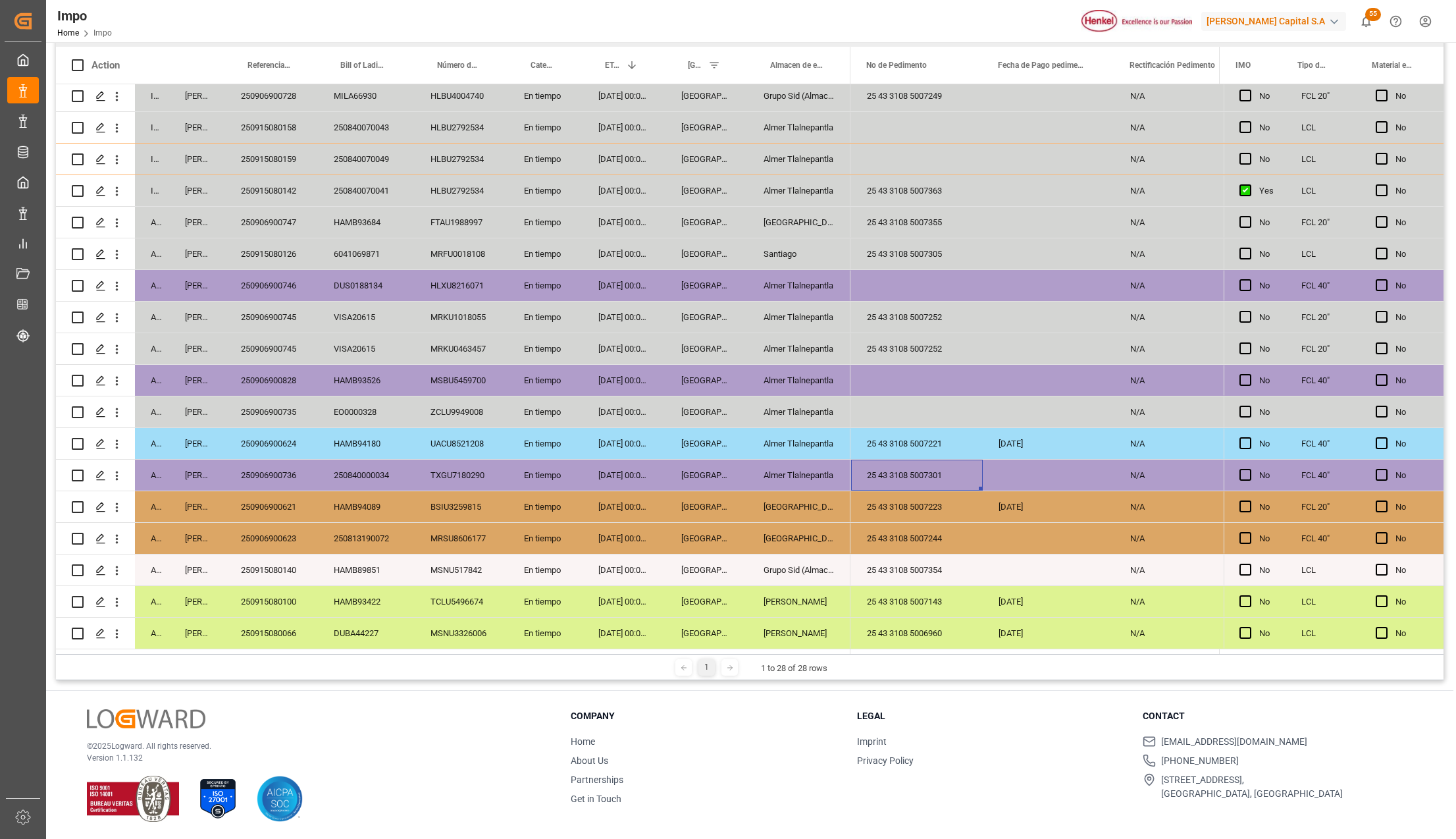
scroll to position [195, 0]
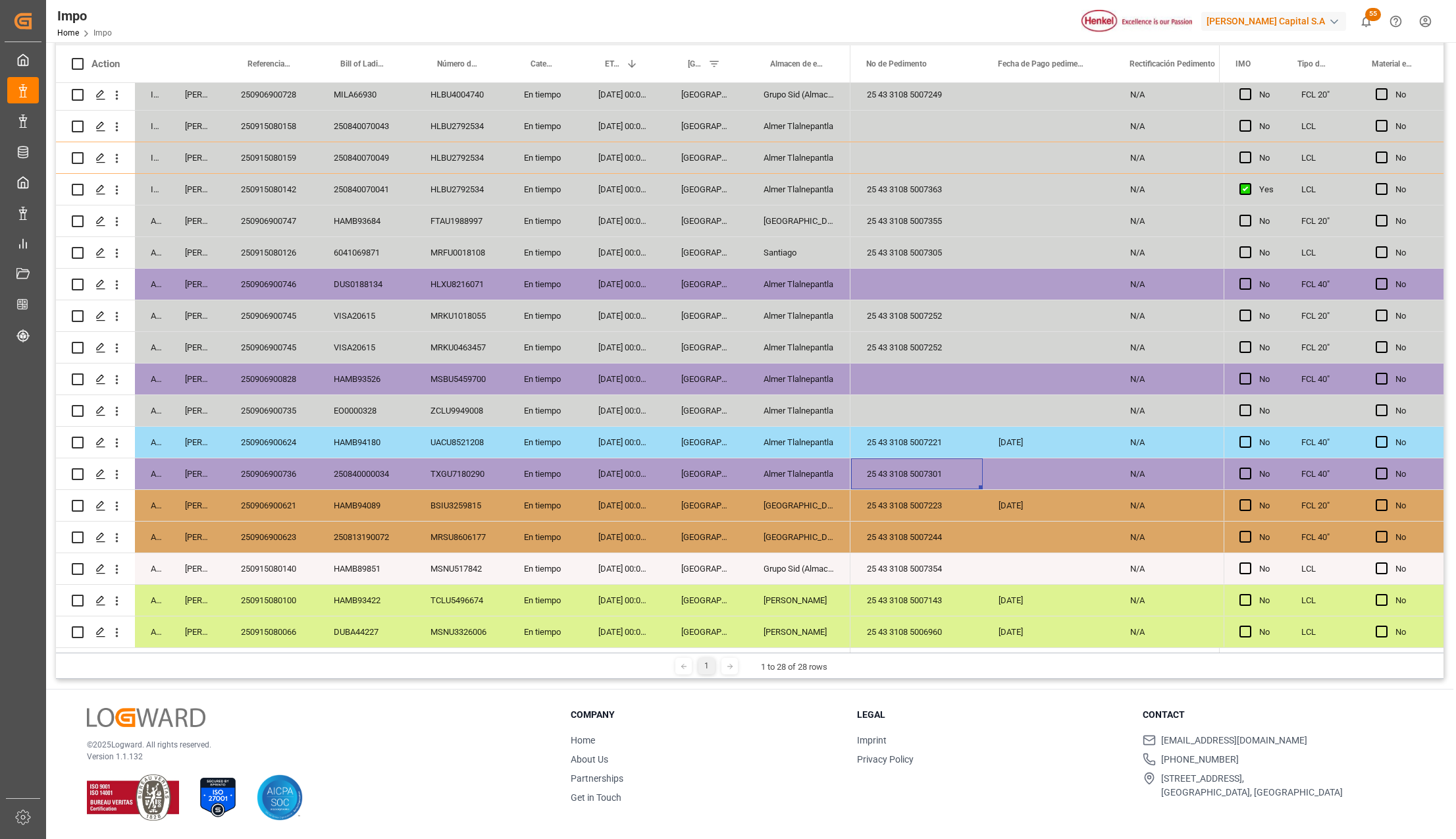
click at [760, 561] on div "Grupo Sid (Almacenaje y Distribucion AVIOR)" at bounding box center [799, 569] width 103 height 31
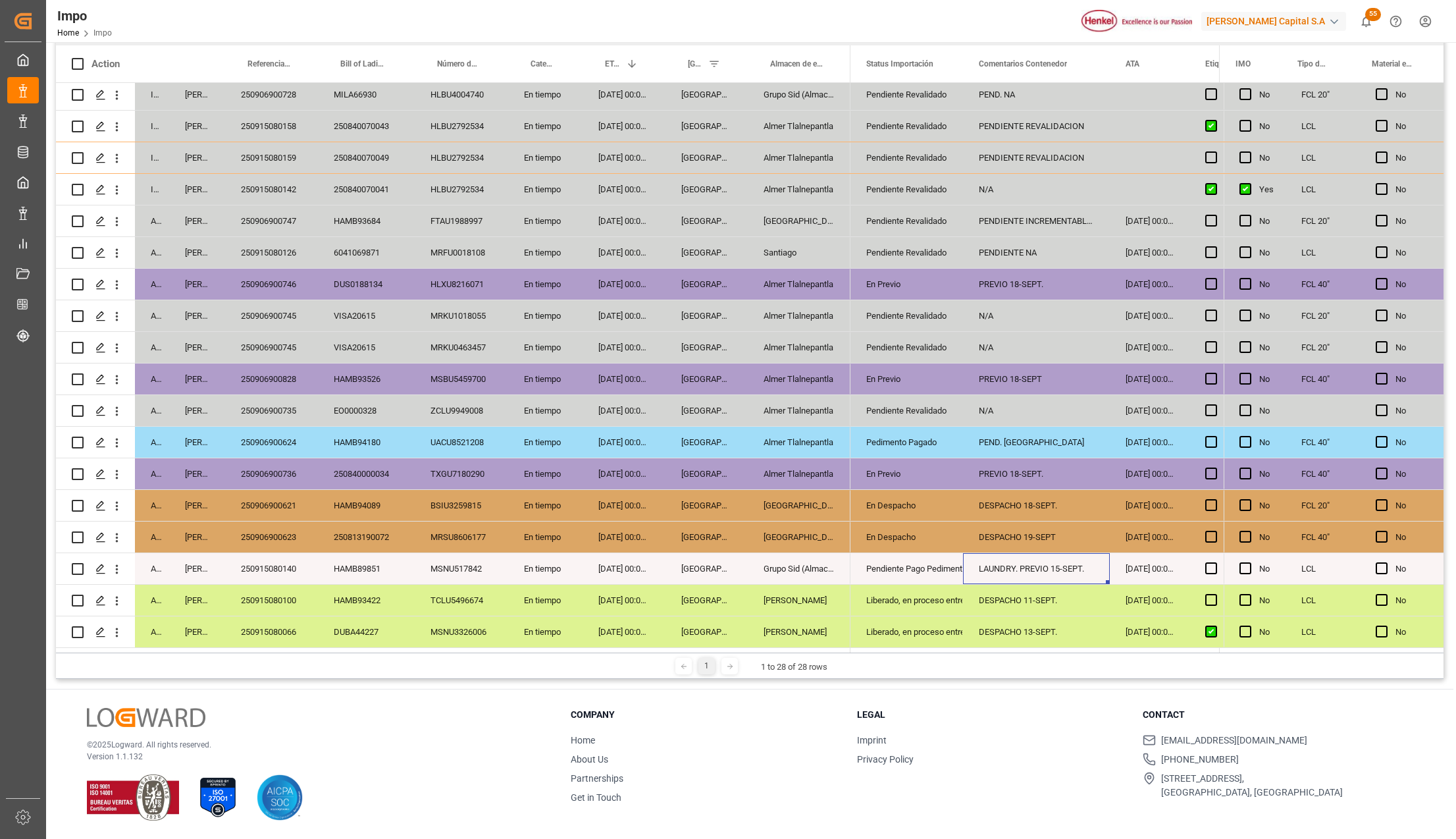
click at [290, 569] on div "250915080140" at bounding box center [271, 569] width 93 height 31
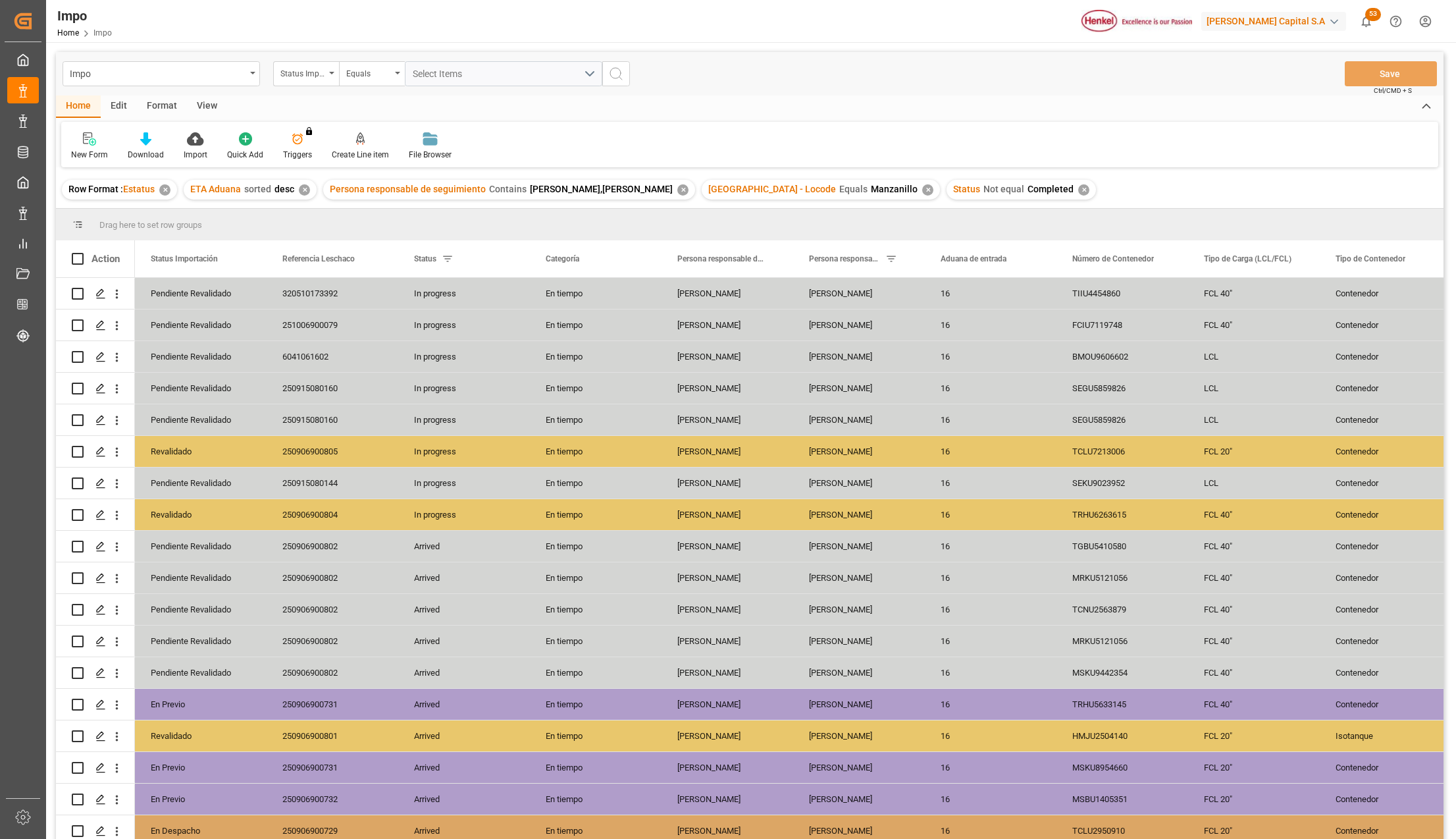
click at [199, 106] on div "View" at bounding box center [207, 106] width 40 height 22
click at [170, 141] on div at bounding box center [149, 139] width 66 height 14
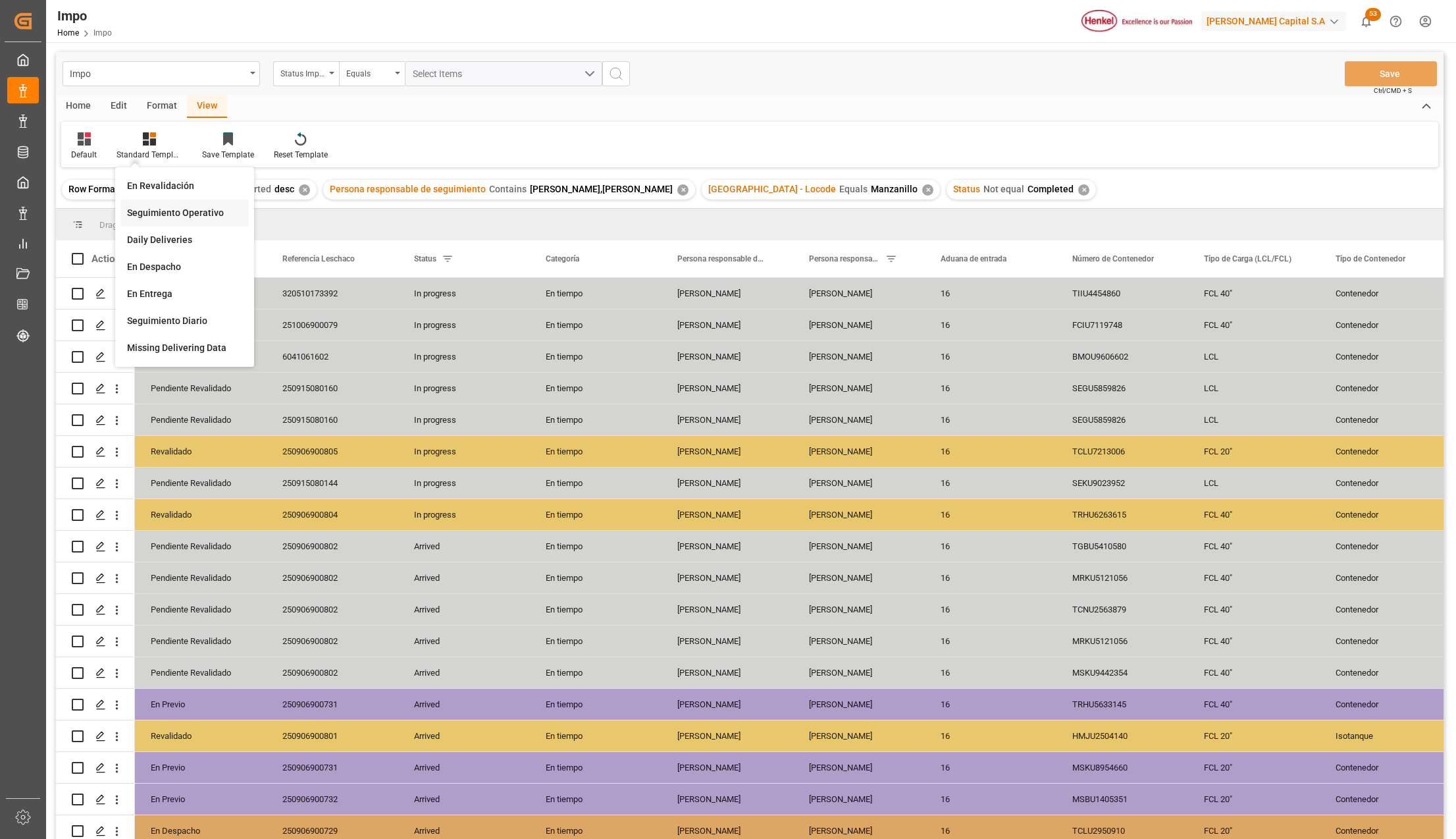
click at [169, 206] on div "Seguimiento Operativo" at bounding box center [184, 213] width 115 height 14
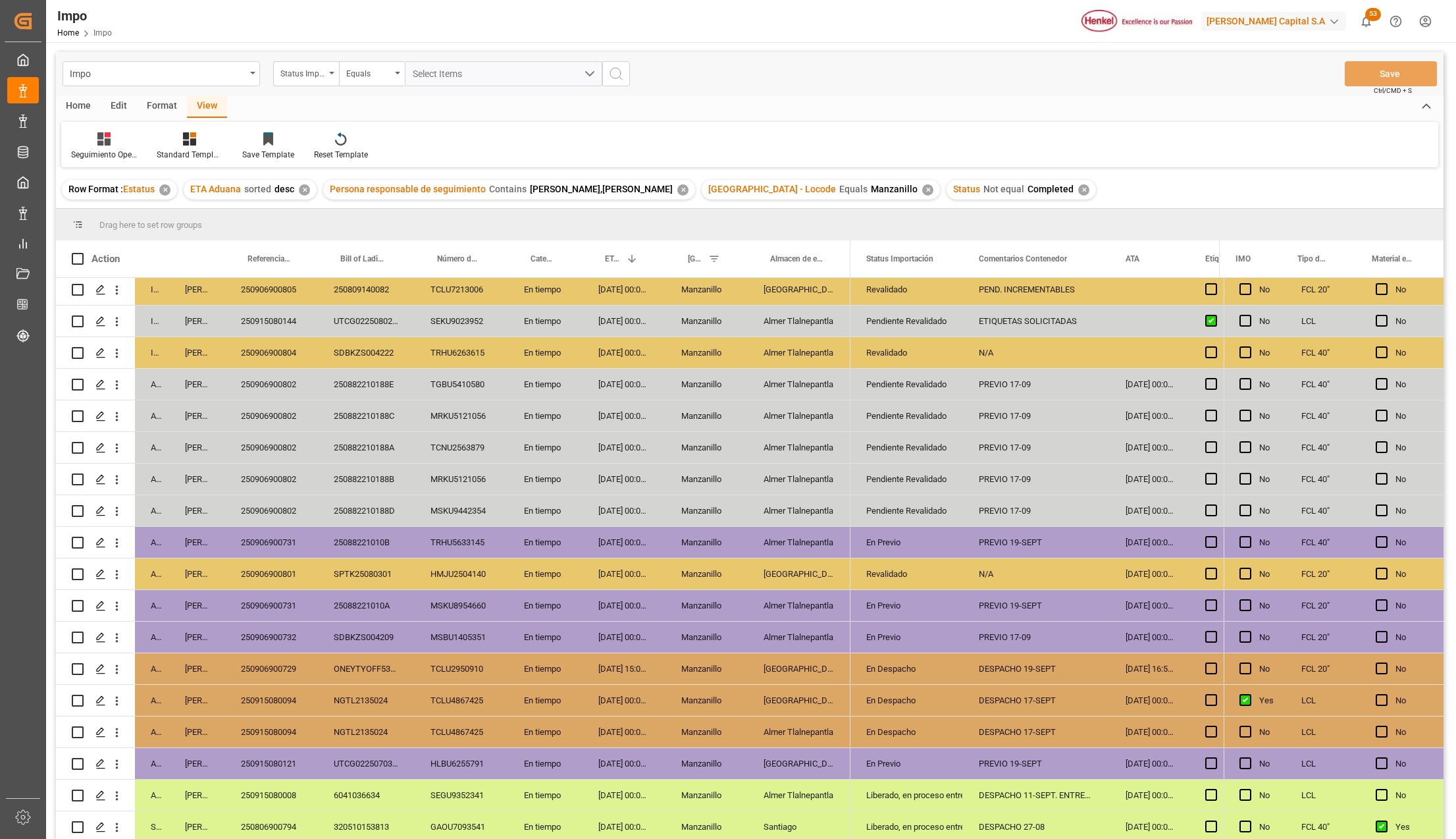
click at [851, 711] on div "En Despacho" at bounding box center [907, 700] width 113 height 31
drag, startPoint x: 962, startPoint y: 722, endPoint x: 930, endPoint y: 727, distance: 32.4
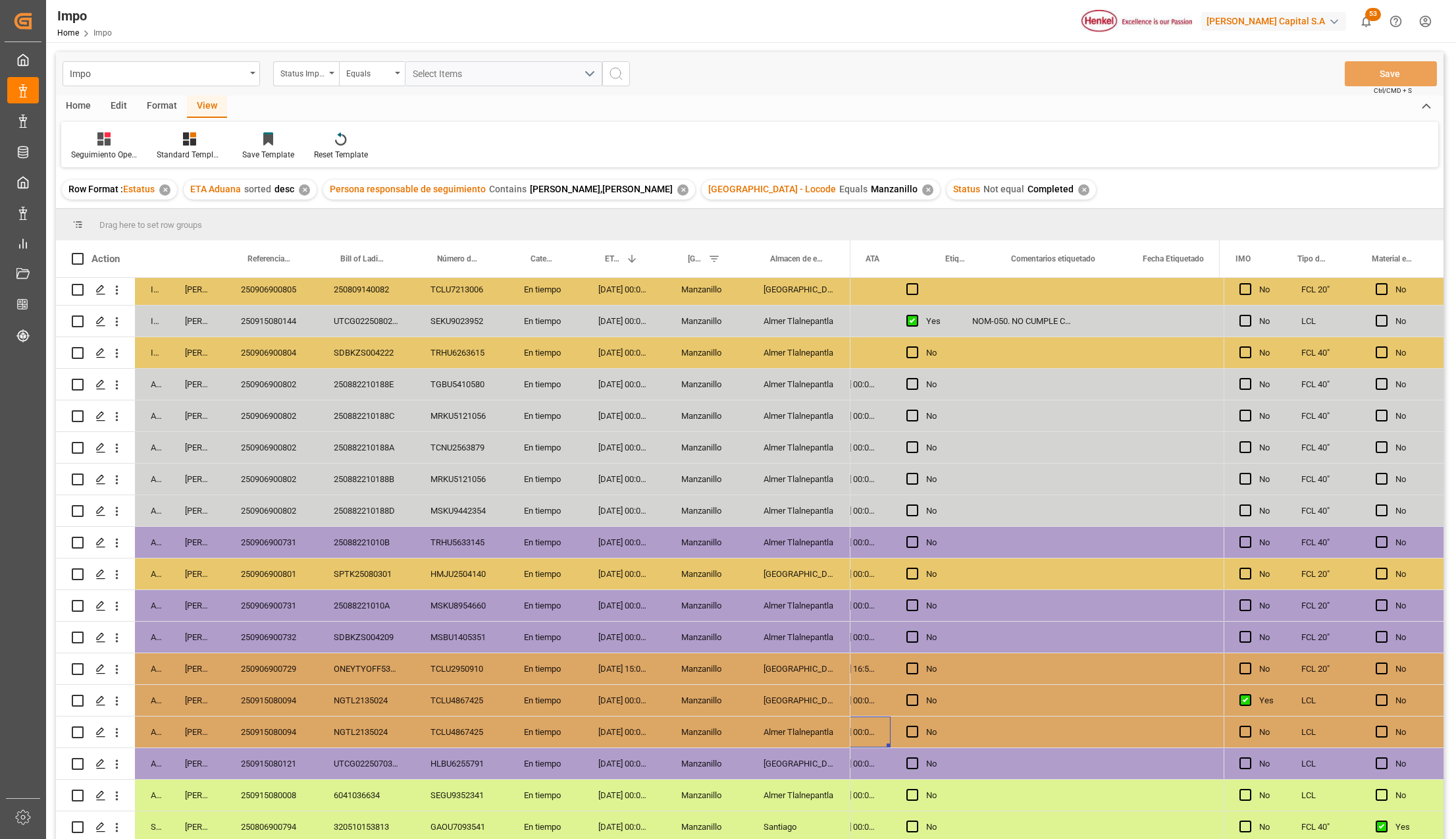
scroll to position [0, 112]
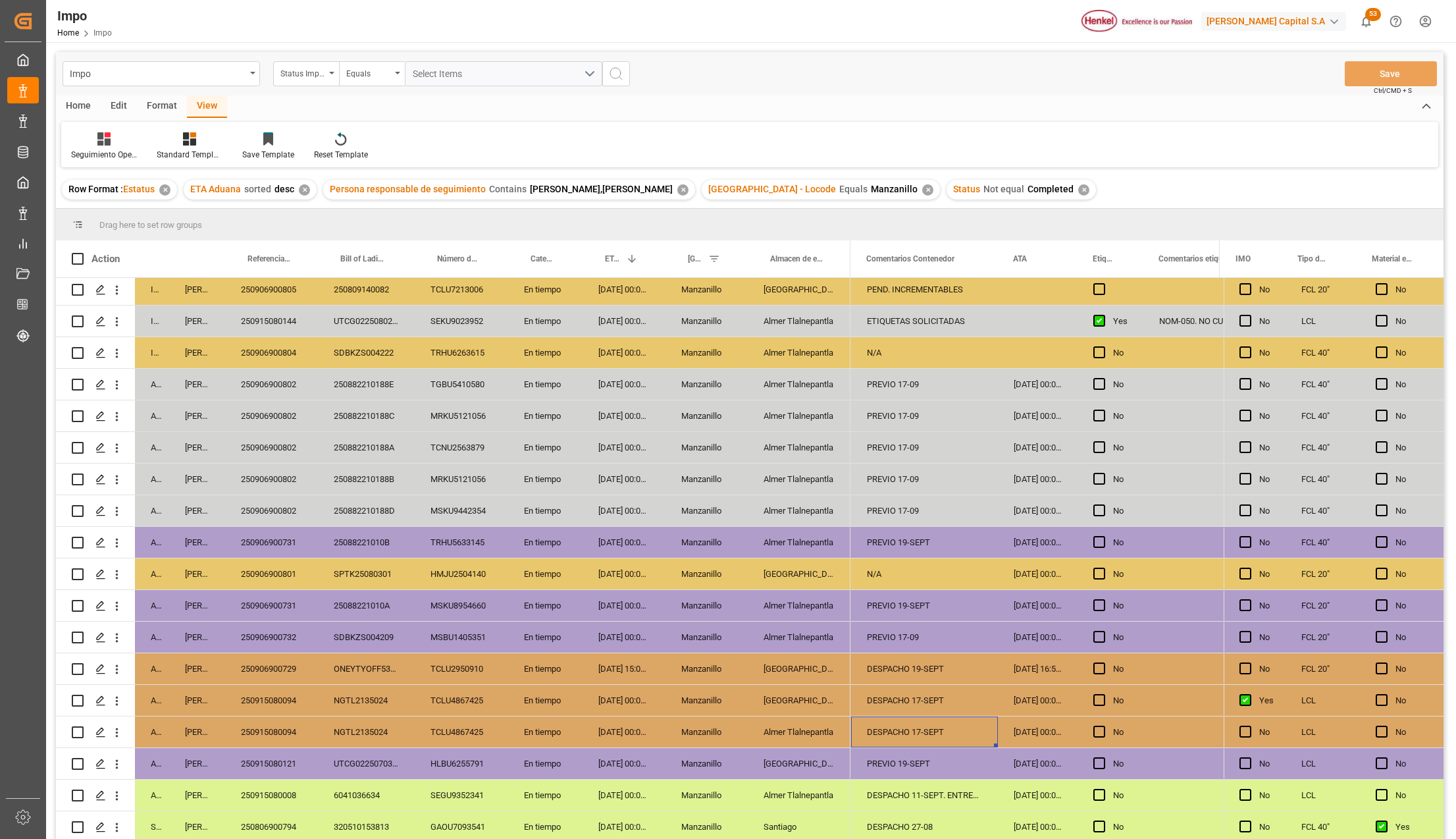
click at [267, 693] on div "250915080094" at bounding box center [271, 700] width 93 height 31
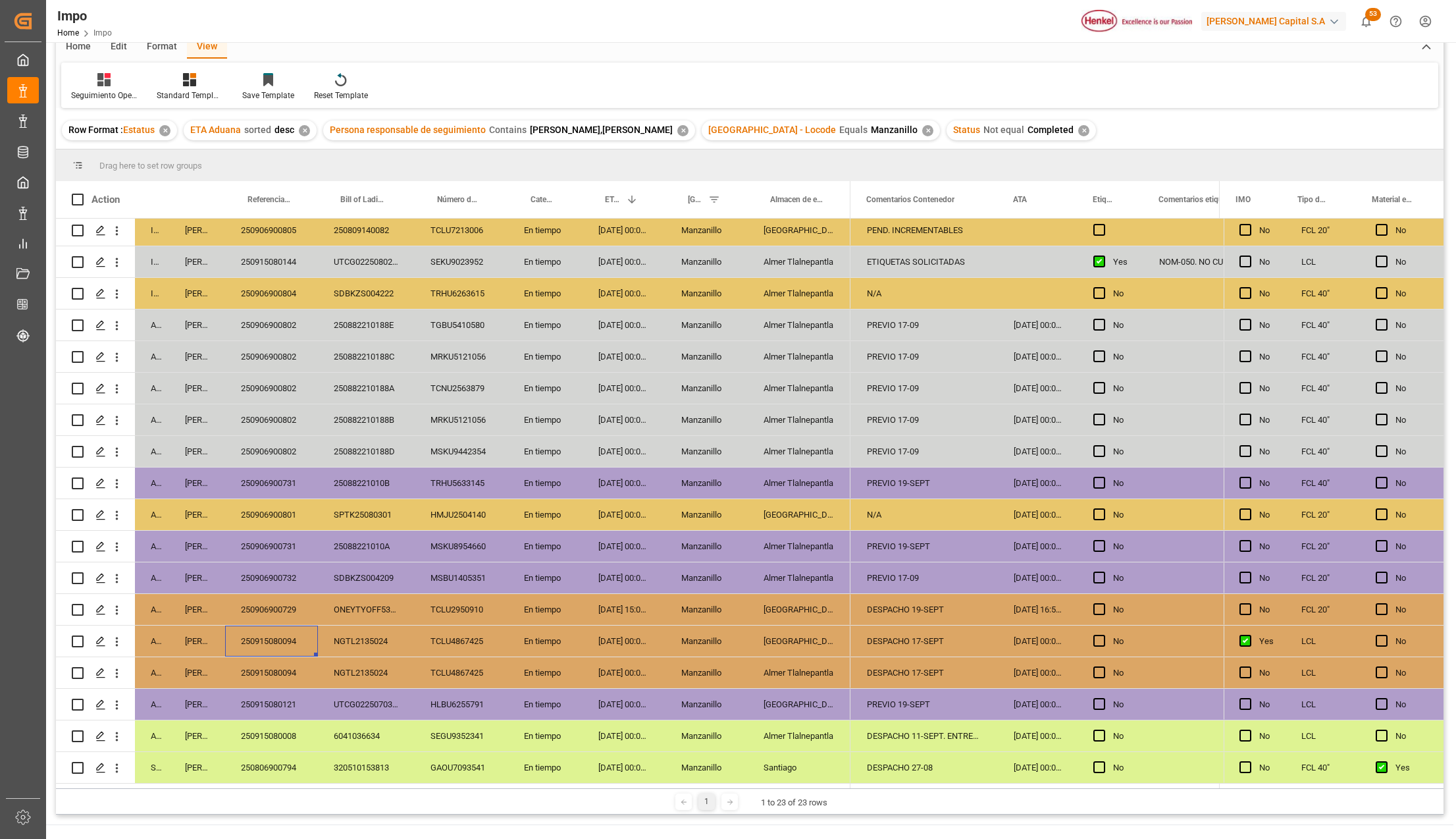
scroll to position [88, 0]
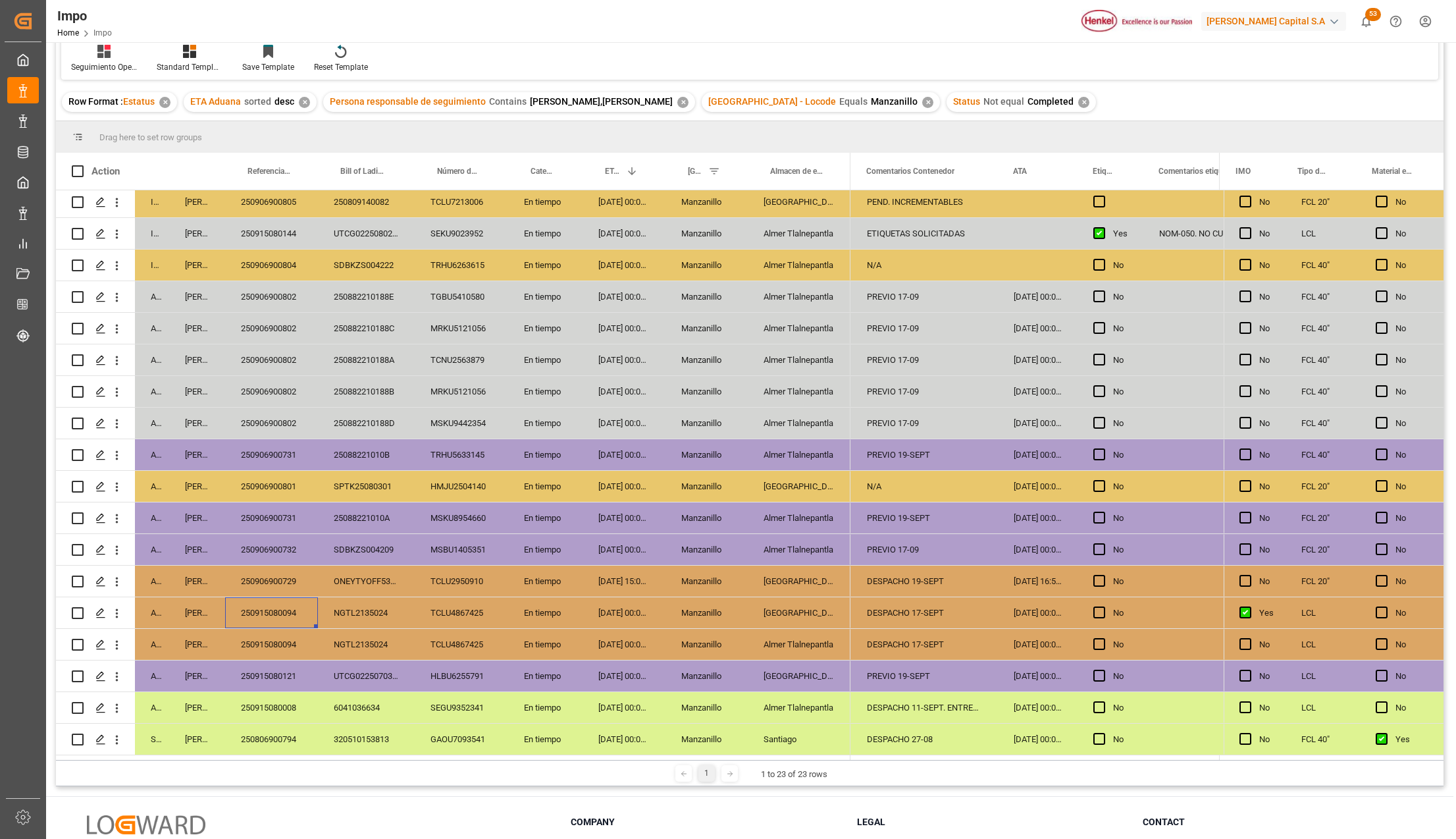
click at [303, 699] on div "250915080008" at bounding box center [271, 708] width 93 height 31
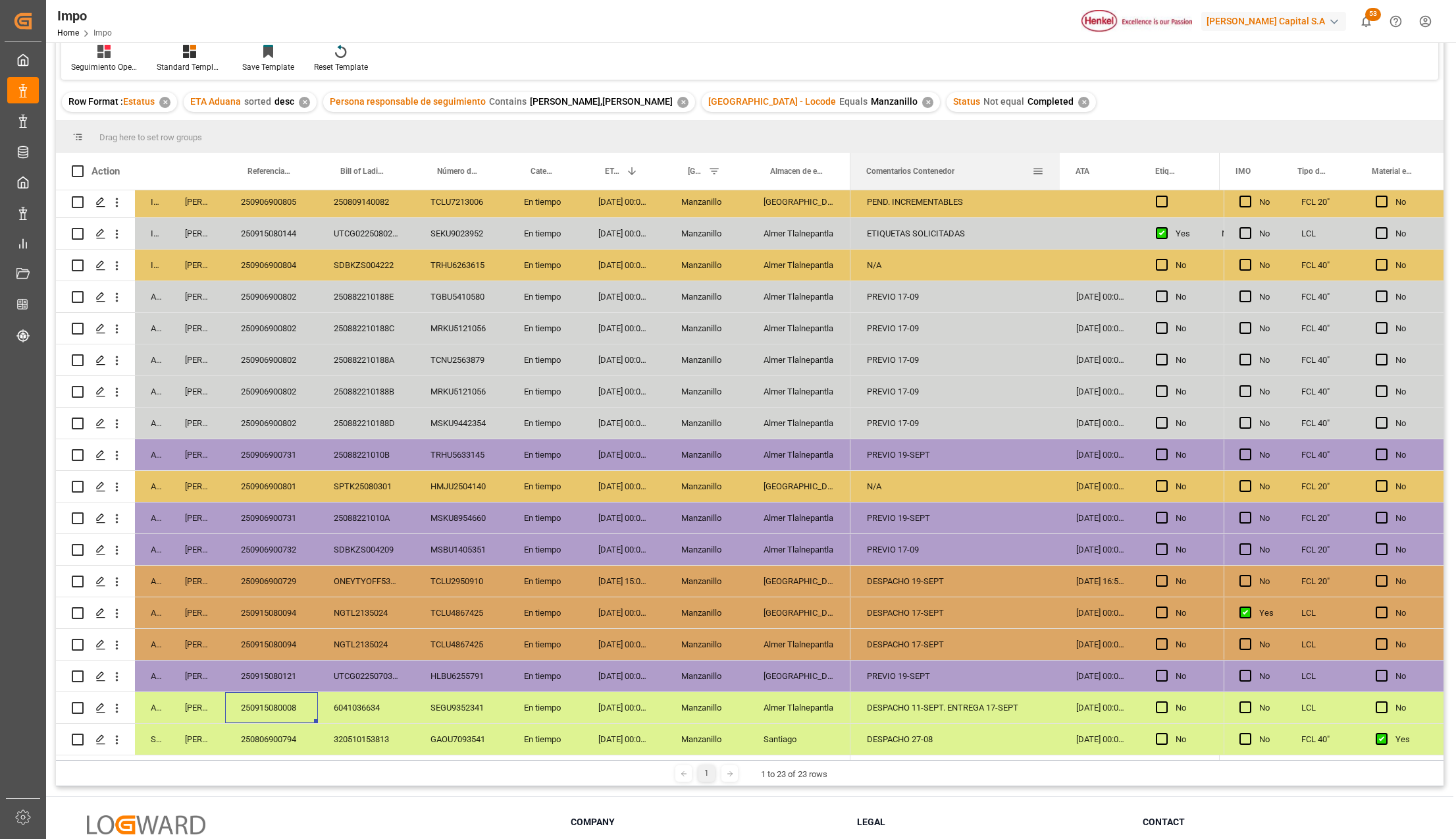
drag, startPoint x: 996, startPoint y: 156, endPoint x: 1038, endPoint y: 174, distance: 45.7
click at [1057, 160] on div at bounding box center [1060, 171] width 6 height 37
click at [296, 712] on div "250915080008" at bounding box center [271, 708] width 93 height 31
click at [983, 701] on div "DESPACHO 11-SEPT. ENTREGA 17-SEPT" at bounding box center [955, 708] width 207 height 31
click at [984, 701] on div "DESPACHO 11-SEPT. ENTREGA 17-SEPT" at bounding box center [955, 708] width 207 height 31
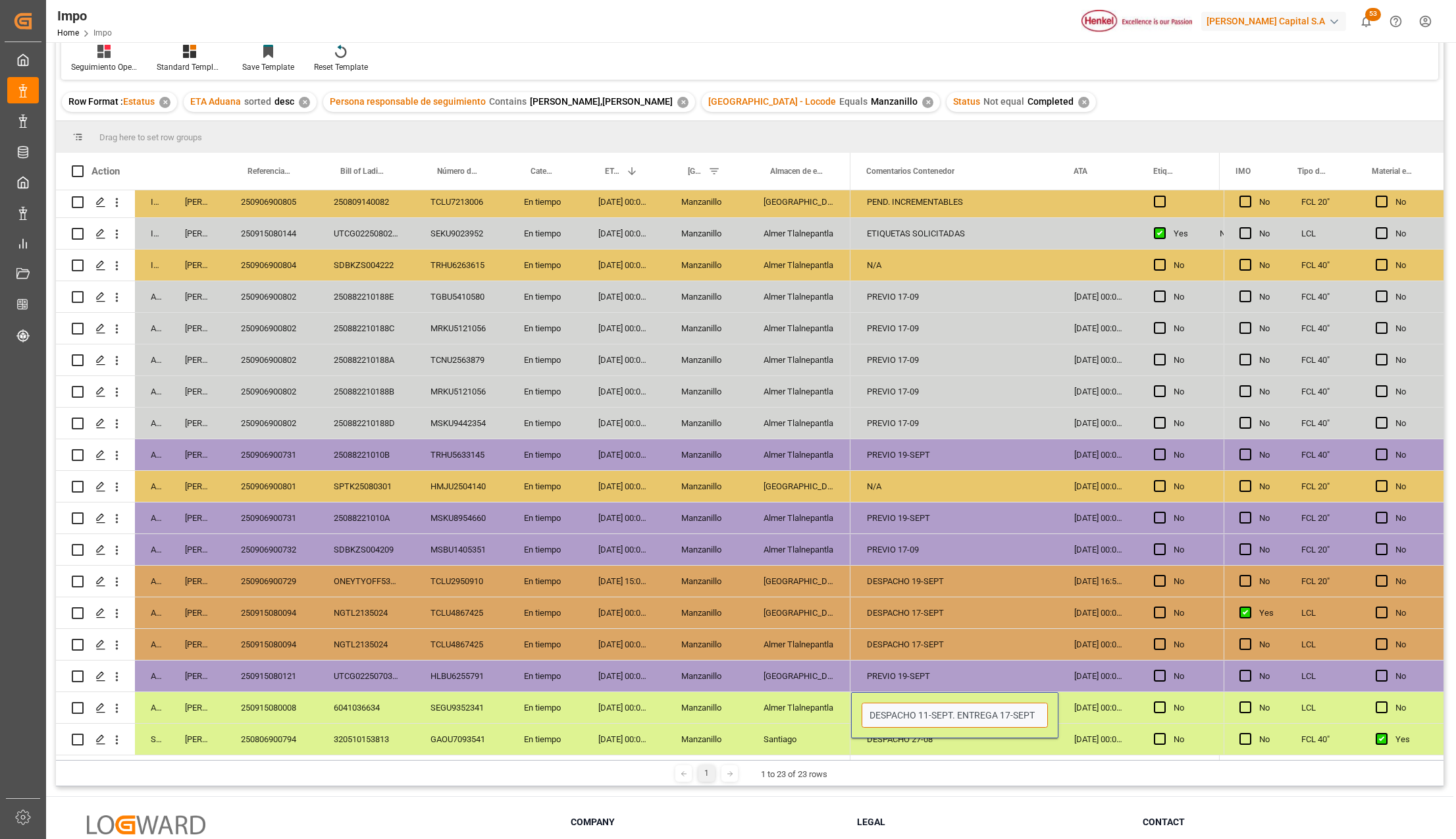
drag, startPoint x: 1006, startPoint y: 711, endPoint x: 1013, endPoint y: 719, distance: 10.6
click at [1005, 711] on input "DESPACHO 11-SEPT. ENTREGA 17-SEPT" at bounding box center [955, 715] width 186 height 25
type input "DESPACHO 11-SEPT. ENTREGA 18-SEPT"
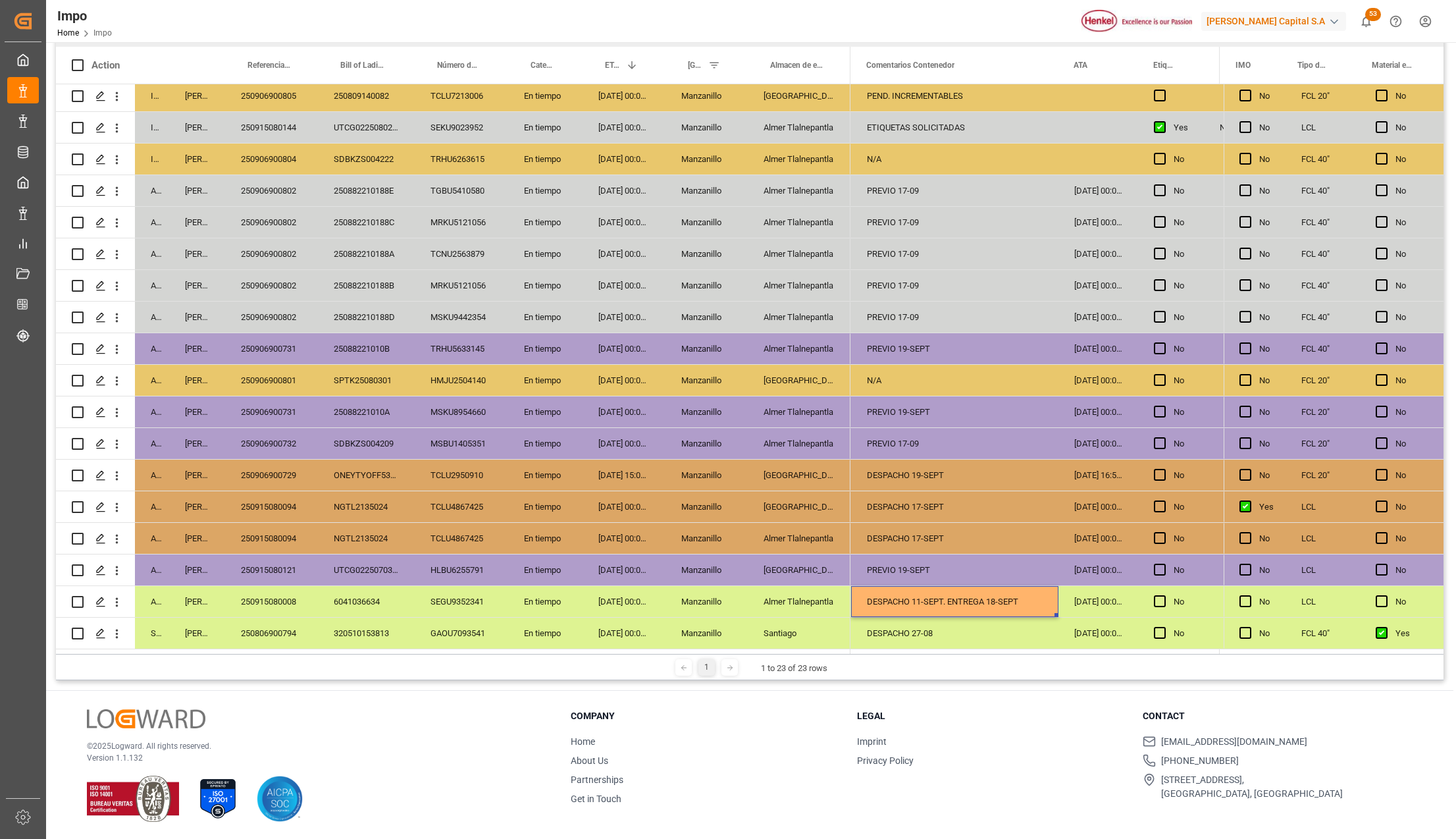
scroll to position [195, 0]
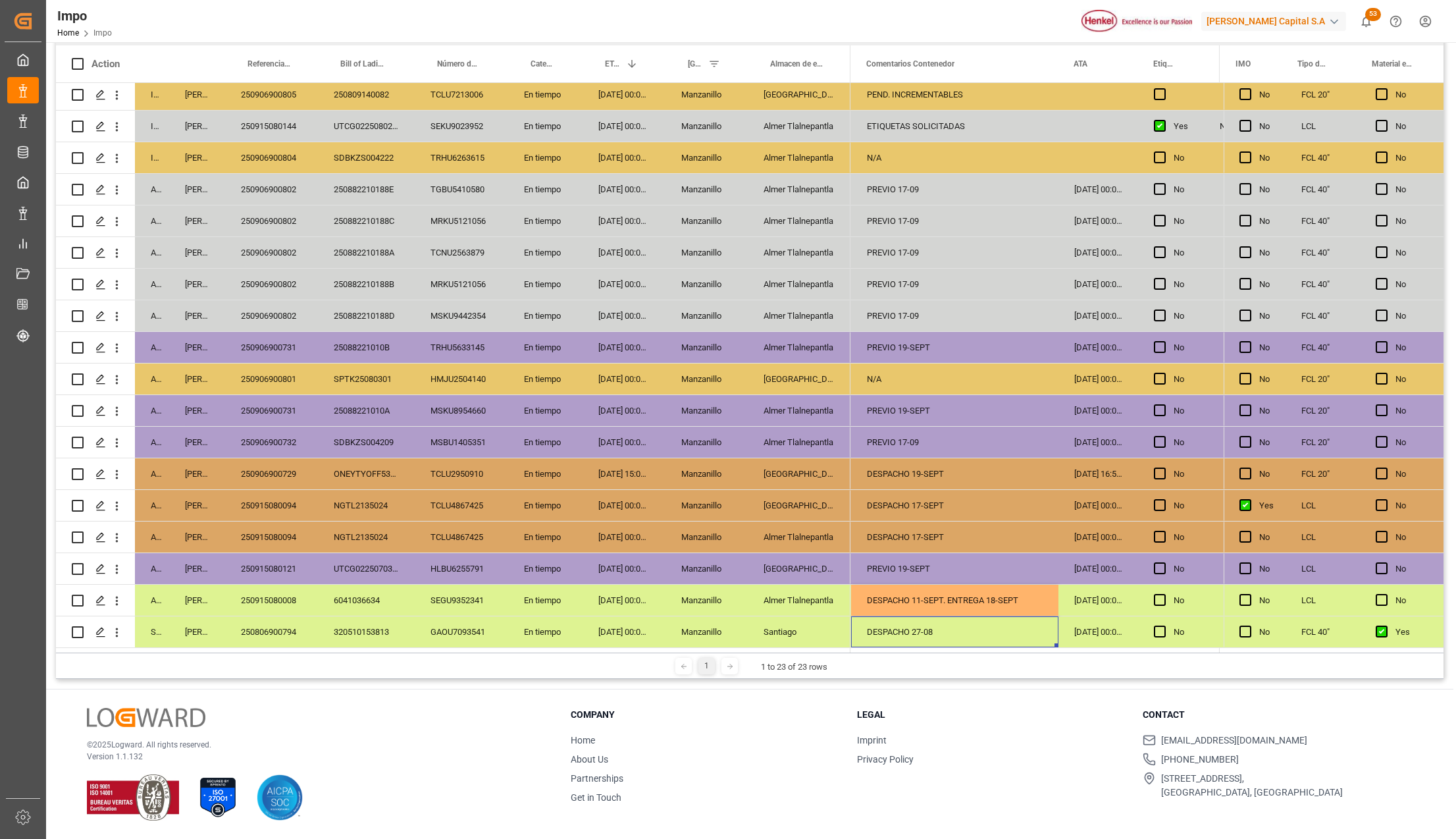
click at [928, 630] on div "DESPACHO 27-08" at bounding box center [955, 632] width 207 height 31
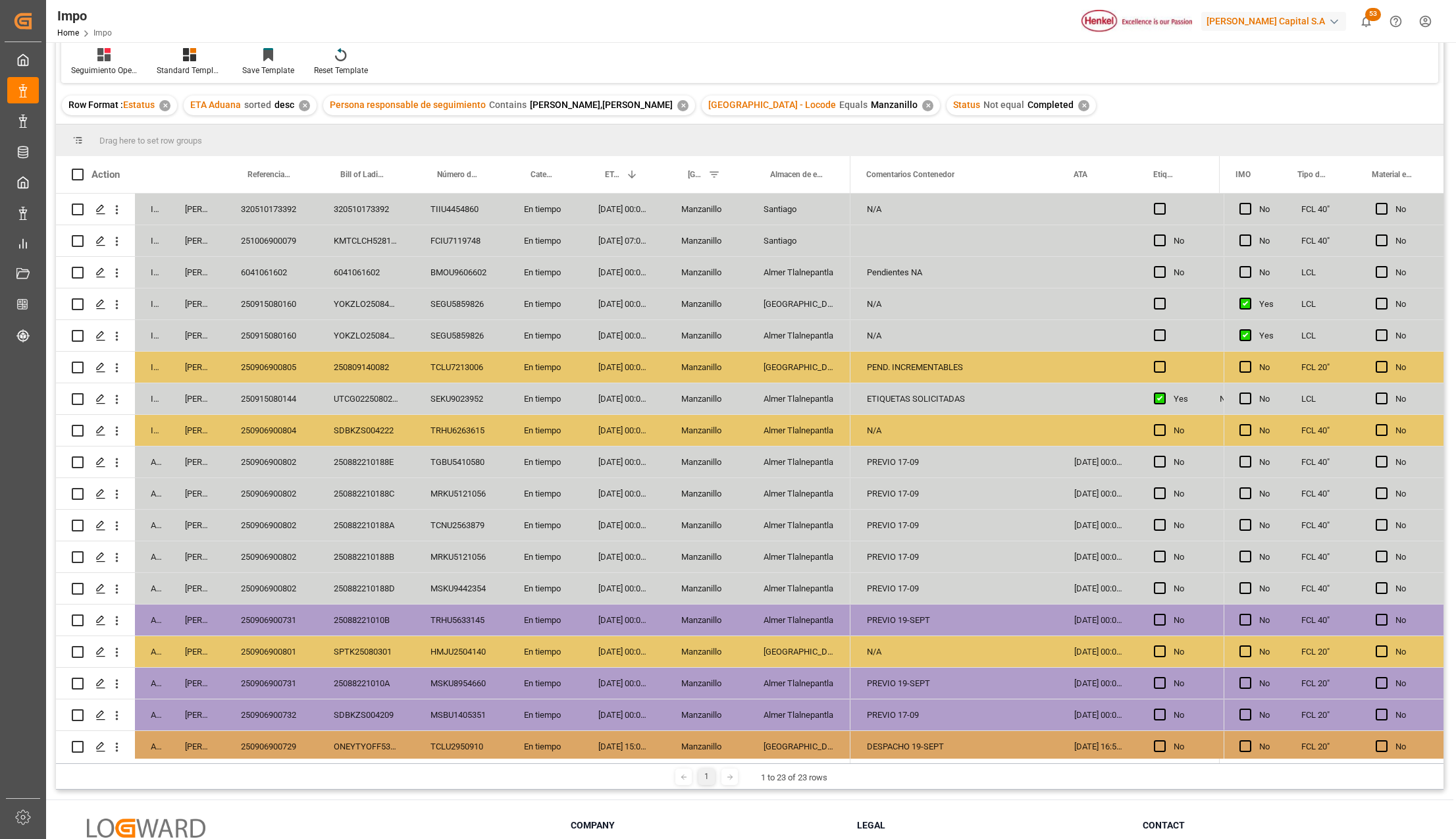
scroll to position [0, 0]
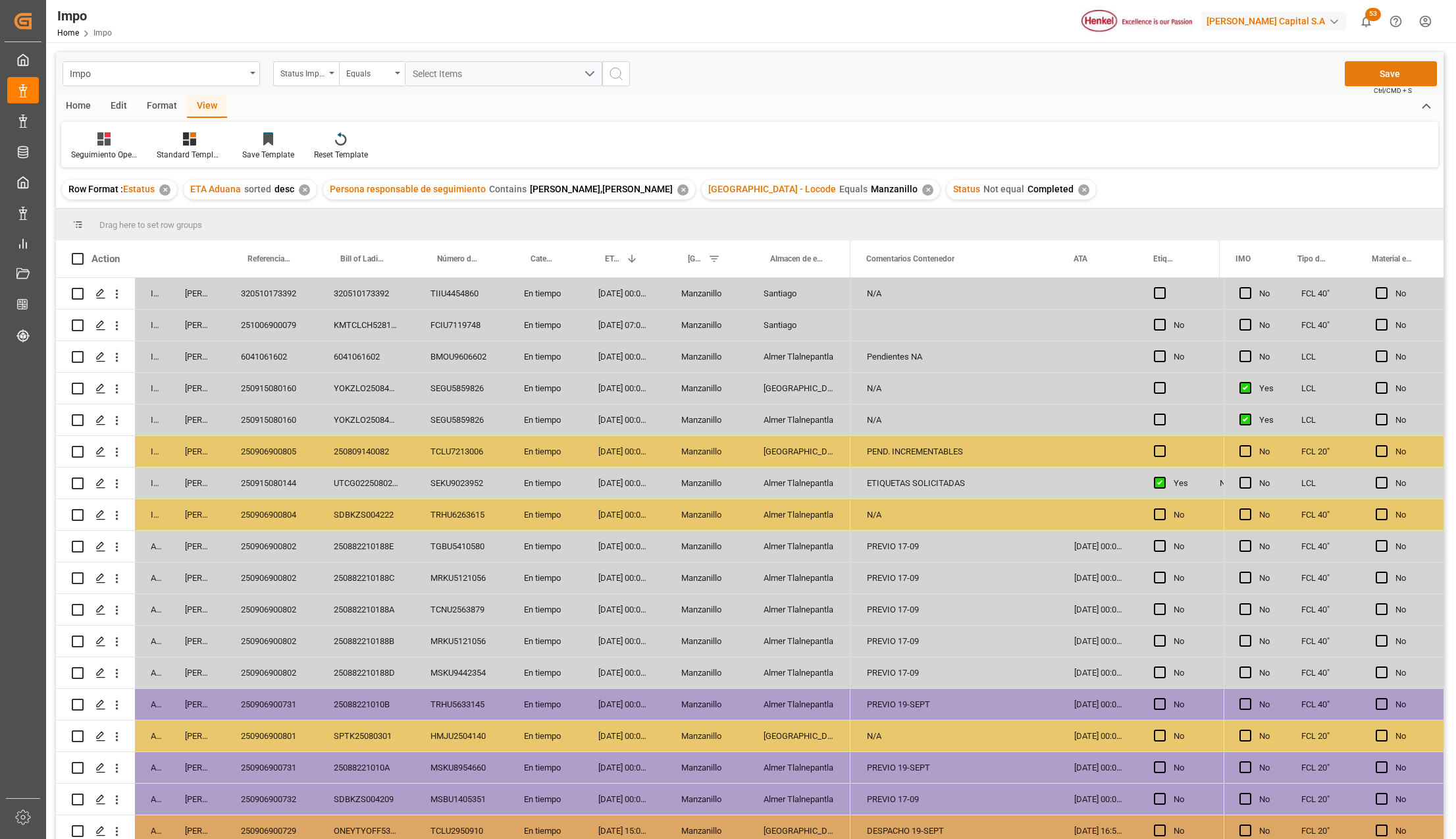
click at [1388, 72] on button "Save" at bounding box center [1390, 74] width 92 height 25
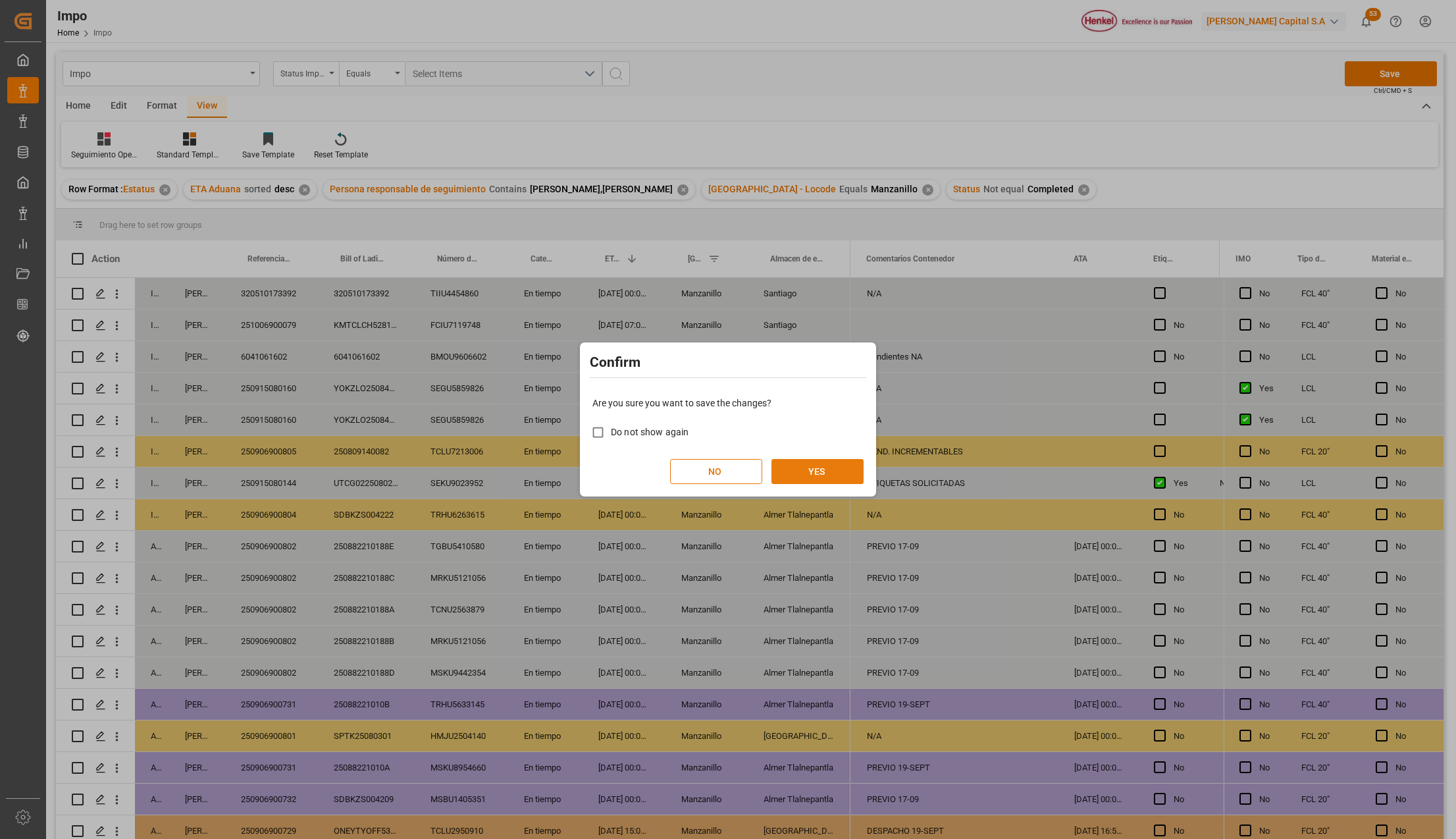
click at [844, 465] on button "YES" at bounding box center [817, 471] width 92 height 25
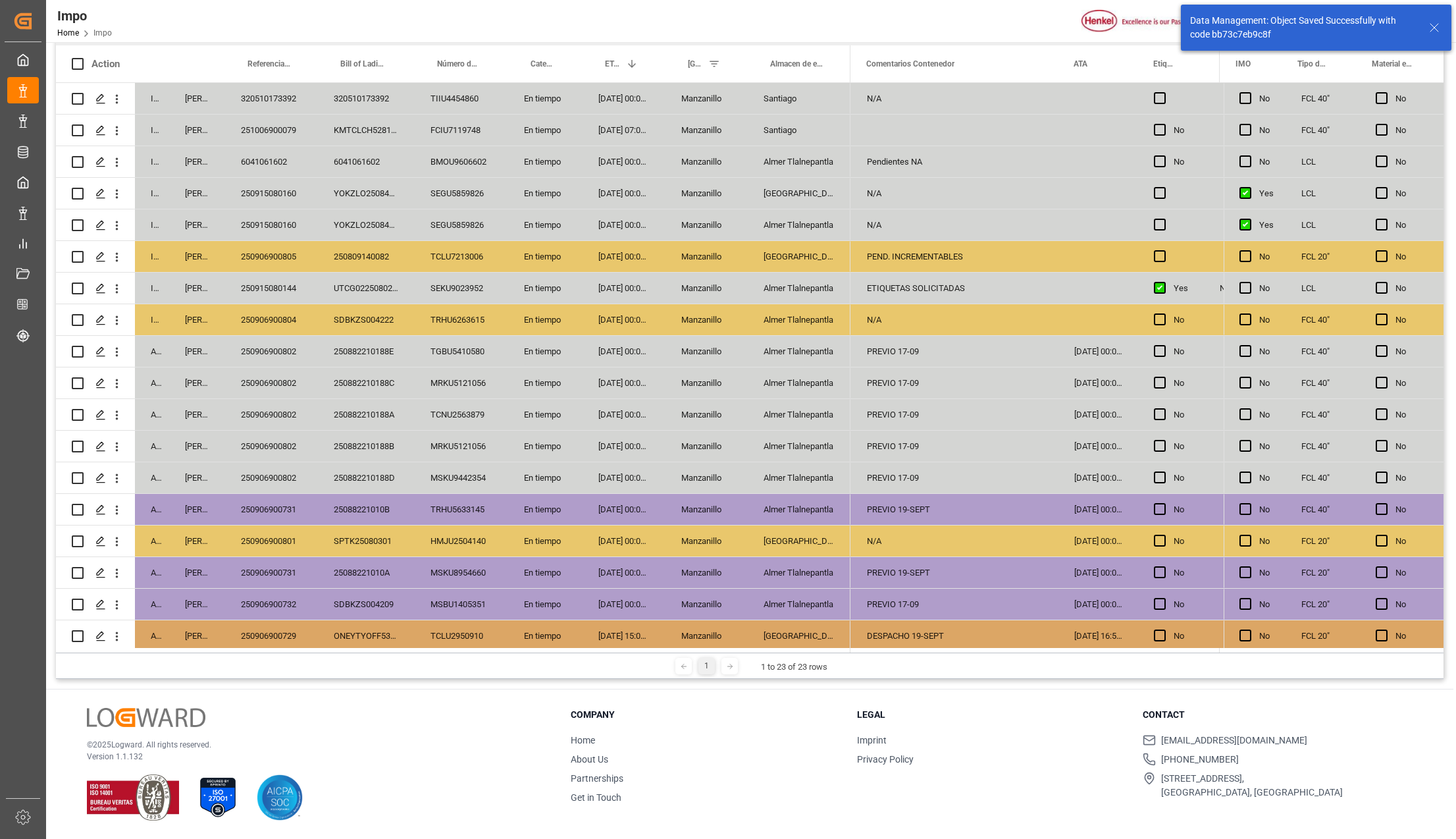
scroll to position [166, 0]
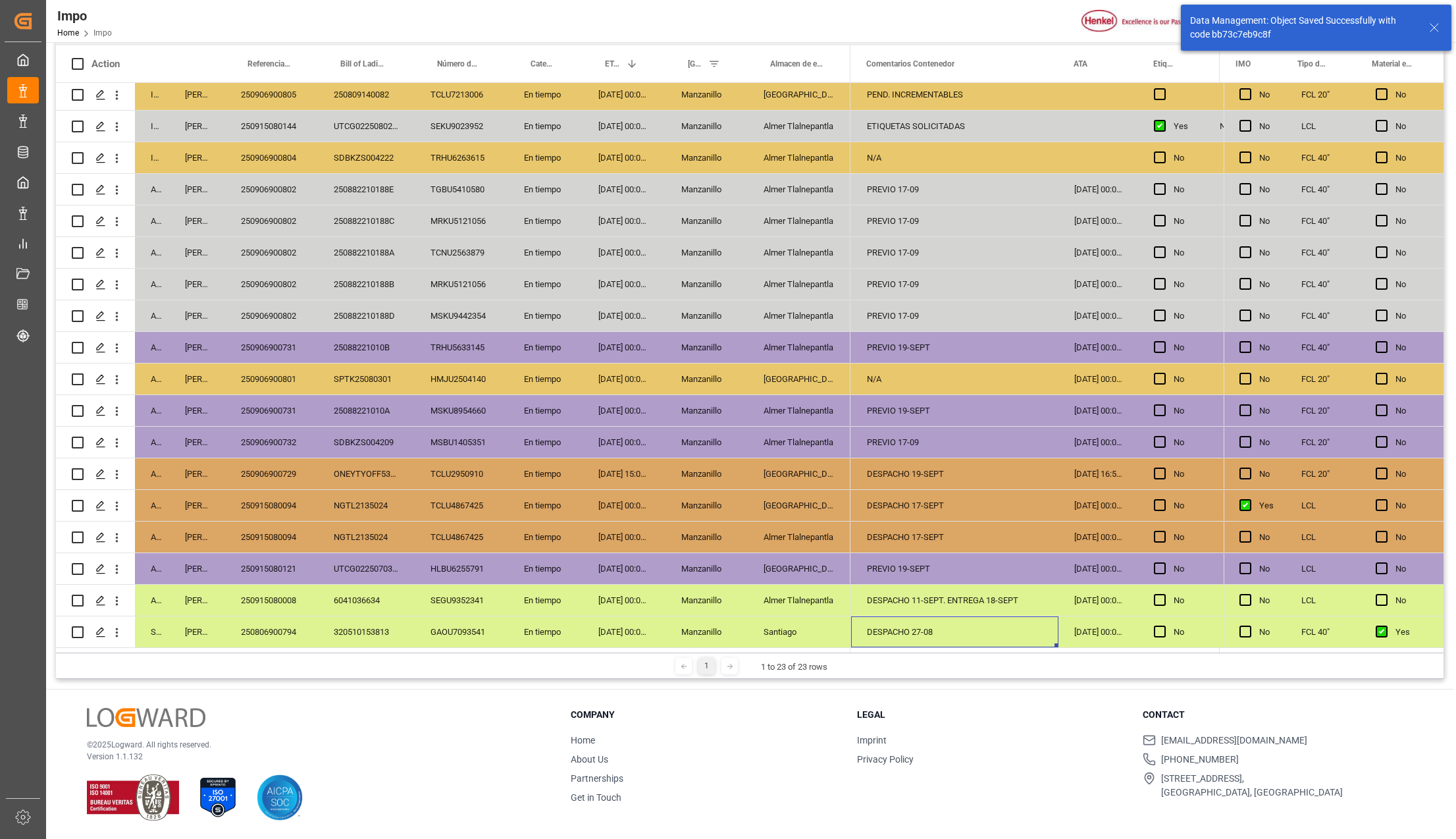
click at [918, 555] on div "PREVIO 19-SEPT" at bounding box center [955, 569] width 207 height 31
click at [930, 526] on div "DESPACHO 17-SEPT" at bounding box center [955, 537] width 207 height 31
drag, startPoint x: 937, startPoint y: 506, endPoint x: 936, endPoint y: 520, distance: 14.0
click at [919, 439] on div "PREVIO 17-09" at bounding box center [955, 442] width 207 height 31
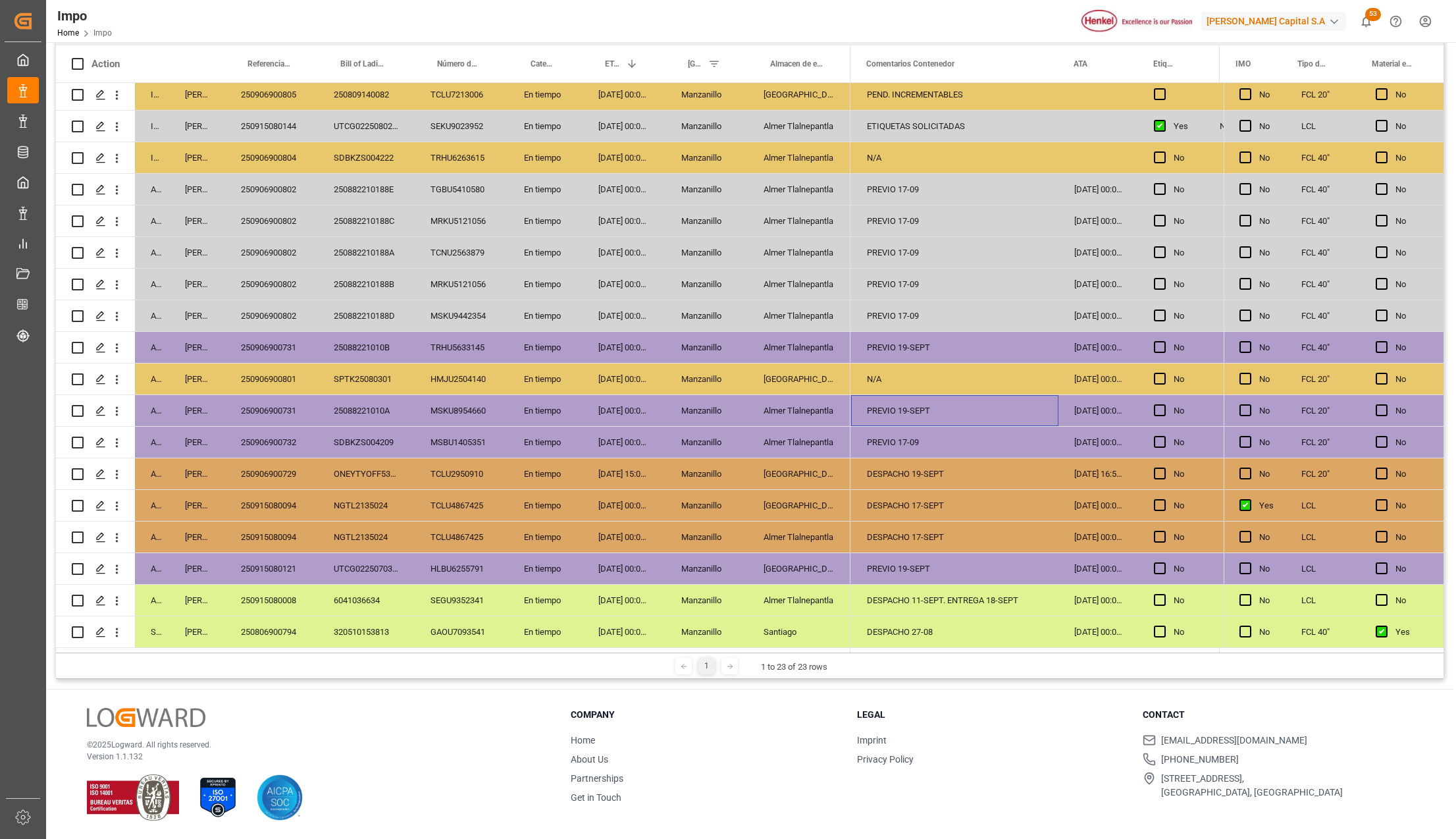
click at [909, 406] on div "PREVIO 19-SEPT" at bounding box center [955, 411] width 207 height 31
click at [907, 365] on div "N/A" at bounding box center [955, 379] width 207 height 31
click at [905, 345] on div "PREVIO 19-SEPT" at bounding box center [955, 347] width 207 height 31
click at [896, 311] on div "PREVIO 17-09" at bounding box center [955, 316] width 207 height 31
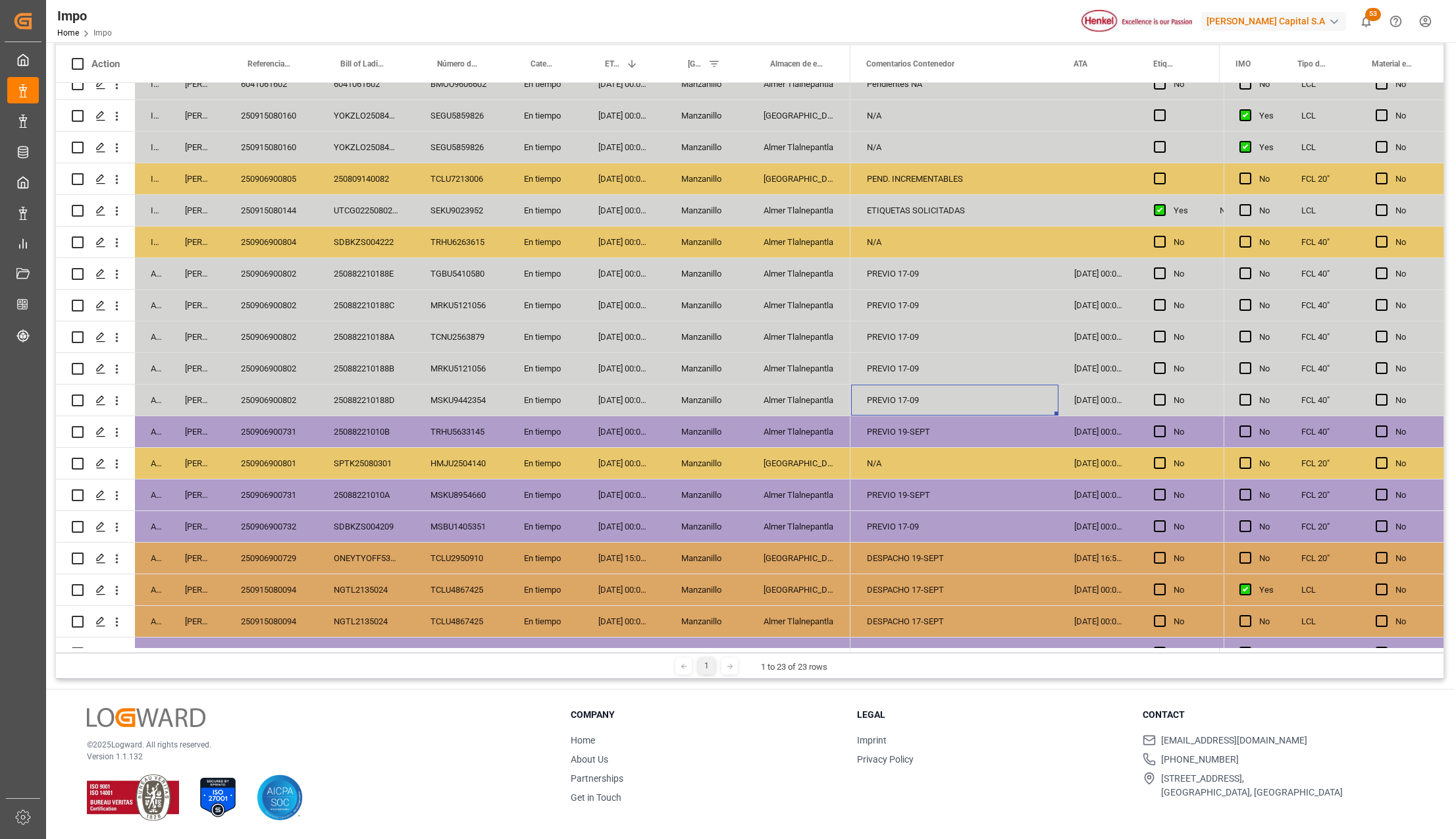
scroll to position [0, 0]
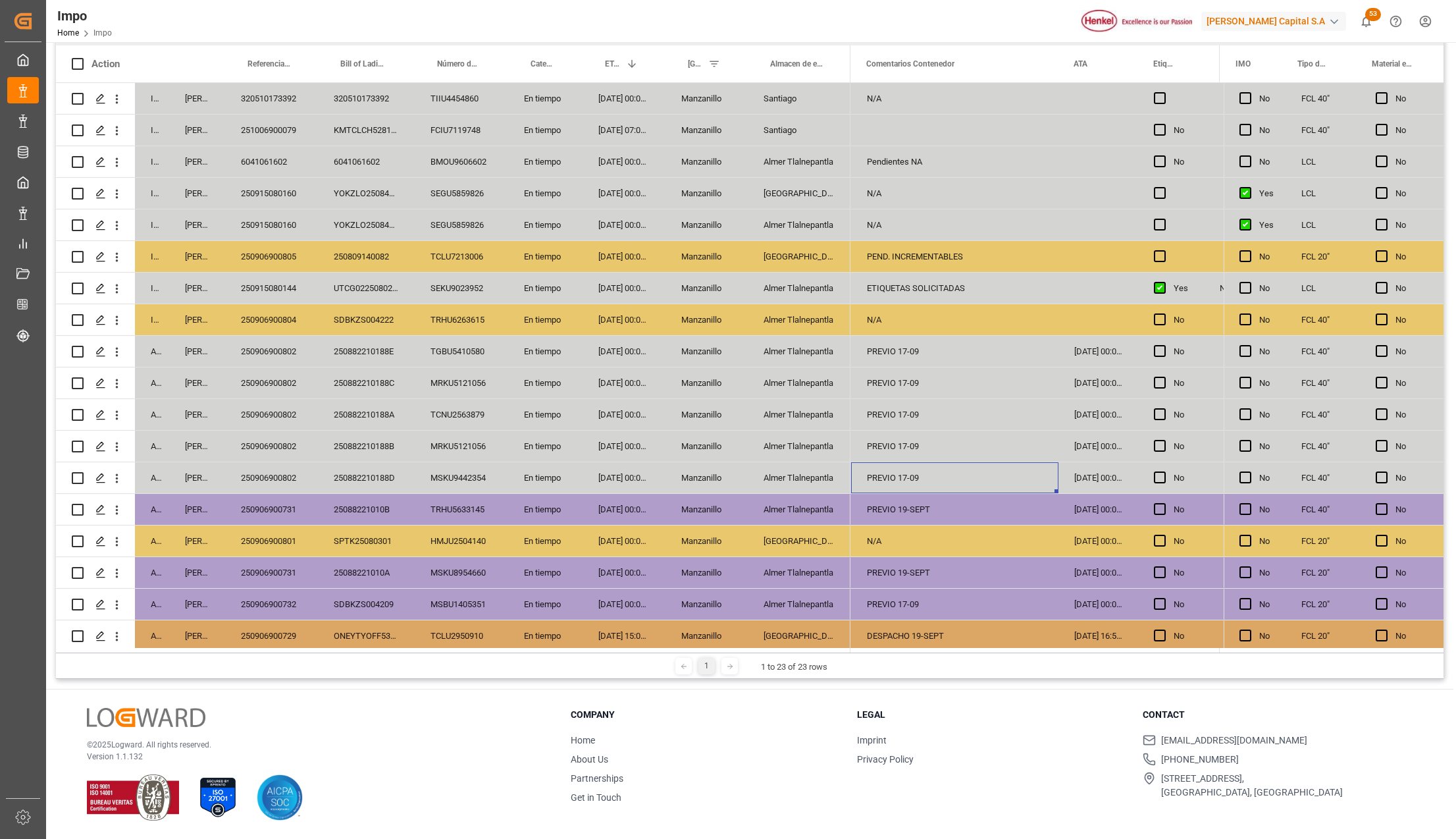
click at [899, 290] on div "ETIQUETAS SOLICITADAS" at bounding box center [955, 288] width 207 height 31
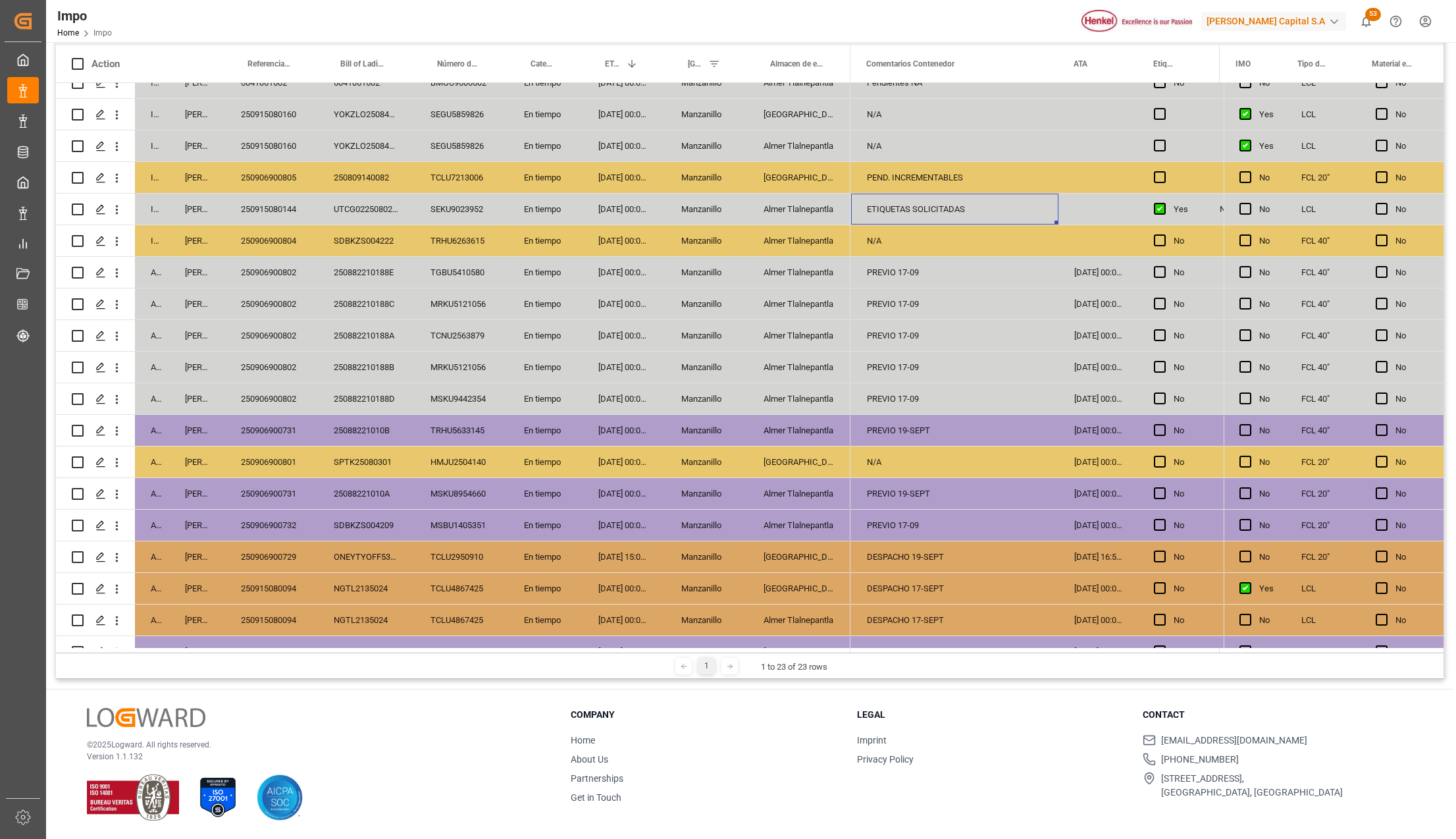
scroll to position [166, 0]
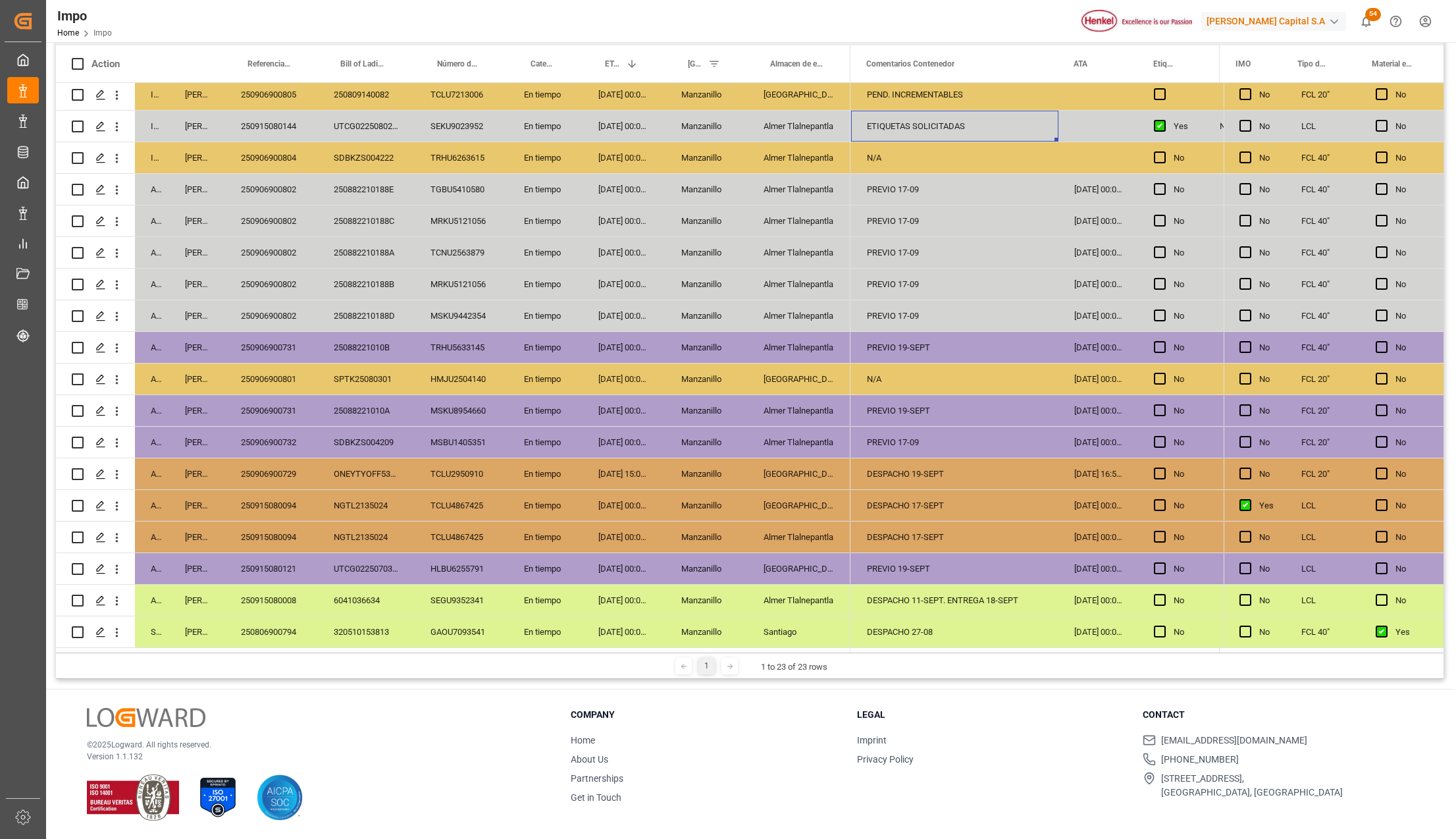
click at [756, 147] on div "Almer Tlalnepantla" at bounding box center [799, 158] width 103 height 31
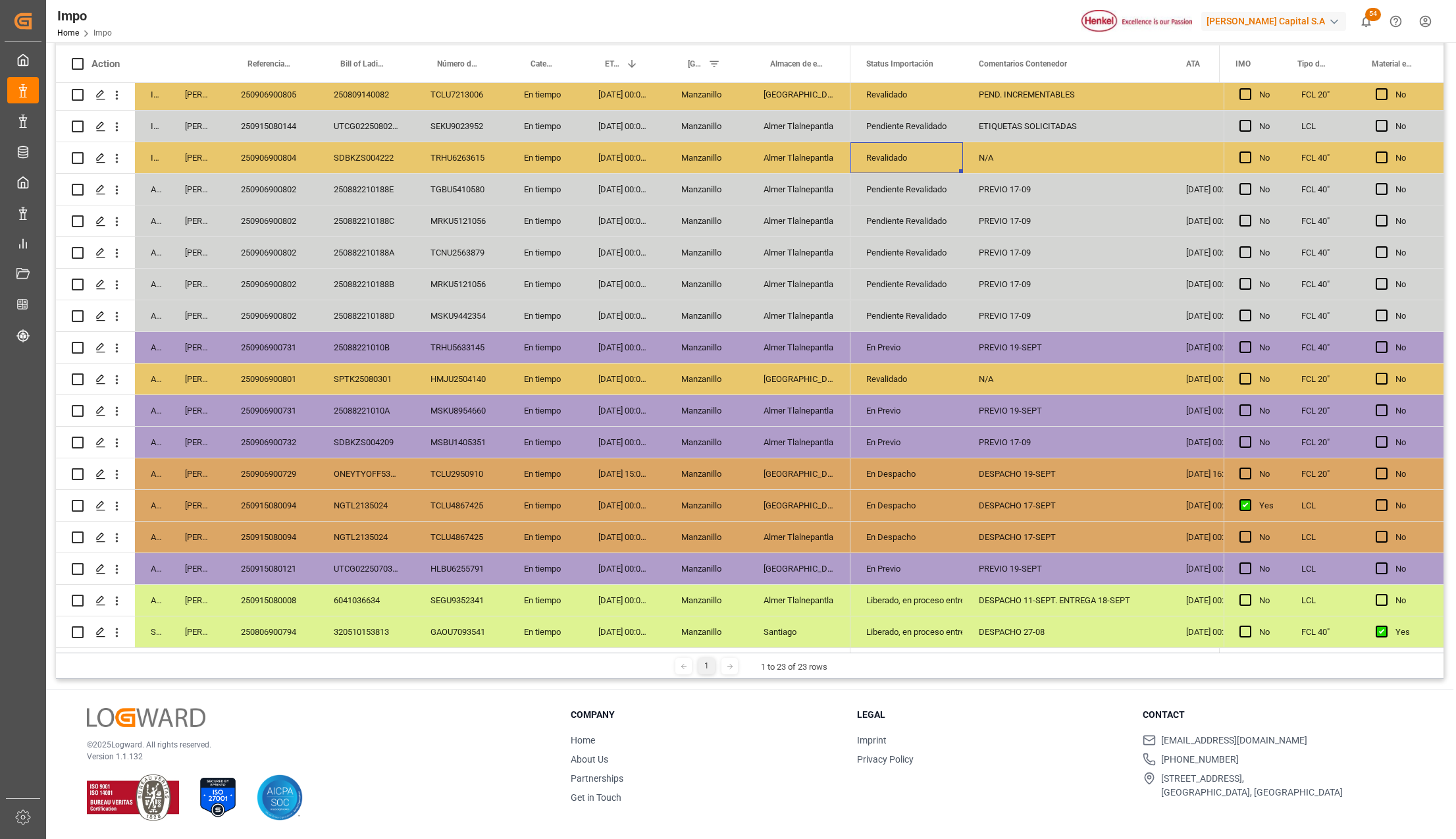
click at [1015, 143] on div "N/A" at bounding box center [1067, 158] width 207 height 31
click at [1017, 143] on div "N/A" at bounding box center [1067, 158] width 207 height 31
click at [925, 153] on div "Revalidado" at bounding box center [906, 158] width 81 height 30
click at [941, 158] on icon "open menu" at bounding box center [939, 166] width 16 height 16
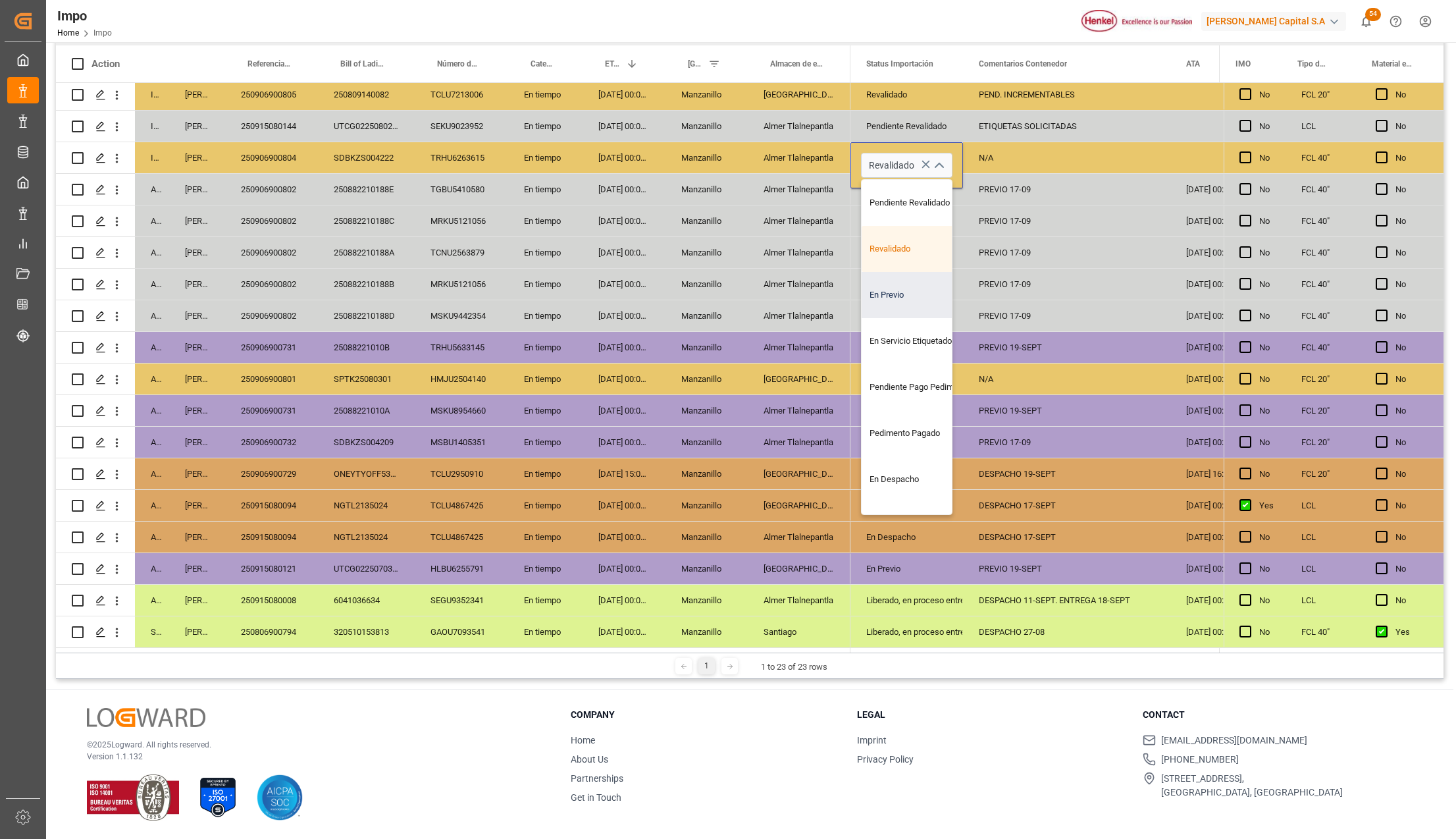
click at [912, 285] on div "En Previo" at bounding box center [923, 295] width 124 height 46
type input "En Previo"
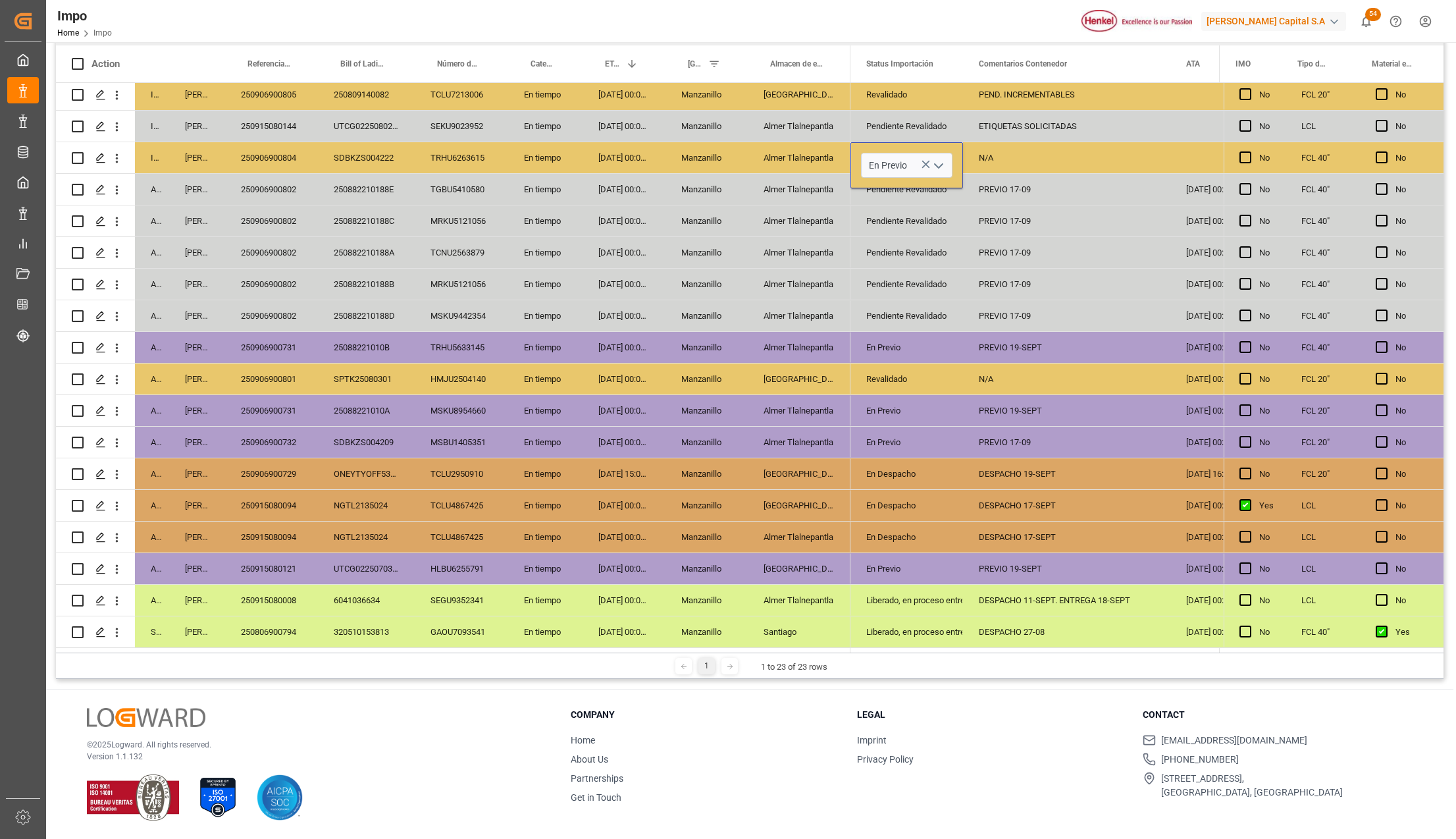
click at [1046, 285] on div "PREVIO 17-09" at bounding box center [1067, 284] width 207 height 31
click at [1006, 144] on div "N/A" at bounding box center [1067, 158] width 207 height 31
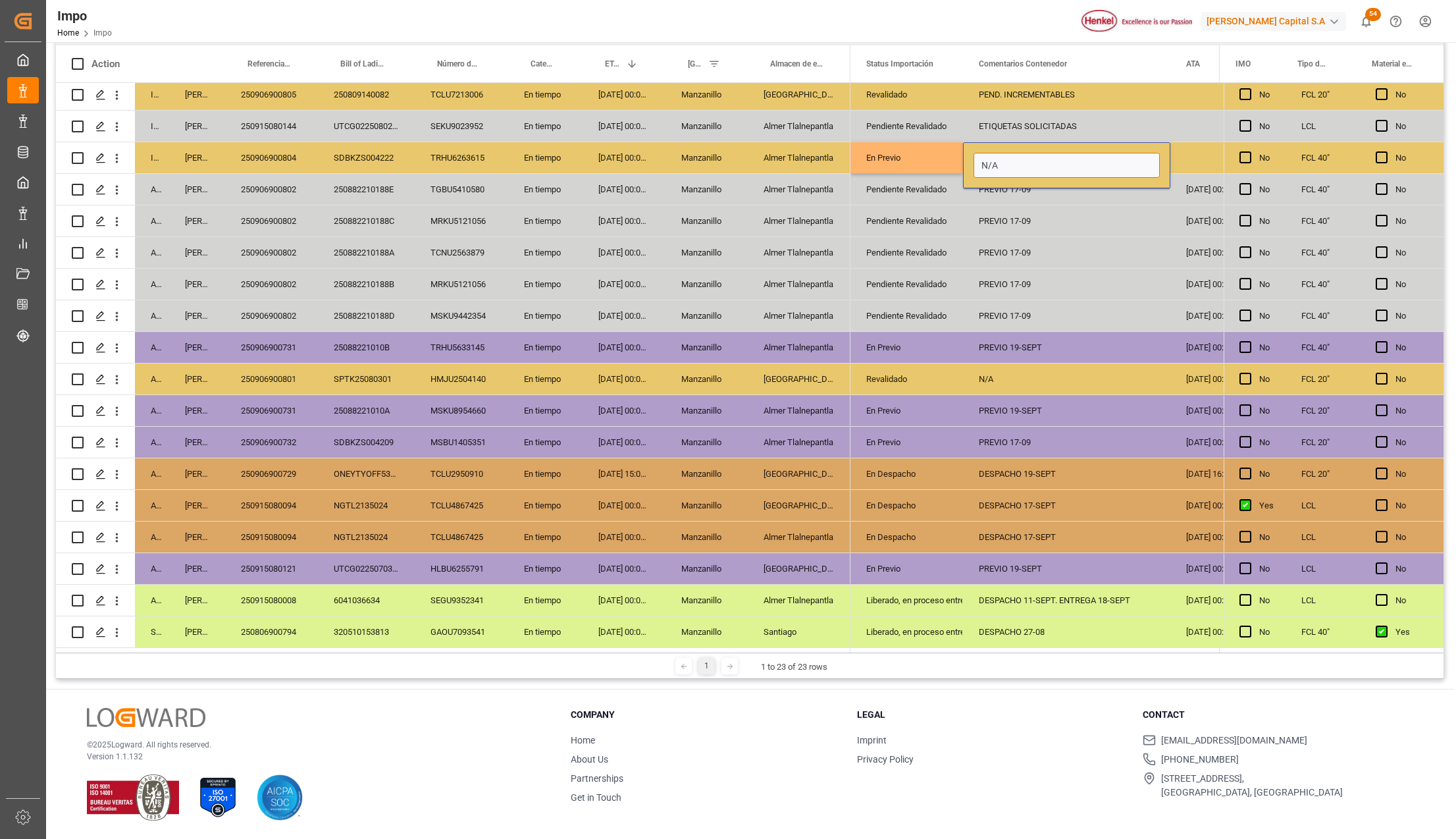
click at [1001, 157] on input "N/A" at bounding box center [1067, 165] width 186 height 25
type input "N"
type input "PREVIO 19-SEPT"
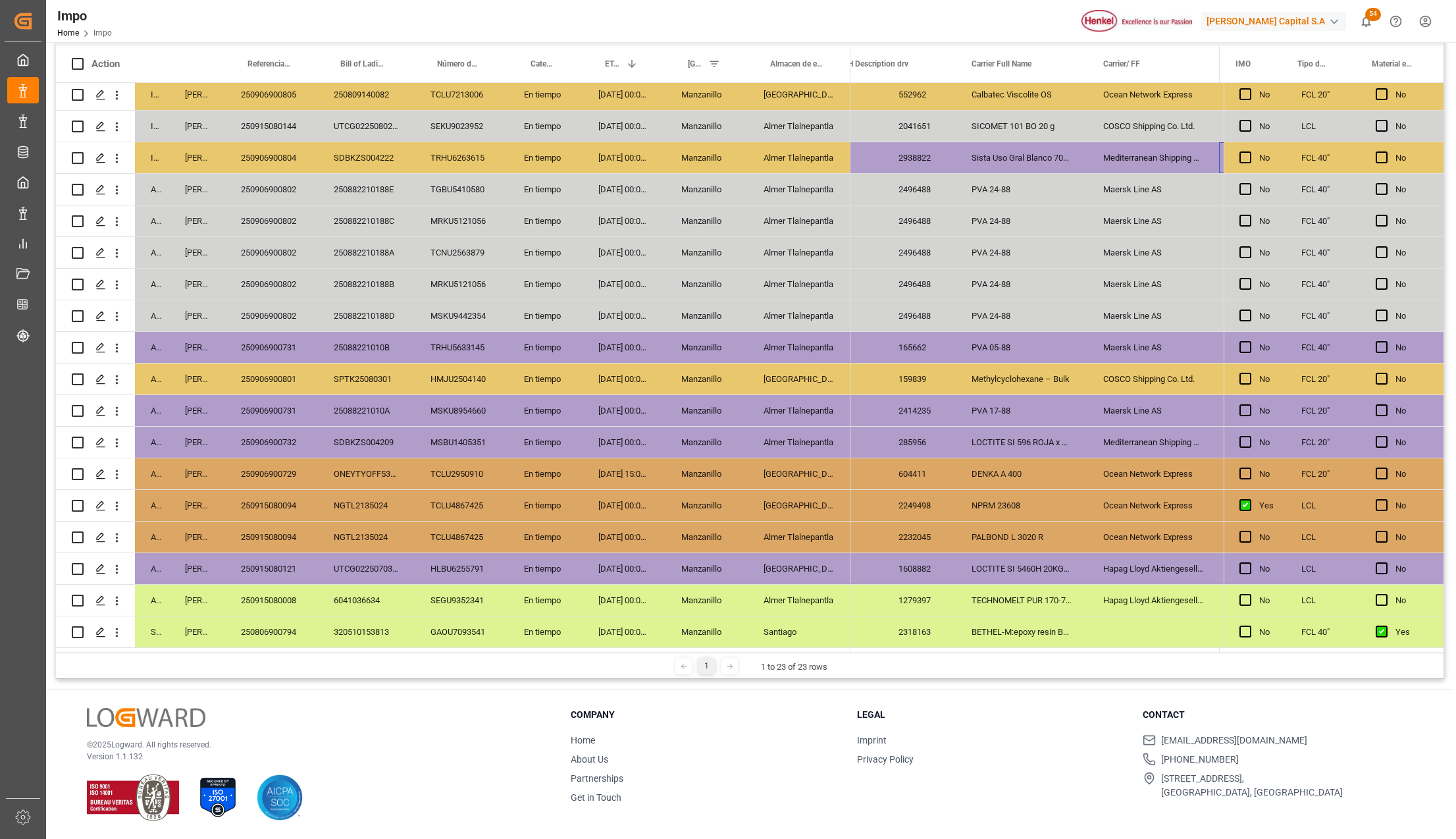
scroll to position [0, 1190]
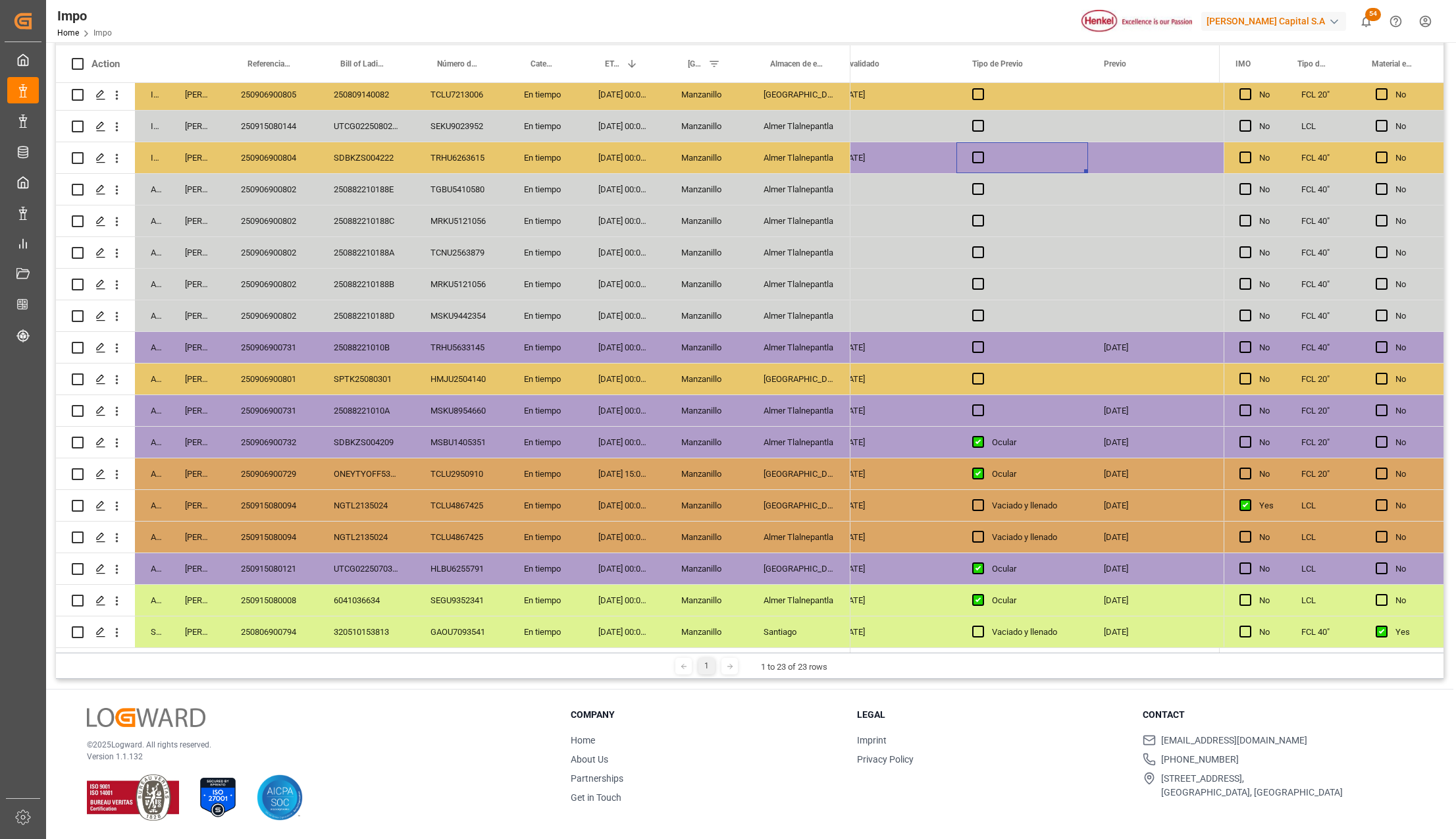
click at [975, 145] on div "Press SPACE to select this row." at bounding box center [1022, 158] width 132 height 31
click at [983, 148] on div "Press SPACE to select this row." at bounding box center [1022, 158] width 132 height 31
click at [984, 151] on span "Press SPACE to select this row." at bounding box center [978, 157] width 12 height 12
click at [982, 151] on input "Press SPACE to select this row." at bounding box center [982, 151] width 0 height 0
click at [1129, 154] on div "Press SPACE to select this row." at bounding box center [1154, 158] width 132 height 31
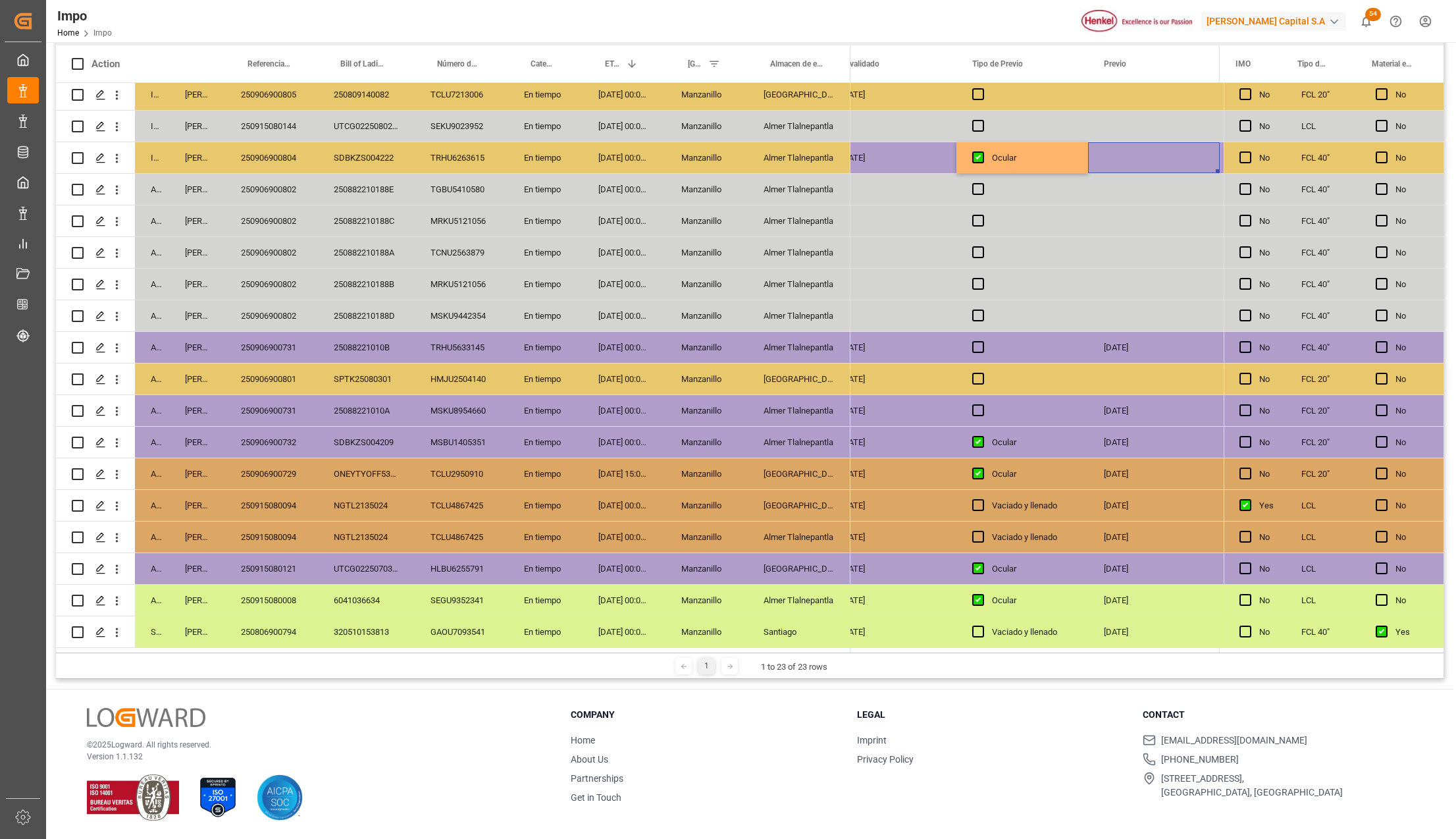
click at [1129, 154] on div "Press SPACE to select this row." at bounding box center [1154, 158] width 132 height 31
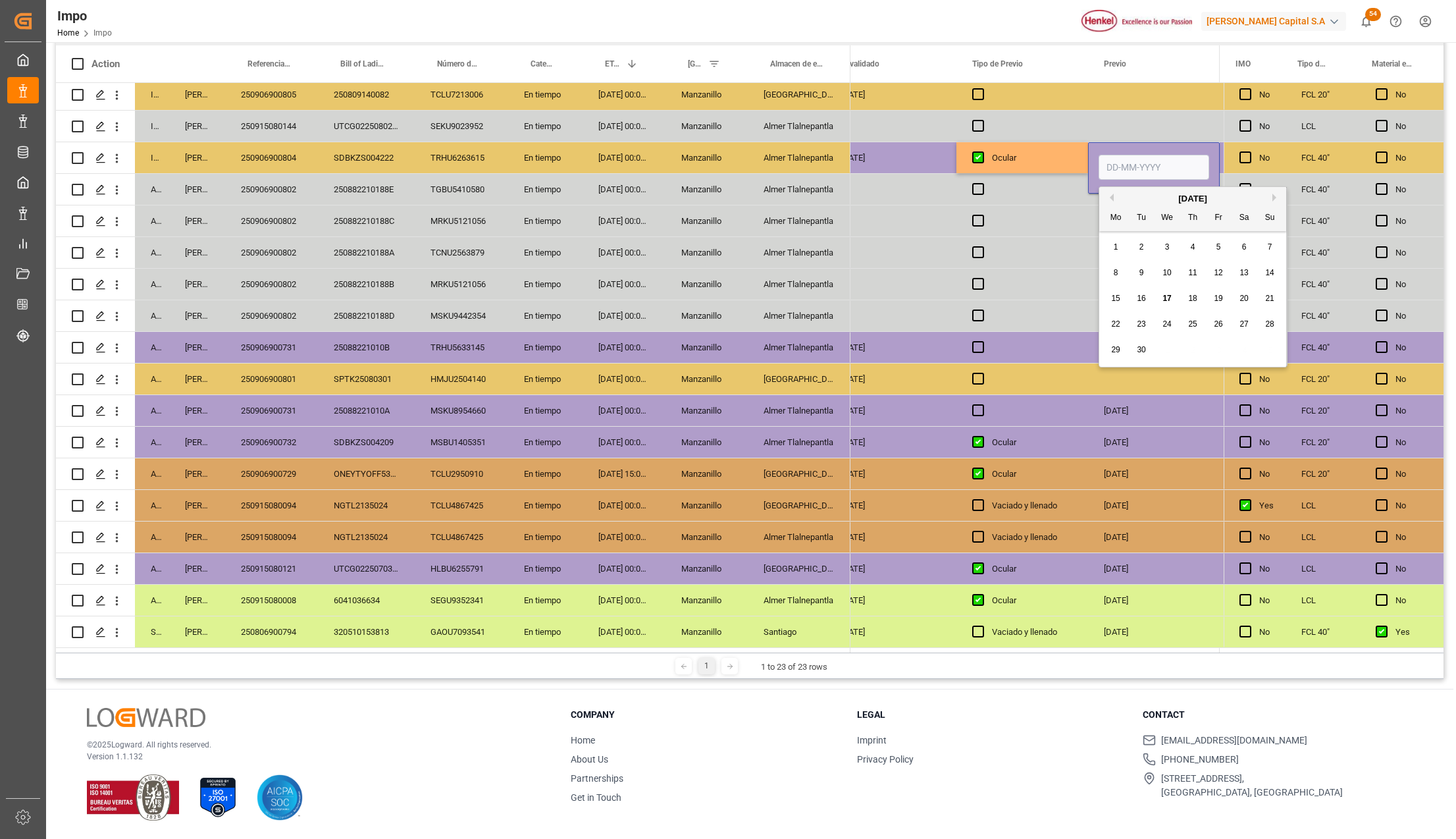
click at [1123, 157] on input "Press SPACE to select this row." at bounding box center [1154, 167] width 111 height 25
type input "19-09-2025"
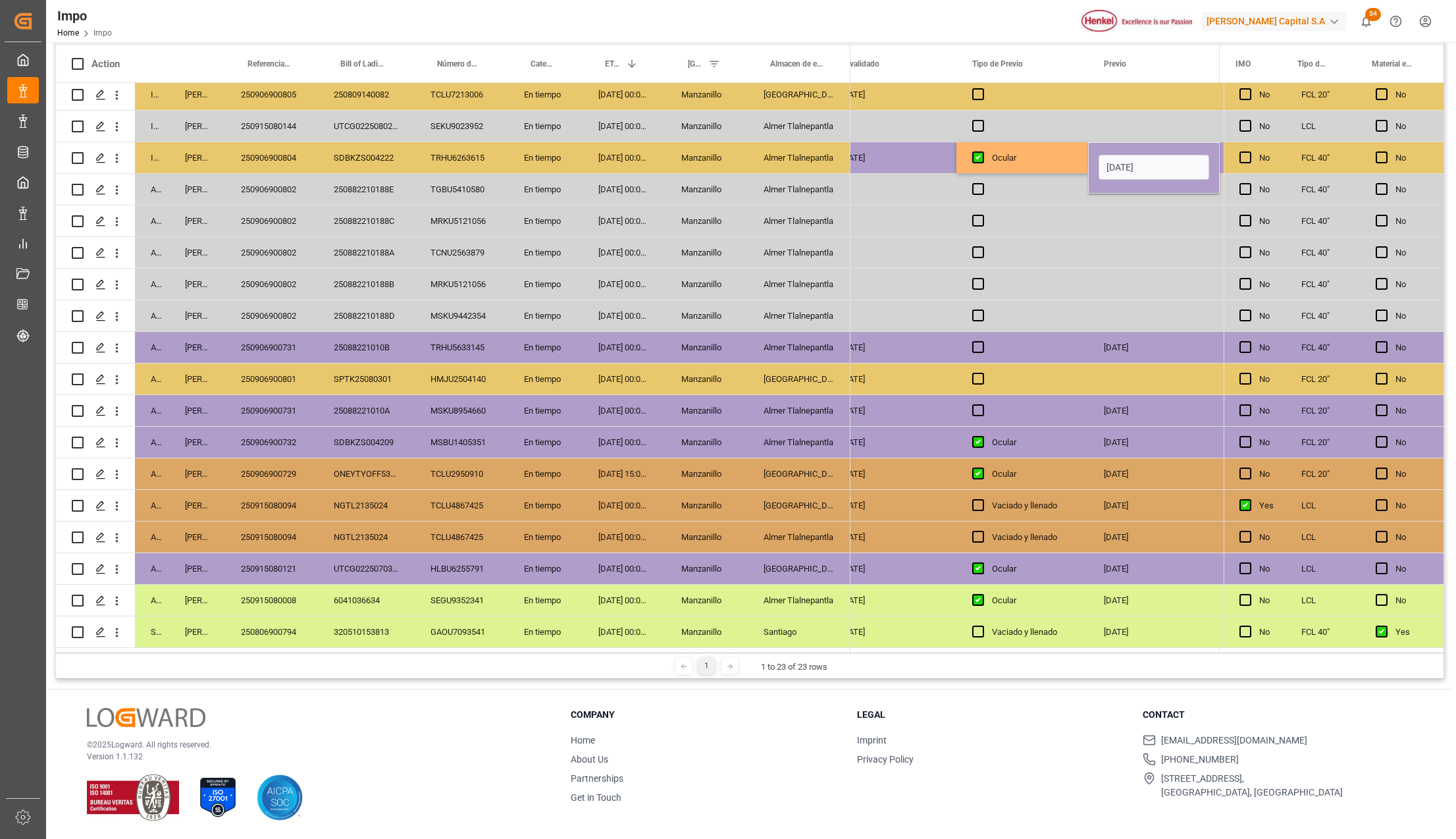
click at [1102, 248] on div "Press SPACE to select this row." at bounding box center [1154, 252] width 132 height 31
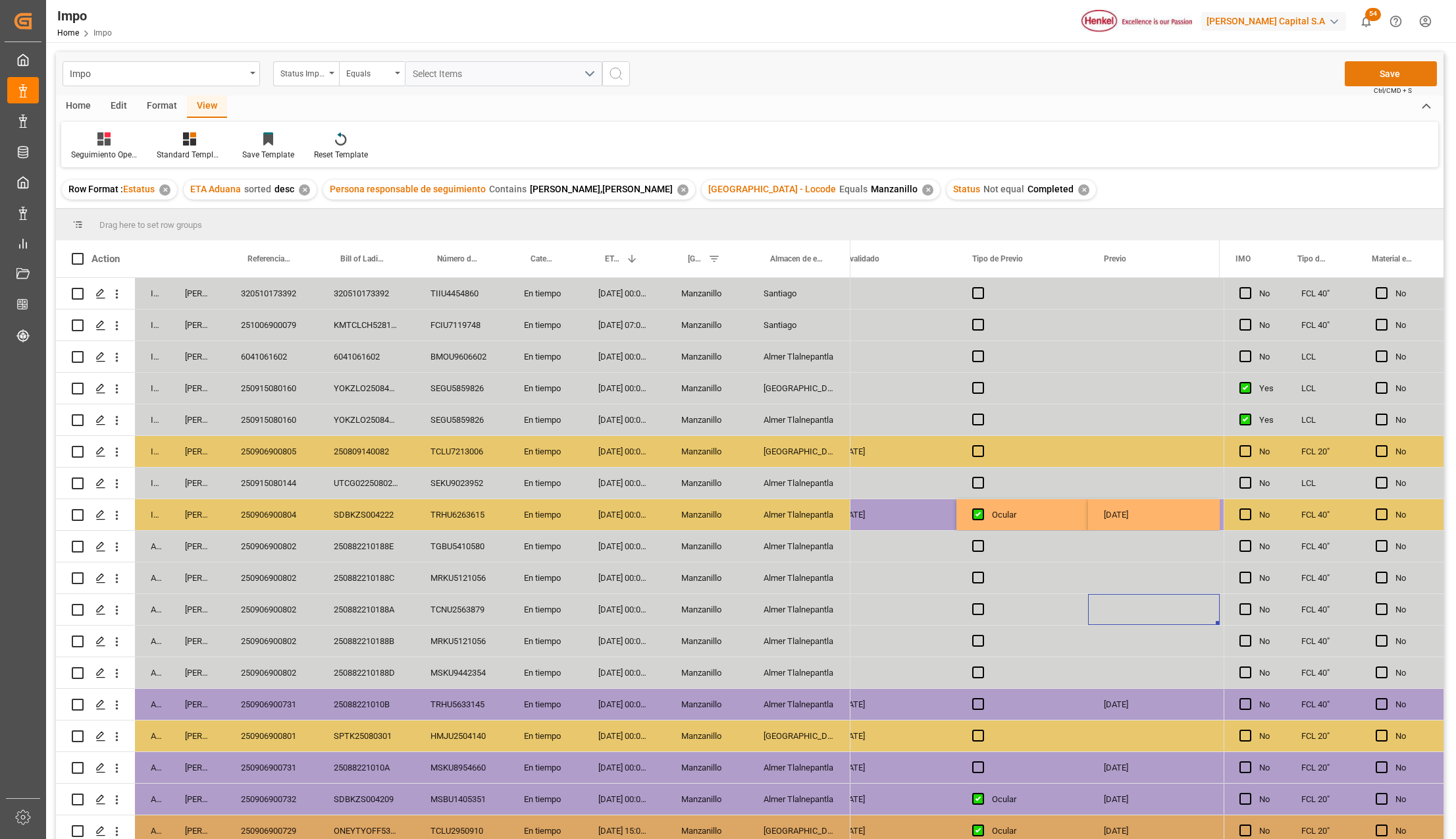
click at [1401, 82] on button "Save" at bounding box center [1390, 74] width 92 height 25
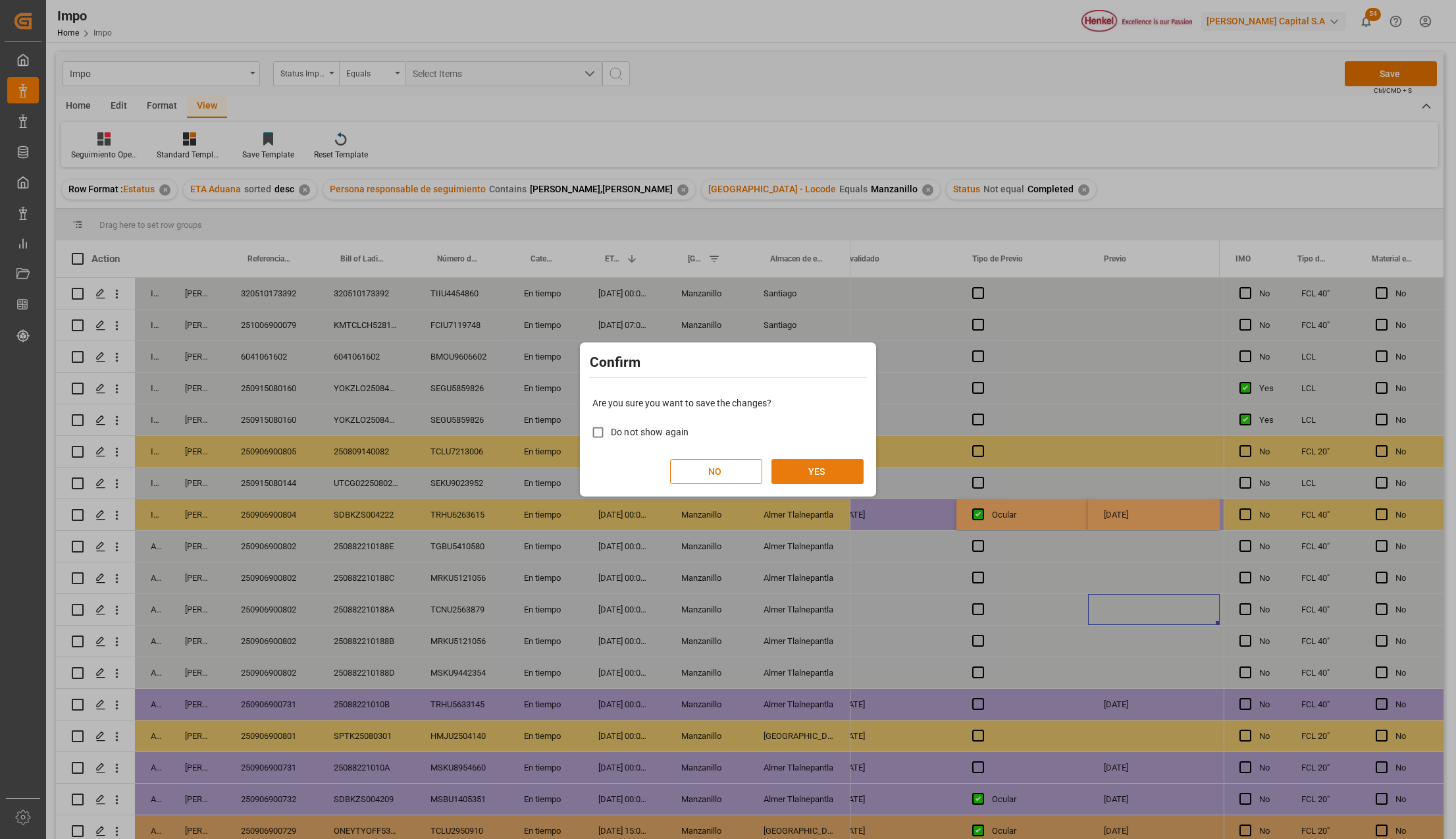
click at [841, 468] on button "YES" at bounding box center [817, 471] width 92 height 25
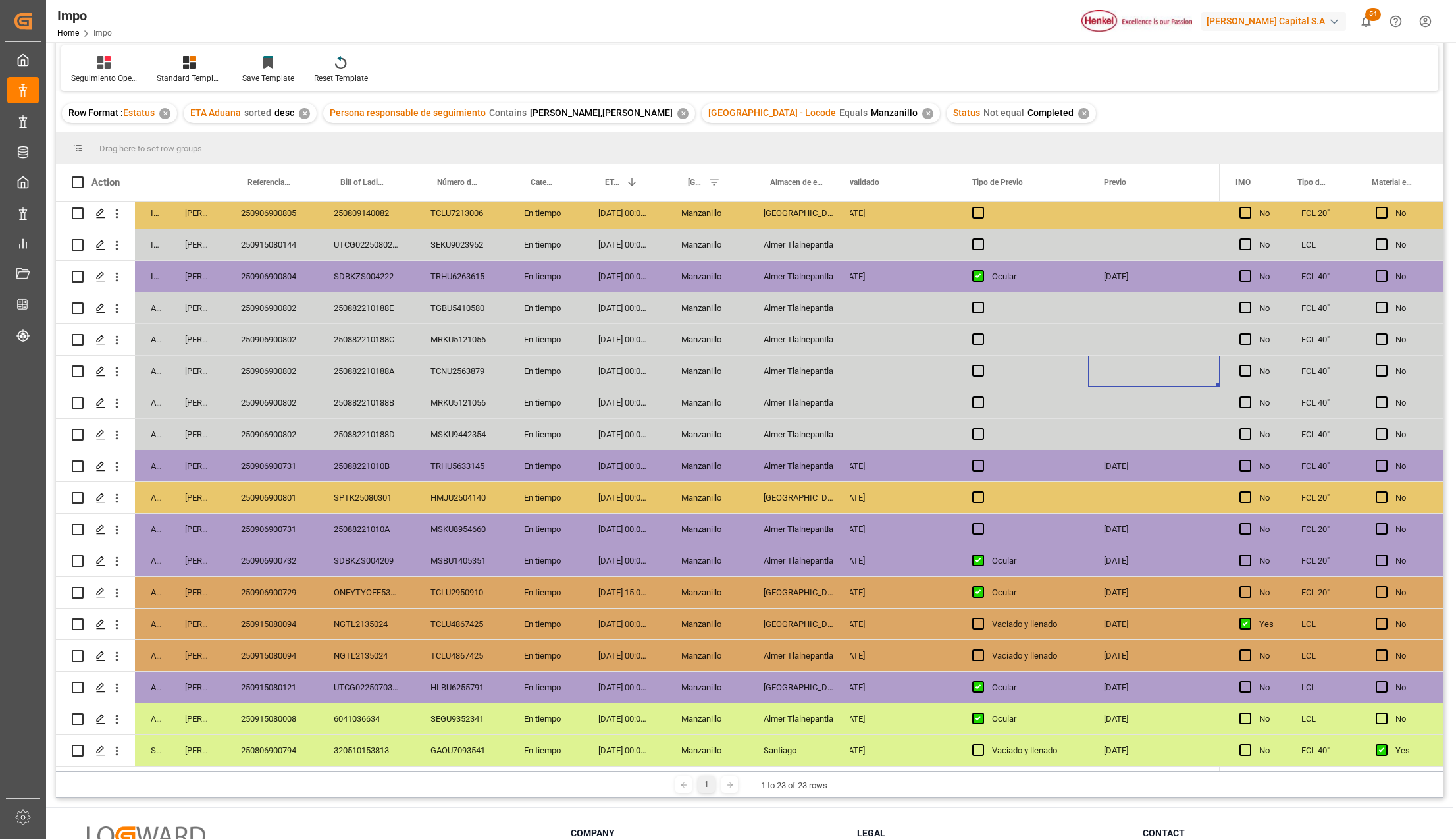
scroll to position [176, 0]
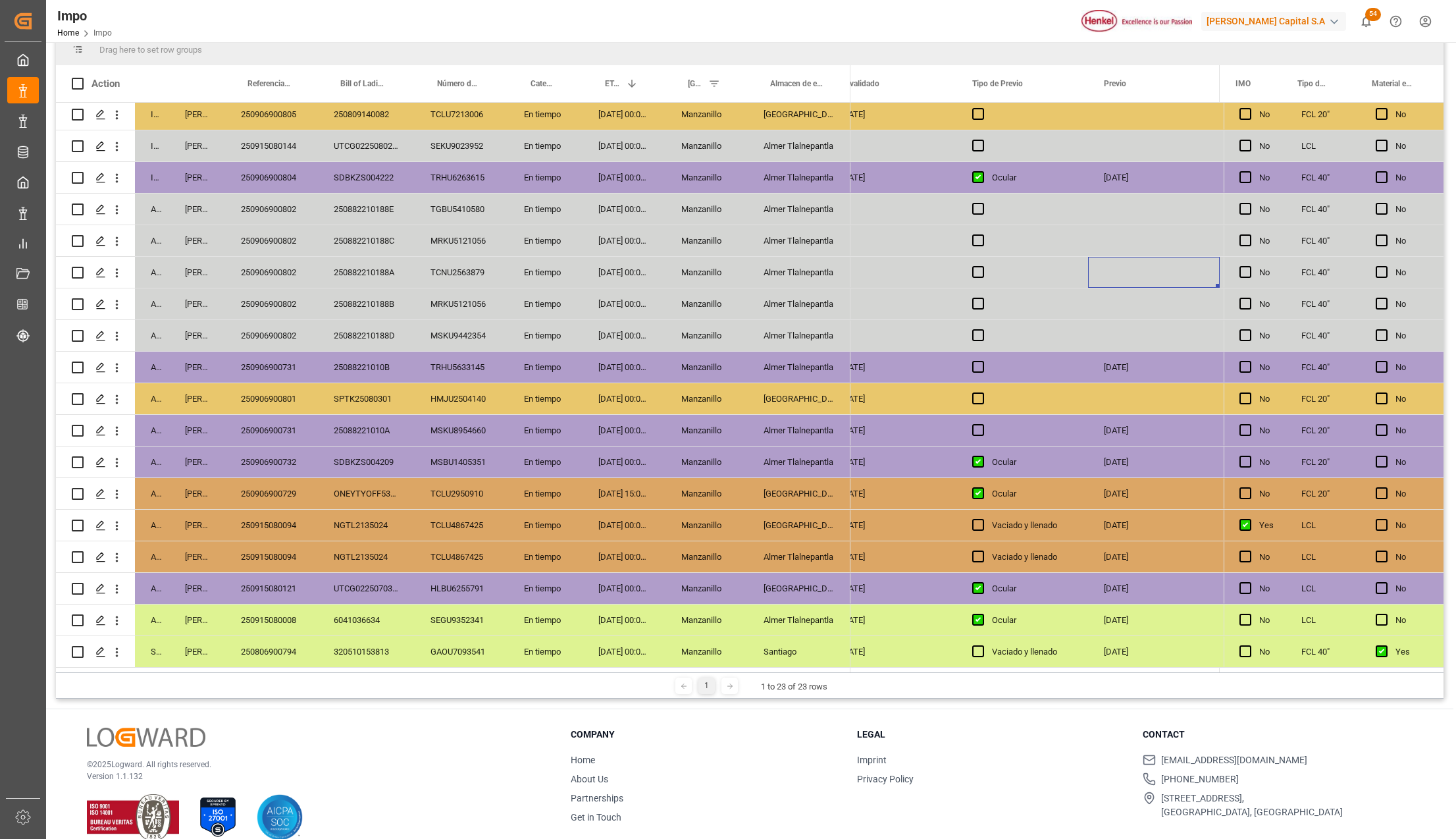
click at [694, 527] on div "Manzanillo" at bounding box center [707, 525] width 82 height 31
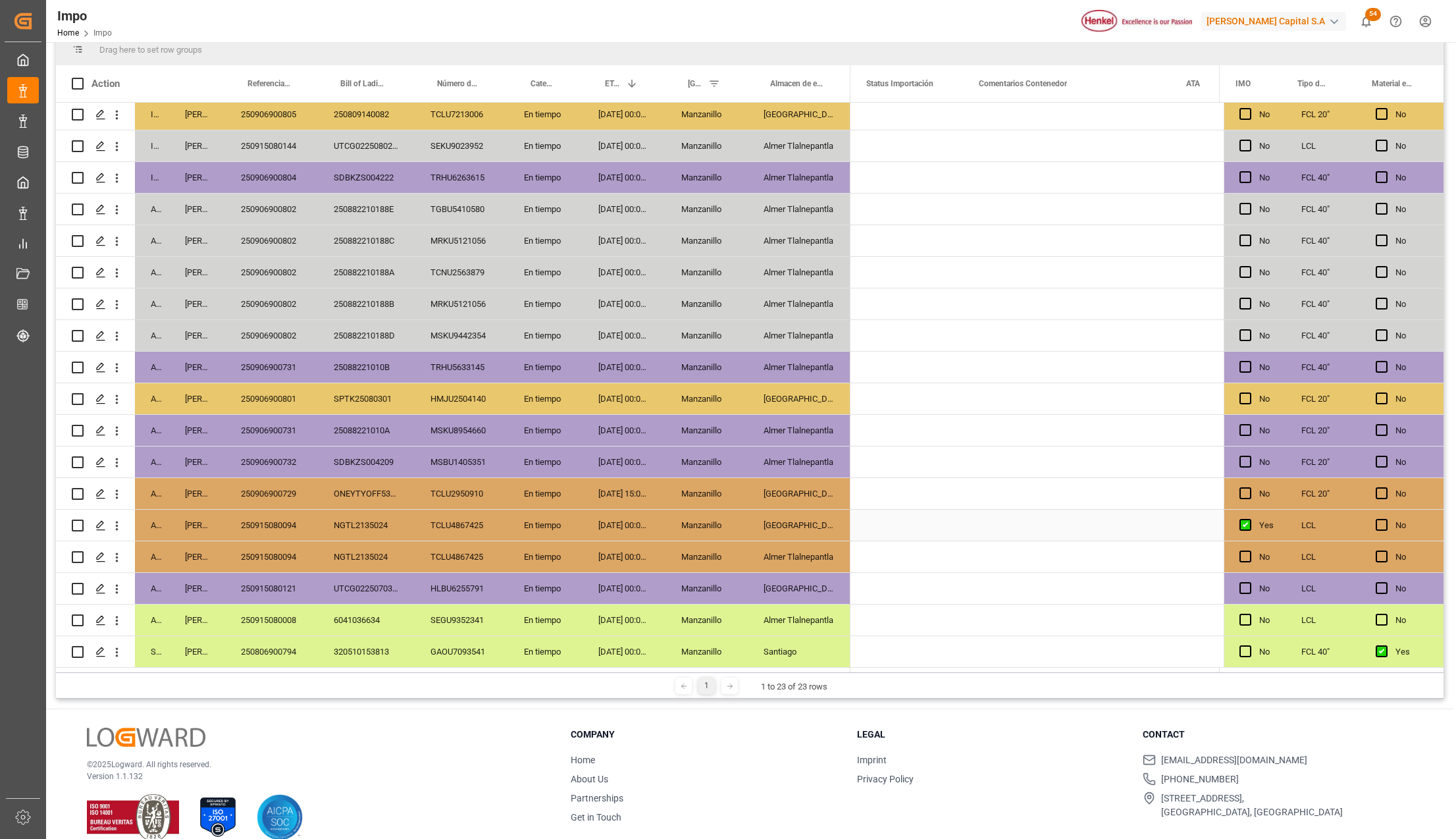
scroll to position [0, 0]
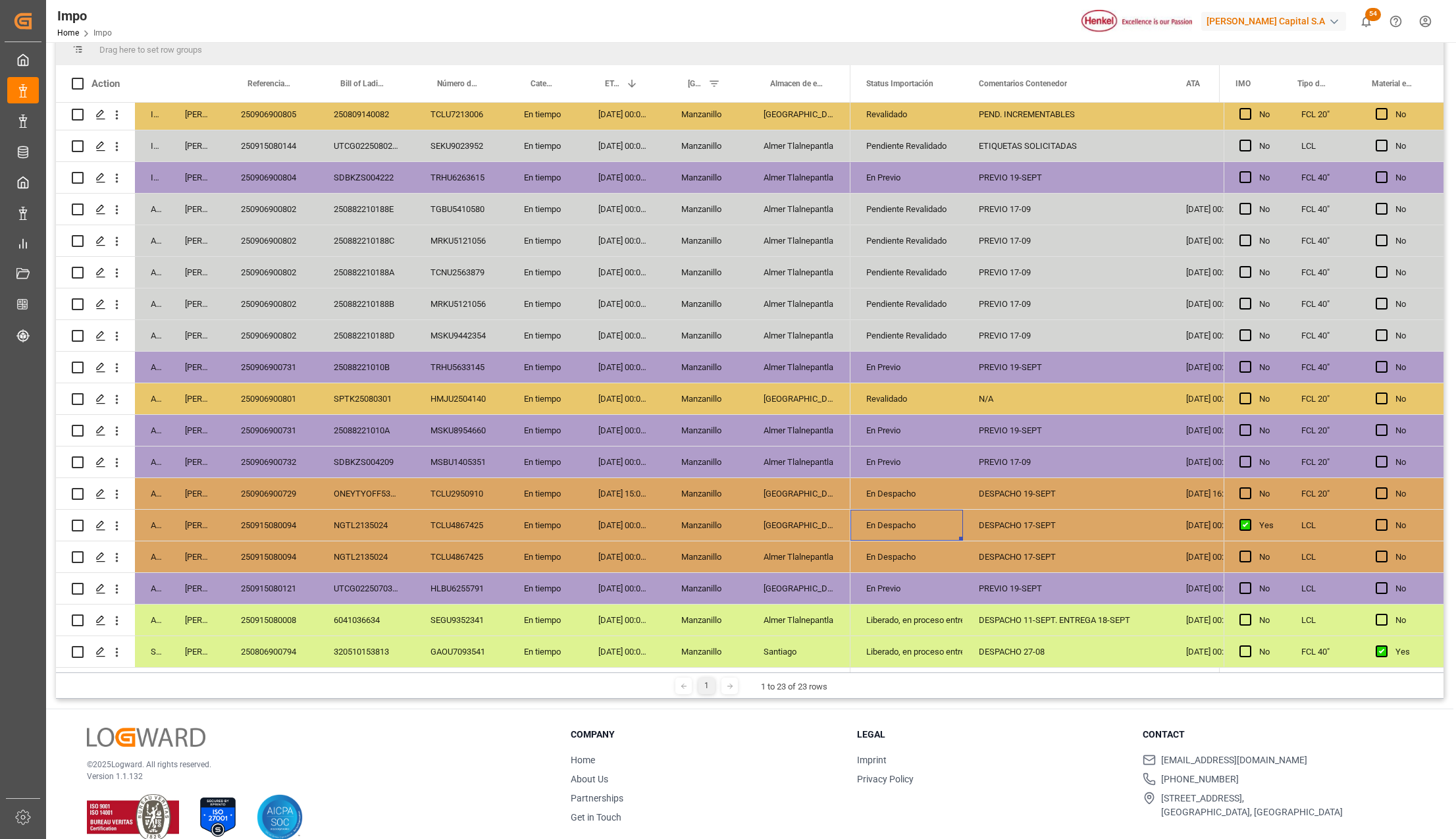
click at [287, 529] on div "250915080094" at bounding box center [271, 525] width 93 height 31
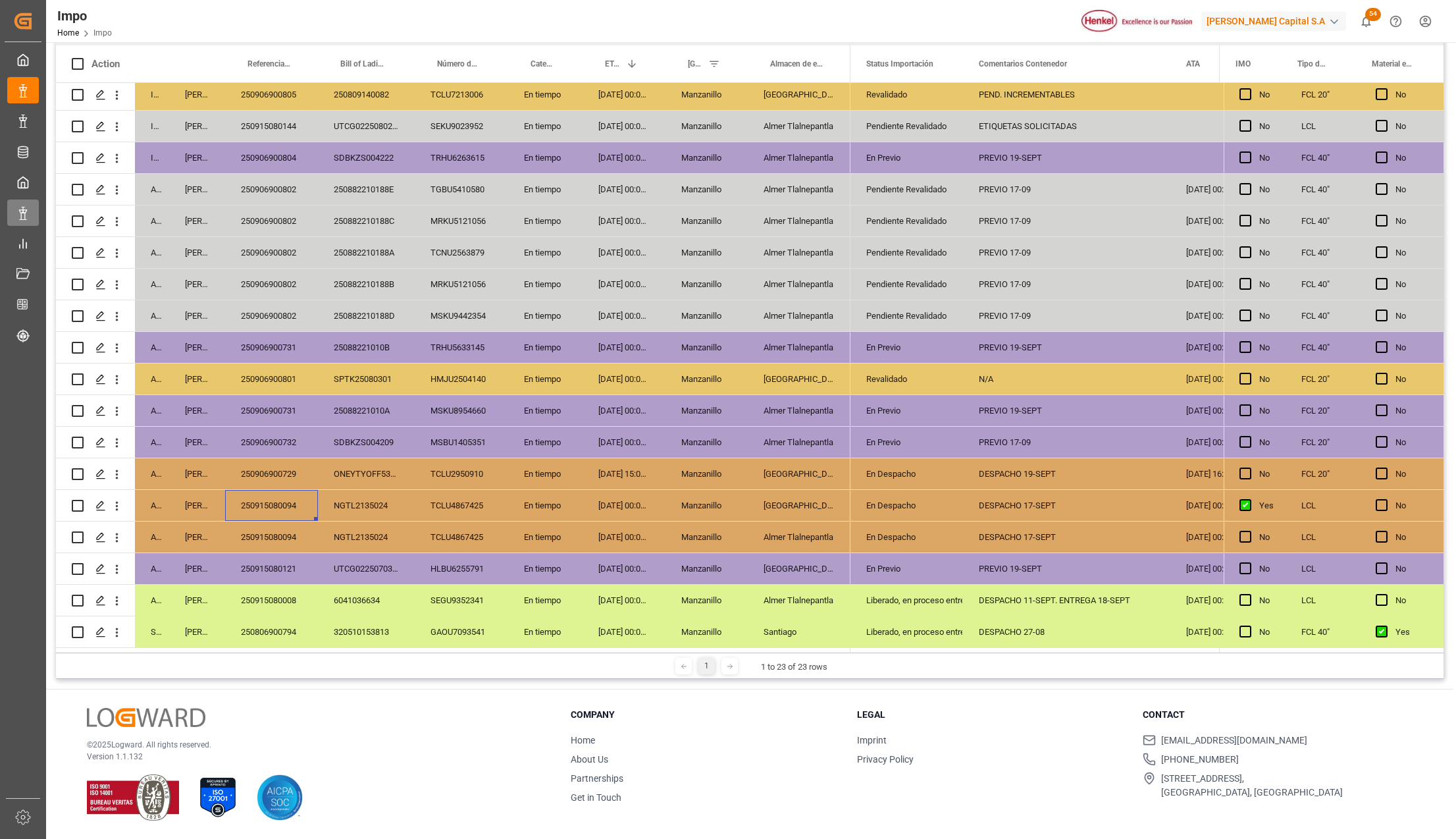
scroll to position [166, 0]
click at [298, 503] on div "250915080094" at bounding box center [271, 505] width 93 height 31
click at [285, 499] on div "250915080094" at bounding box center [271, 505] width 93 height 31
drag, startPoint x: 353, startPoint y: 500, endPoint x: 1056, endPoint y: 522, distance: 703.3
click at [1056, 522] on div "In progress Karla Chavez 320510173392 320510173392 TIIU4454860 En tiempo 05-10-…" at bounding box center [749, 366] width 1388 height 565
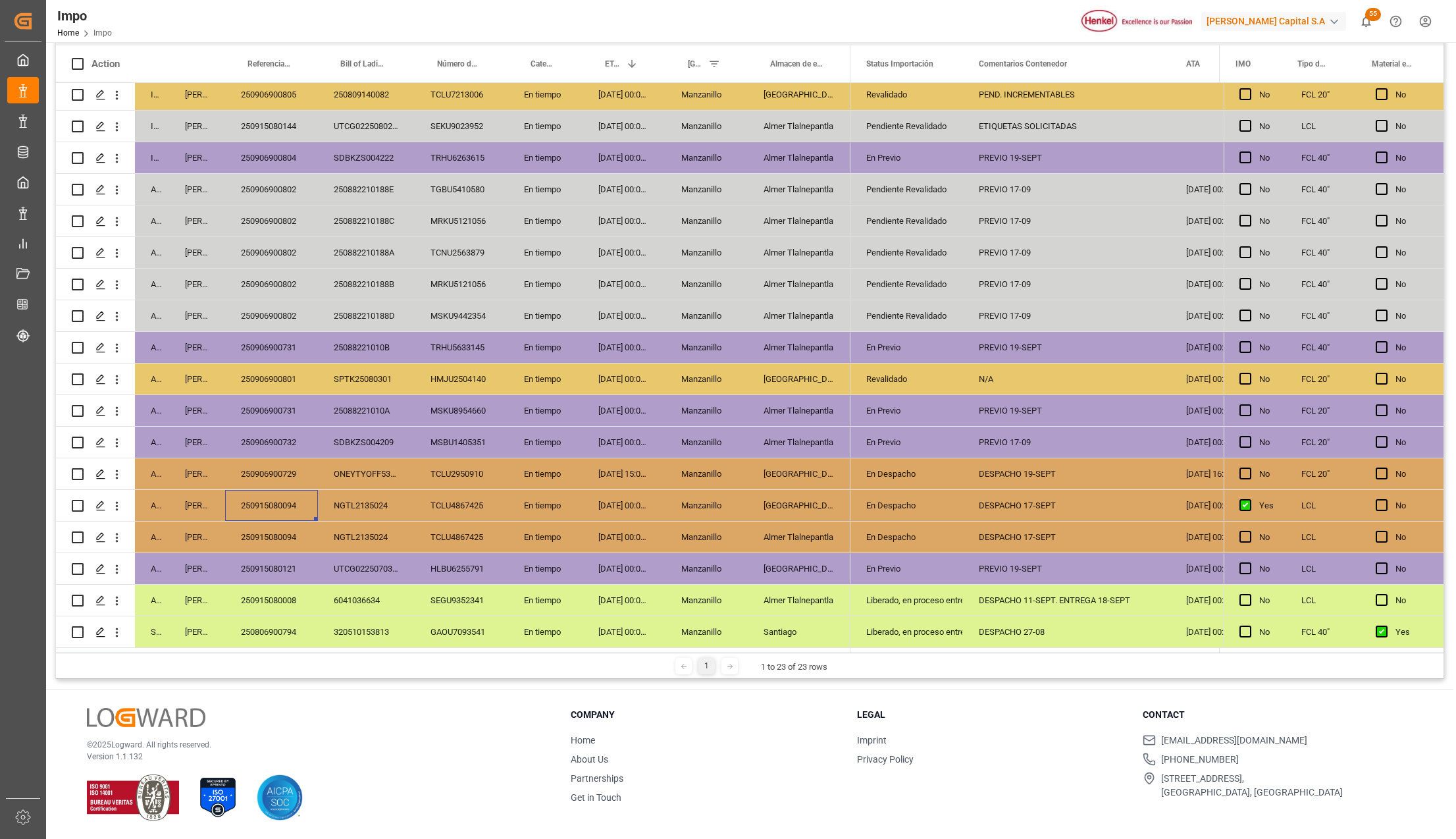
drag, startPoint x: 274, startPoint y: 500, endPoint x: 286, endPoint y: 499, distance: 12.0
click at [286, 499] on div "250915080094" at bounding box center [271, 505] width 93 height 31
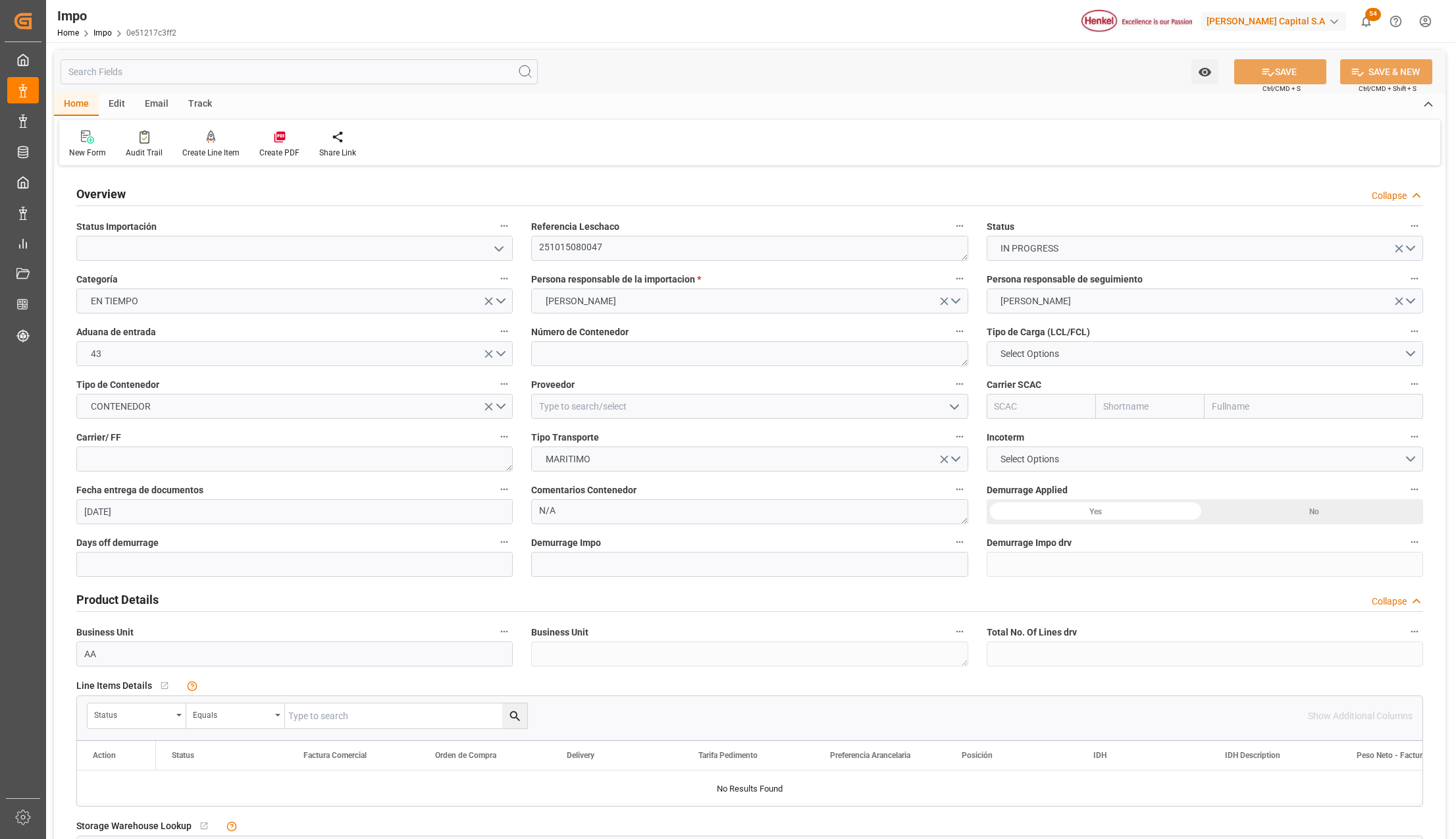
type input "[DATE]"
click at [590, 246] on textarea "251015080047" at bounding box center [749, 248] width 437 height 25
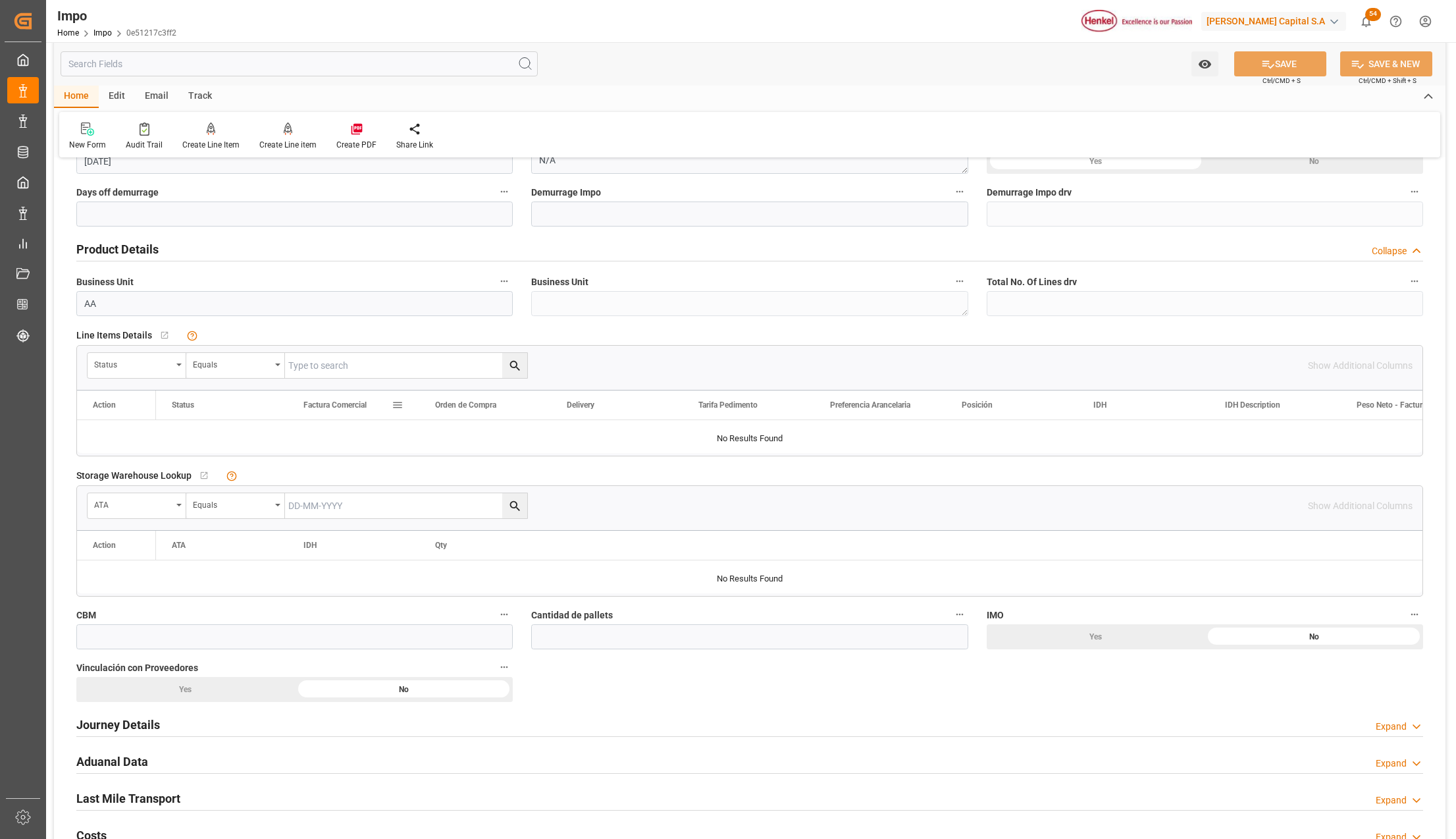
scroll to position [351, 0]
click at [111, 721] on h2 "Journey Details" at bounding box center [118, 724] width 84 height 18
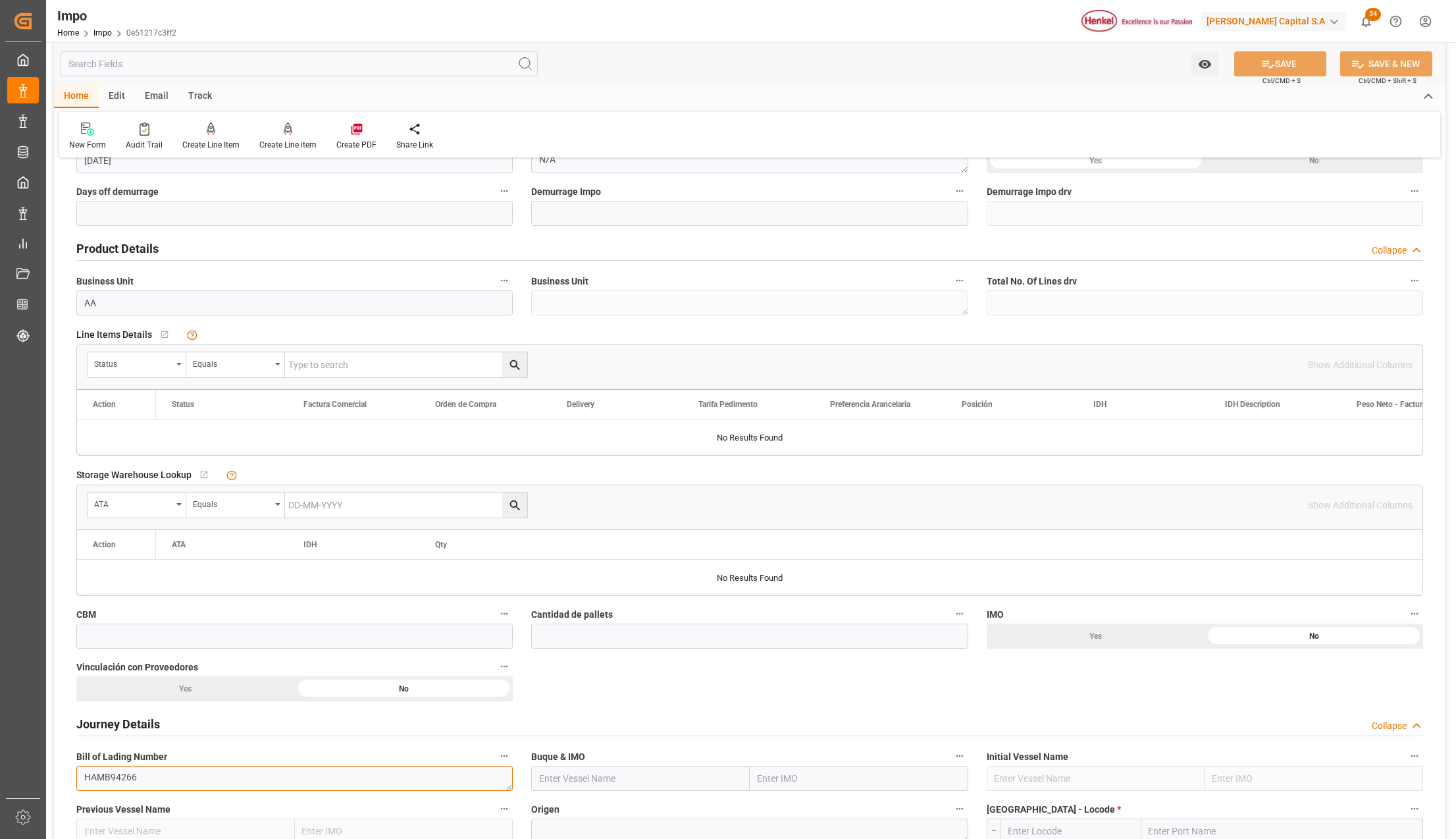
click at [119, 775] on textarea "HAMB94266" at bounding box center [295, 779] width 437 height 25
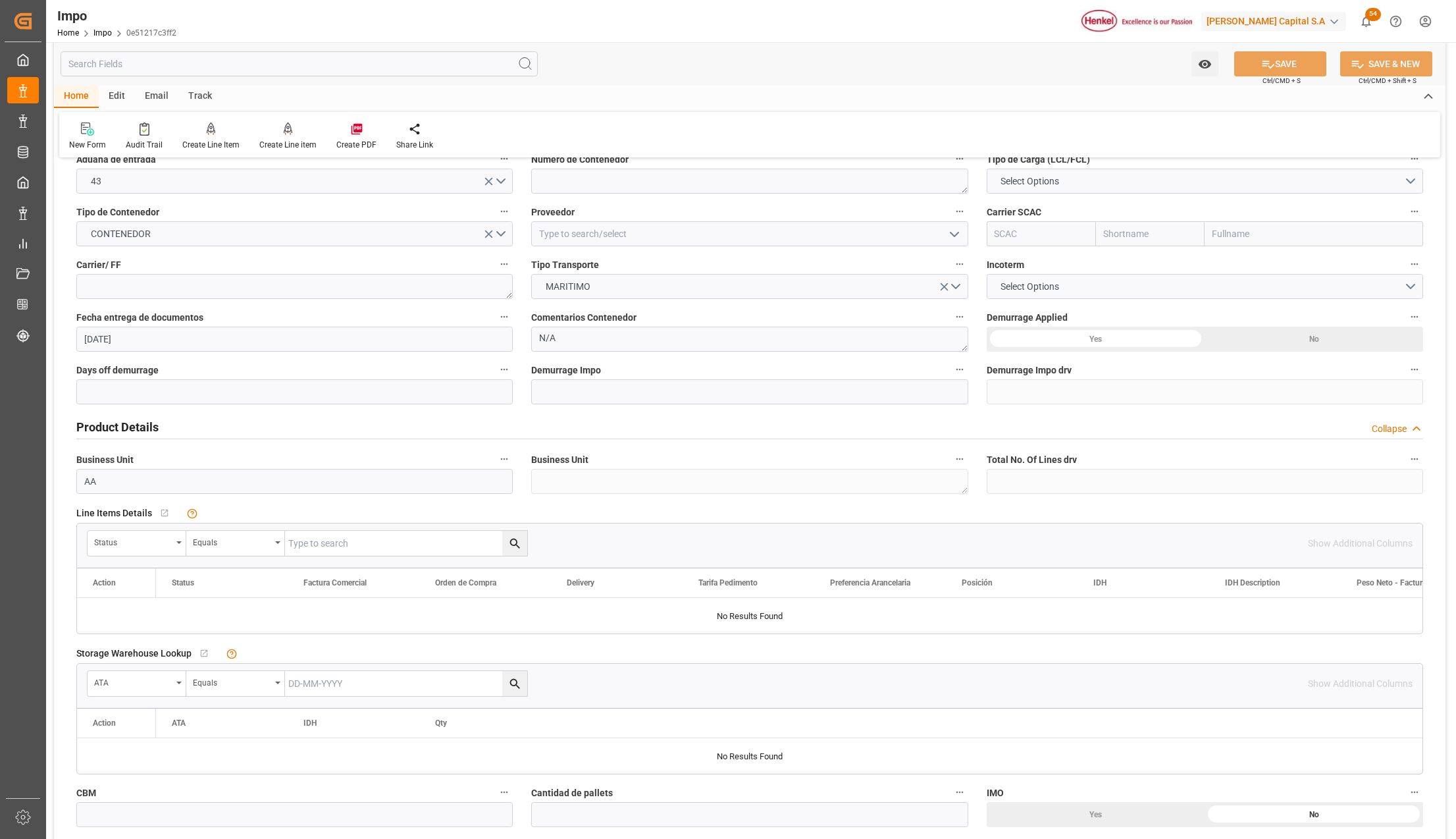
scroll to position [0, 0]
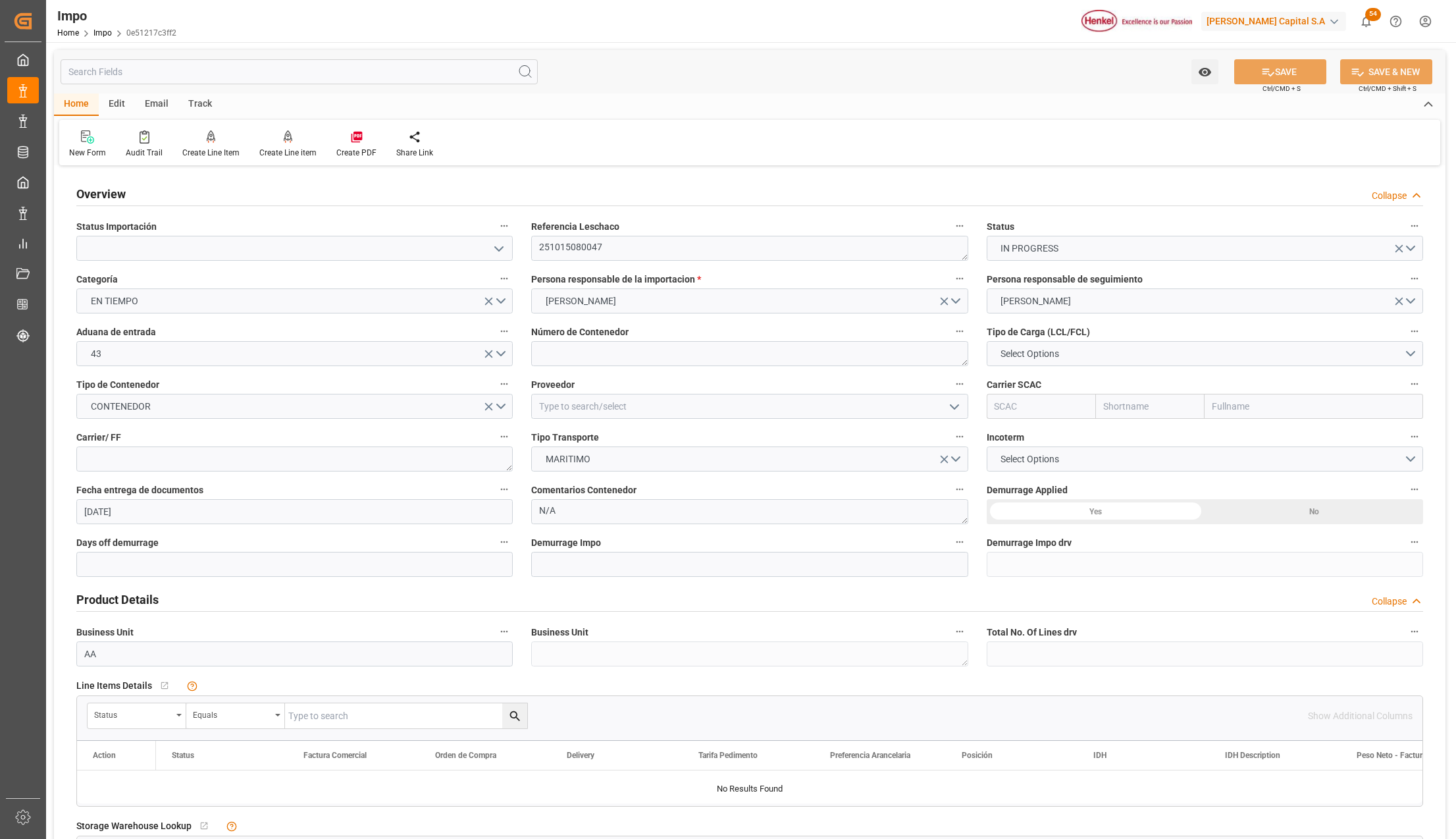
click at [490, 241] on button "open menu" at bounding box center [498, 249] width 20 height 21
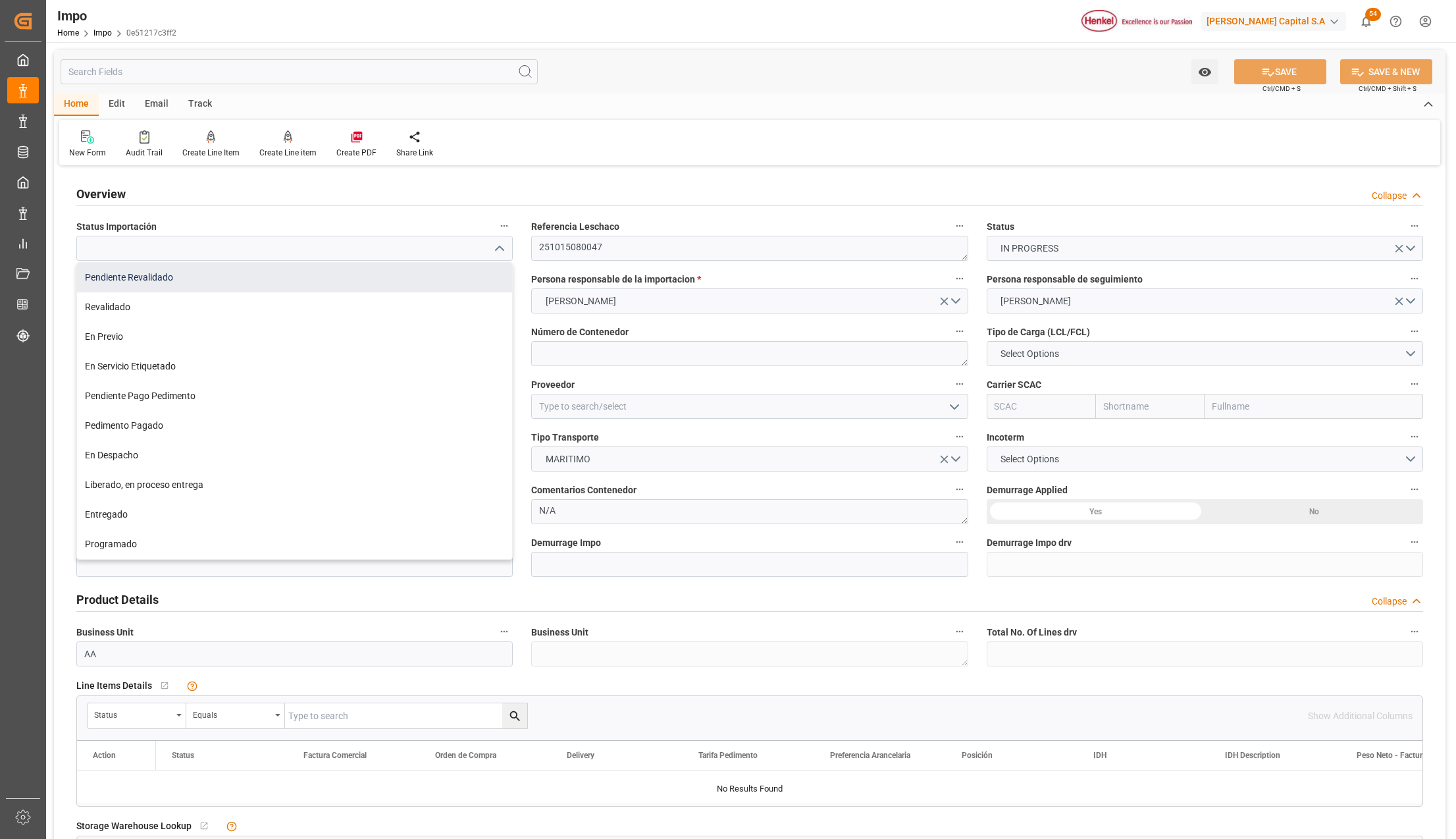
click at [143, 285] on div "Pendiente Revalidado" at bounding box center [295, 277] width 435 height 30
type input "Pendiente Revalidado"
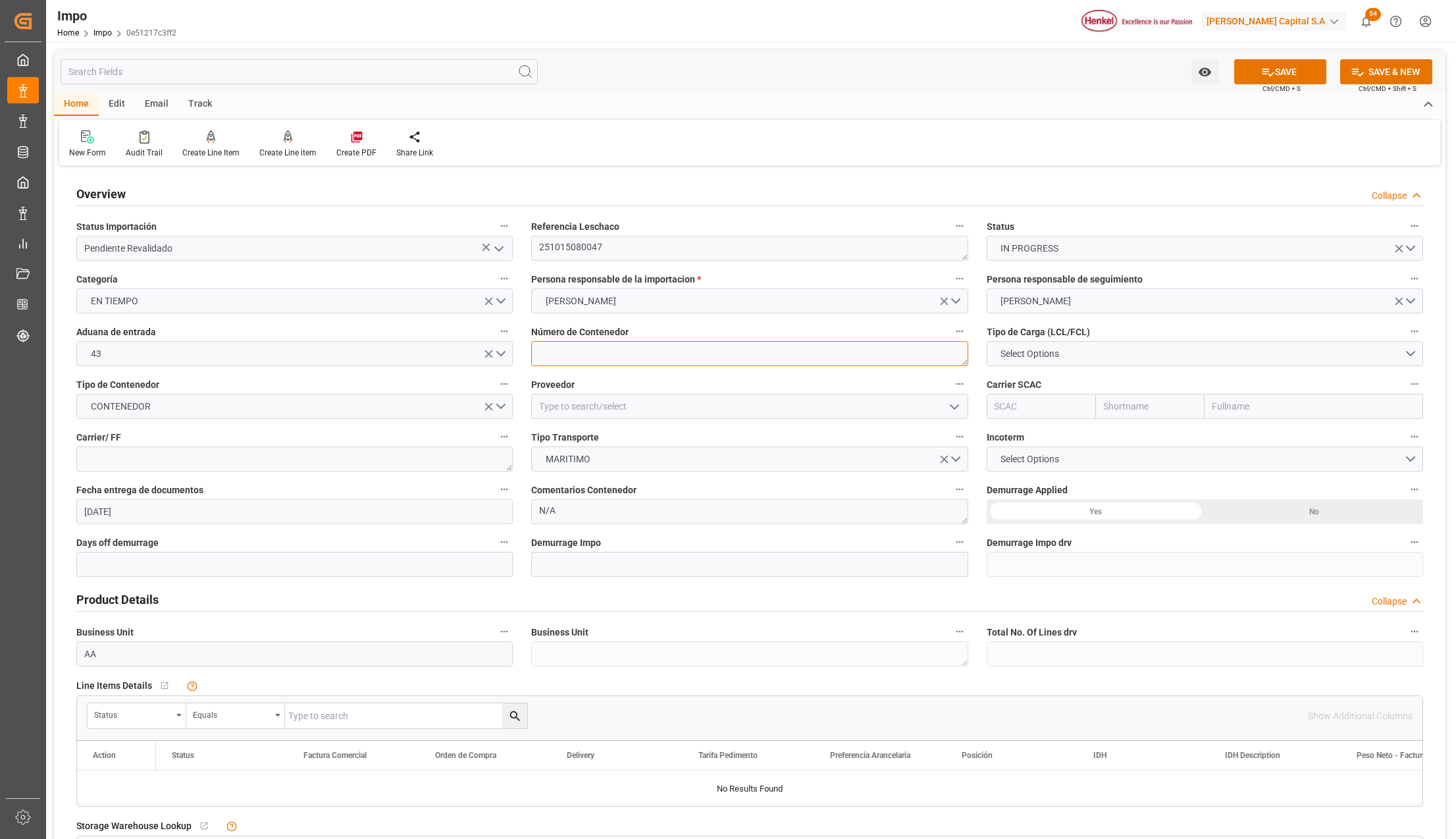
click at [581, 354] on textarea at bounding box center [749, 354] width 437 height 25
drag, startPoint x: 1066, startPoint y: 356, endPoint x: 1037, endPoint y: 388, distance: 43.2
click at [1066, 356] on span "Select Options" at bounding box center [1030, 354] width 72 height 14
click at [1014, 351] on div "LCL" at bounding box center [1205, 357] width 435 height 28
click at [581, 357] on textarea at bounding box center [749, 354] width 437 height 25
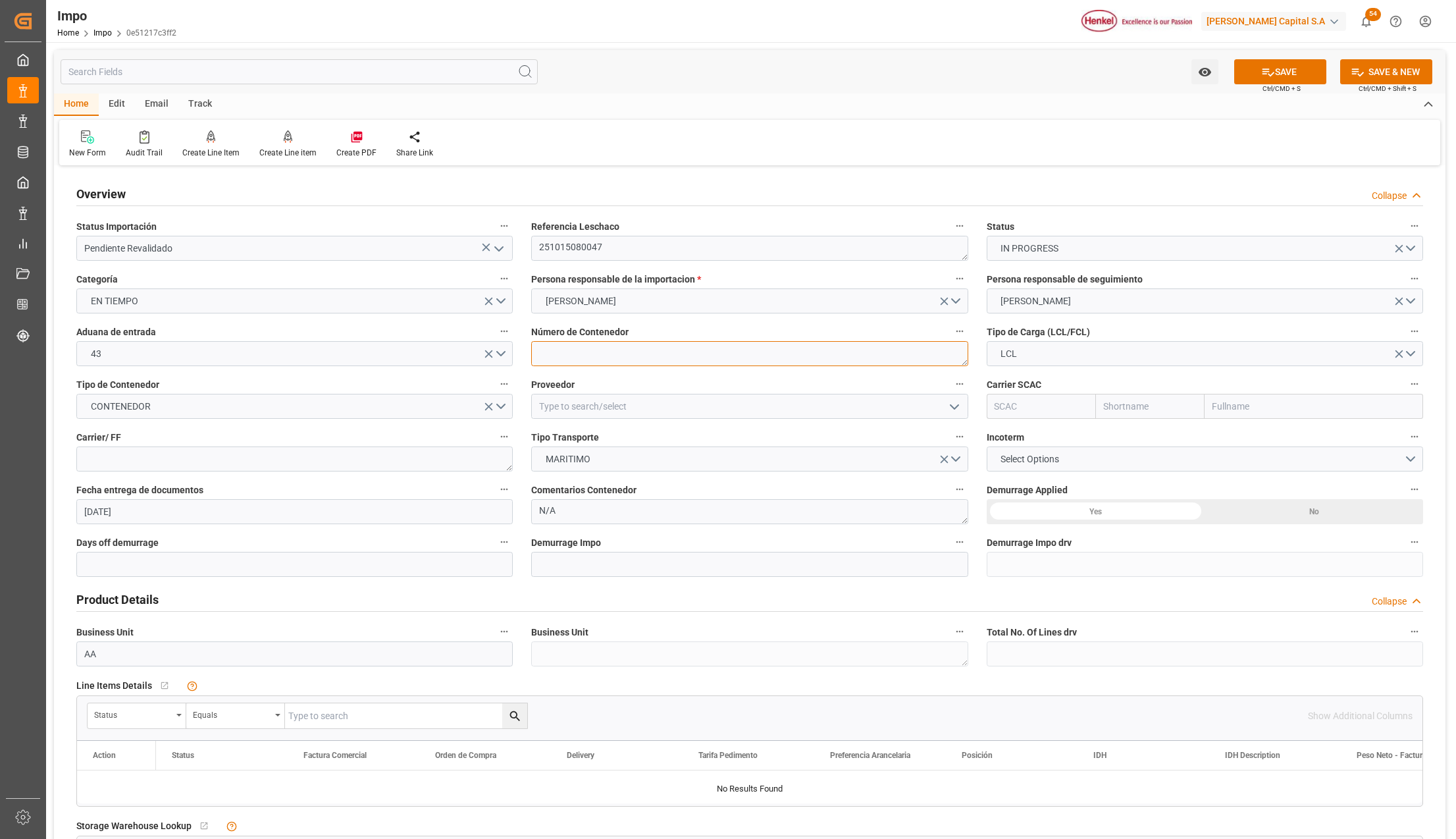
drag, startPoint x: 548, startPoint y: 359, endPoint x: 869, endPoint y: 414, distance: 325.7
click at [548, 359] on textarea at bounding box center [749, 354] width 437 height 25
paste textarea "MSCU5492430"
type textarea "MSCU5492430"
click at [1004, 351] on span "LCL" at bounding box center [1008, 354] width 30 height 14
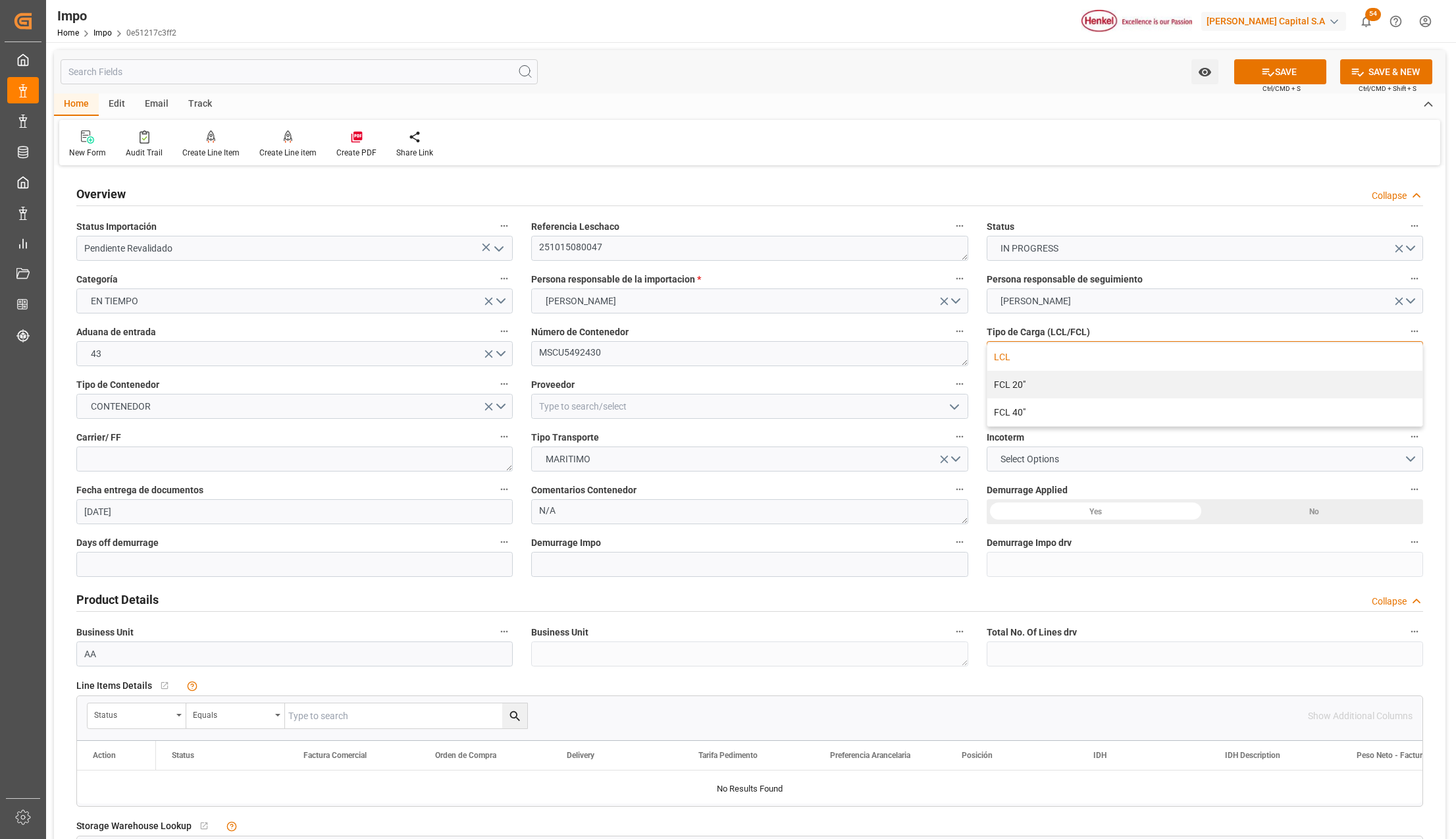
click at [1018, 357] on div "LCL" at bounding box center [1205, 357] width 435 height 28
click at [1216, 399] on input "text" at bounding box center [1314, 406] width 218 height 25
type input "MSC"
click at [1259, 435] on b "Mediterranean Shipping Company" at bounding box center [1285, 435] width 144 height 10
type input "MSCU"
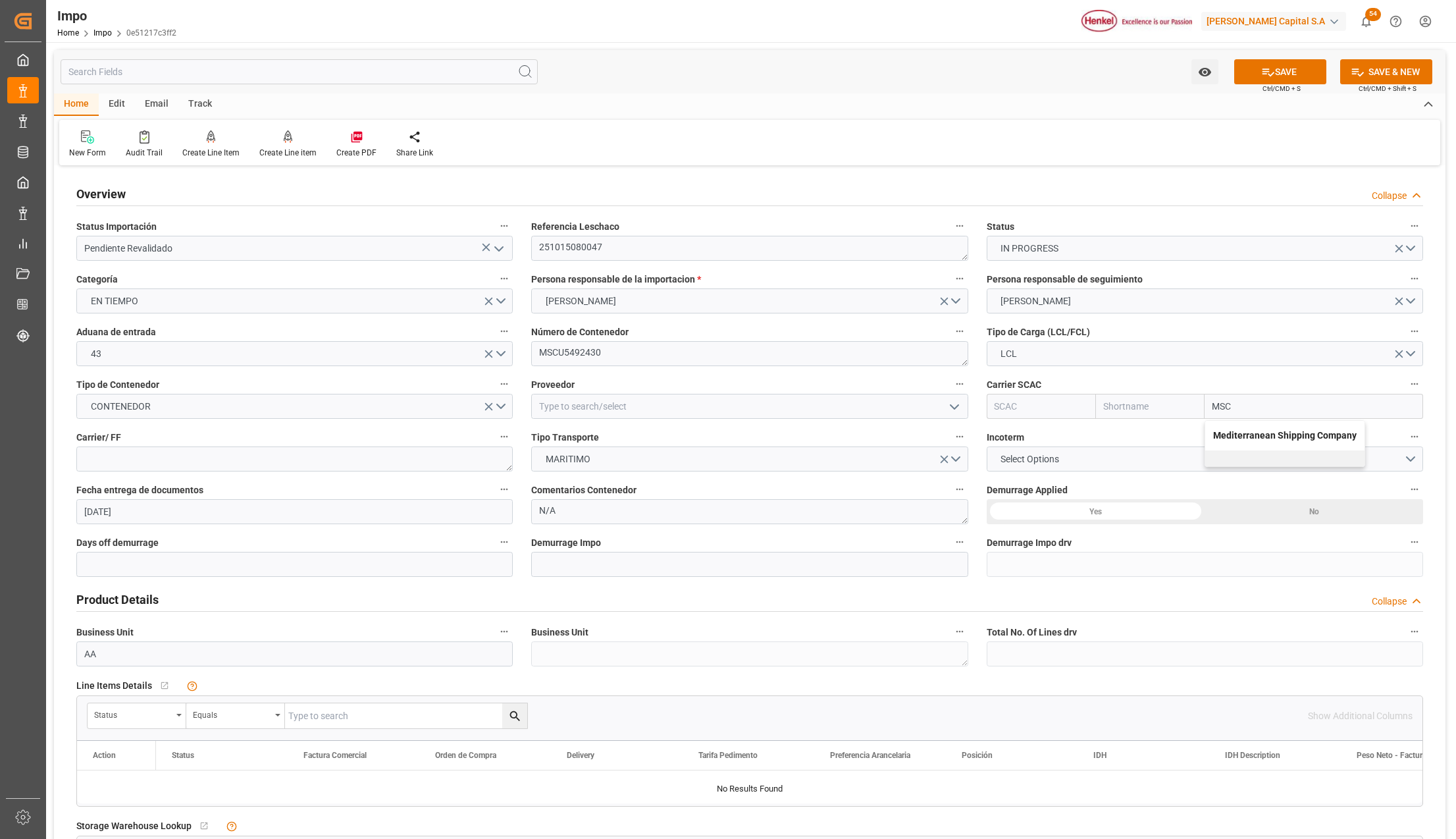
type input "MSC"
type input "Mediterranean Shipping Company"
click at [566, 403] on input at bounding box center [749, 406] width 437 height 25
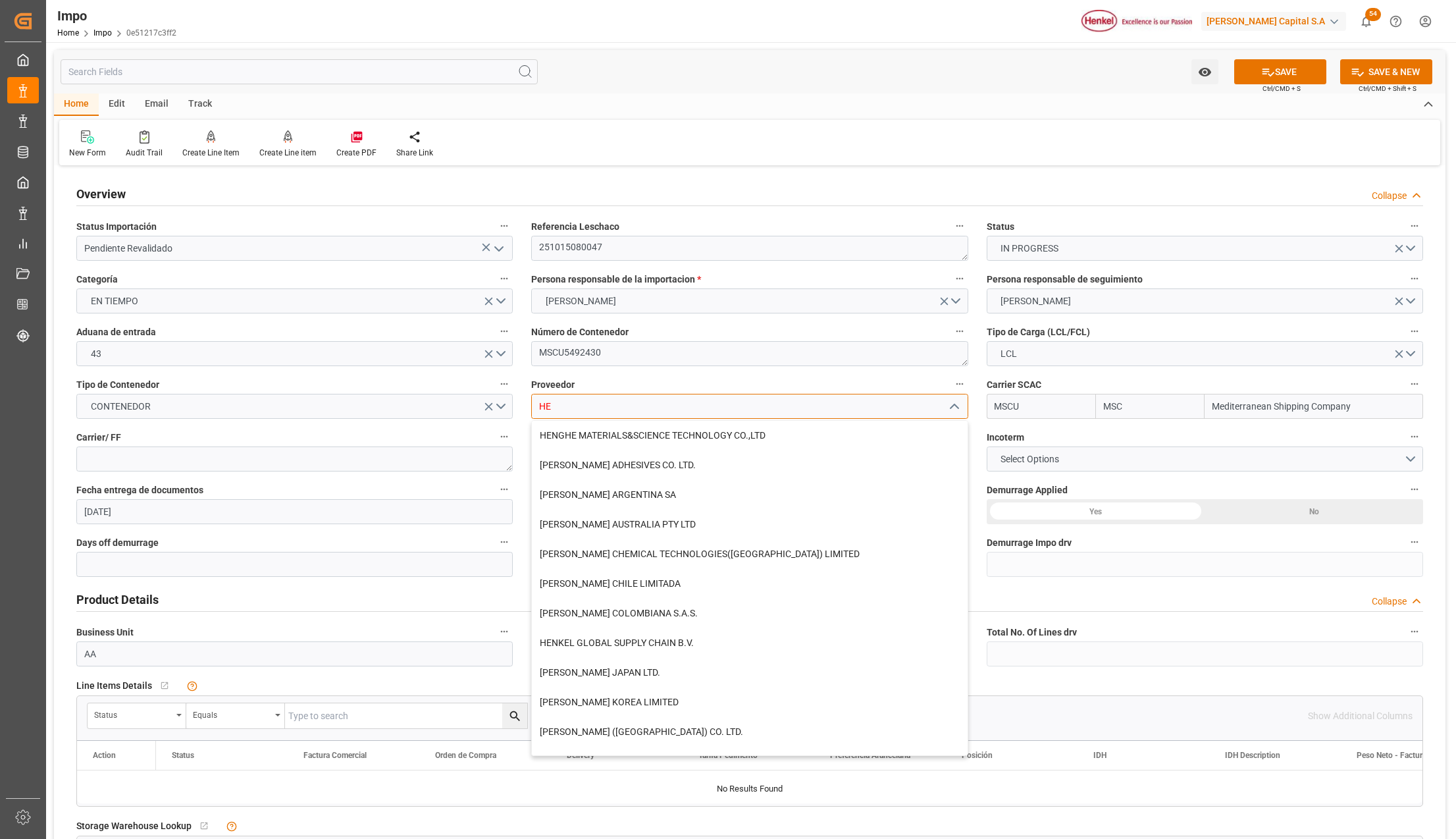
type input "H"
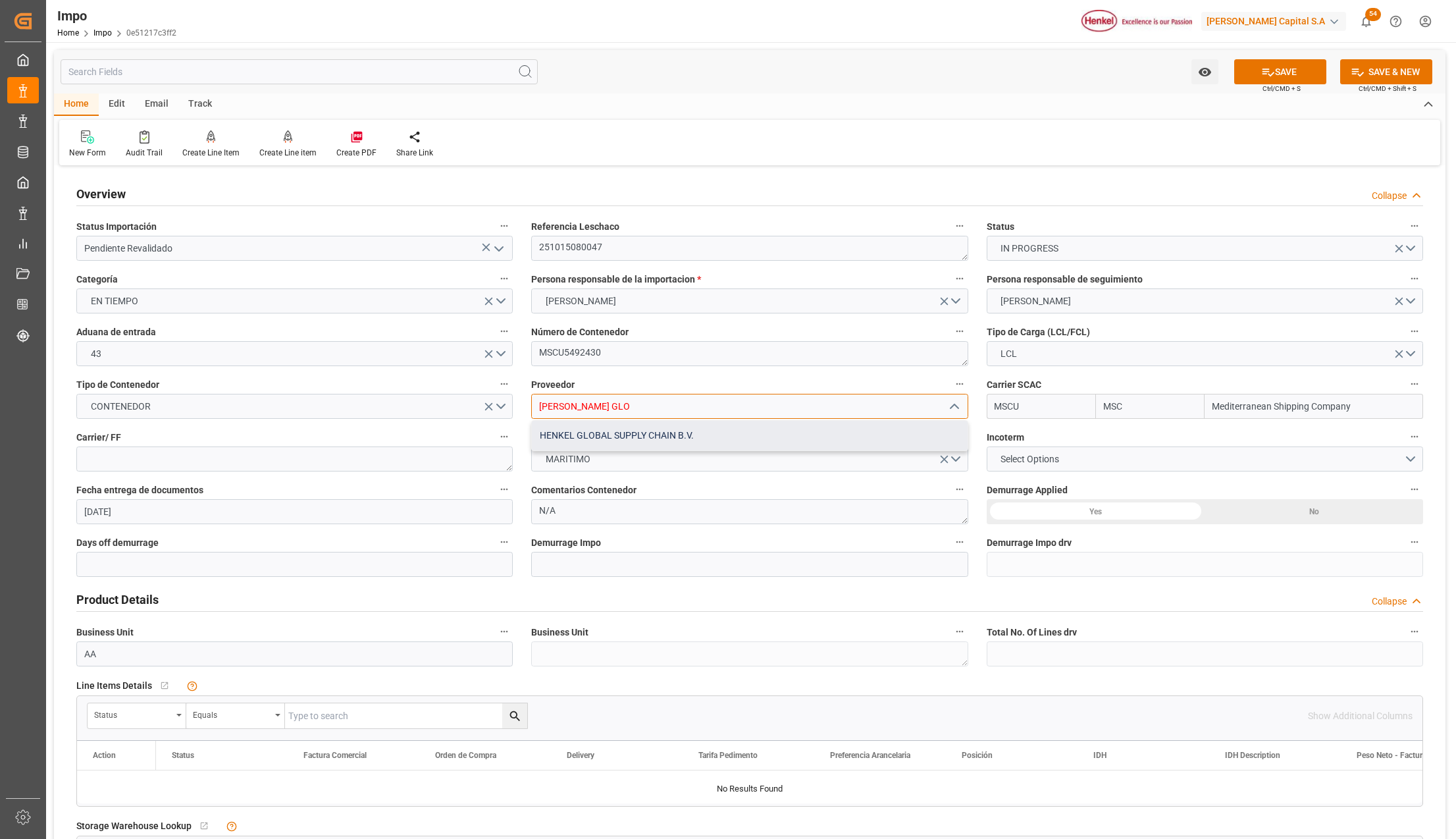
click at [617, 440] on div "HENKEL GLOBAL SUPPLY CHAIN B.V." at bounding box center [749, 435] width 435 height 30
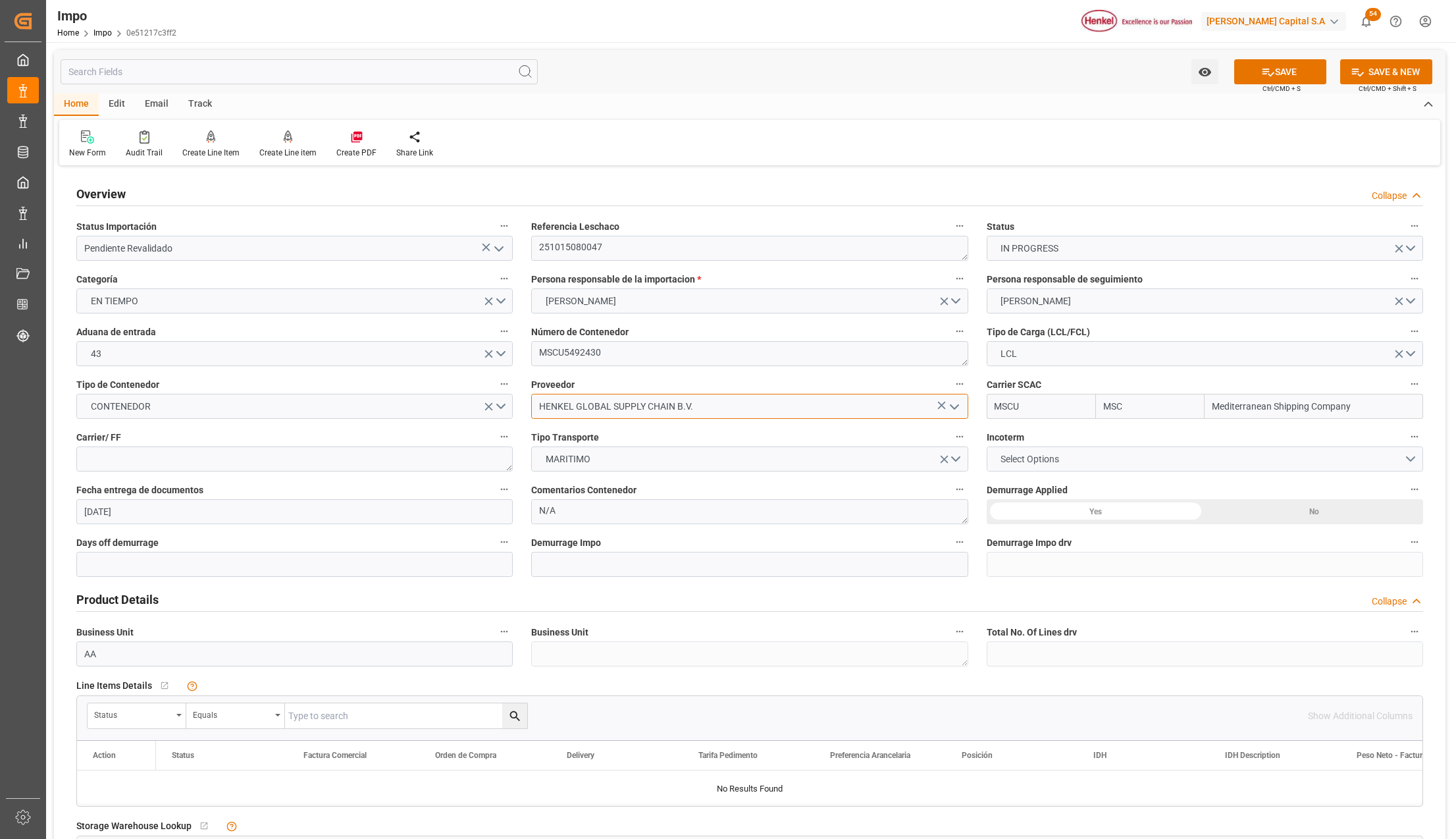
type input "HENKEL GLOBAL SUPPLY CHAIN B.V."
click at [1073, 457] on button "Select Options" at bounding box center [1205, 459] width 437 height 25
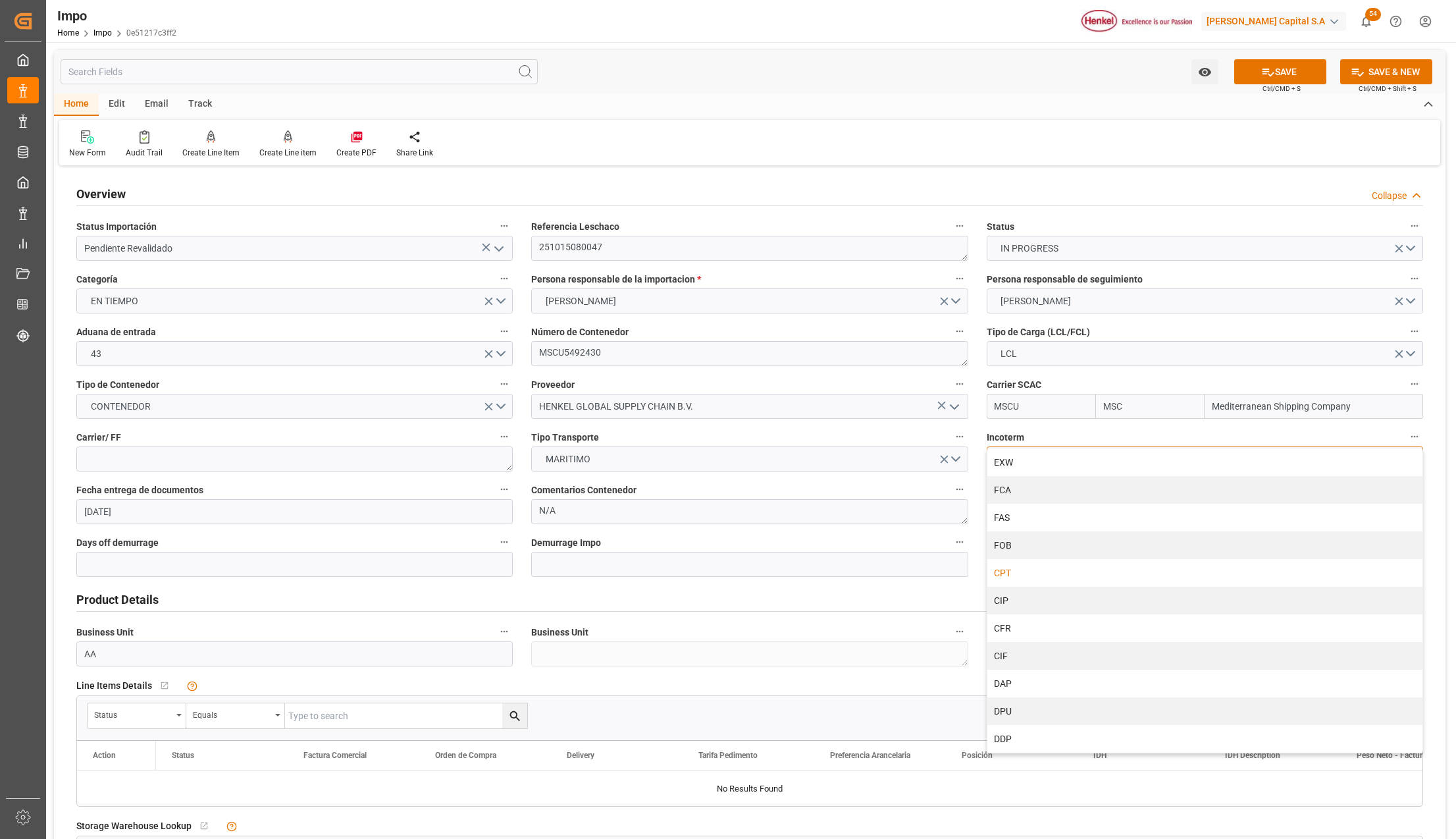
click at [1015, 569] on div "CPT" at bounding box center [1205, 573] width 435 height 28
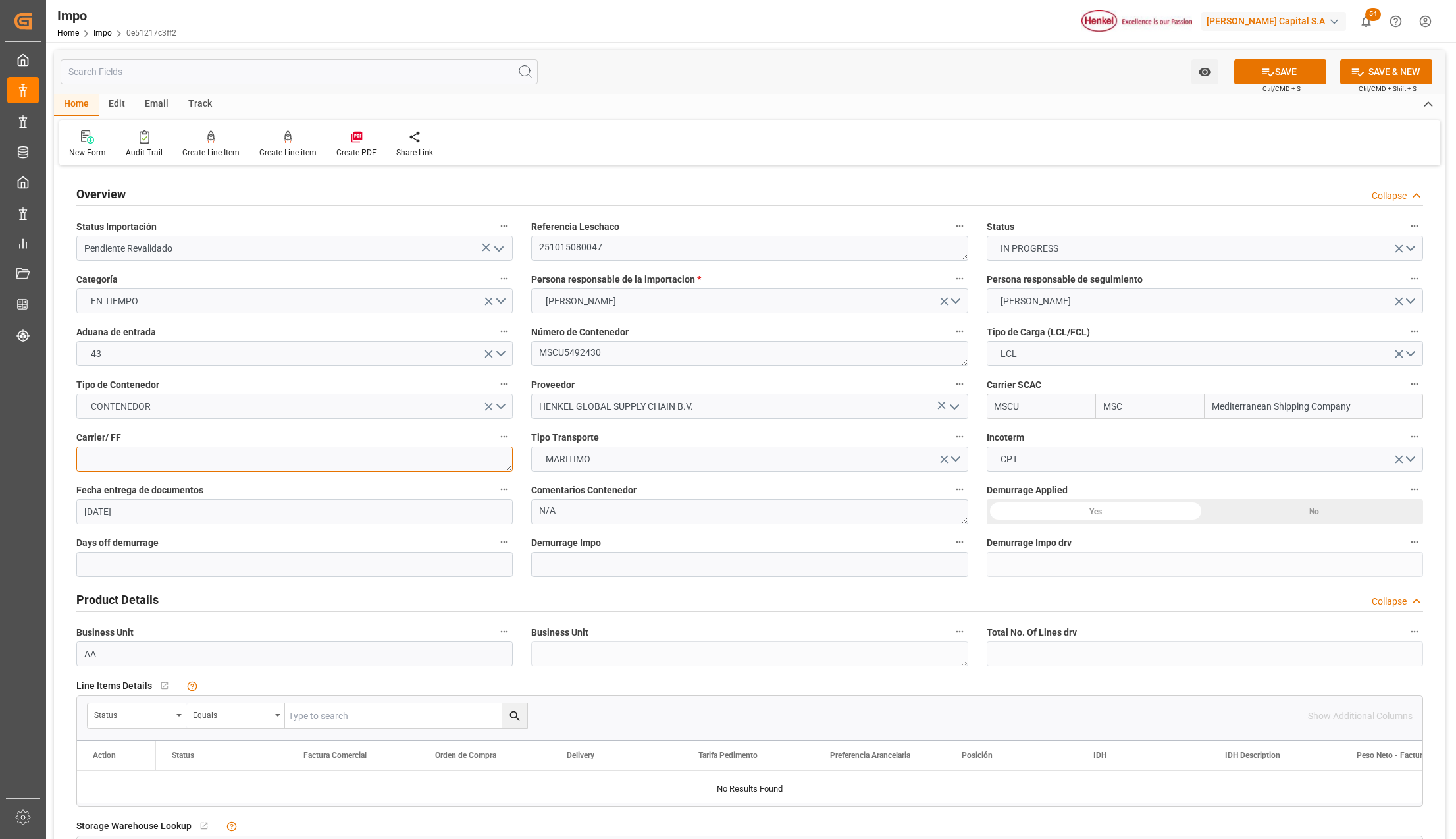
drag, startPoint x: 333, startPoint y: 458, endPoint x: 356, endPoint y: 419, distance: 45.3
click at [333, 458] on textarea at bounding box center [295, 459] width 437 height 25
type textarea "DHL"
click at [1337, 517] on div "No" at bounding box center [1314, 512] width 218 height 25
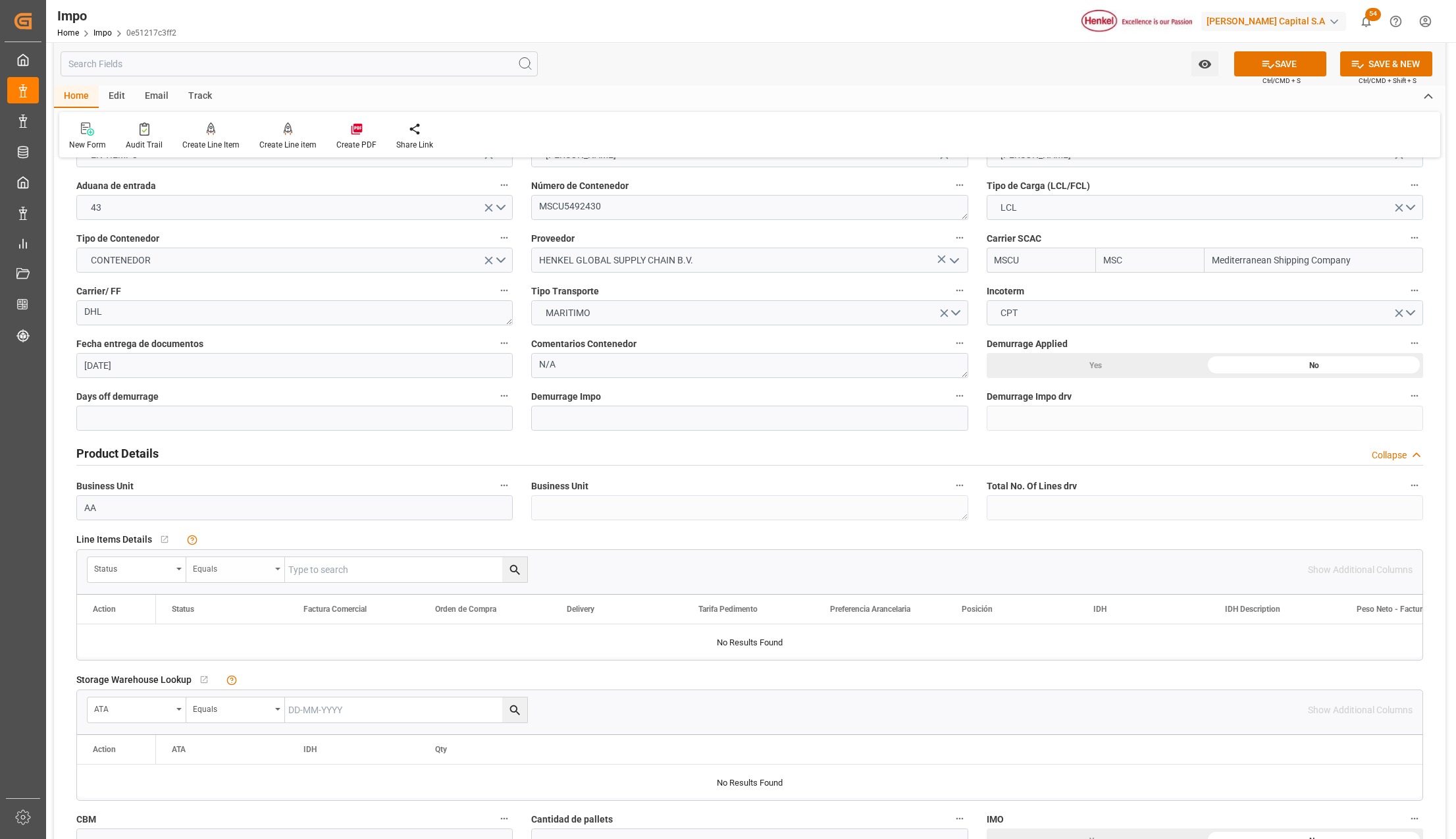
scroll to position [176, 0]
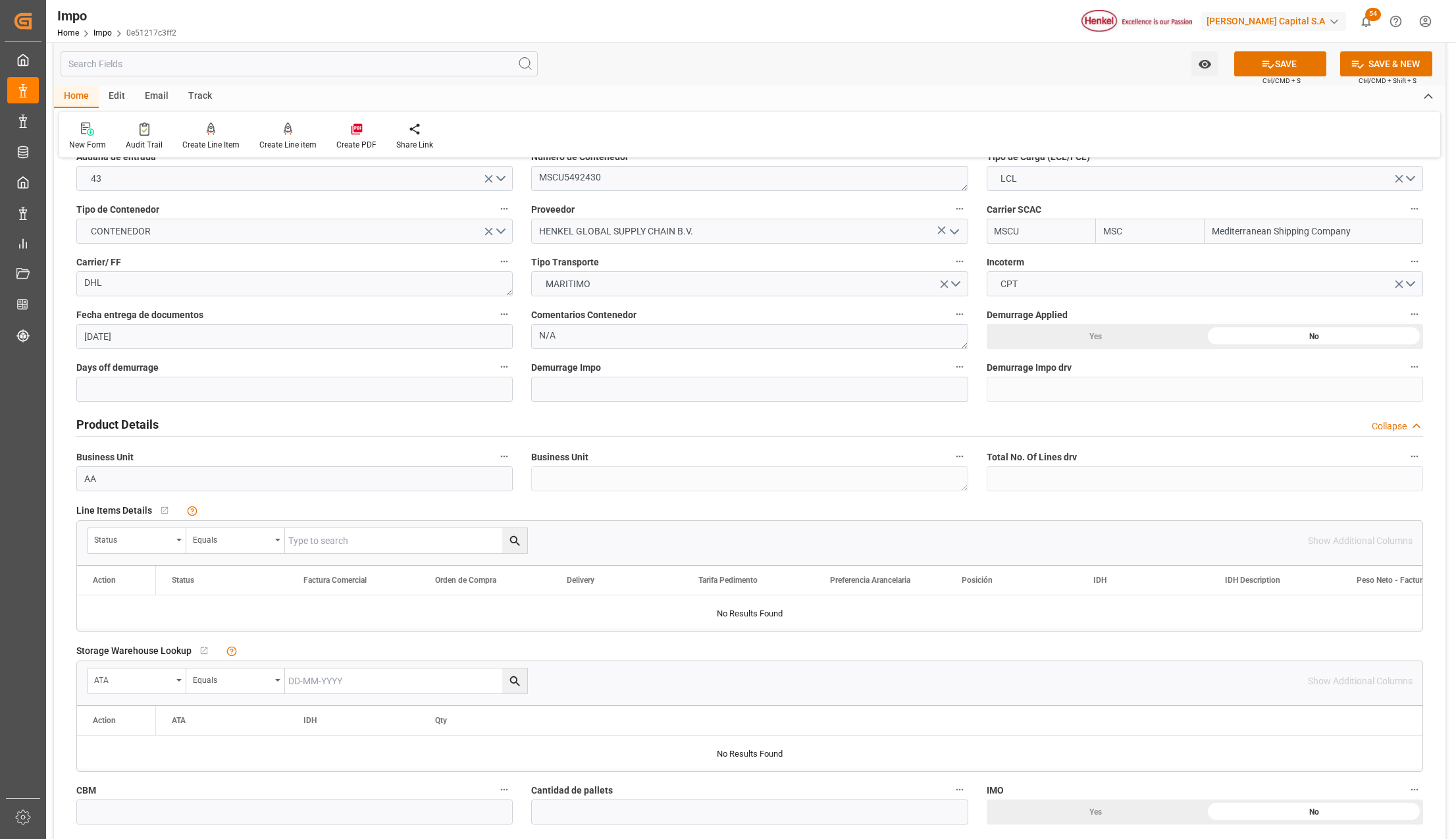
click at [174, 543] on div "Status" at bounding box center [137, 540] width 99 height 25
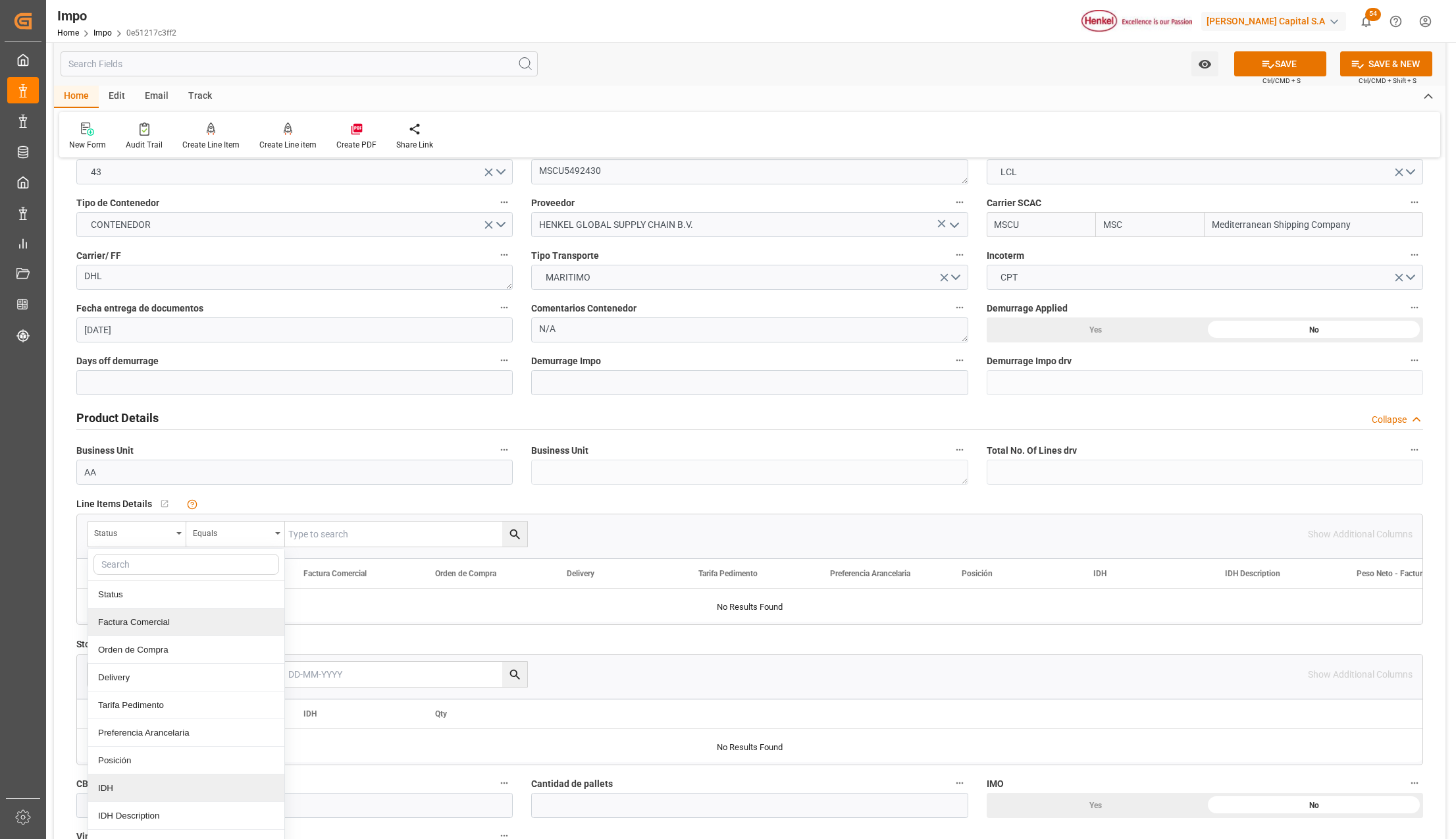
scroll to position [263, 0]
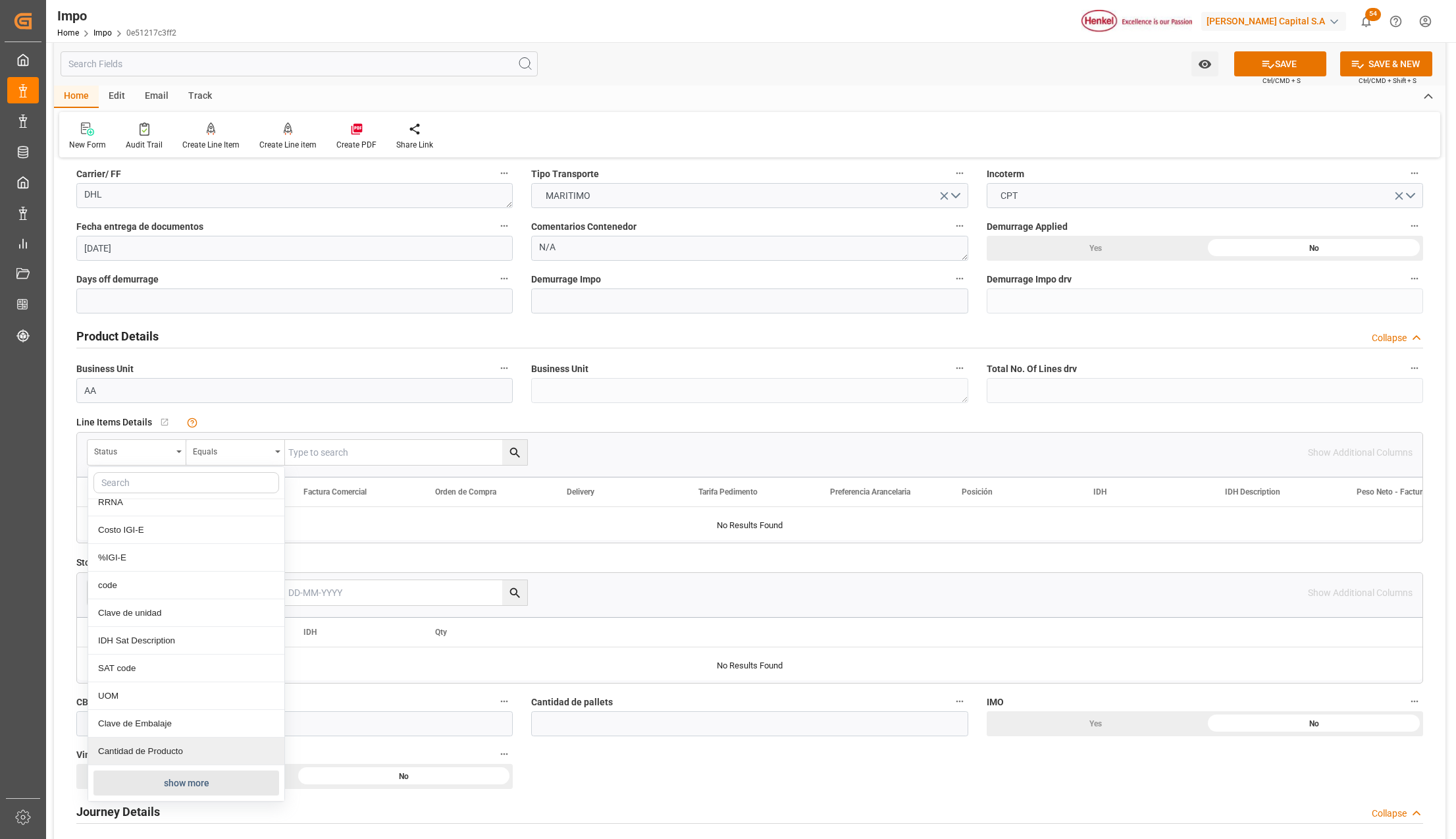
click at [140, 786] on button "show more" at bounding box center [186, 783] width 186 height 25
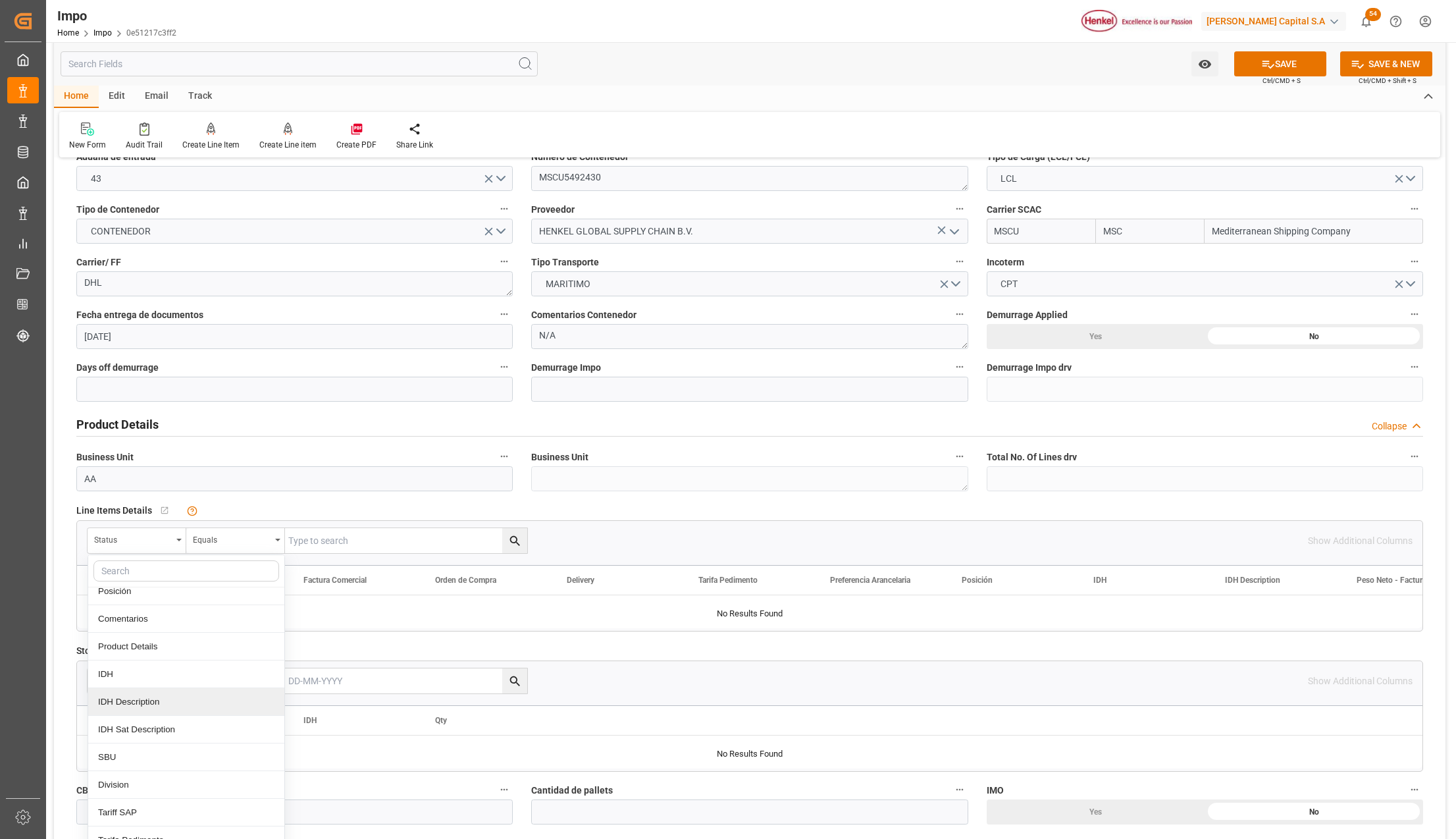
scroll to position [283, 0]
click at [141, 656] on div "Comentarios" at bounding box center [186, 650] width 196 height 28
click at [390, 552] on input "text" at bounding box center [406, 540] width 242 height 25
paste input "MSCU5492430"
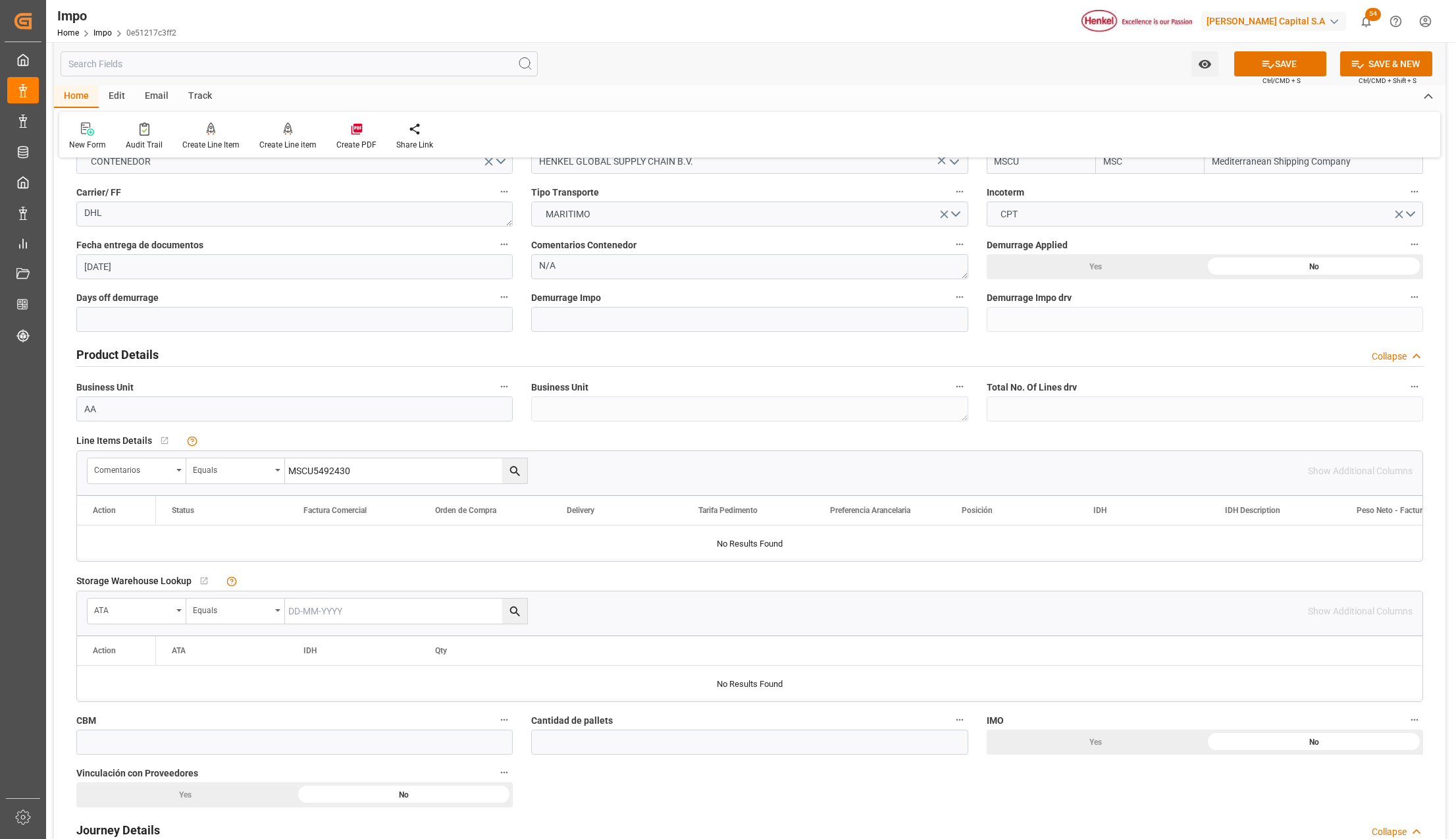
scroll to position [351, 0]
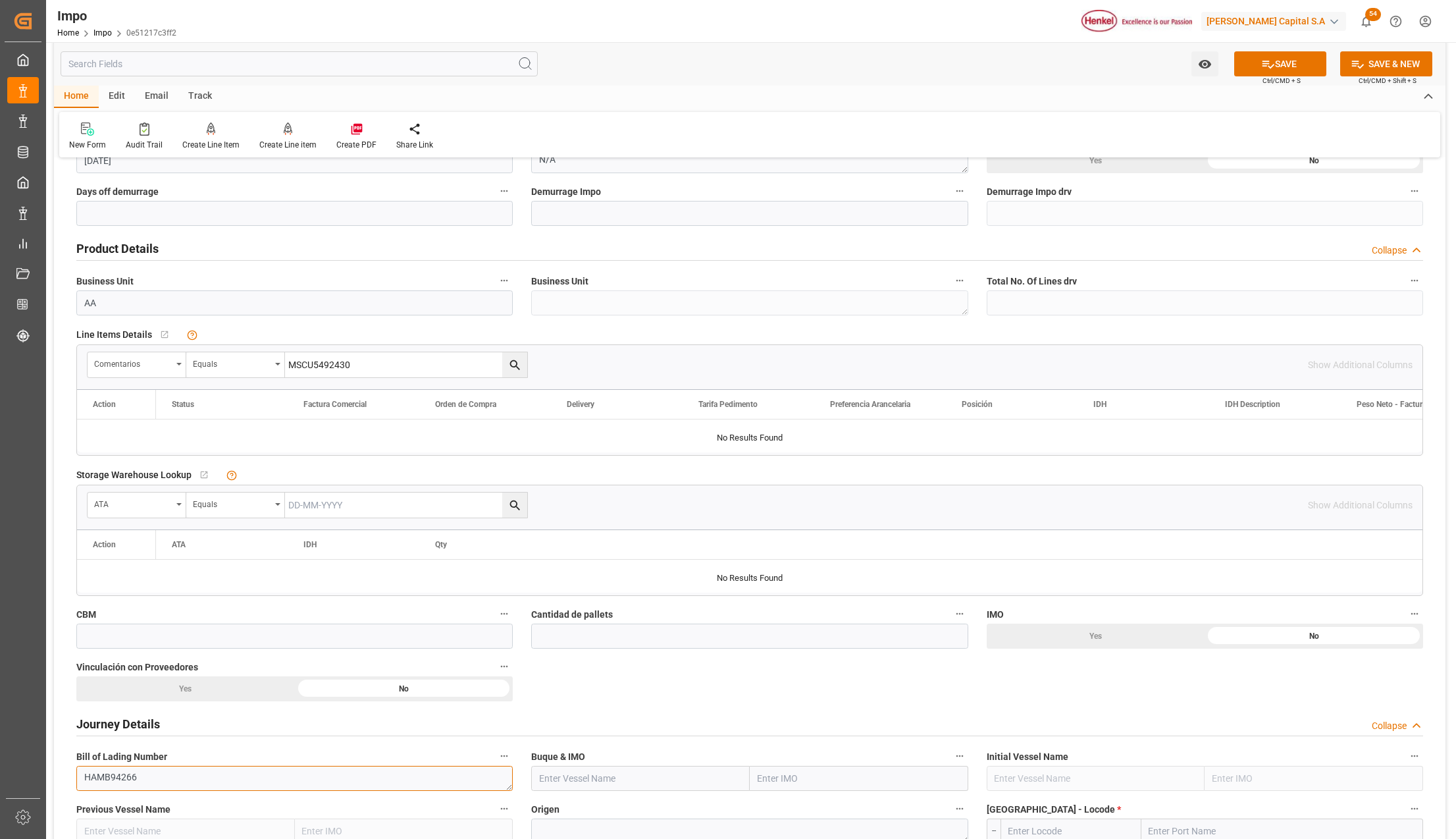
click at [130, 778] on textarea "HAMB94266" at bounding box center [295, 779] width 437 height 25
click at [316, 364] on input "MSCU5492430" at bounding box center [406, 365] width 242 height 25
paste input "HAMB94266"
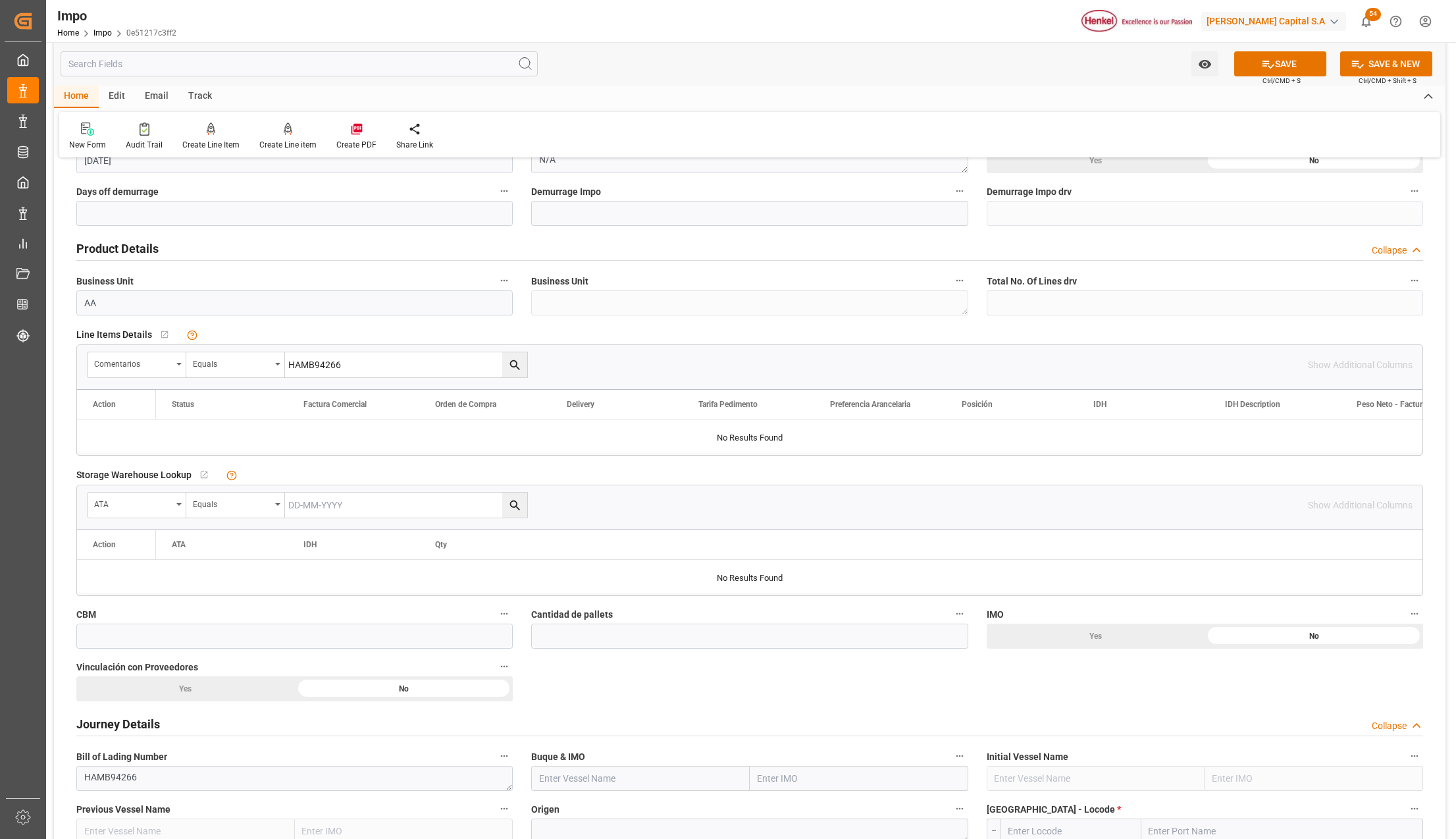
type input "HAMB94266"
click at [533, 369] on div "Comentarios Equals HAMB94266" at bounding box center [698, 365] width 1221 height 26
click at [519, 361] on icon "search button" at bounding box center [515, 366] width 14 height 14
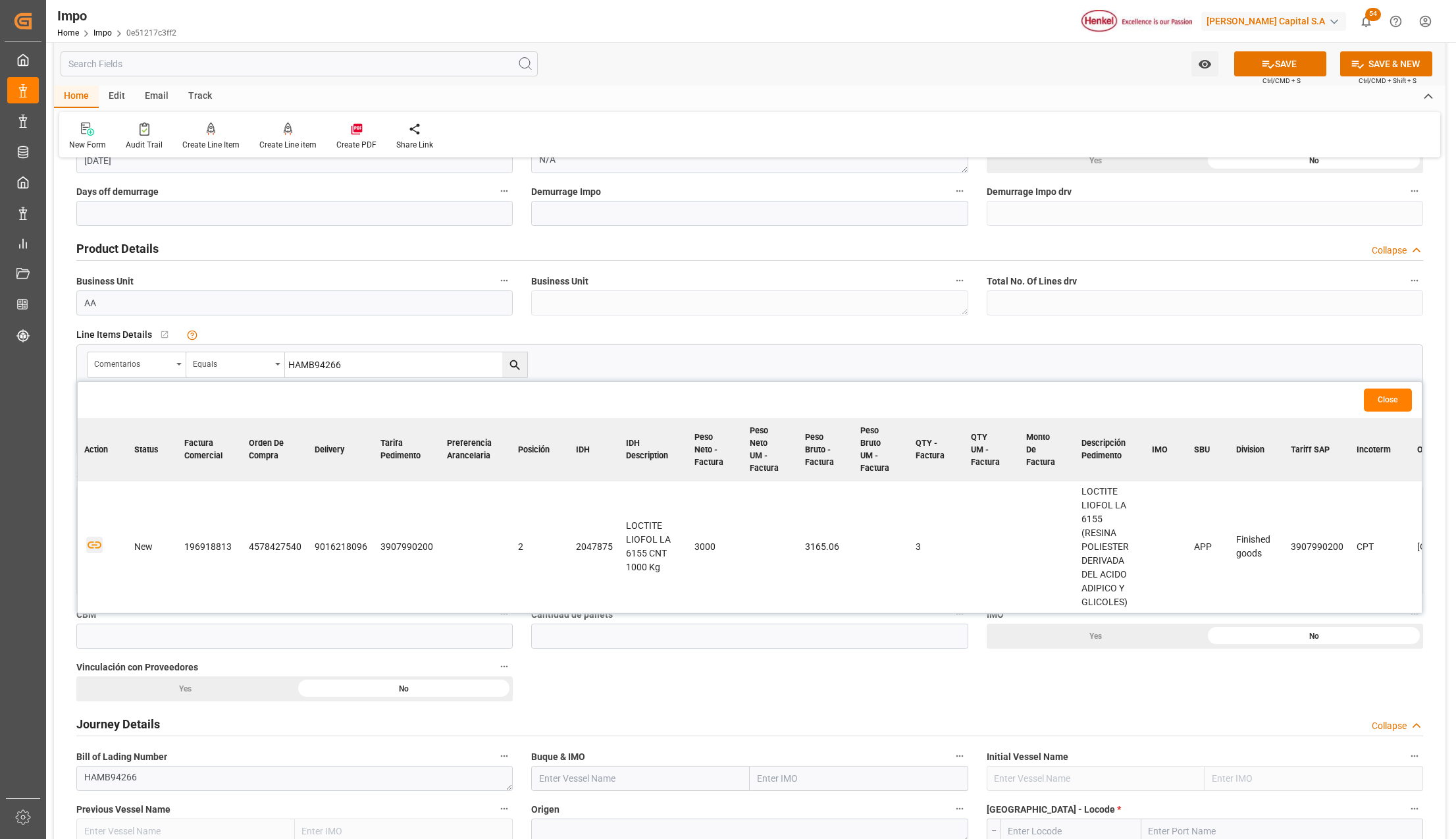
click at [92, 545] on icon "button" at bounding box center [95, 545] width 14 height 7
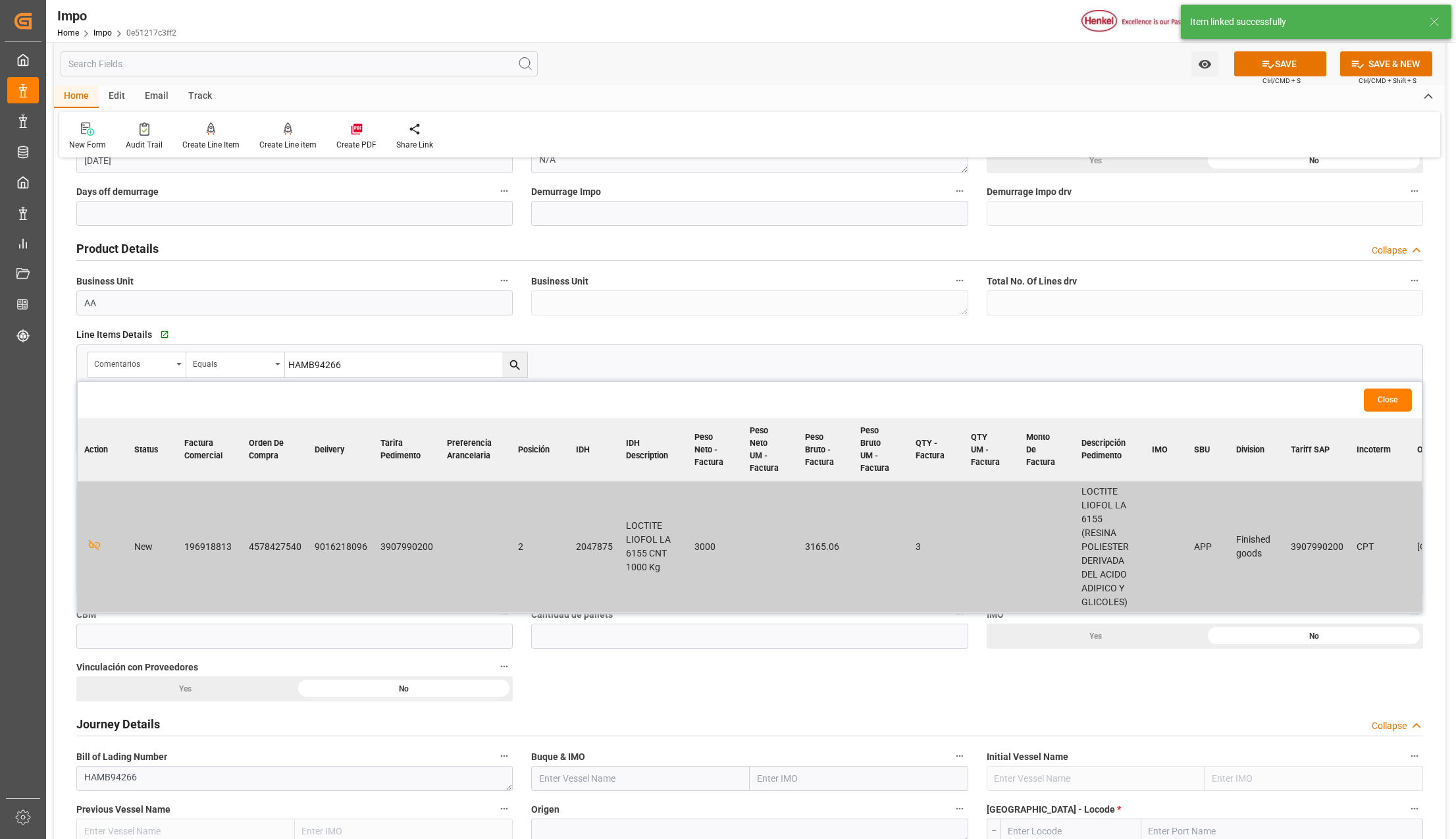
click at [1397, 391] on button "Close" at bounding box center [1388, 399] width 48 height 23
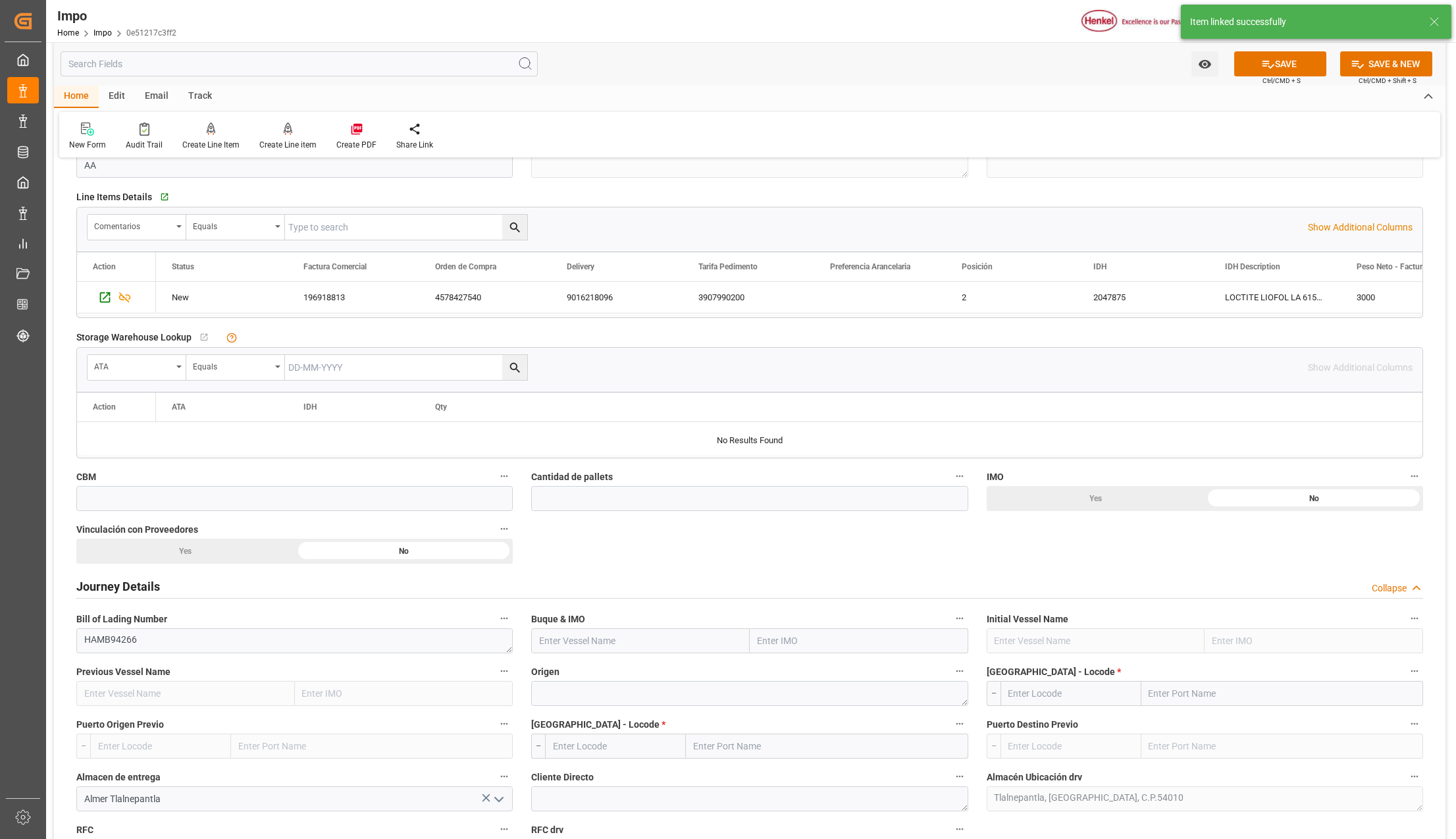
scroll to position [527, 0]
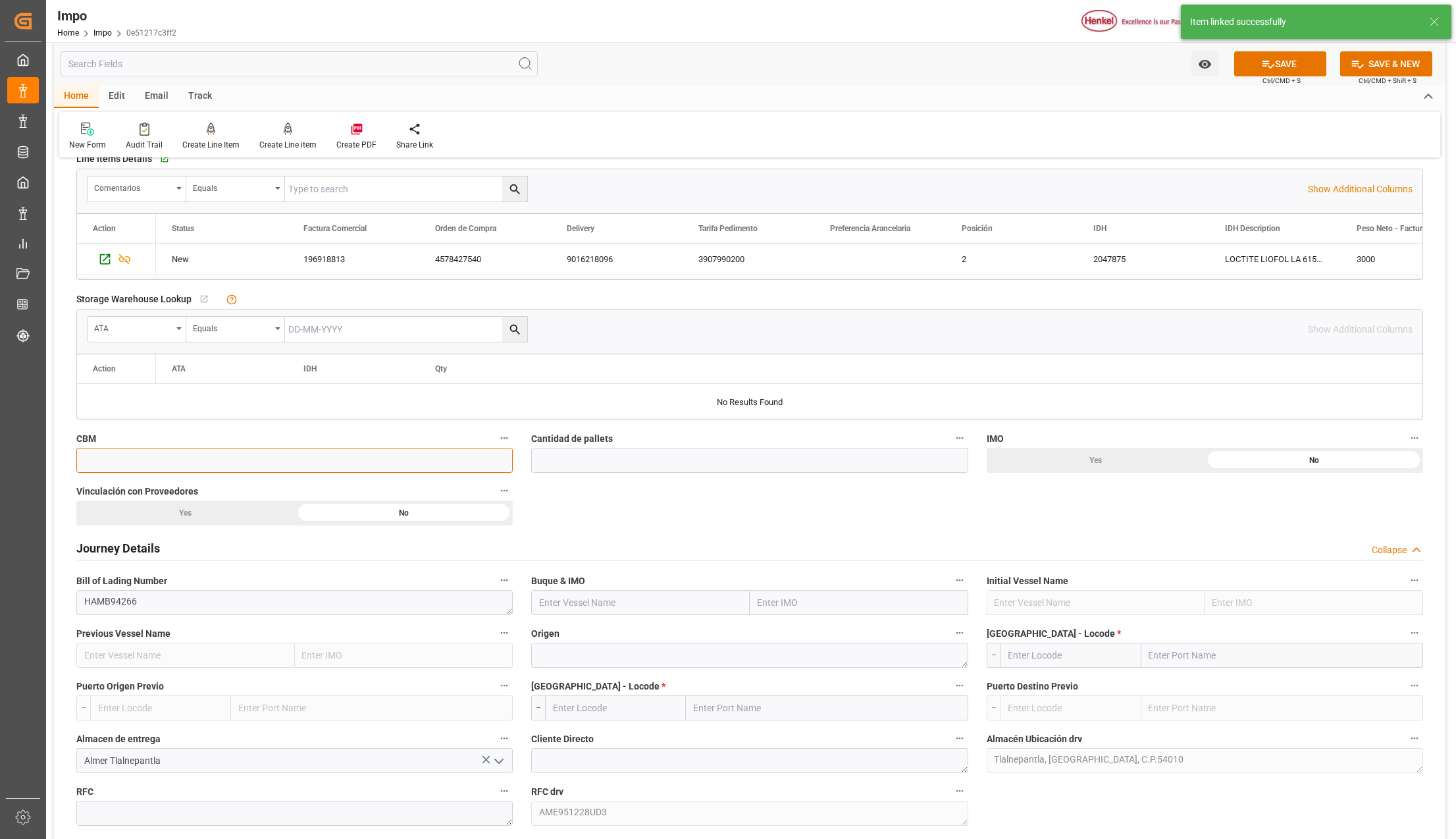
click at [140, 461] on input "text" at bounding box center [295, 460] width 437 height 25
click at [111, 456] on input "text" at bounding box center [295, 460] width 437 height 25
type input "5.28"
click at [609, 471] on input "text" at bounding box center [749, 460] width 437 height 25
type input "3"
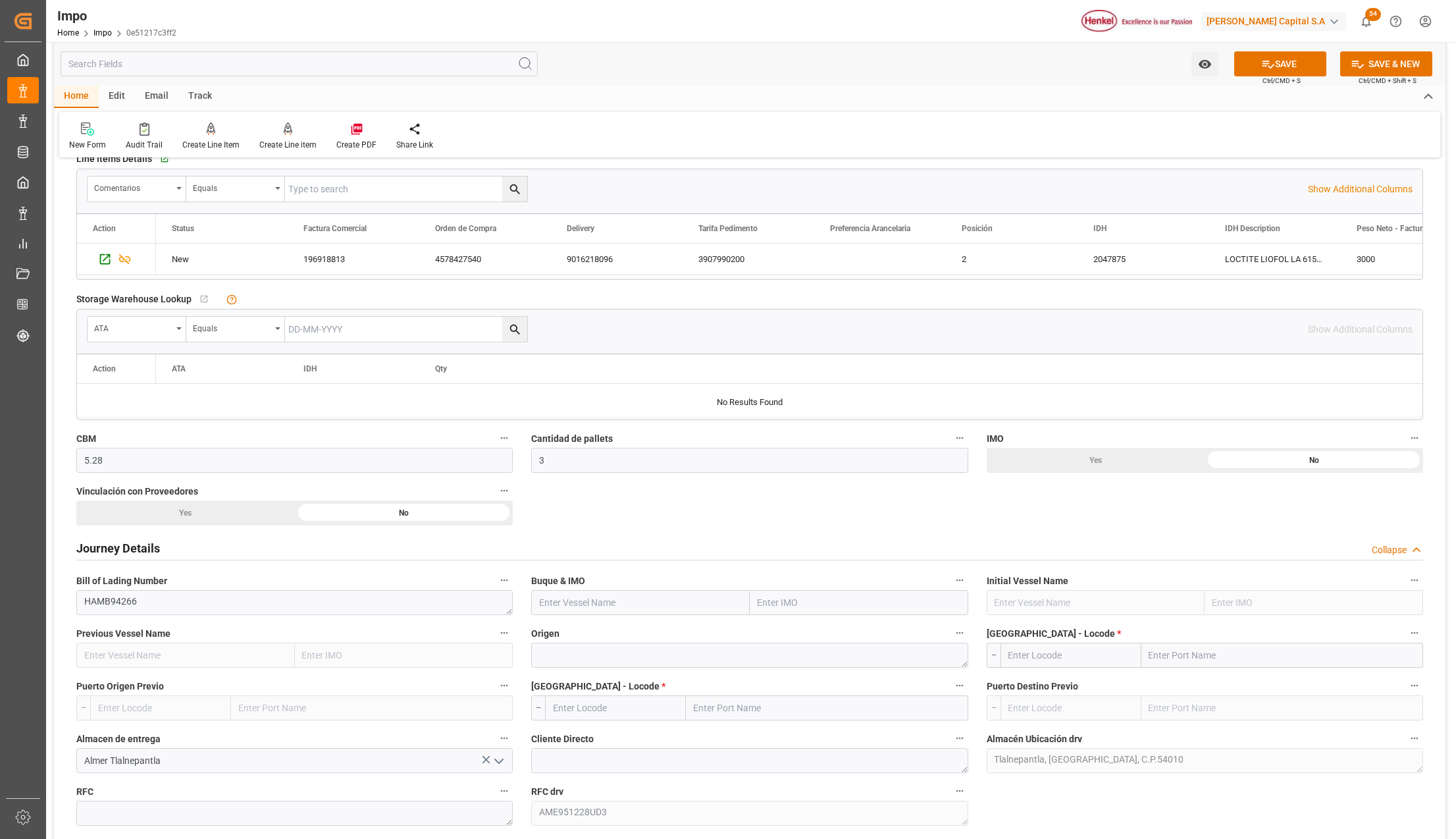
click at [1261, 460] on div "No" at bounding box center [1314, 460] width 218 height 25
click at [205, 517] on div "Yes" at bounding box center [186, 513] width 218 height 25
click at [798, 602] on input "text" at bounding box center [859, 603] width 218 height 25
type input "msc bhavya"
drag, startPoint x: 843, startPoint y: 637, endPoint x: 744, endPoint y: 649, distance: 99.7
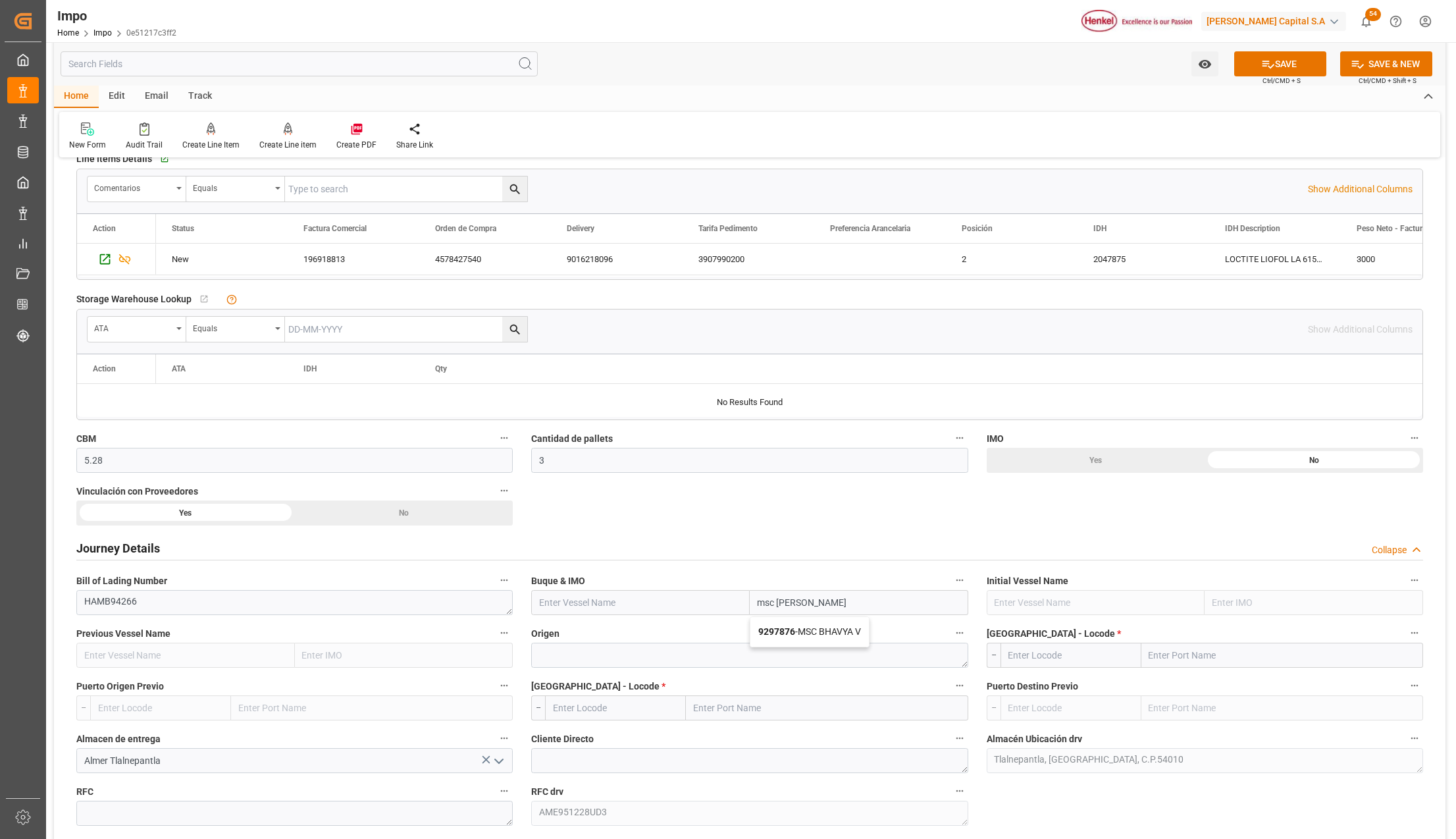
click at [843, 637] on span "9297876 - MSC BHAVYA V" at bounding box center [810, 631] width 103 height 10
type input "MSC BHAVYA V"
type input "9297876"
click at [735, 654] on textarea at bounding box center [749, 655] width 437 height 25
type textarea "AMSTERDAM"
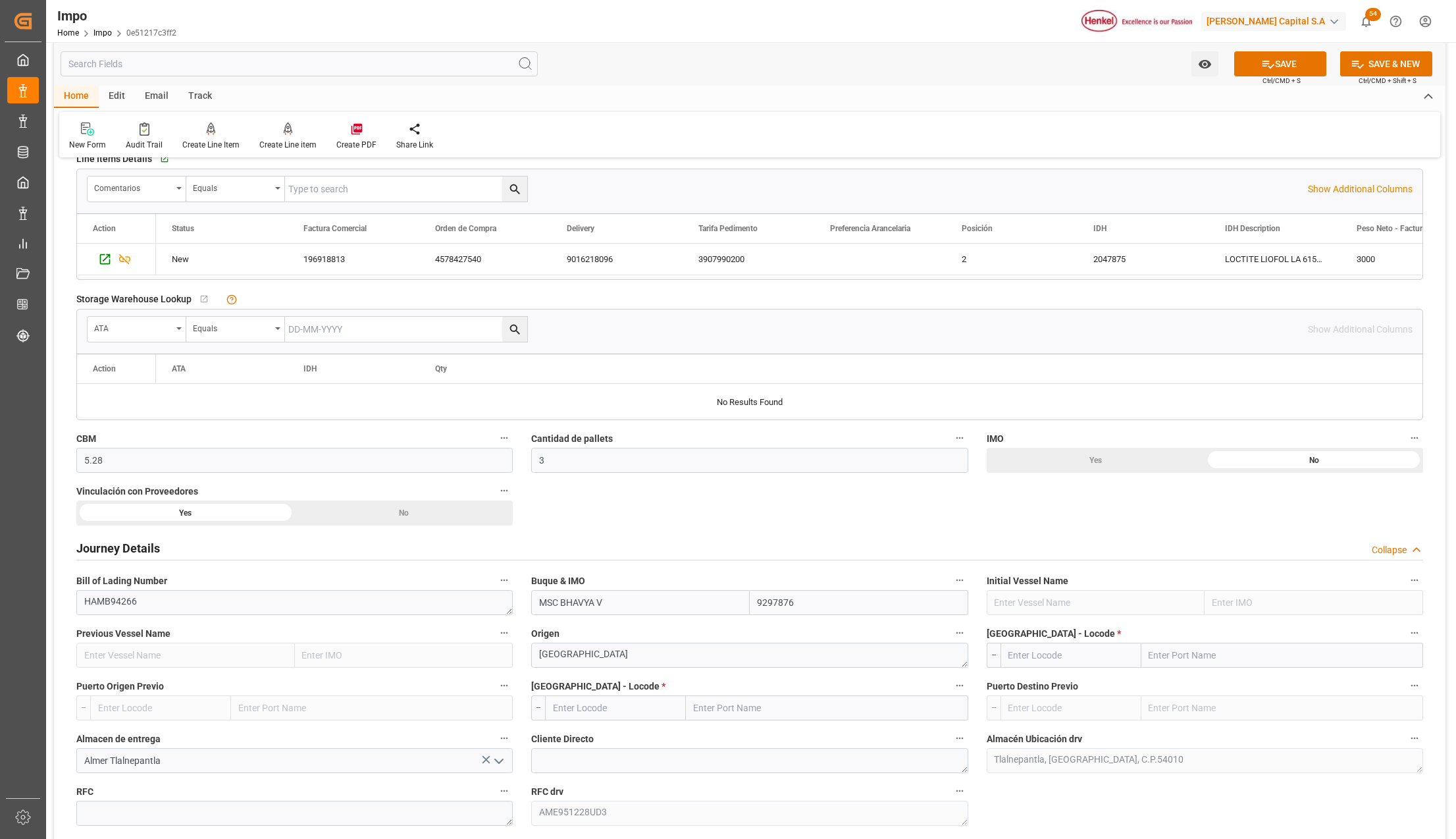
click at [1144, 659] on input "text" at bounding box center [1283, 655] width 282 height 25
type input "BREMERHA"
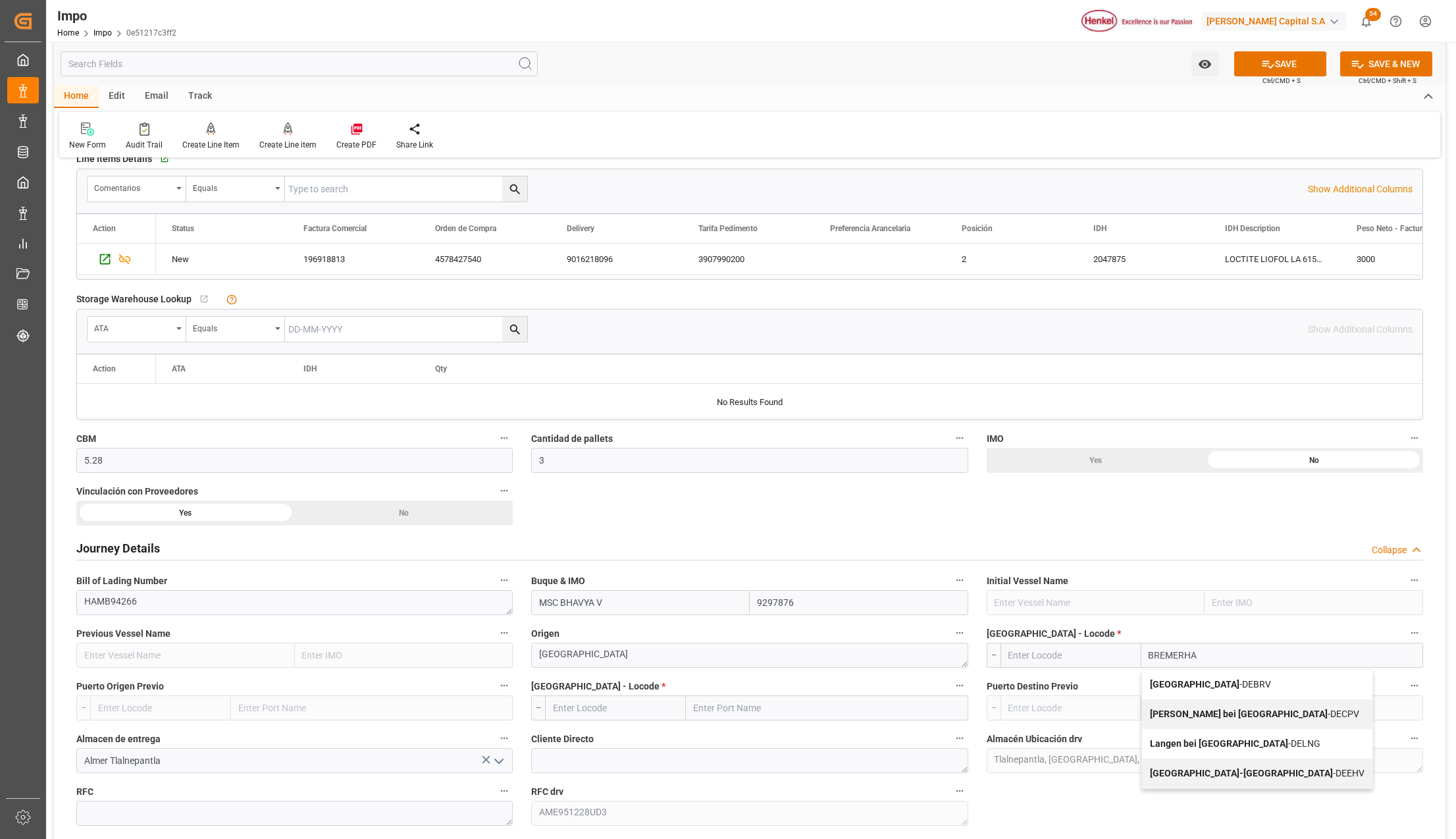
click at [1173, 689] on b "Bremerhaven" at bounding box center [1195, 684] width 90 height 10
type input "DEBRV"
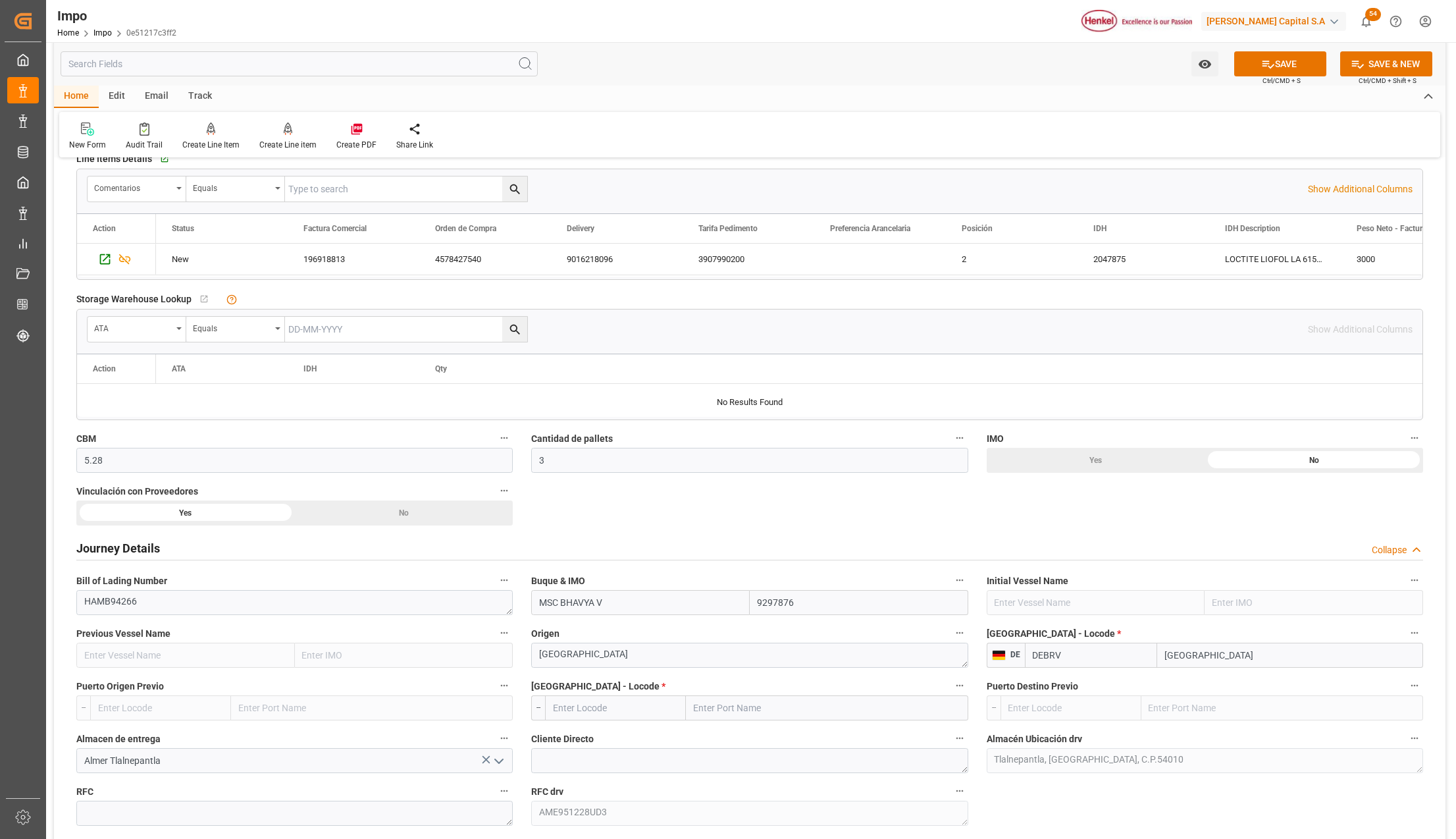
type input "Bremerhaven"
click at [780, 709] on input "text" at bounding box center [827, 708] width 282 height 25
type input "VERACRUZ"
click at [731, 739] on b "[GEOGRAPHIC_DATA]" at bounding box center [740, 737] width 90 height 10
type input "MXVER"
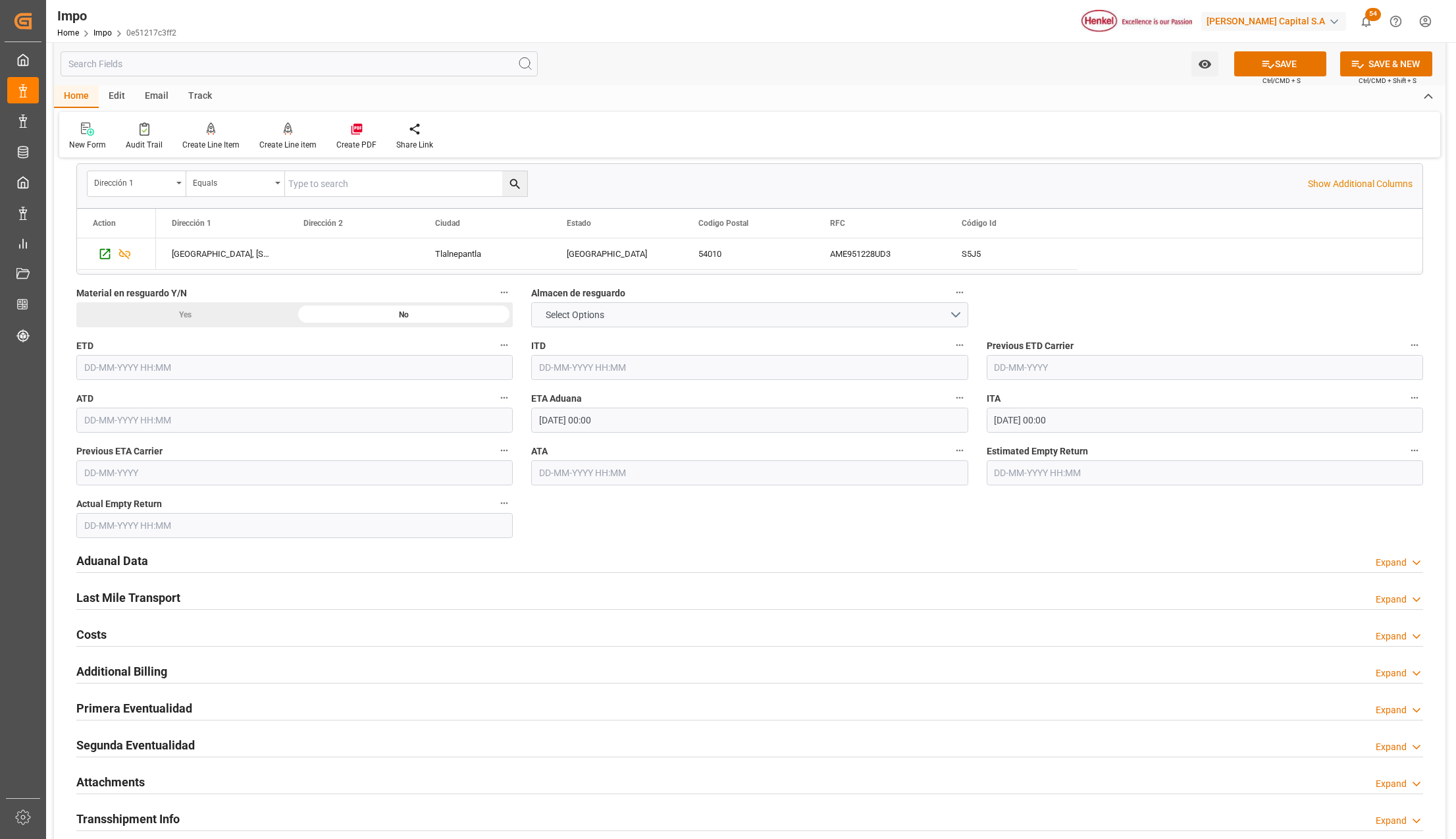
scroll to position [1229, 0]
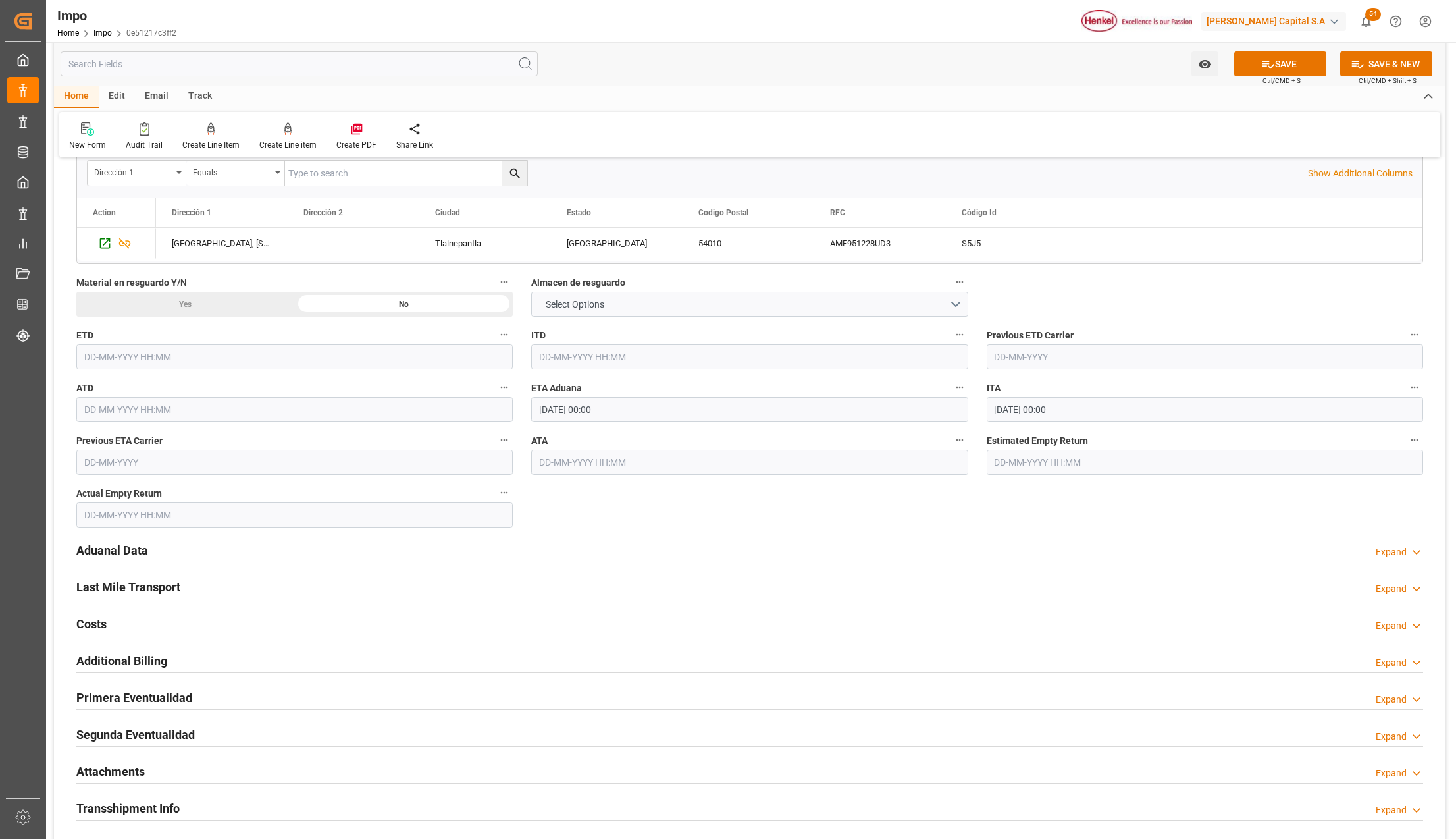
type input "[GEOGRAPHIC_DATA]"
click at [124, 549] on h2 "Aduanal Data" at bounding box center [113, 551] width 72 height 18
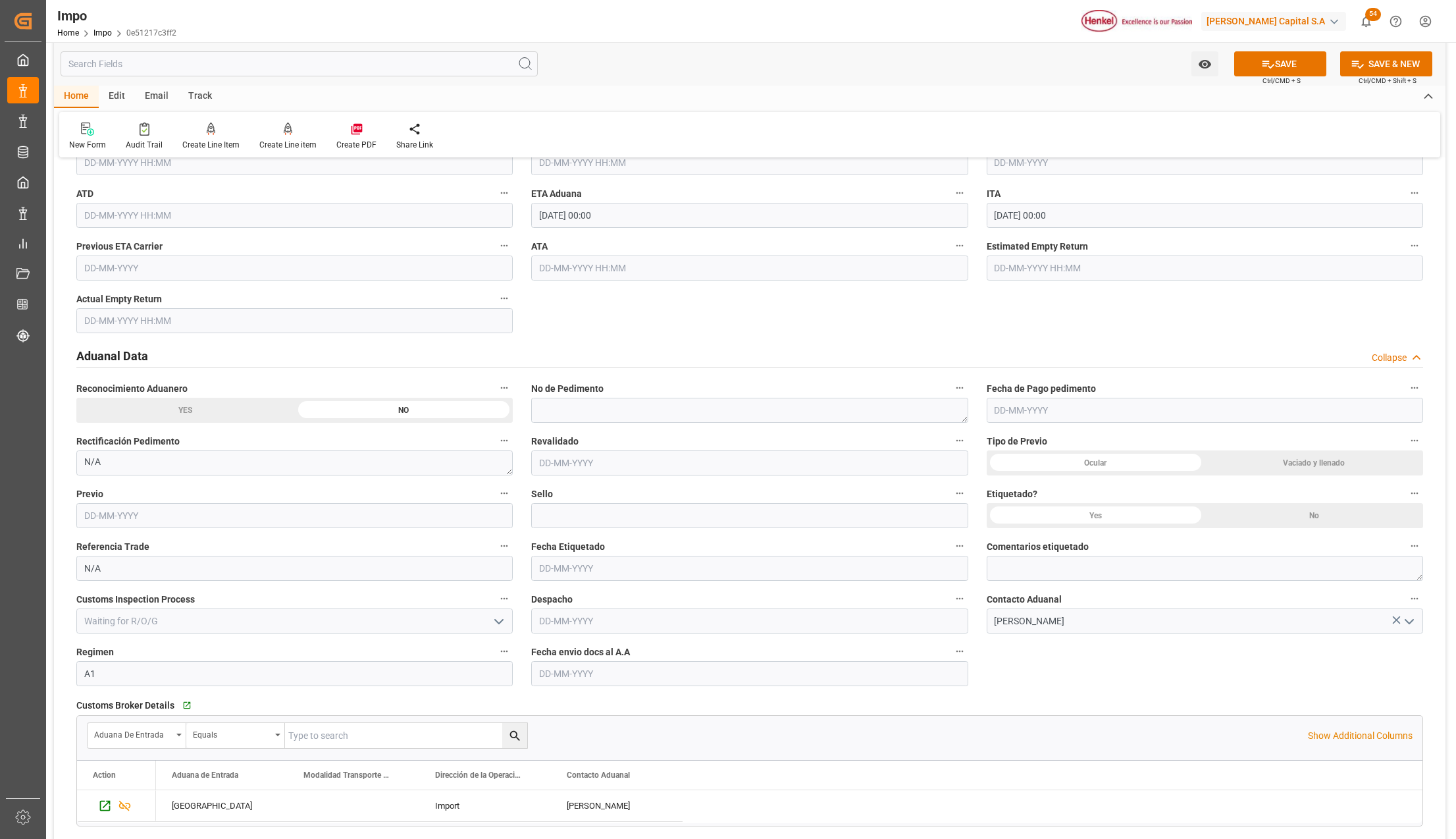
scroll to position [1493, 0]
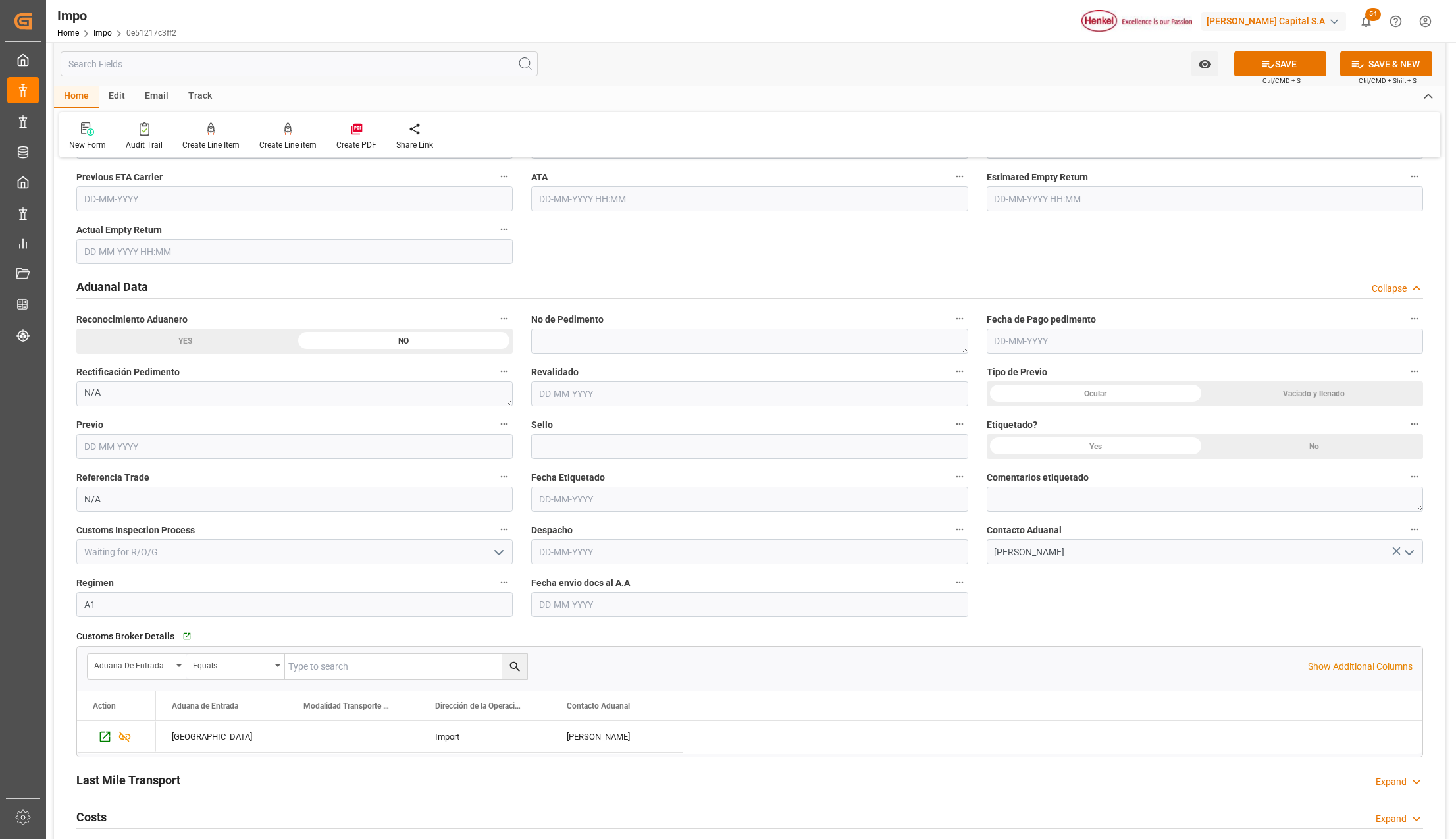
click at [541, 606] on input "text" at bounding box center [749, 605] width 437 height 25
type input "[DATE]"
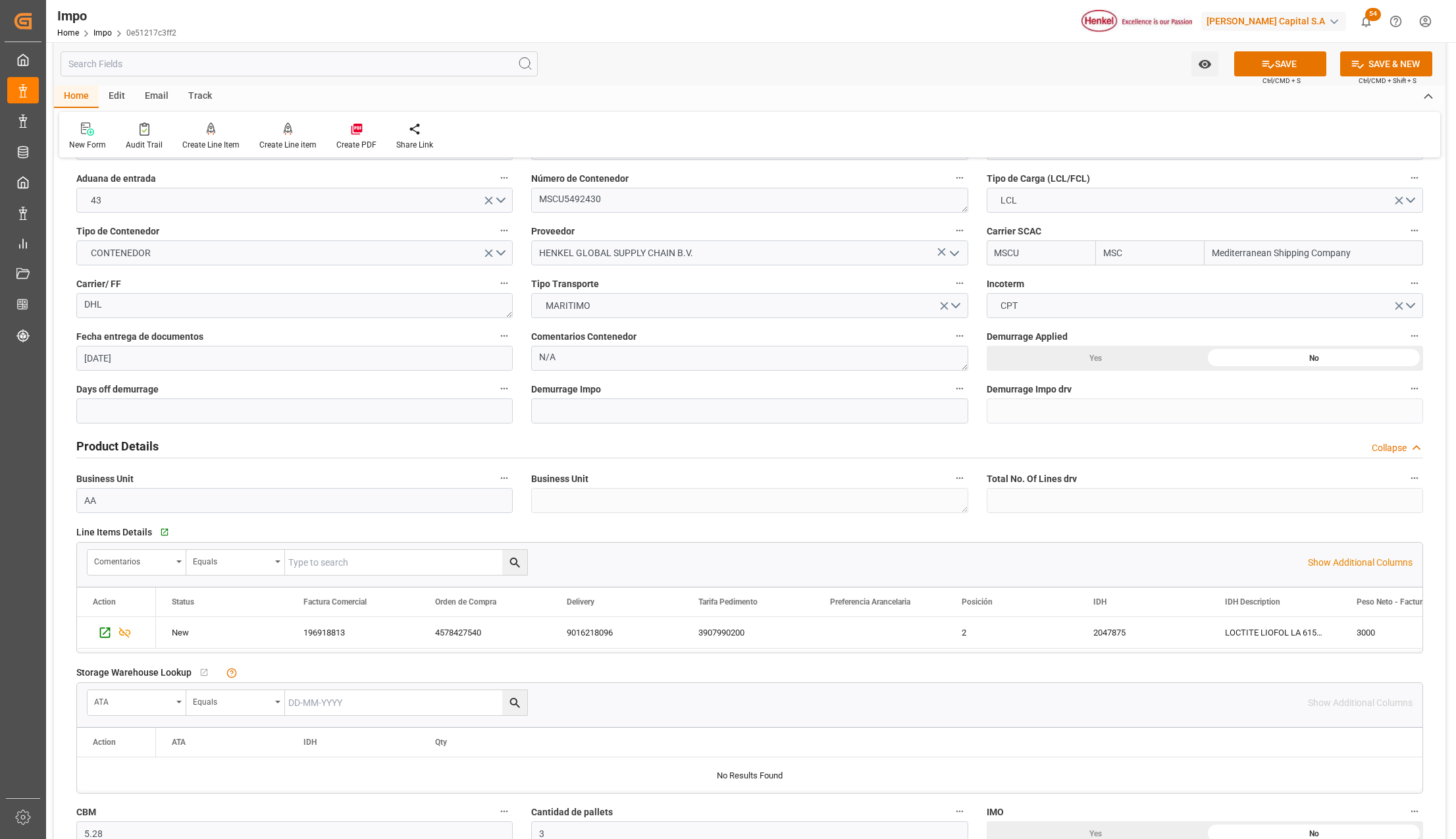
scroll to position [88, 0]
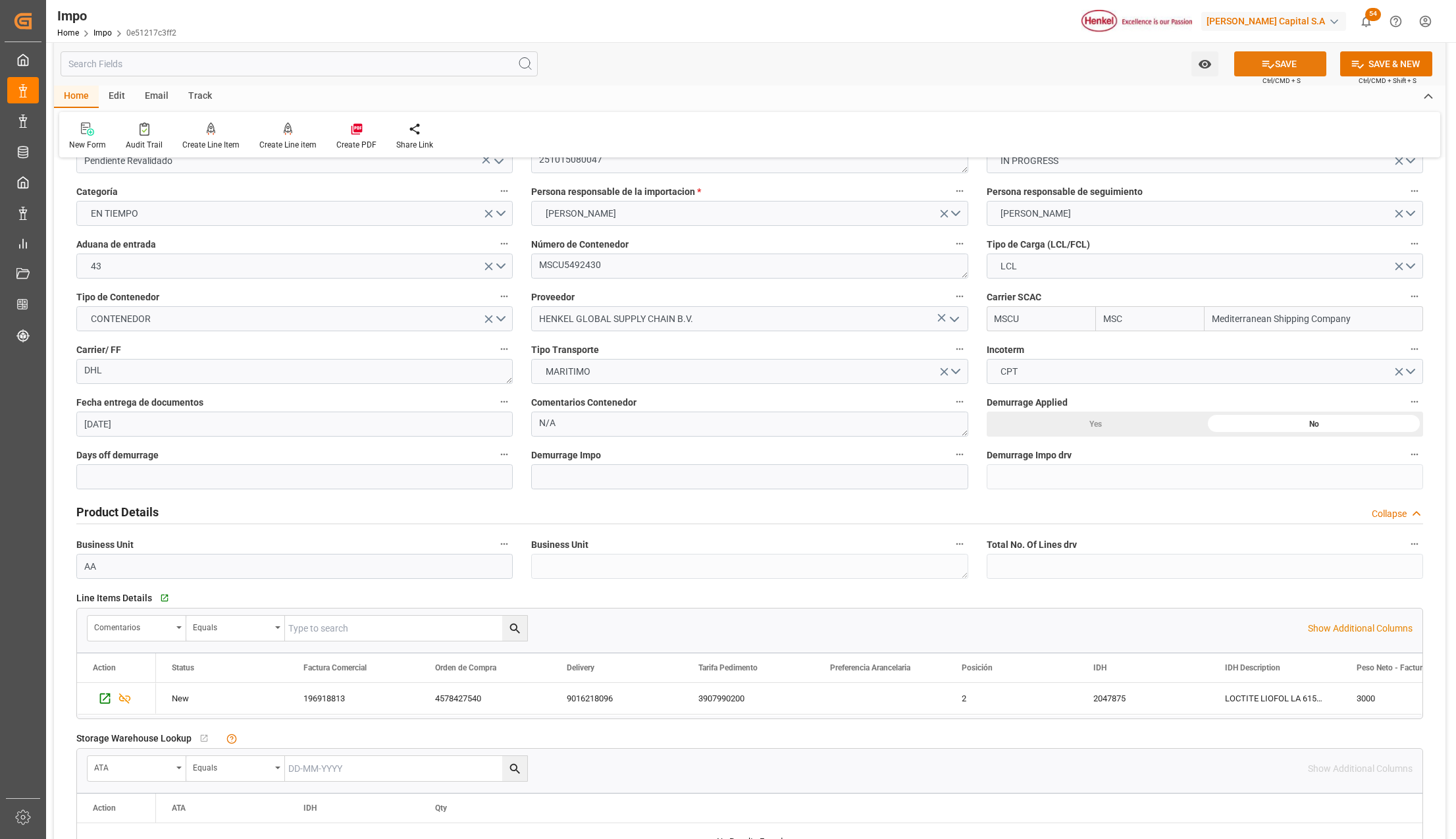
click at [1271, 56] on button "SAVE" at bounding box center [1280, 64] width 92 height 25
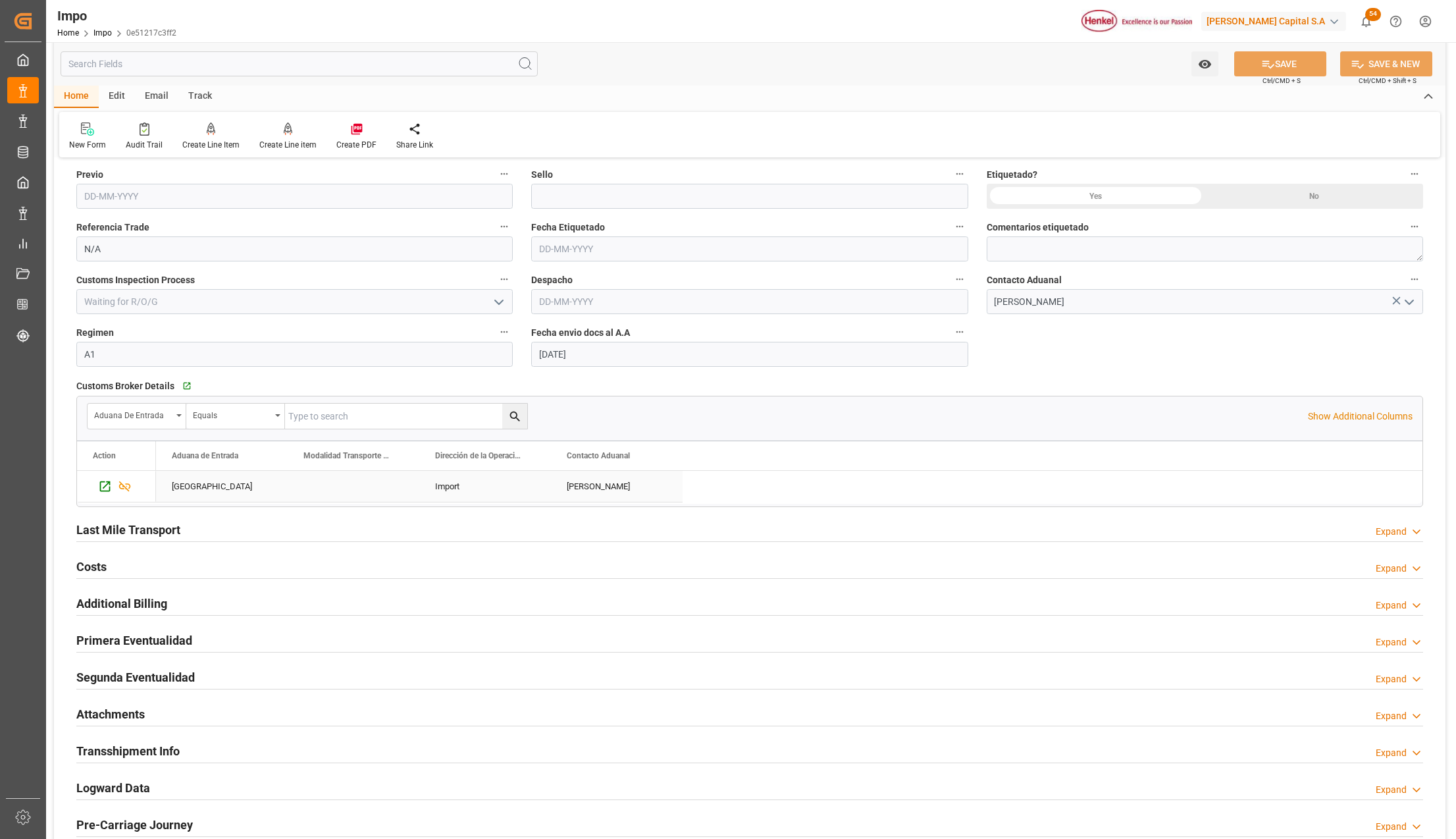
scroll to position [1756, 0]
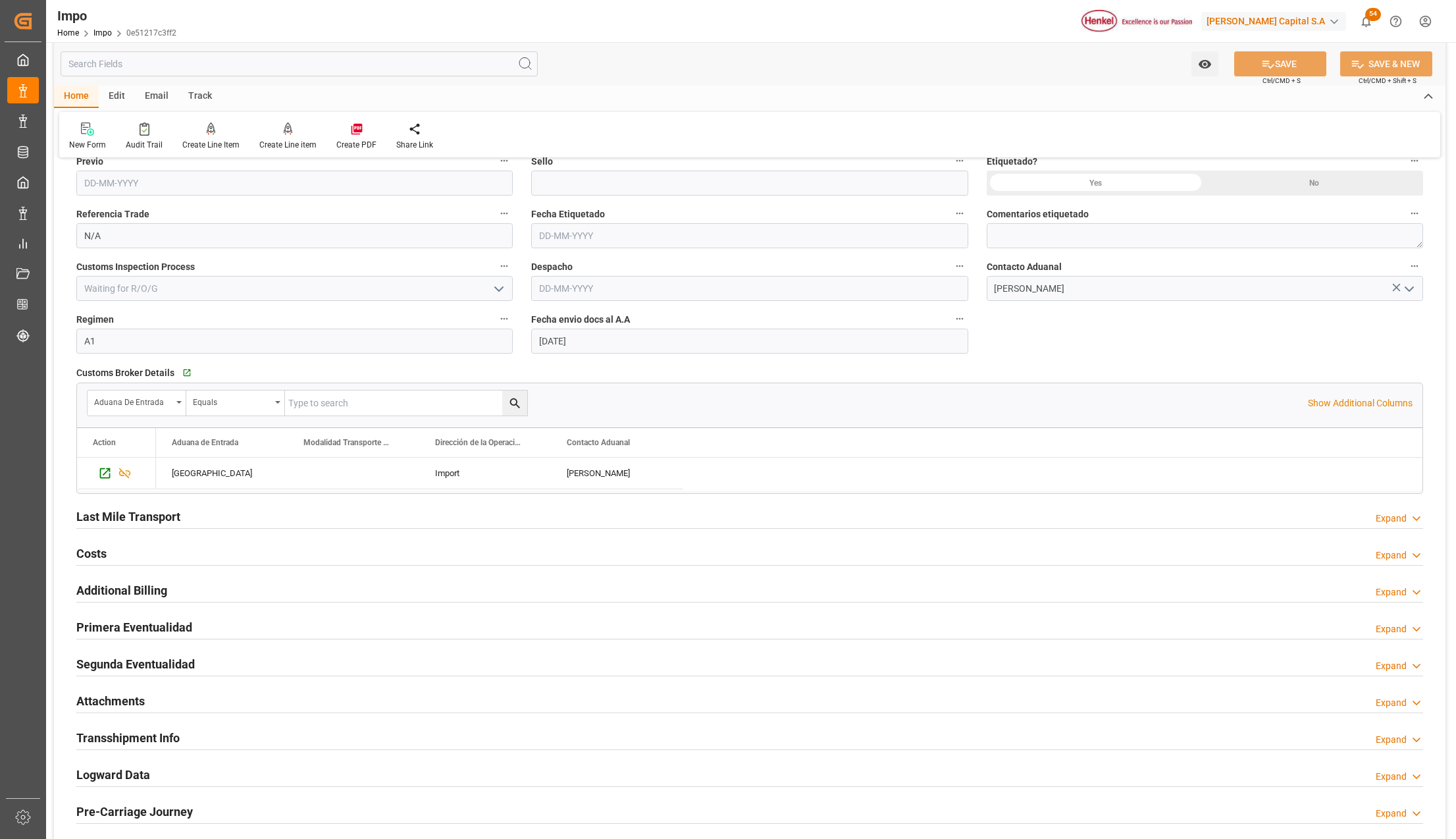
click at [150, 701] on div "Attachments Expand" at bounding box center [750, 700] width 1347 height 25
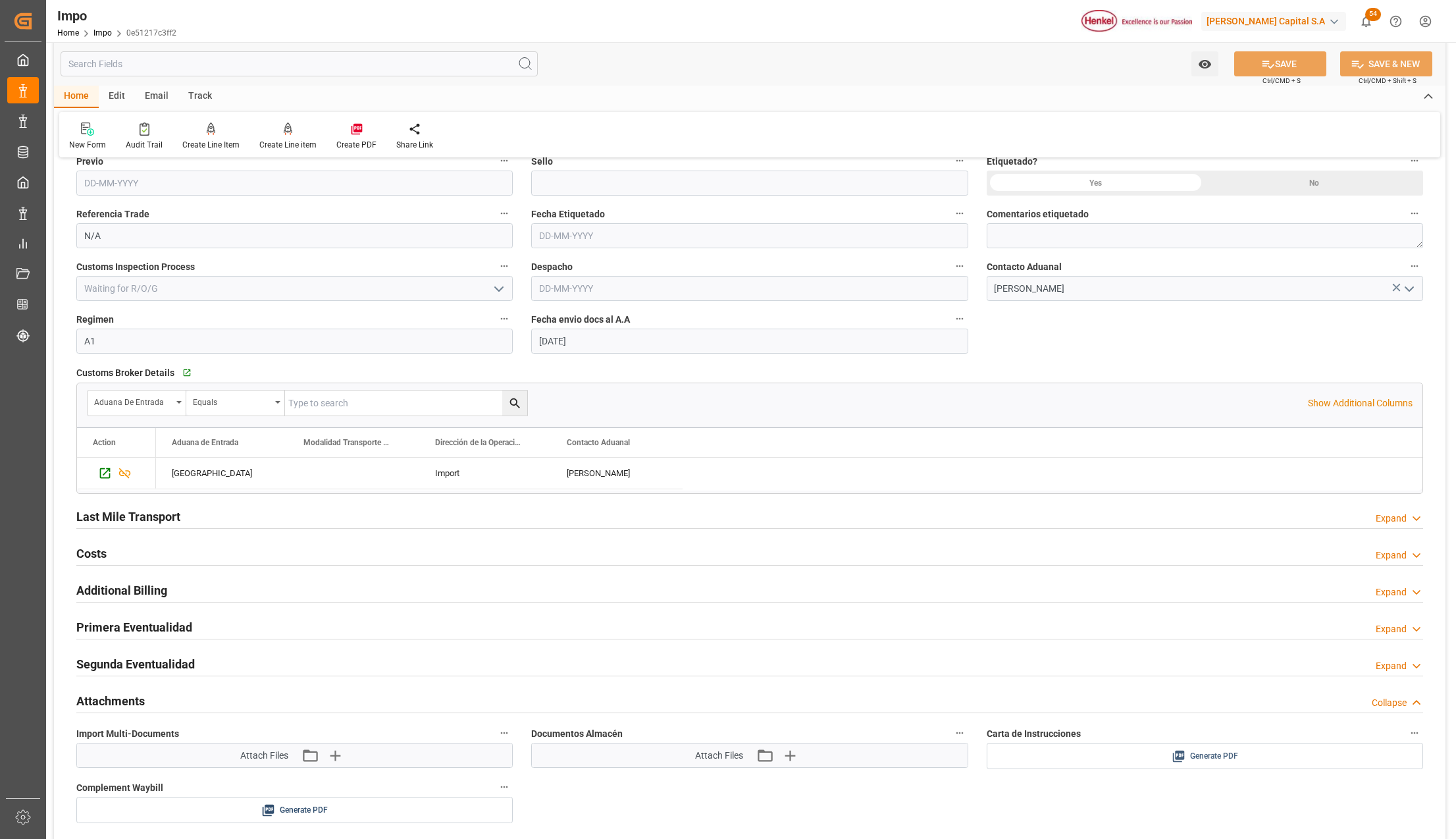
click at [1242, 764] on div "Generate PDF" at bounding box center [1205, 757] width 416 height 17
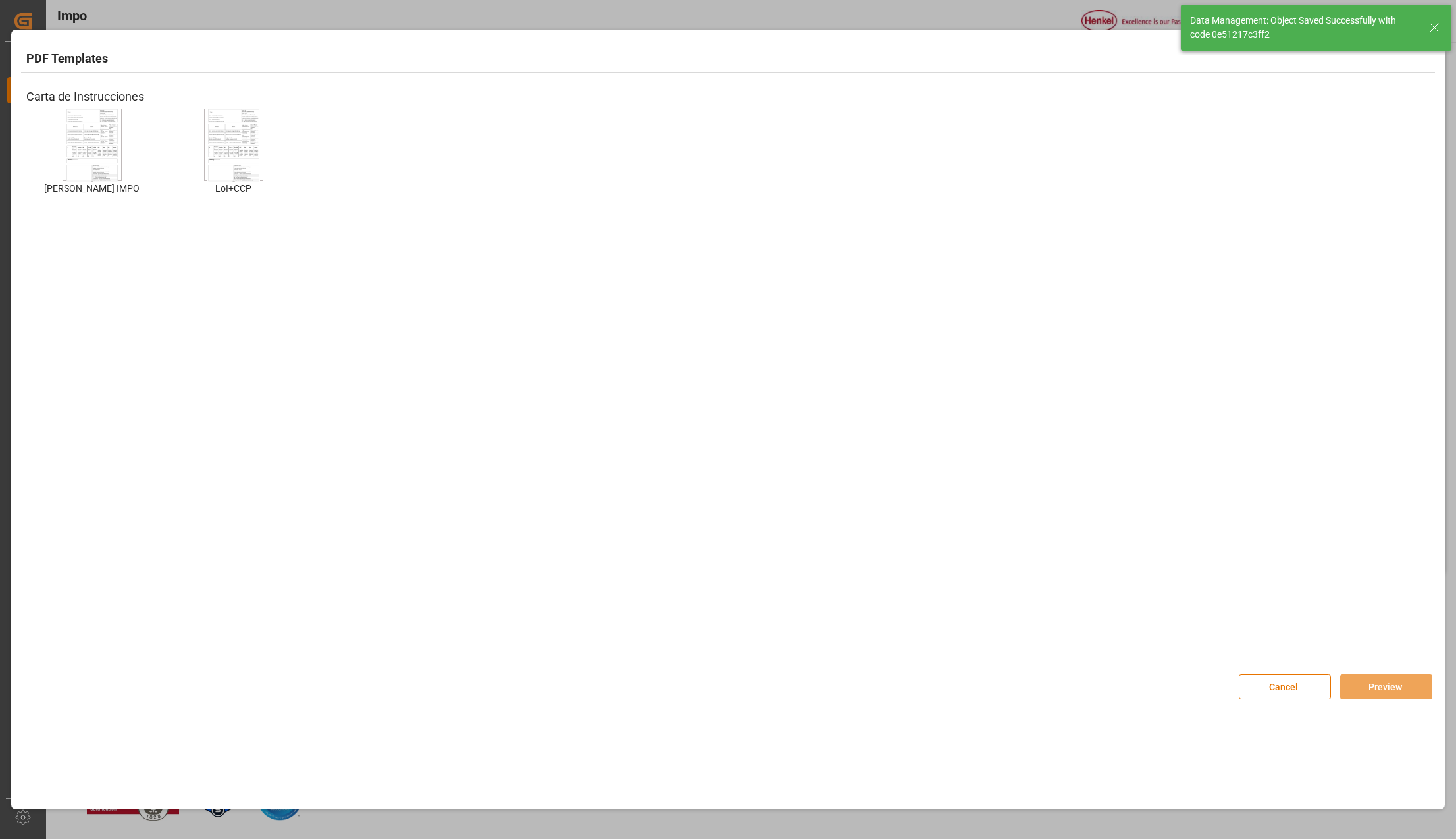
type textarea "AA"
type input "0"
type input "1"
click at [106, 162] on img at bounding box center [92, 144] width 52 height 75
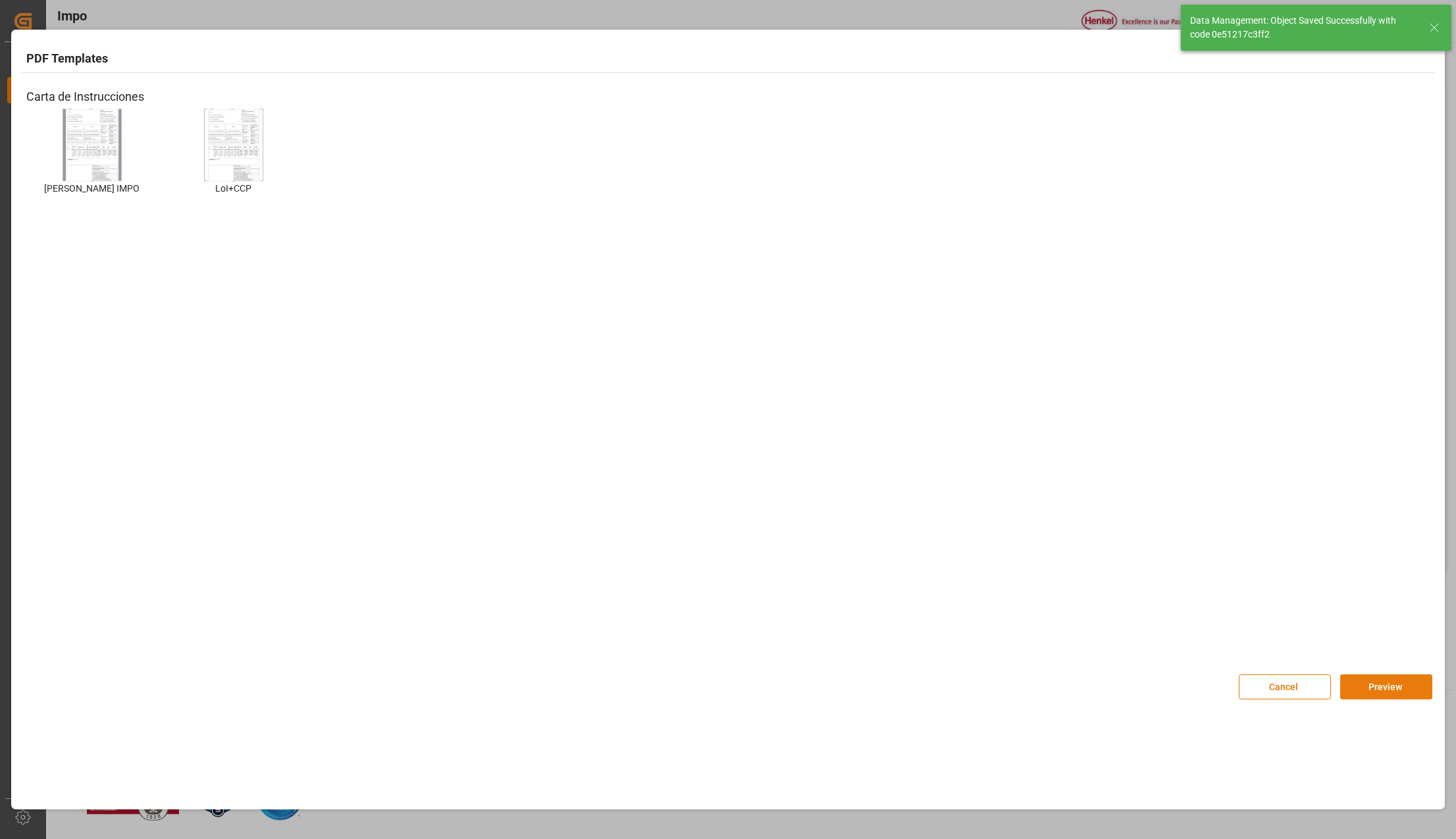
click at [1368, 690] on button "Preview" at bounding box center [1386, 687] width 92 height 25
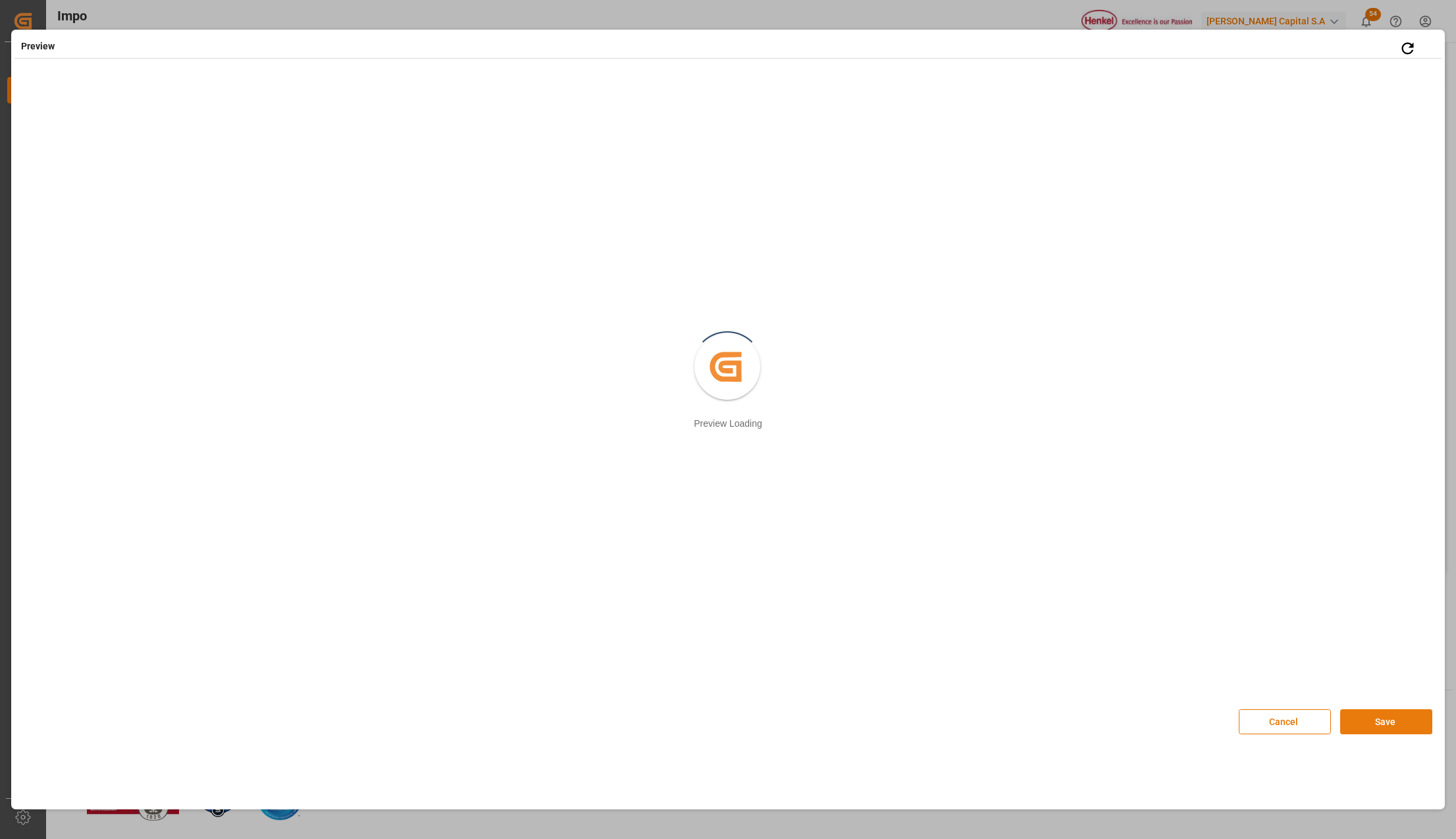
click at [1372, 721] on button "Save" at bounding box center [1386, 722] width 92 height 25
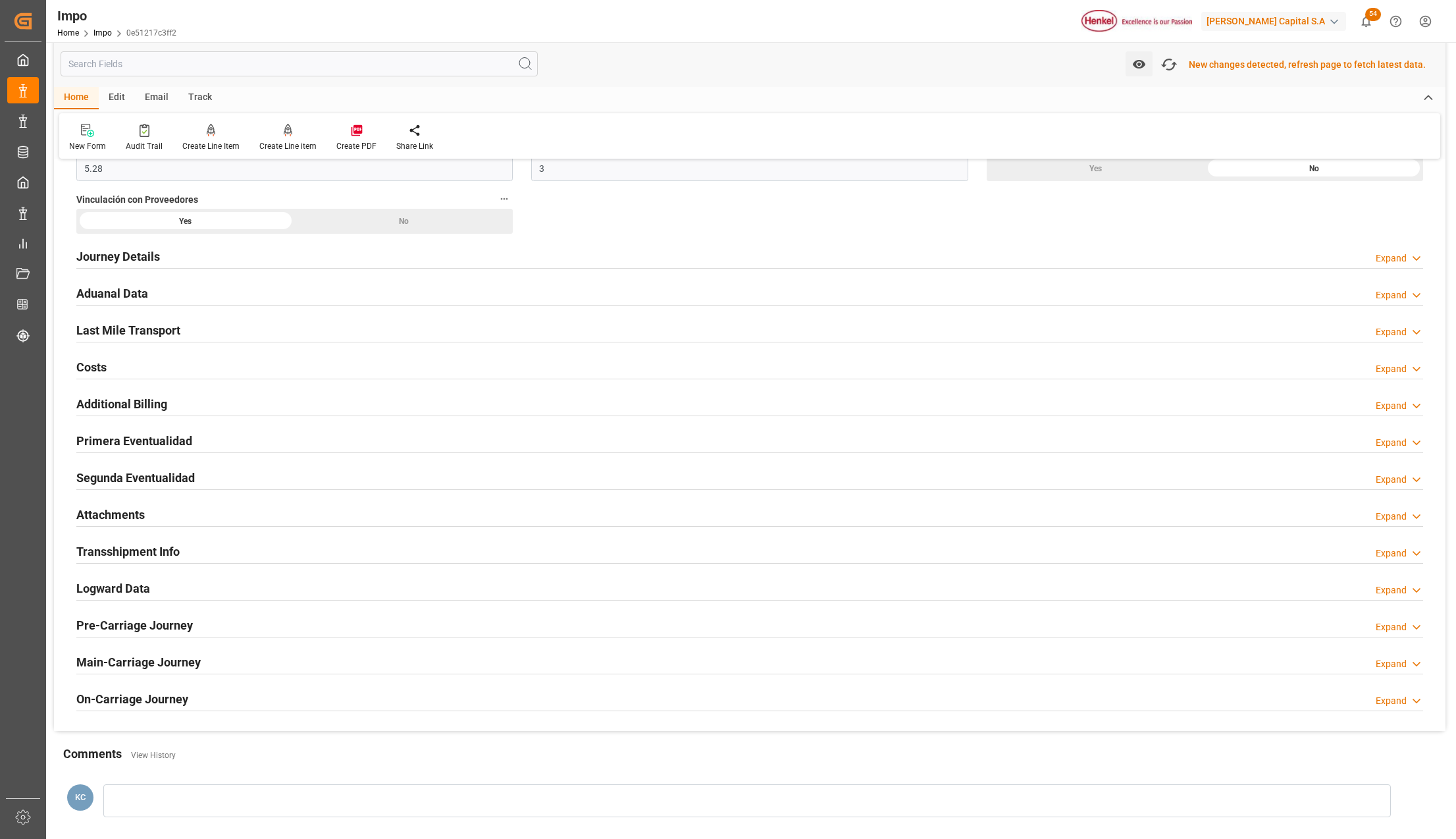
scroll to position [807, 0]
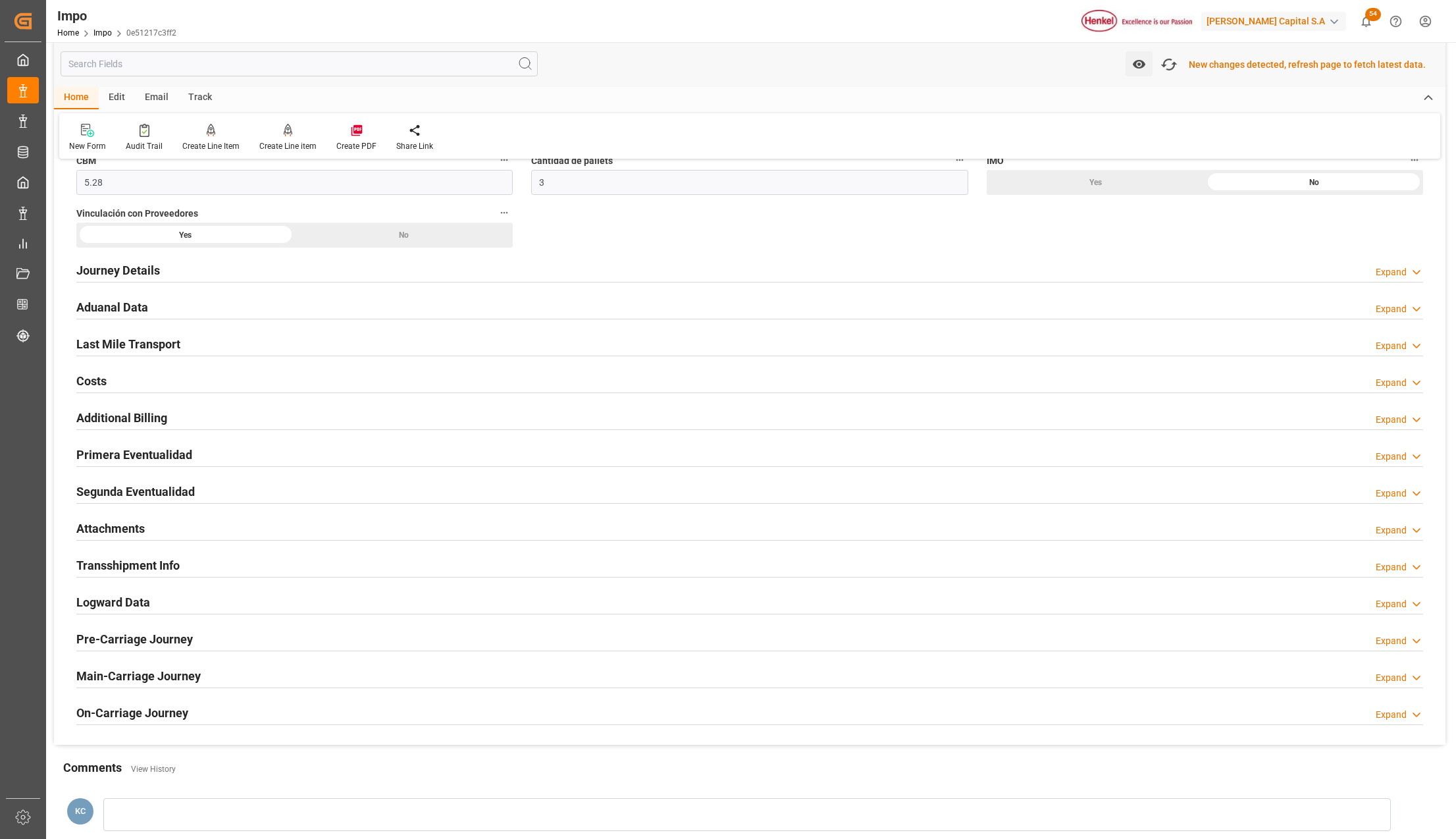
click at [206, 530] on div "Attachments Expand" at bounding box center [750, 527] width 1347 height 25
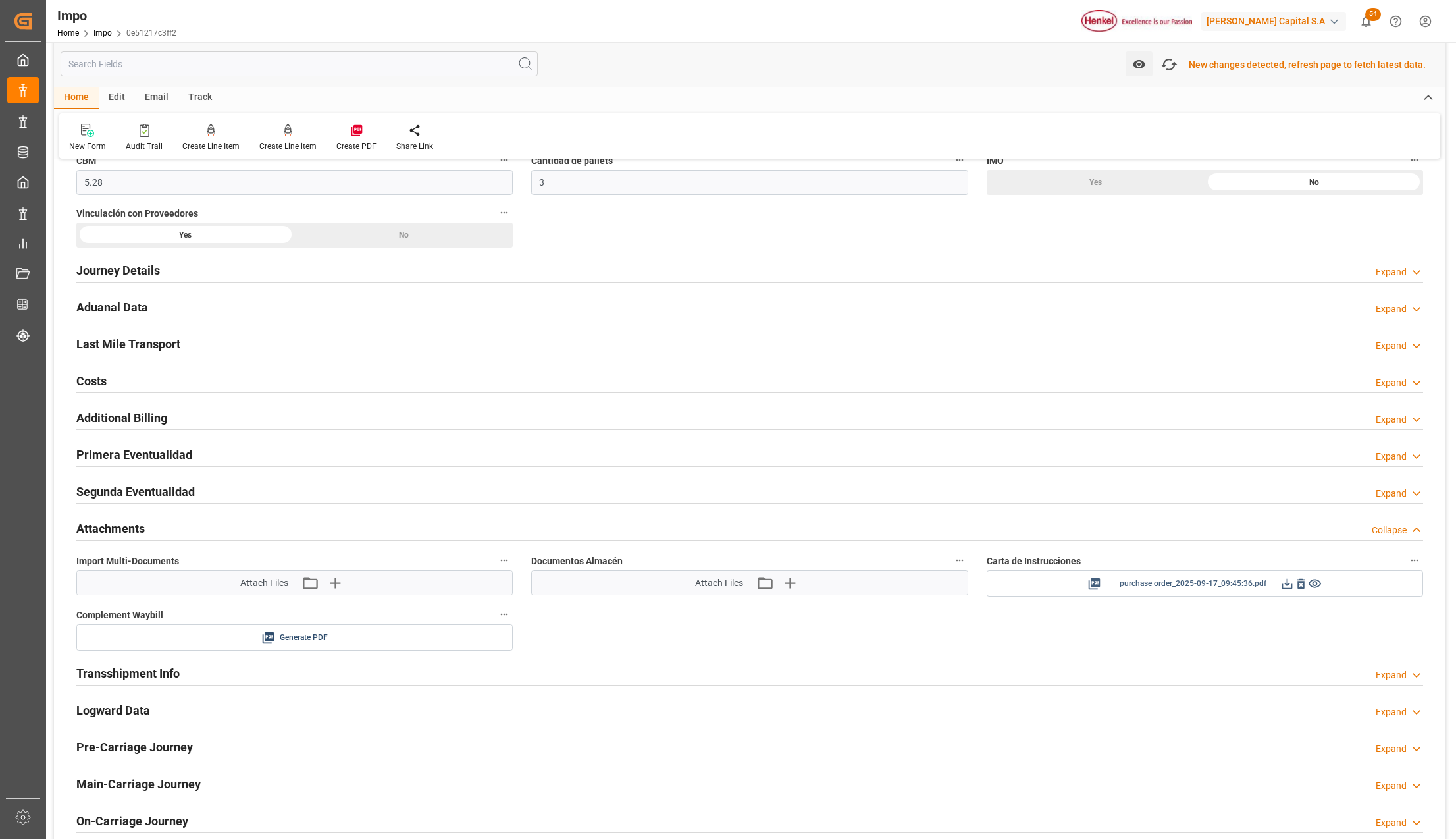
click at [1290, 587] on icon at bounding box center [1287, 584] width 14 height 14
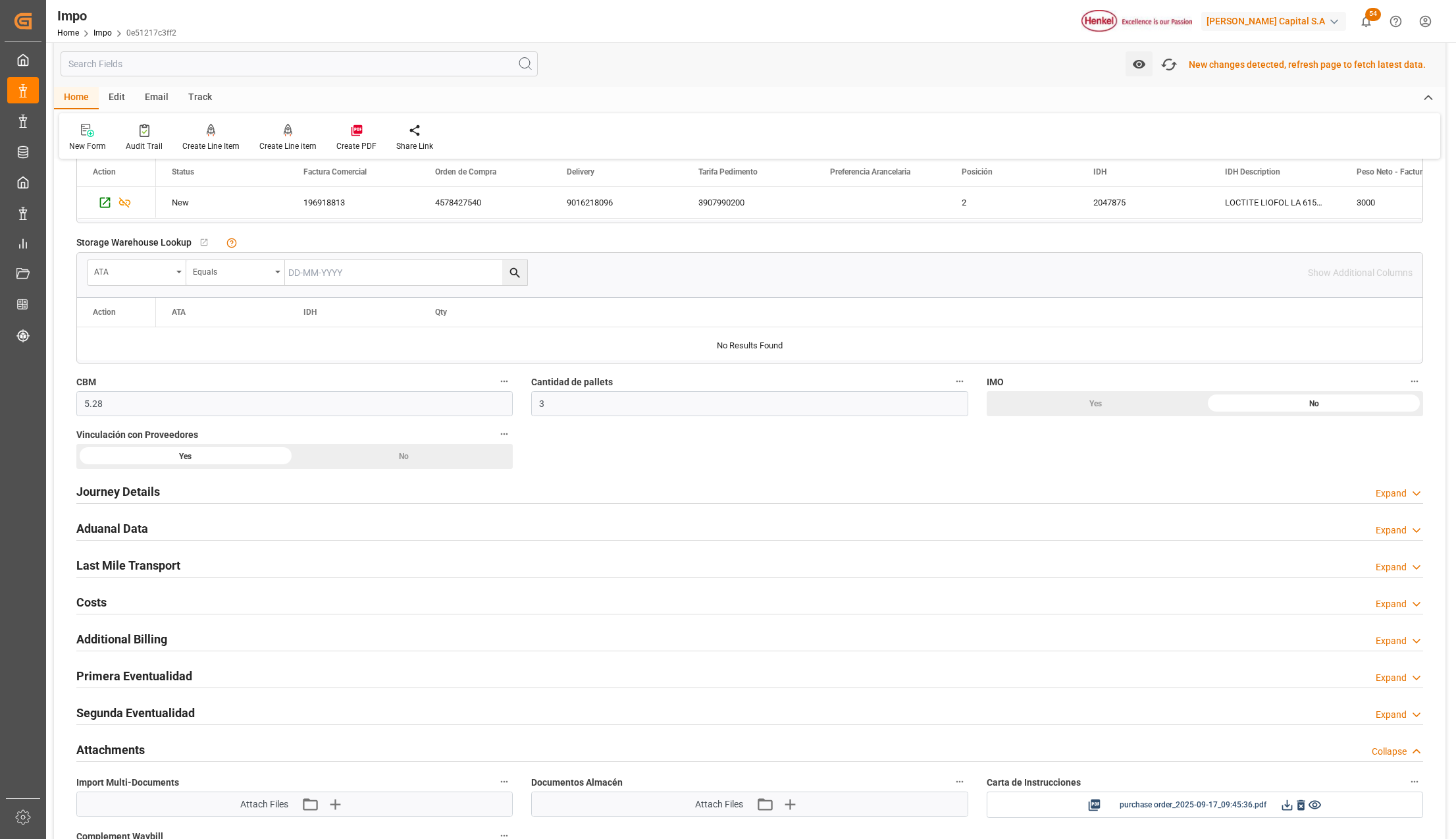
scroll to position [543, 0]
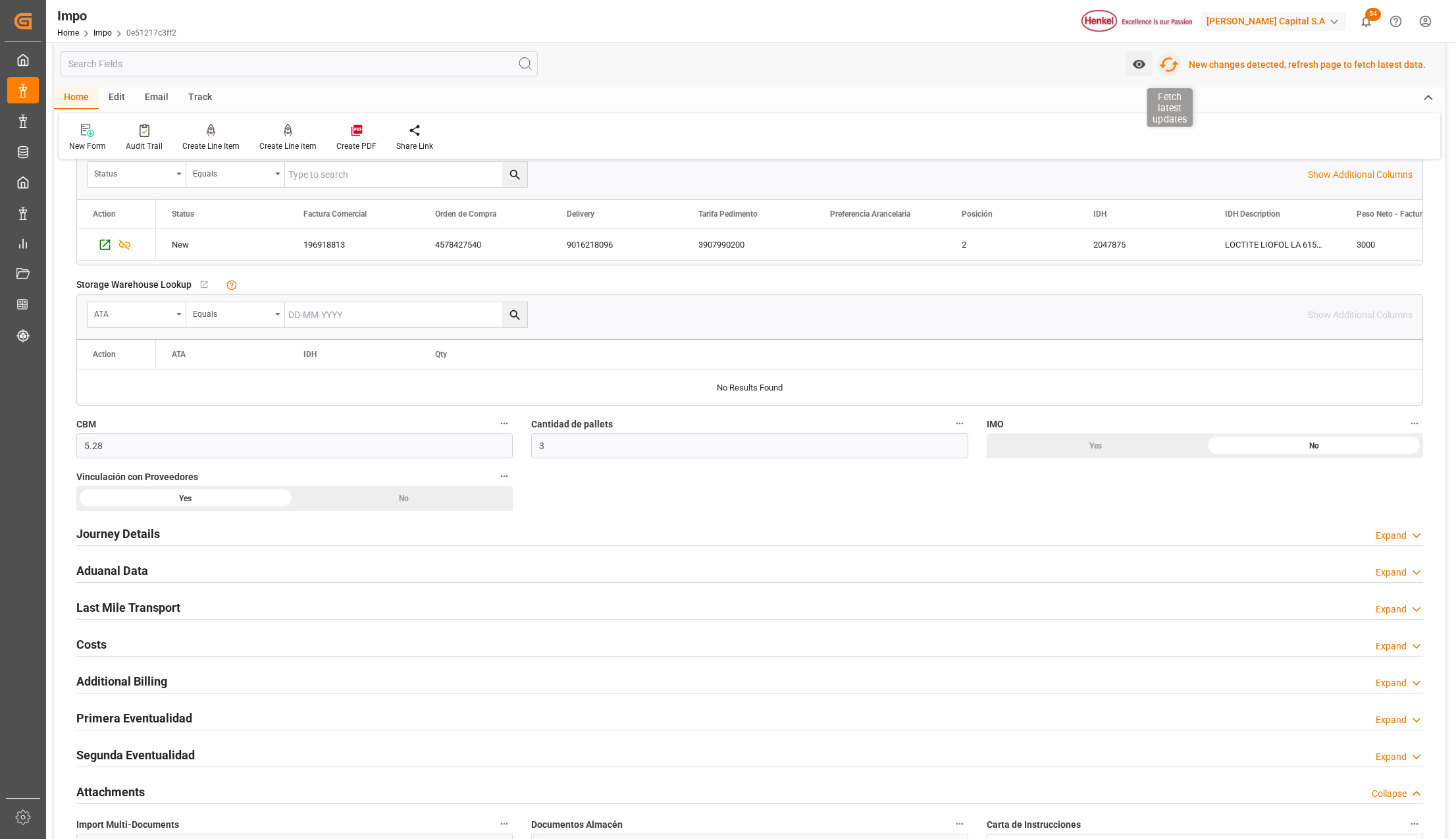
click at [1178, 64] on icon "button" at bounding box center [1169, 64] width 20 height 15
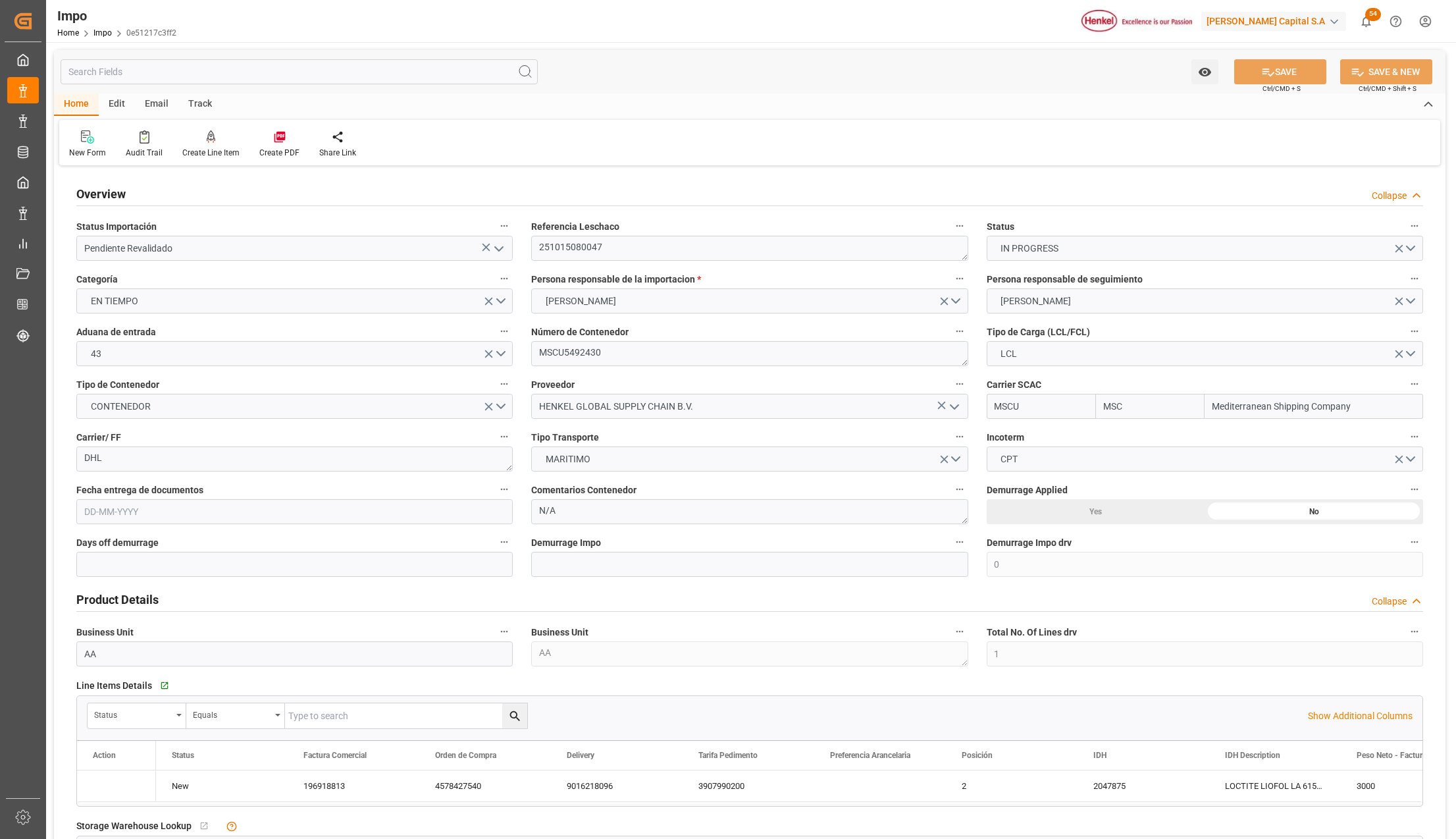
type input "MSC"
type input "Mediterranean Shipping Company"
type input "0"
type input "1"
type input "5.28"
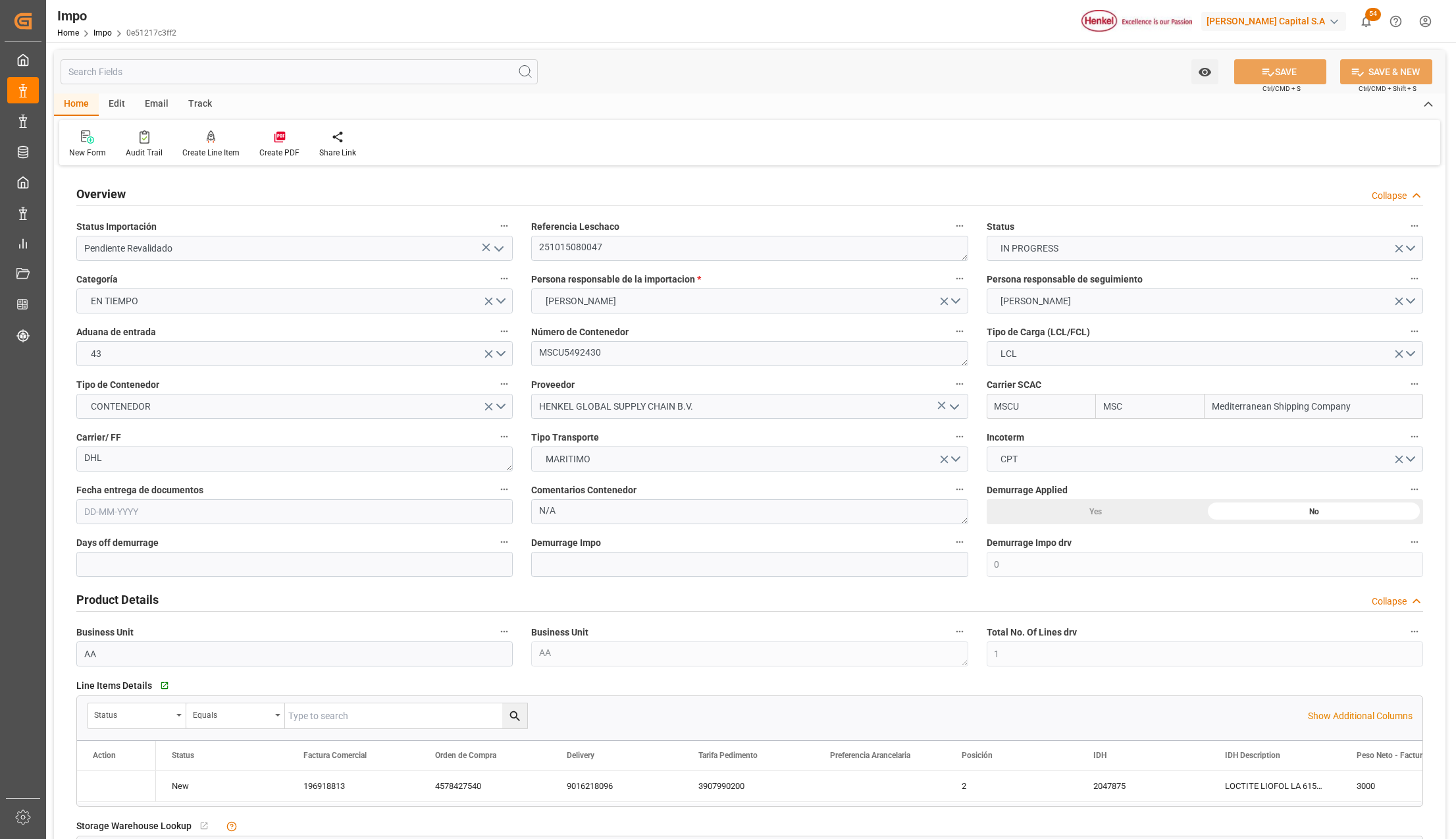
type input "3"
type input "[DATE]"
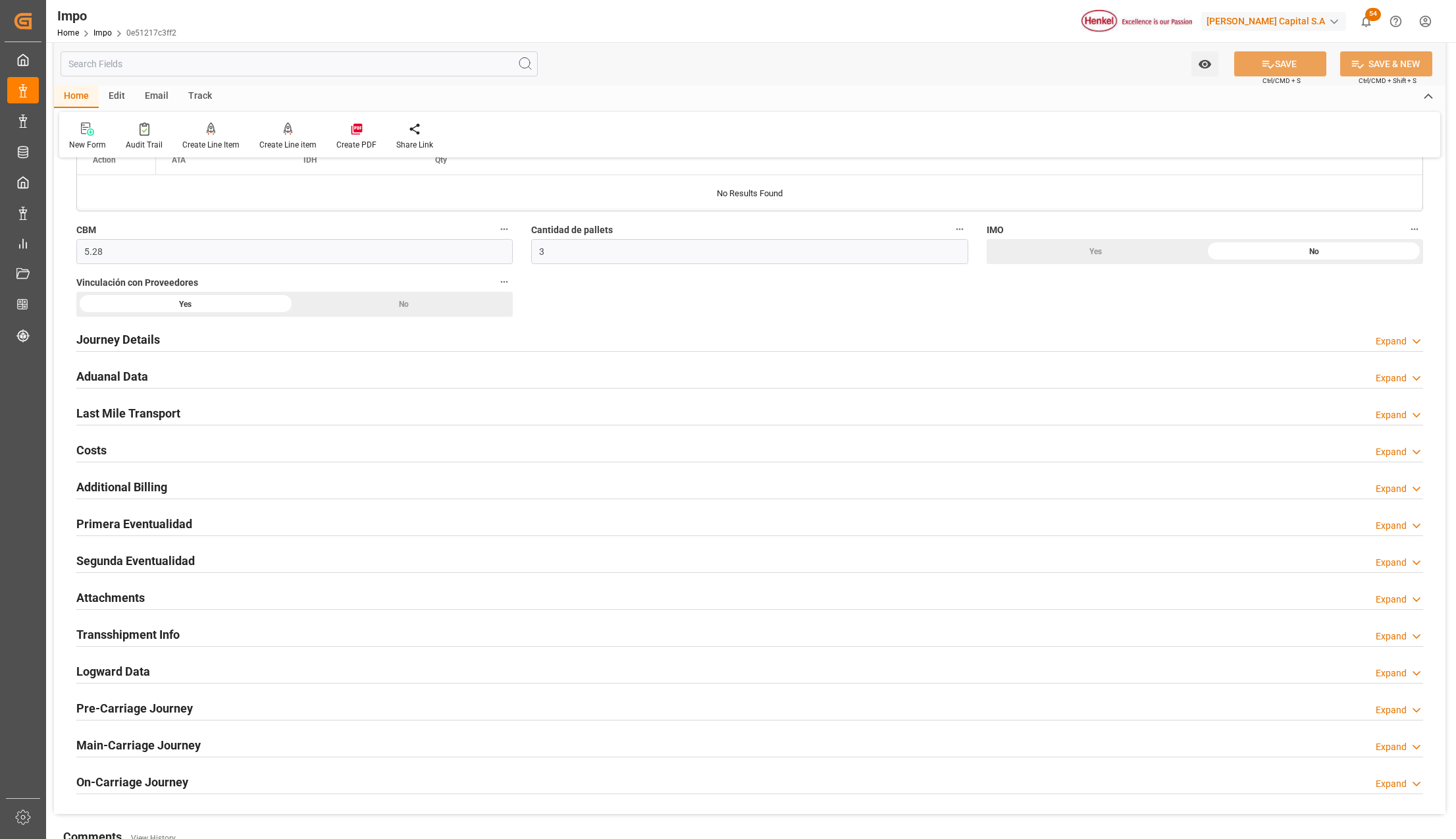
scroll to position [791, 0]
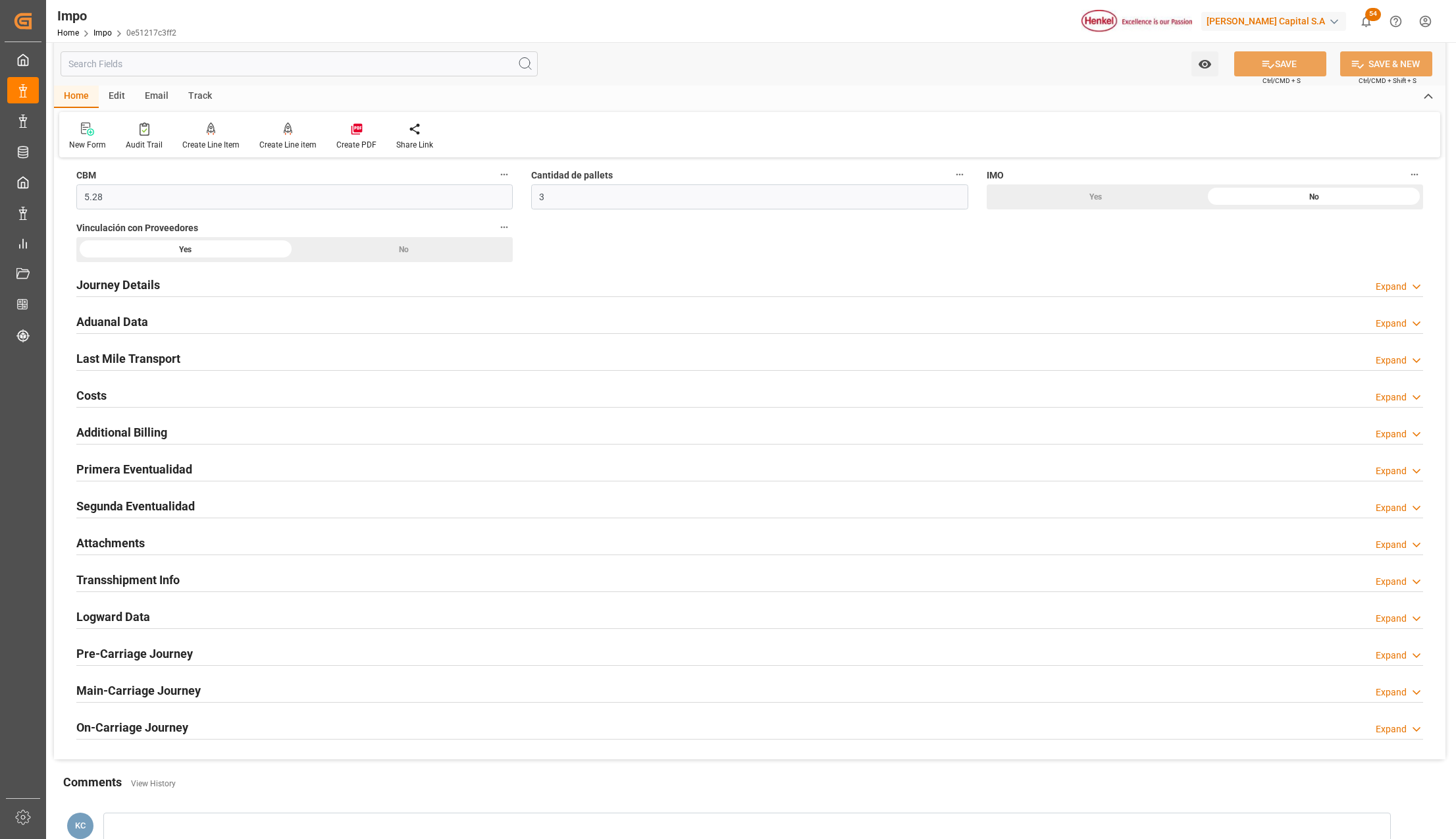
click at [103, 549] on h2 "Attachments" at bounding box center [111, 543] width 68 height 18
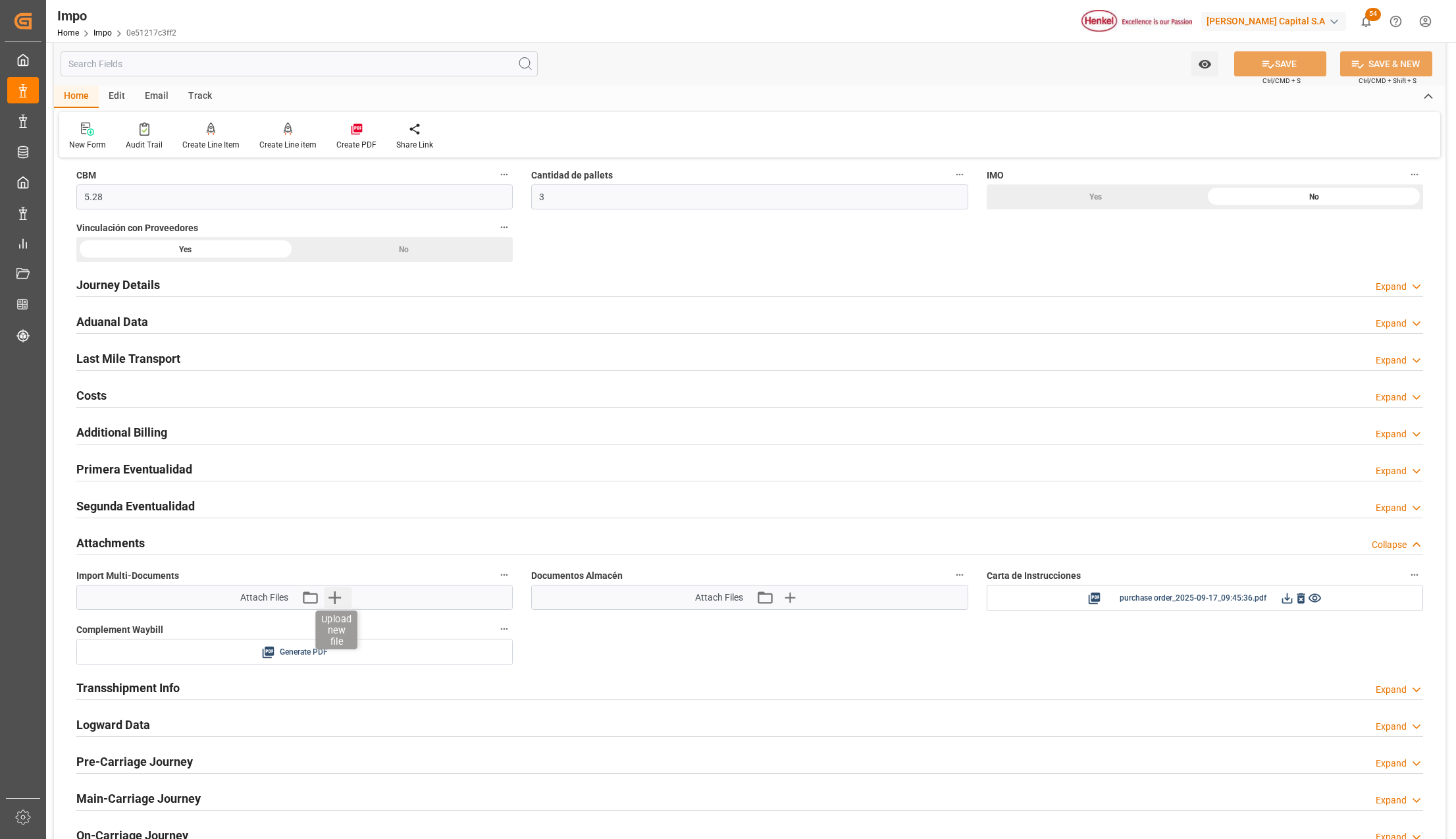
click at [343, 599] on icon "button" at bounding box center [334, 597] width 21 height 21
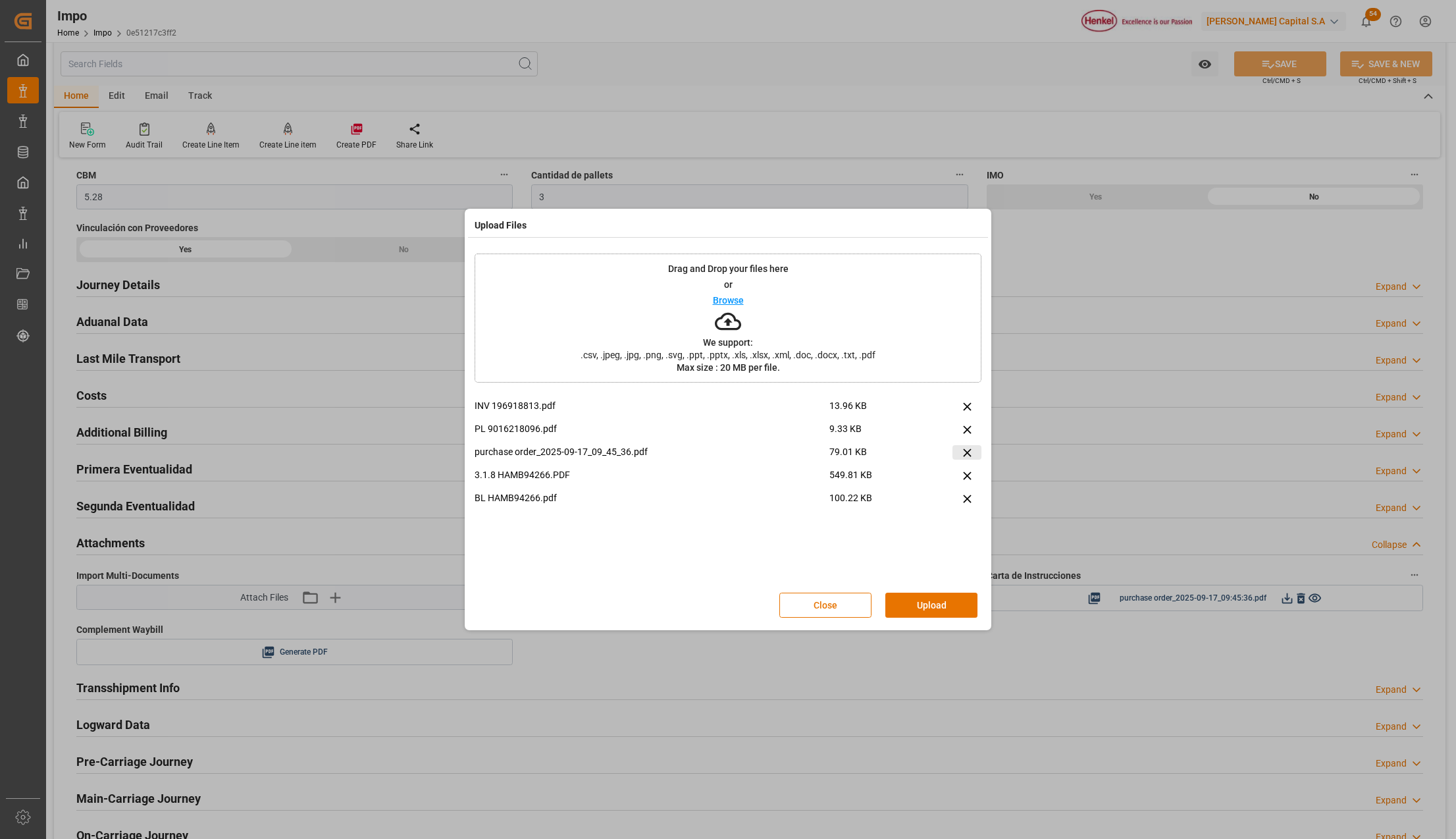
click at [965, 454] on icon at bounding box center [967, 452] width 8 height 8
click at [944, 603] on button "Upload" at bounding box center [931, 605] width 92 height 25
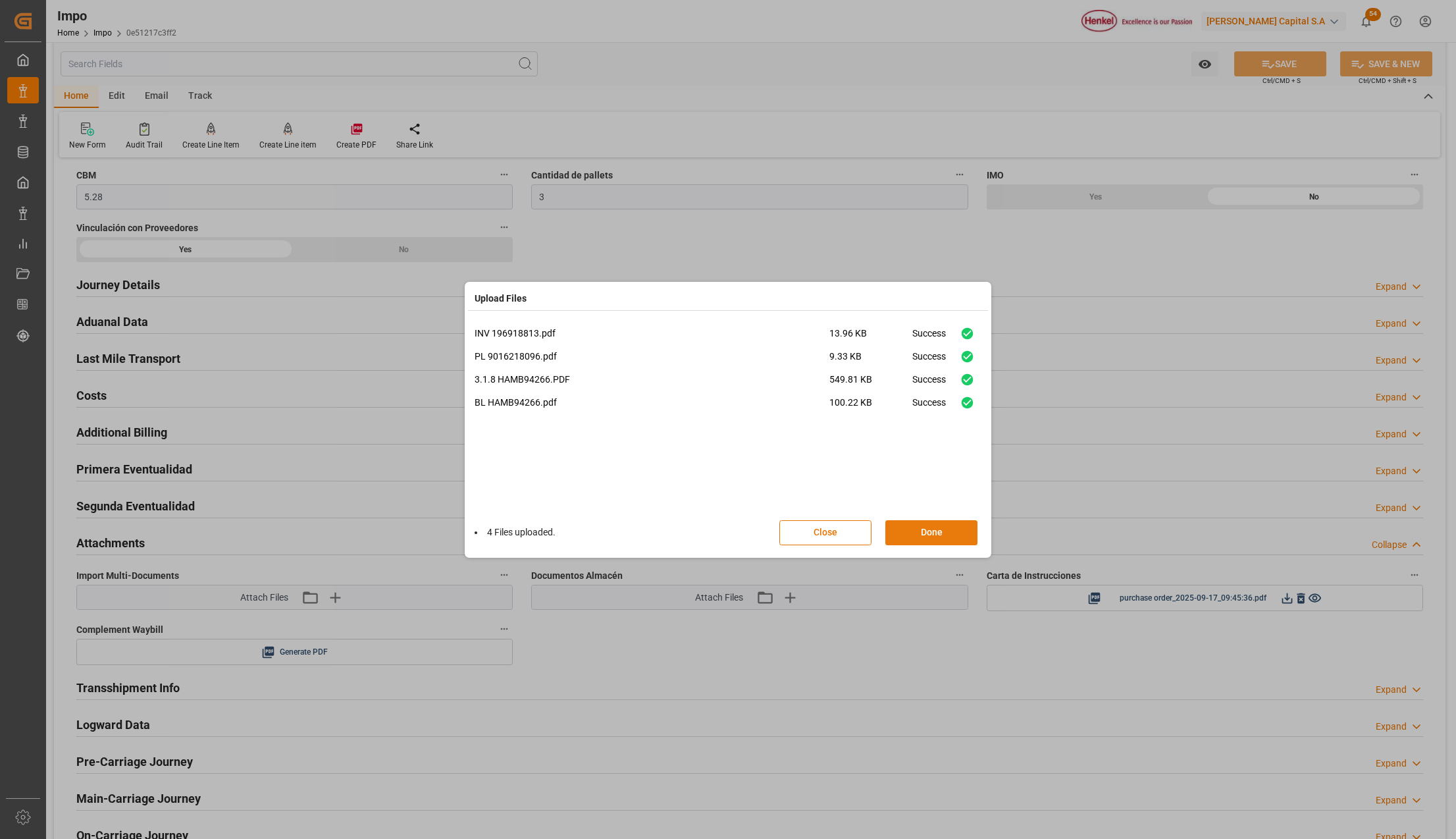
click at [917, 533] on button "Done" at bounding box center [931, 533] width 92 height 25
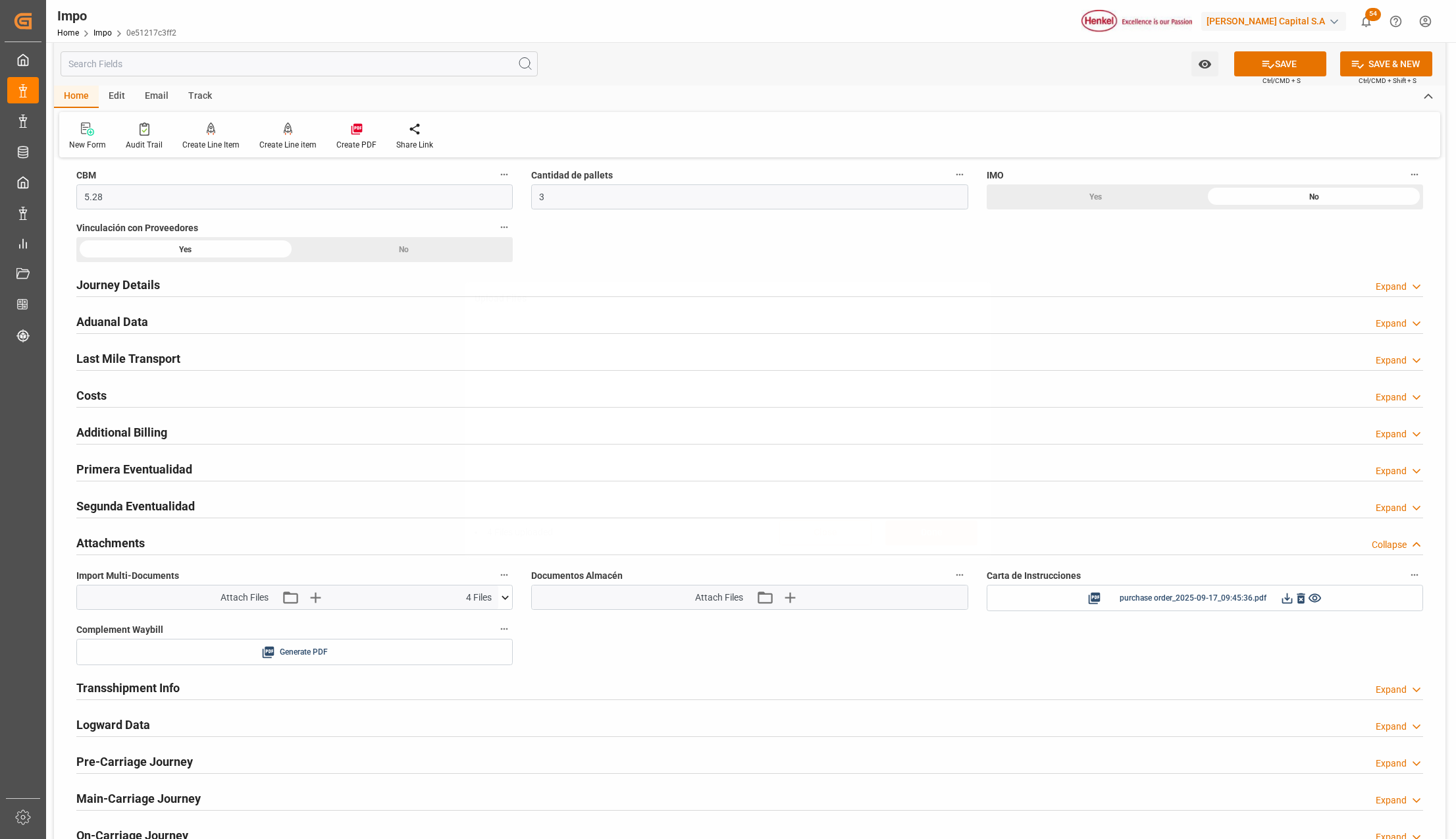
click at [1280, 62] on button "SAVE" at bounding box center [1280, 64] width 92 height 25
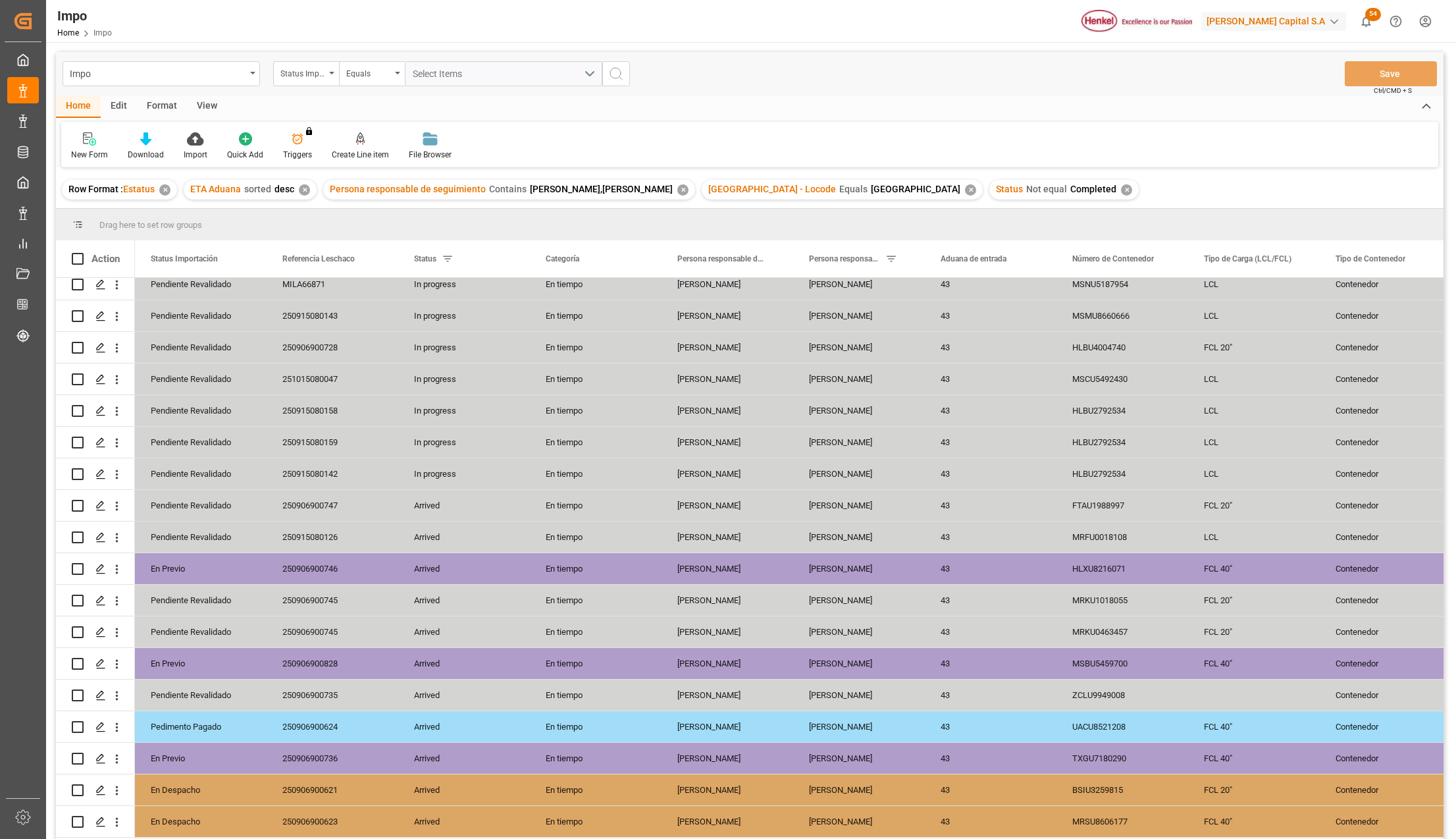
scroll to position [263, 0]
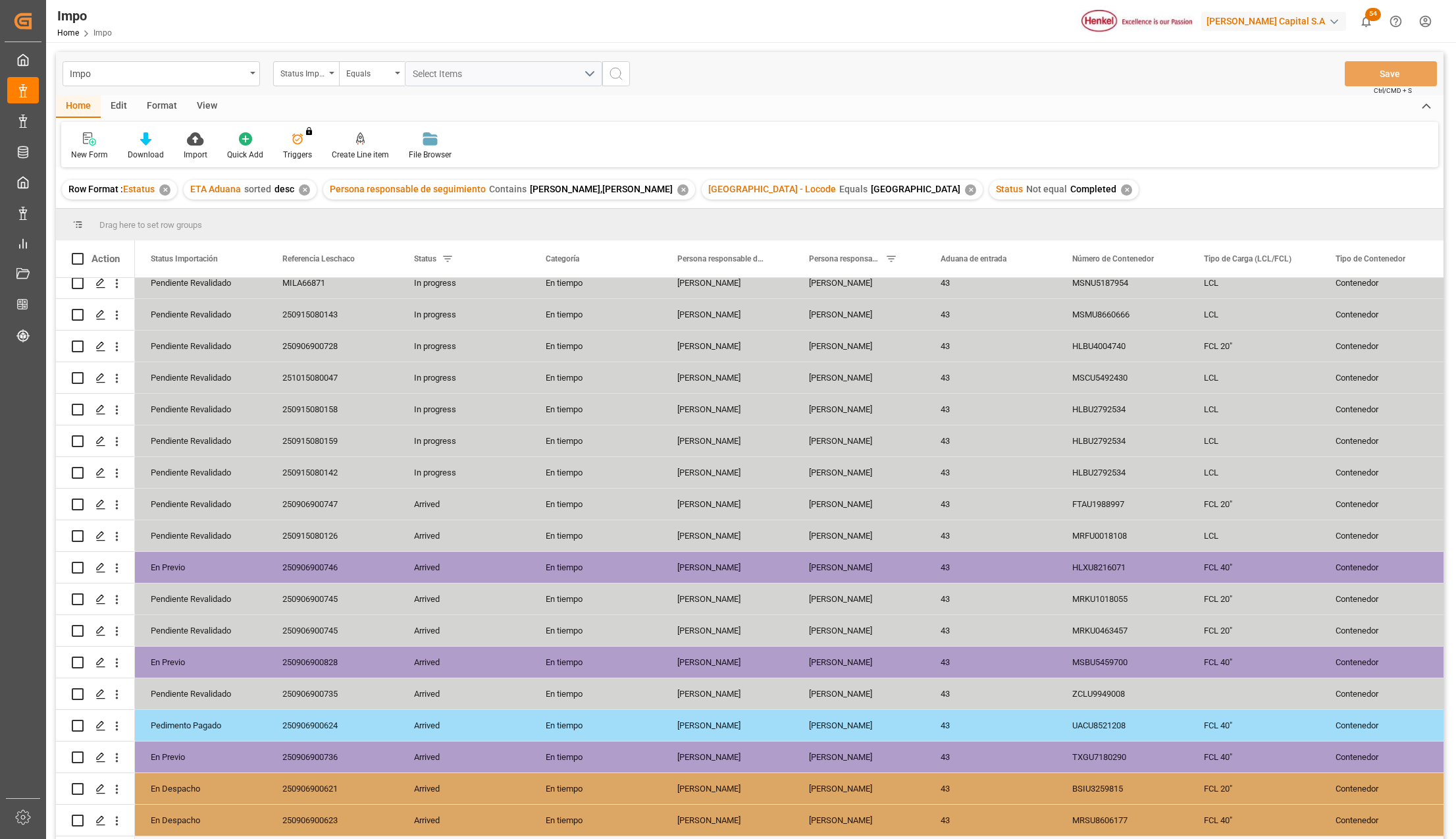
click at [217, 106] on div "View" at bounding box center [207, 106] width 40 height 22
click at [150, 133] on icon at bounding box center [149, 139] width 13 height 13
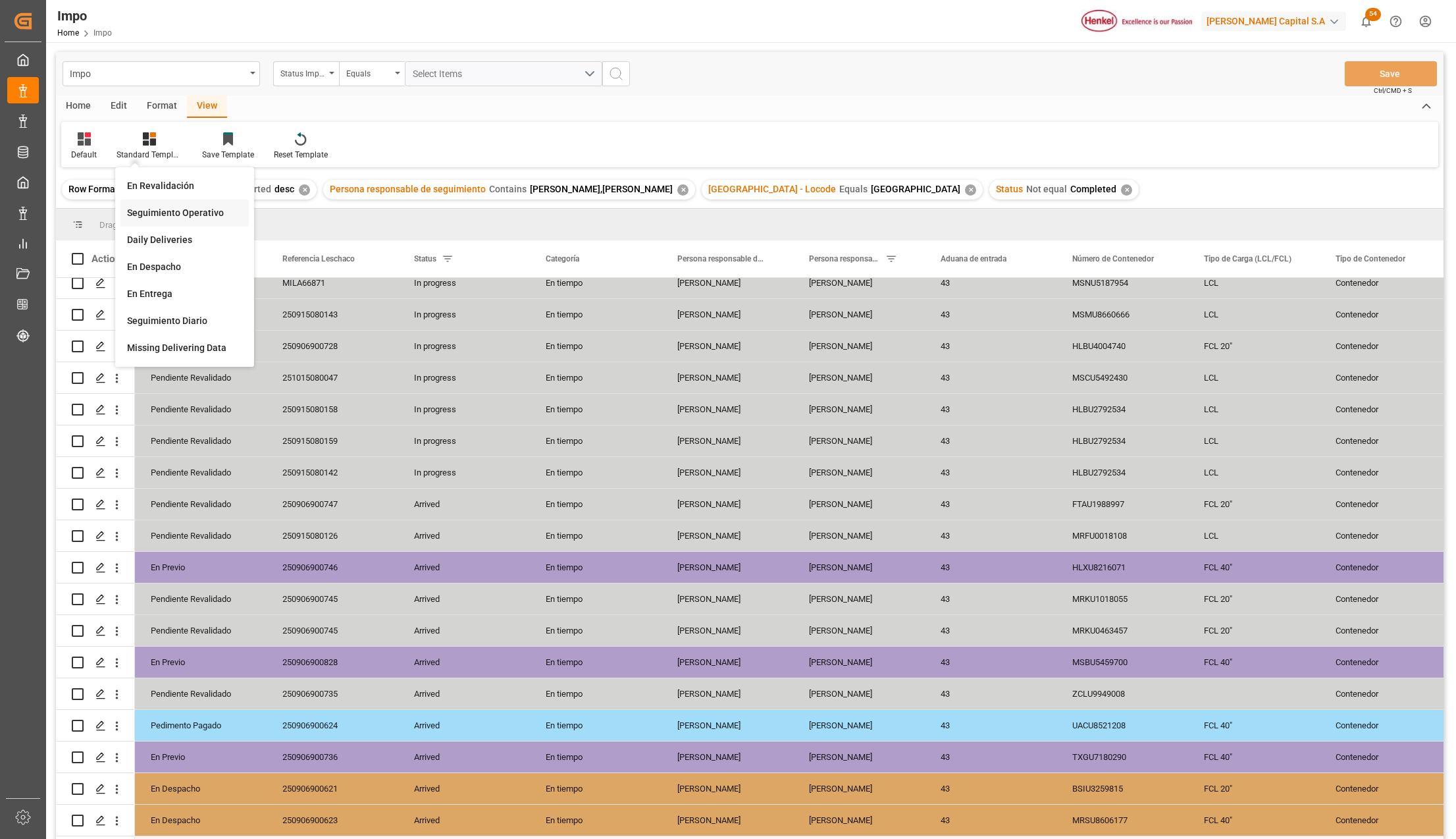
click at [146, 208] on div "Seguimiento Operativo" at bounding box center [184, 213] width 115 height 14
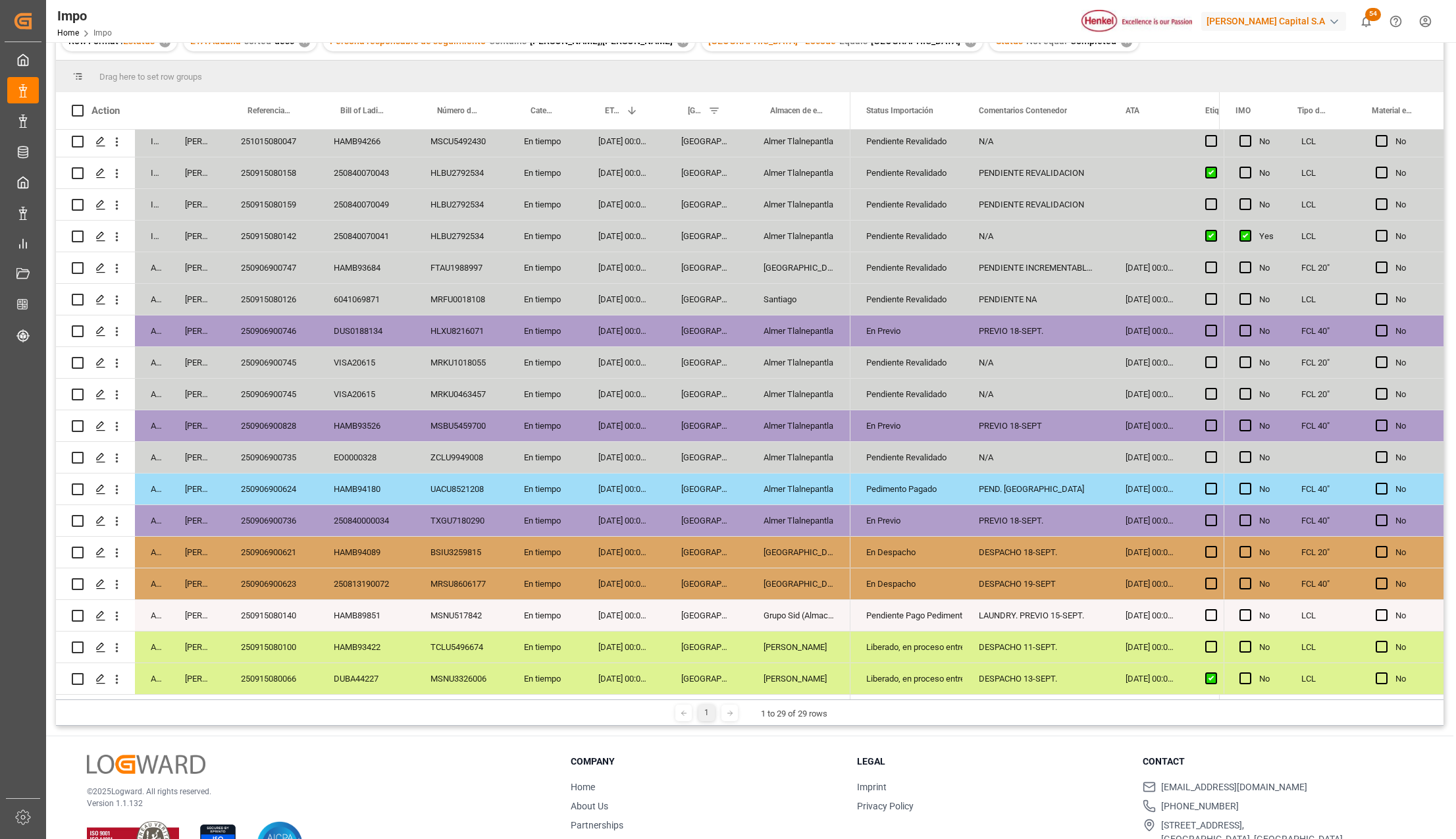
scroll to position [176, 0]
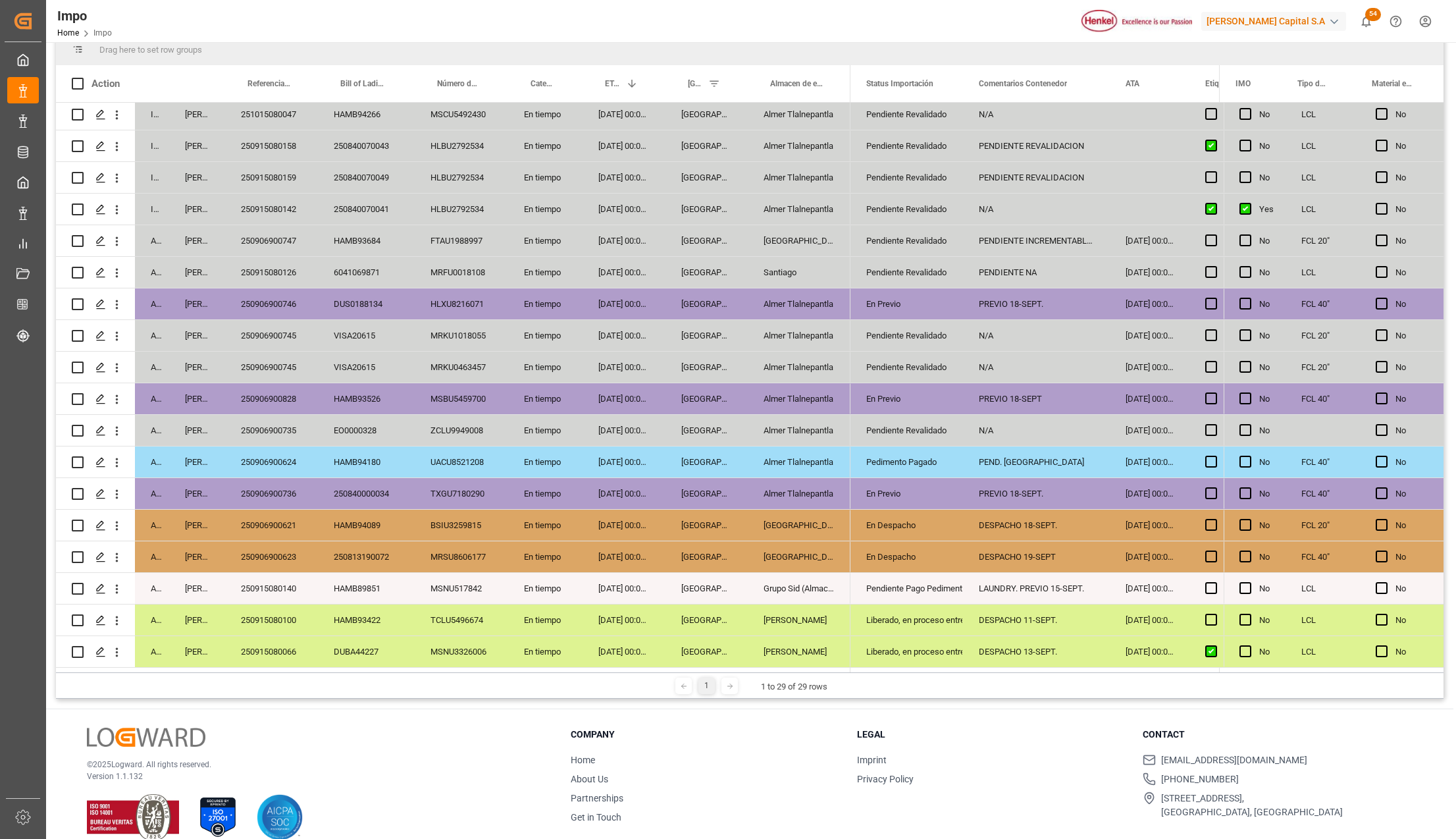
click at [918, 638] on div "Liberado, en proceso entrega" at bounding box center [906, 652] width 81 height 30
click at [918, 609] on div "Liberado, en proceso entrega" at bounding box center [906, 621] width 81 height 30
click at [923, 583] on div "Pendiente Pago Pedimento" at bounding box center [906, 589] width 81 height 30
click at [280, 581] on div "250915080140" at bounding box center [271, 588] width 93 height 31
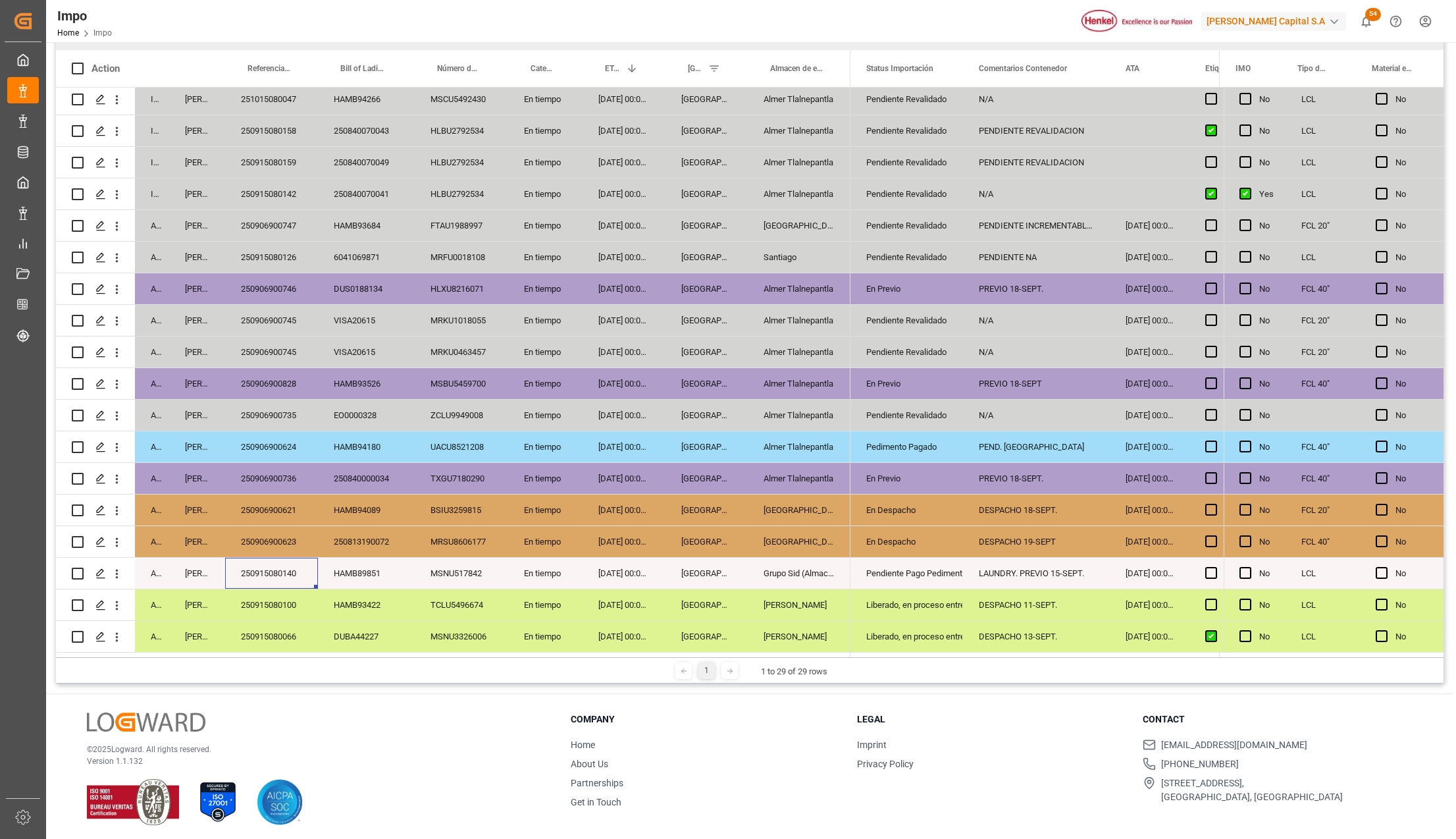
scroll to position [195, 0]
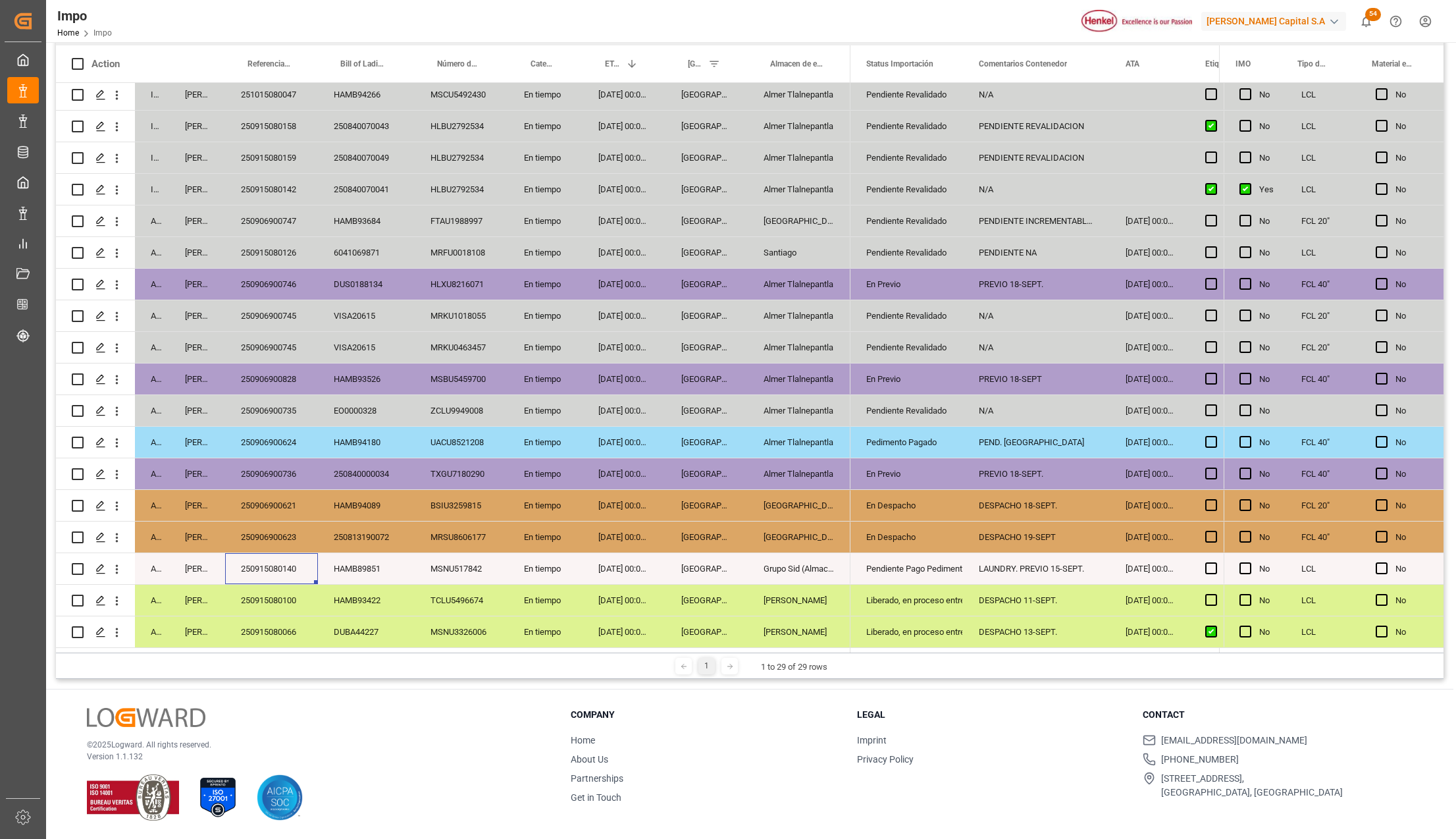
click at [994, 466] on div "PREVIO 18-SEPT." at bounding box center [1037, 473] width 147 height 31
click at [994, 496] on div "DESPACHO 18-SEPT." at bounding box center [1037, 505] width 147 height 31
click at [1004, 466] on div "PREVIO 18-SEPT." at bounding box center [1037, 473] width 147 height 31
click at [1009, 443] on div "PEND. [GEOGRAPHIC_DATA]" at bounding box center [1037, 442] width 147 height 31
click at [271, 440] on div "250906900624" at bounding box center [271, 442] width 93 height 31
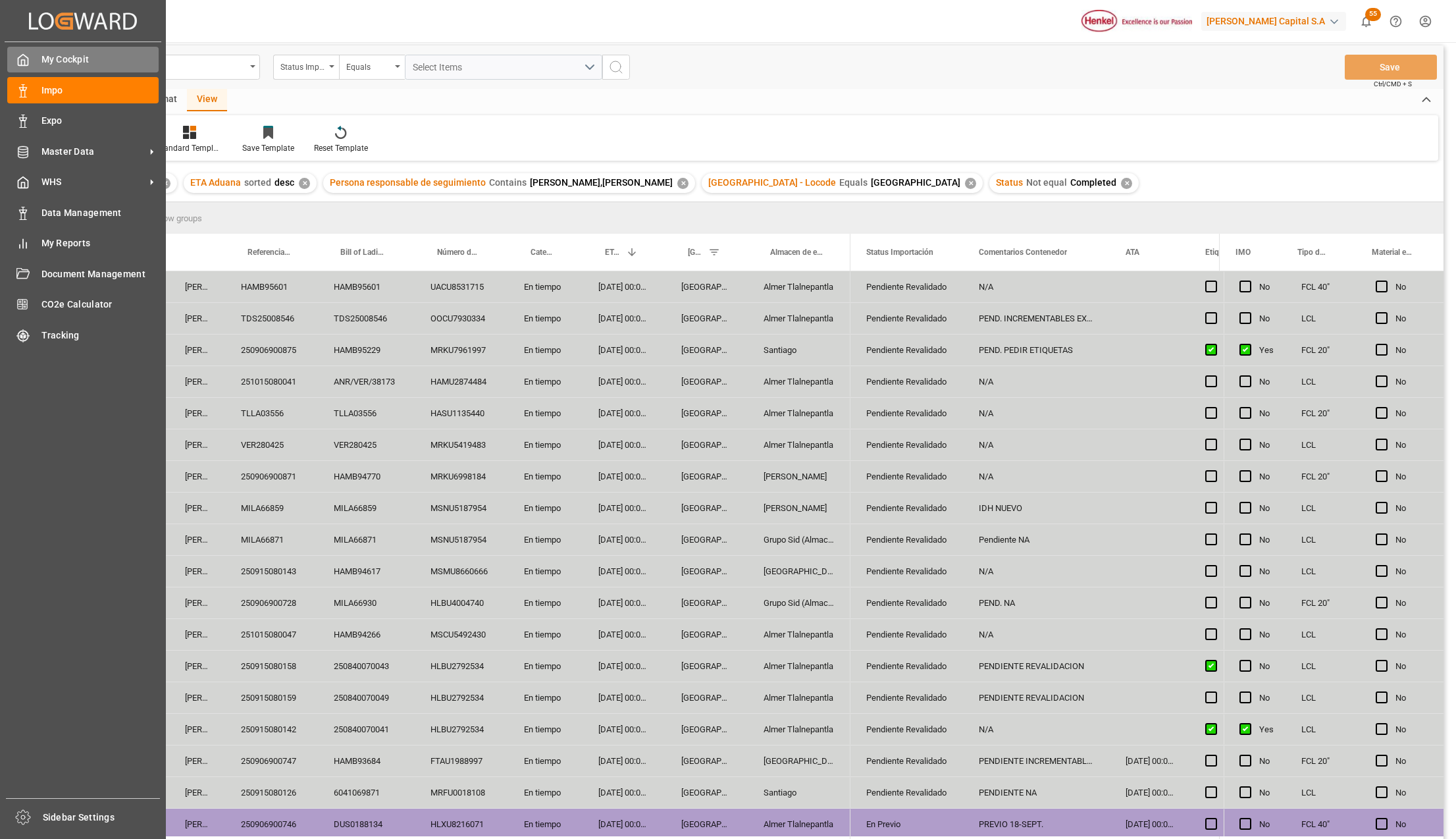
scroll to position [0, 0]
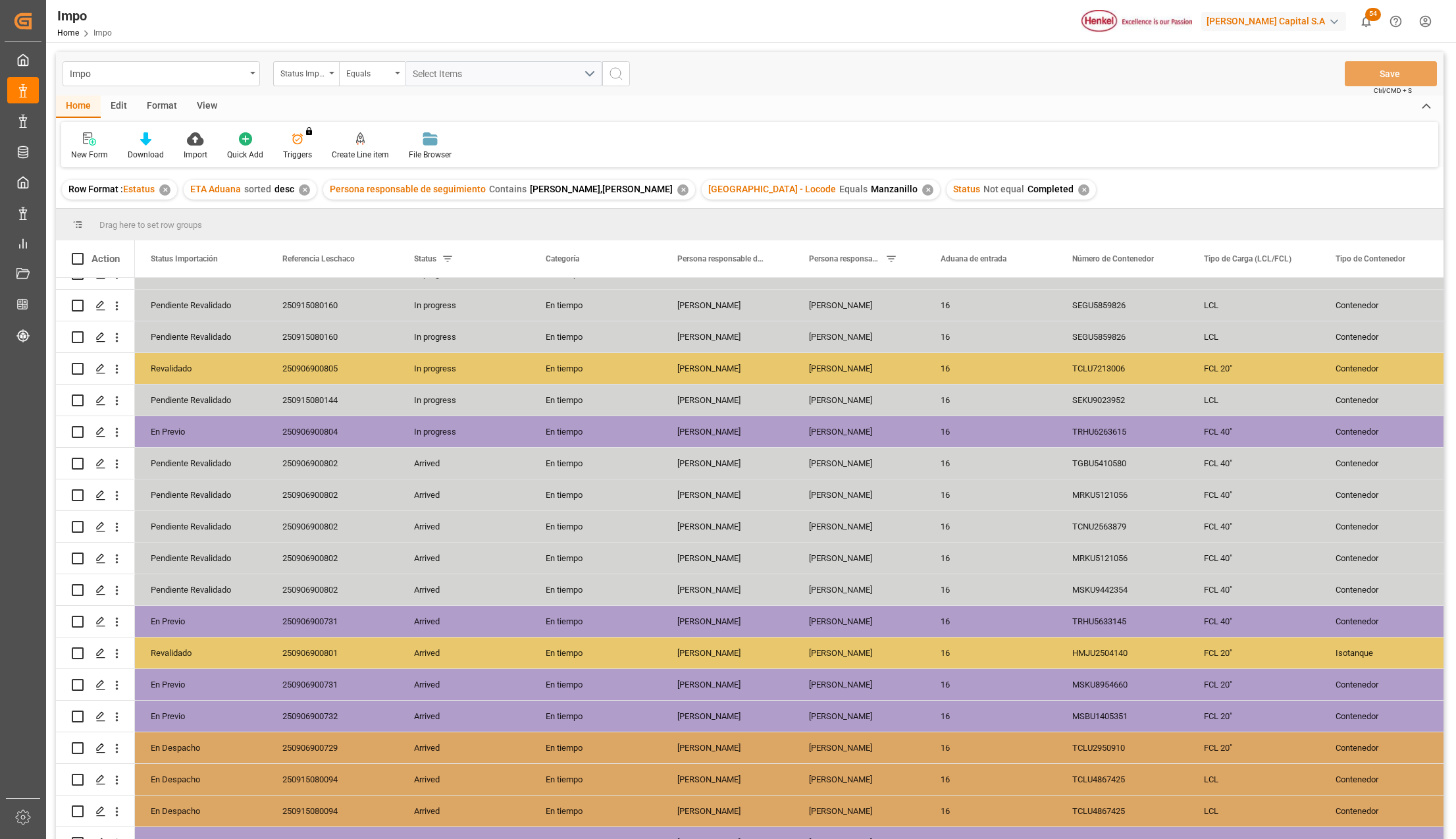
scroll to position [77, 0]
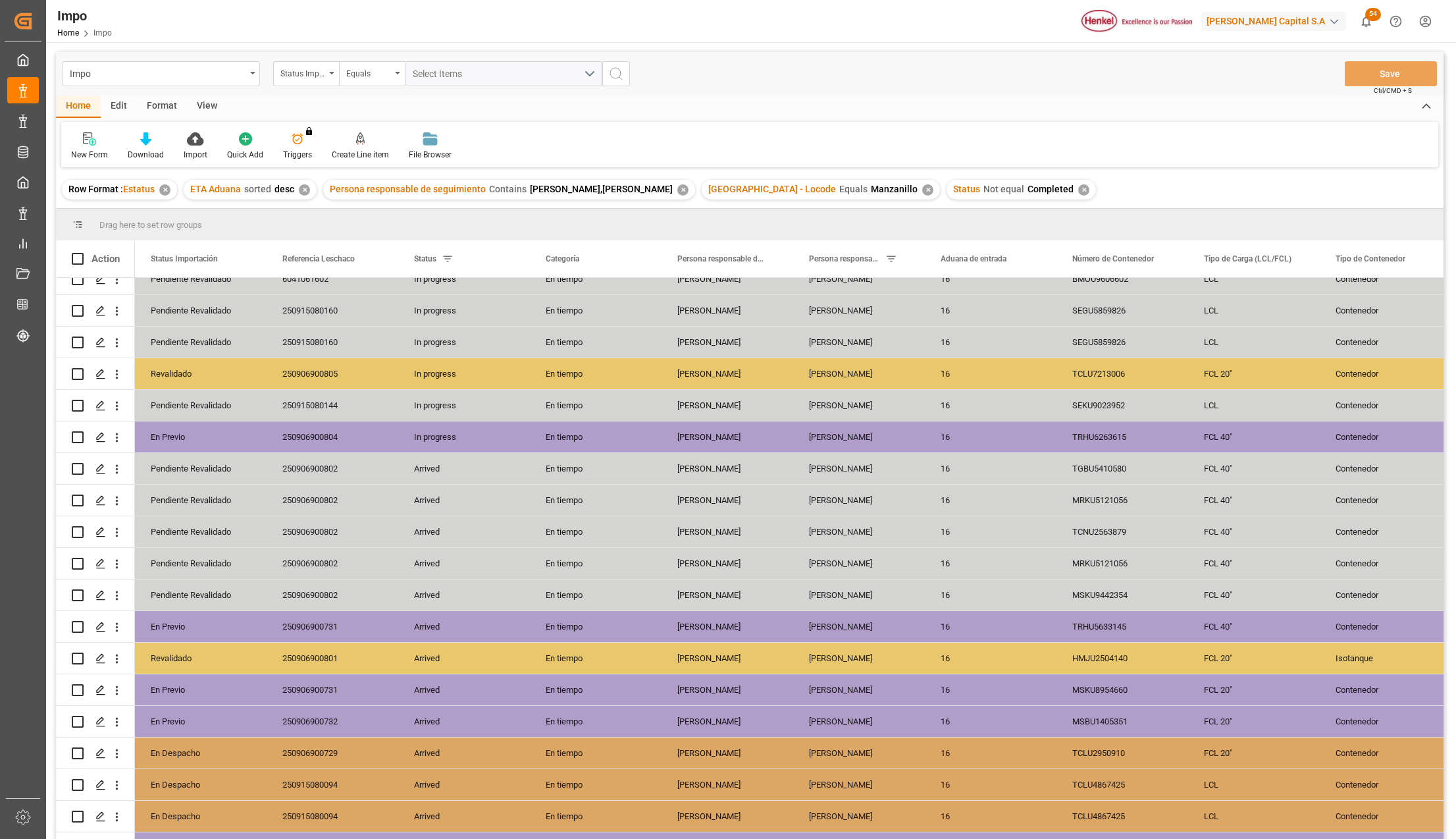
click at [327, 786] on div "250915080094" at bounding box center [332, 784] width 132 height 31
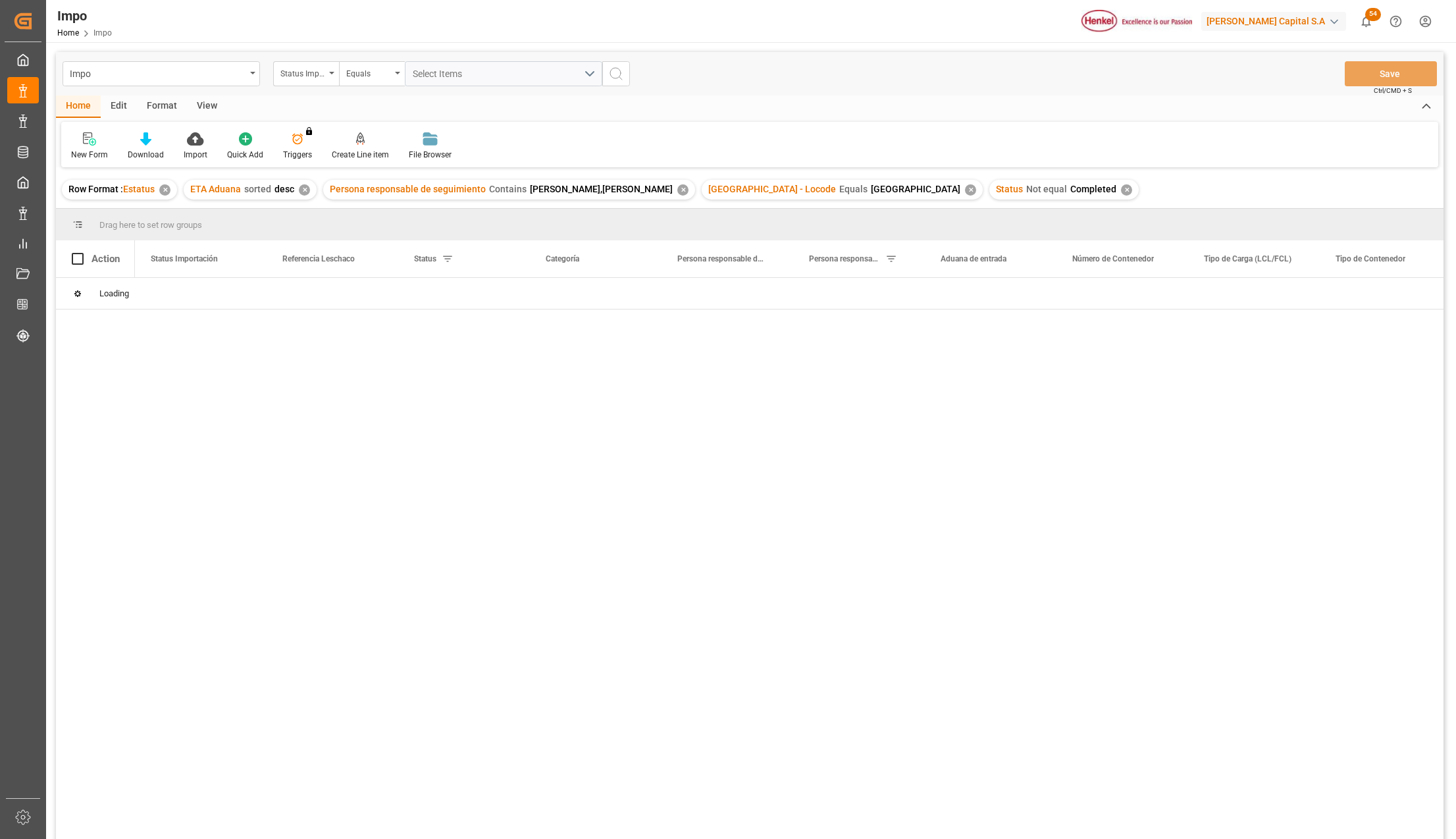
click at [204, 115] on div "View" at bounding box center [207, 106] width 40 height 22
click at [144, 138] on icon at bounding box center [149, 139] width 13 height 13
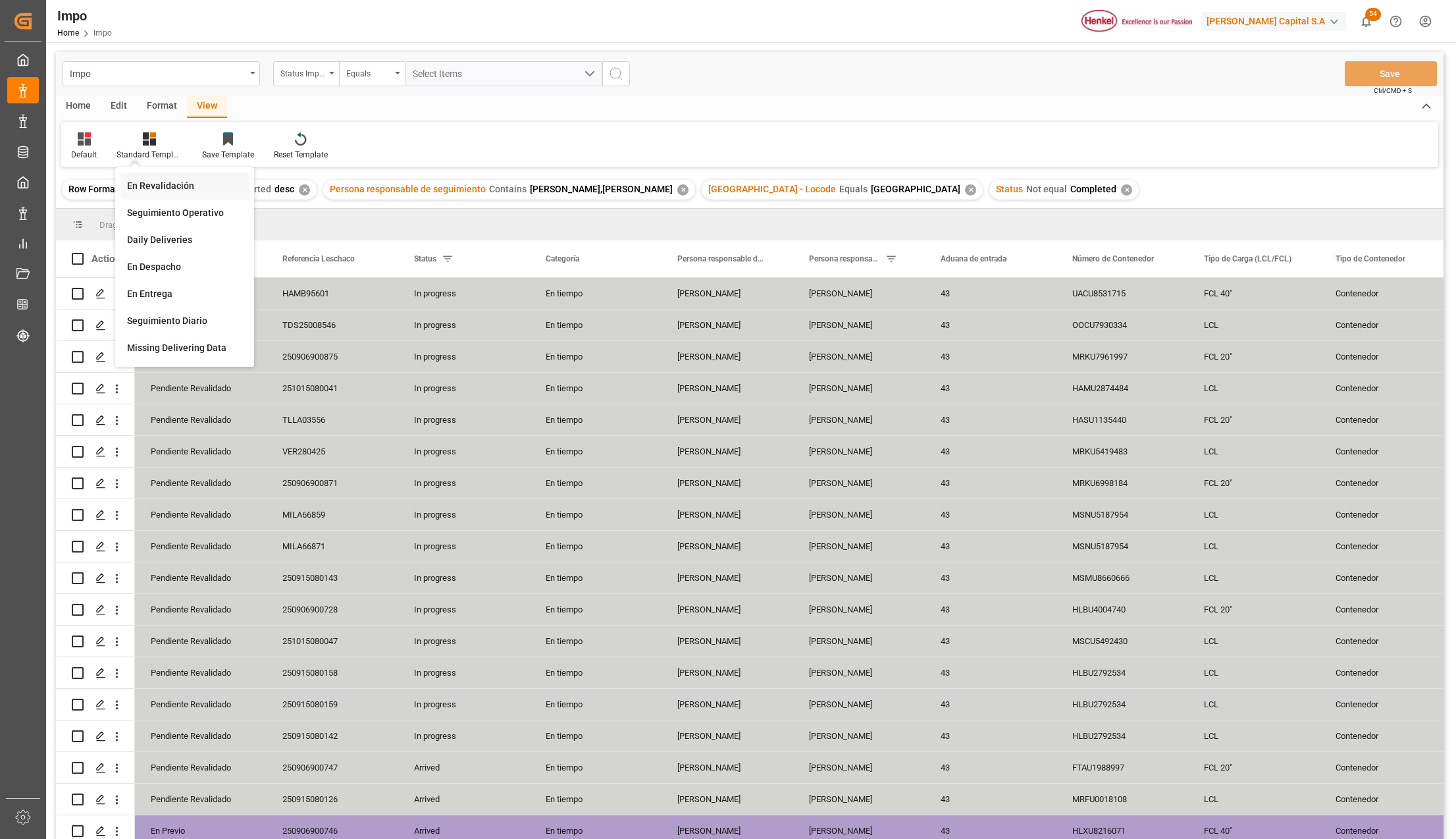
click at [163, 180] on div "En Revalidación" at bounding box center [184, 186] width 115 height 14
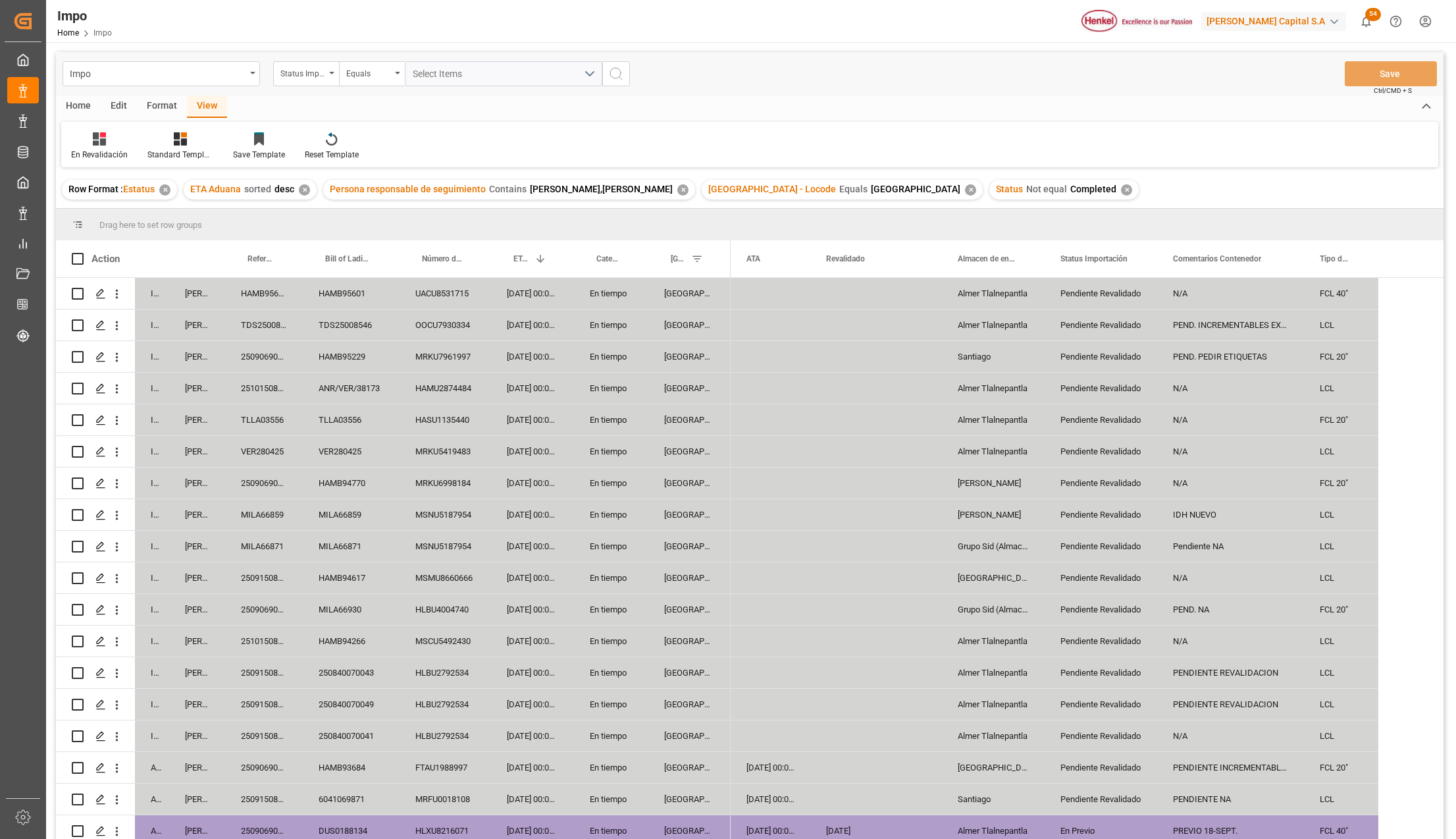
click at [204, 112] on div "View" at bounding box center [207, 106] width 40 height 22
click at [195, 104] on div "View" at bounding box center [207, 106] width 40 height 22
click at [174, 141] on icon at bounding box center [180, 139] width 13 height 13
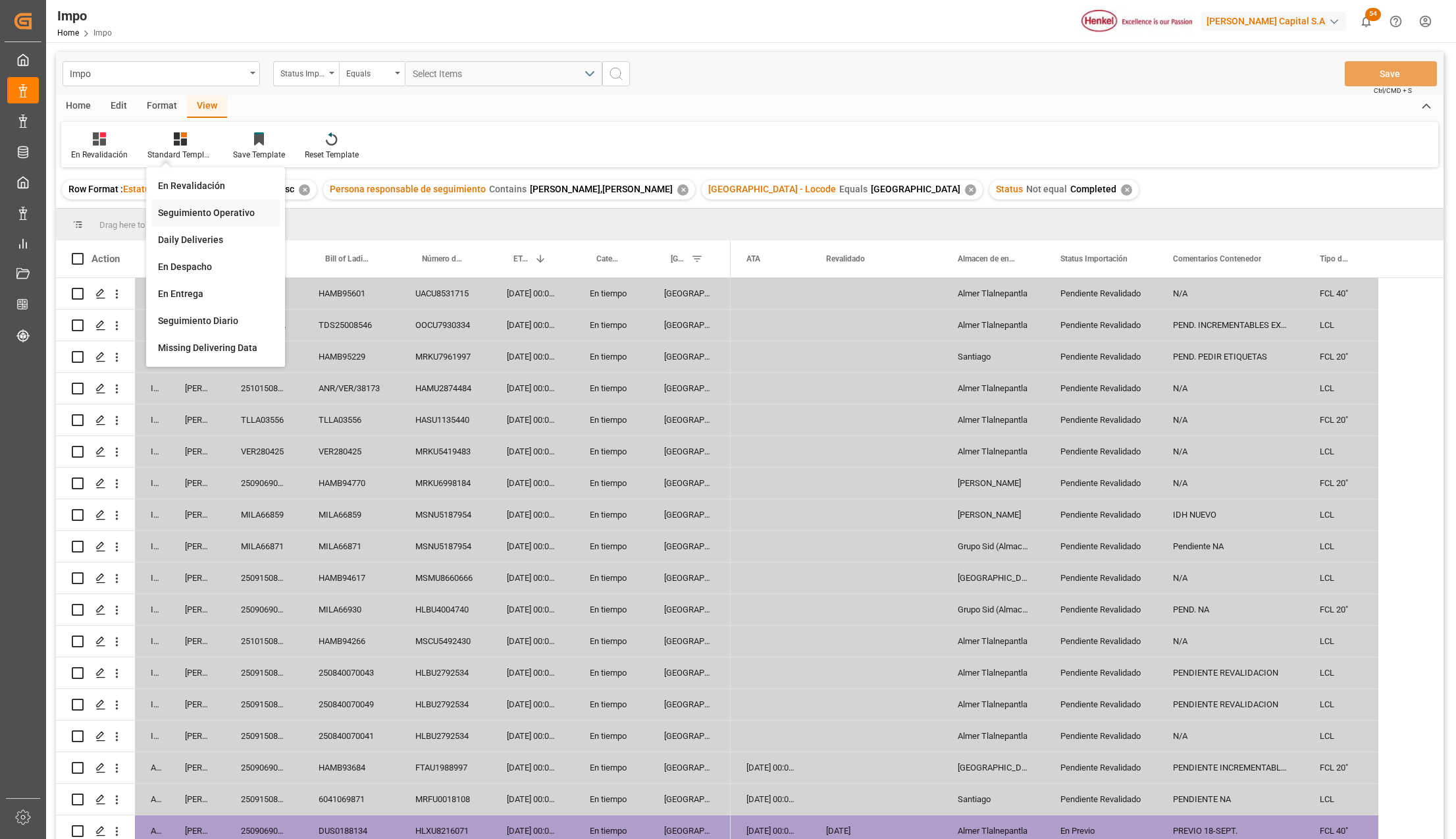
click at [188, 209] on div "Seguimiento Operativo" at bounding box center [215, 213] width 115 height 14
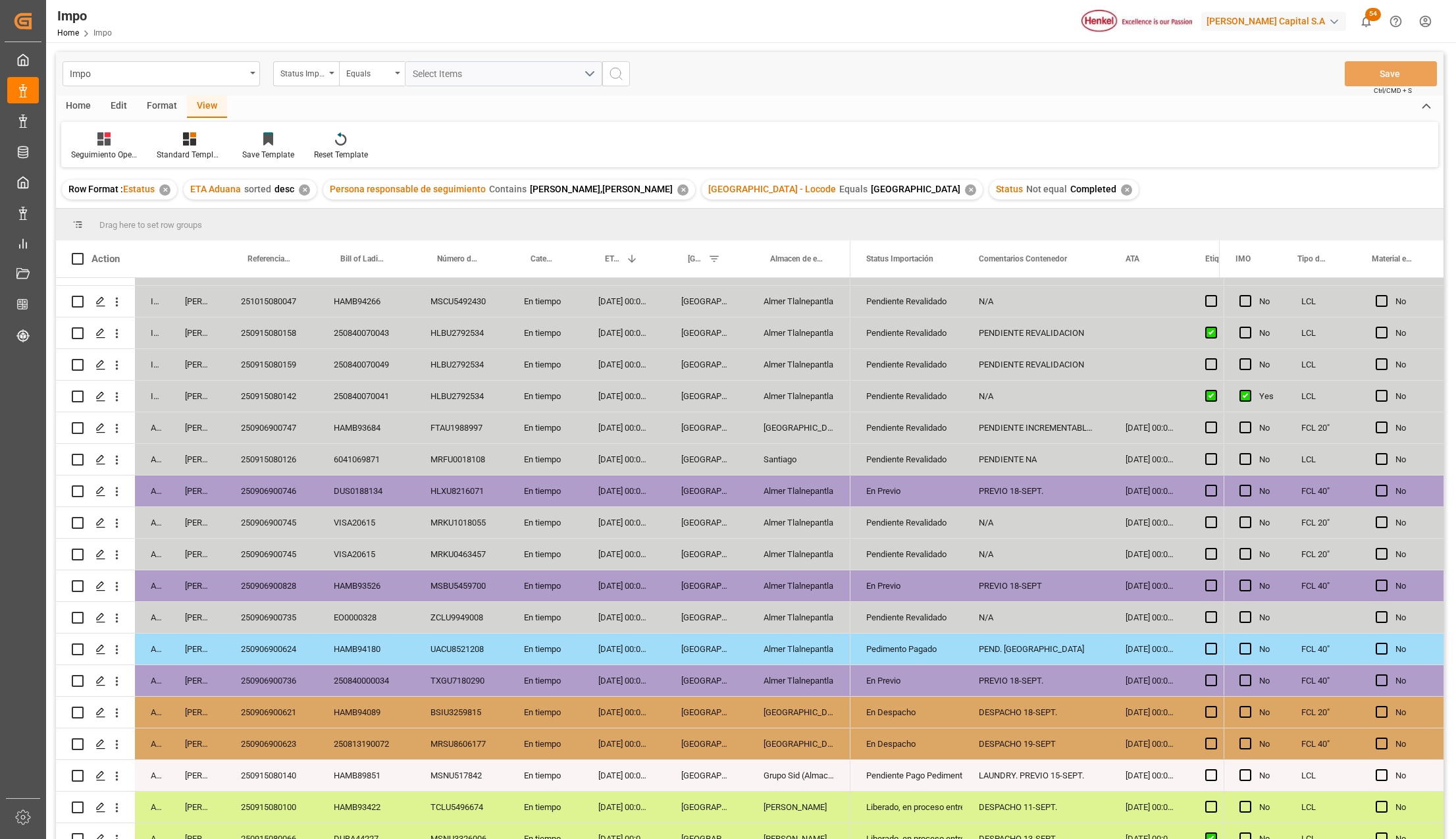
scroll to position [356, 0]
